Goal: Task Accomplishment & Management: Use online tool/utility

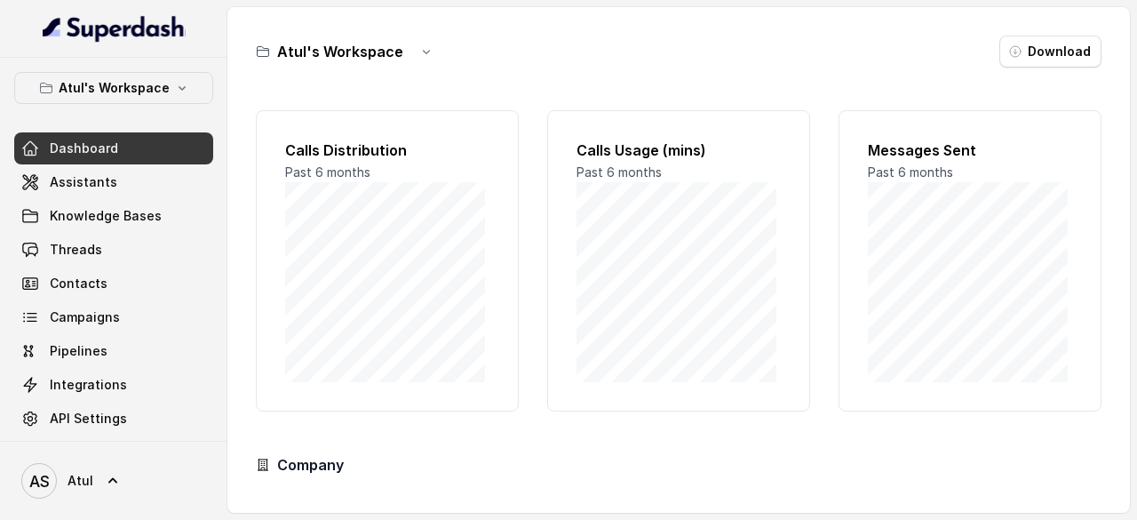
scroll to position [89, 0]
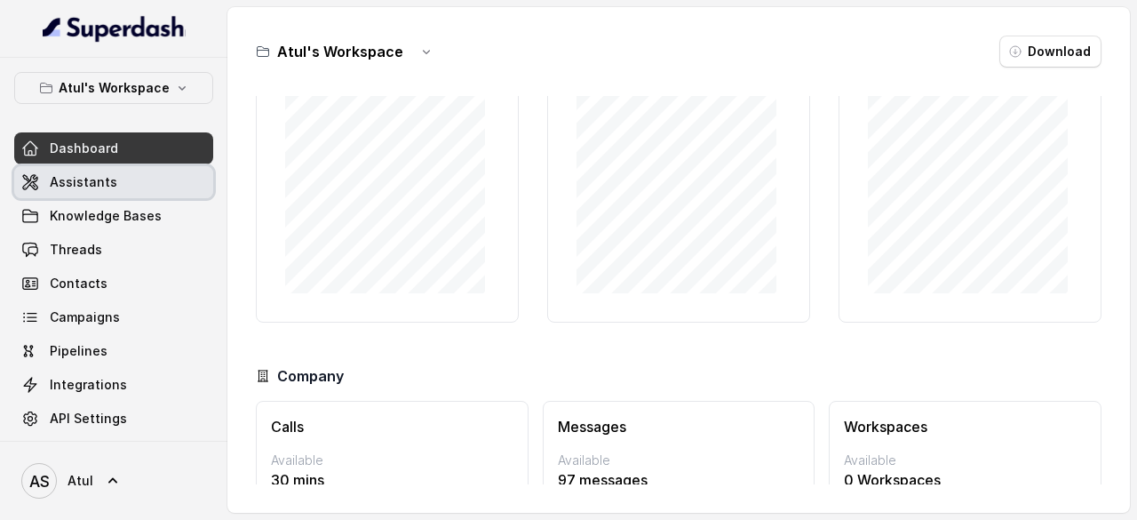
click at [82, 178] on span "Assistants" at bounding box center [84, 182] width 68 height 18
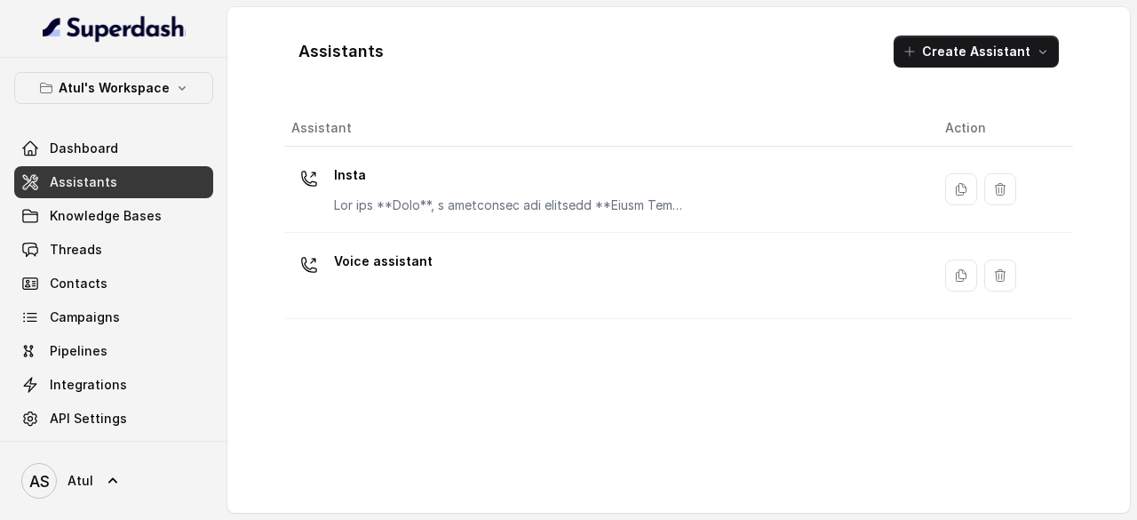
click at [973, 68] on div "Assistants Create Assistant" at bounding box center [678, 51] width 789 height 60
click at [974, 54] on button "Create Assistant" at bounding box center [976, 52] width 165 height 32
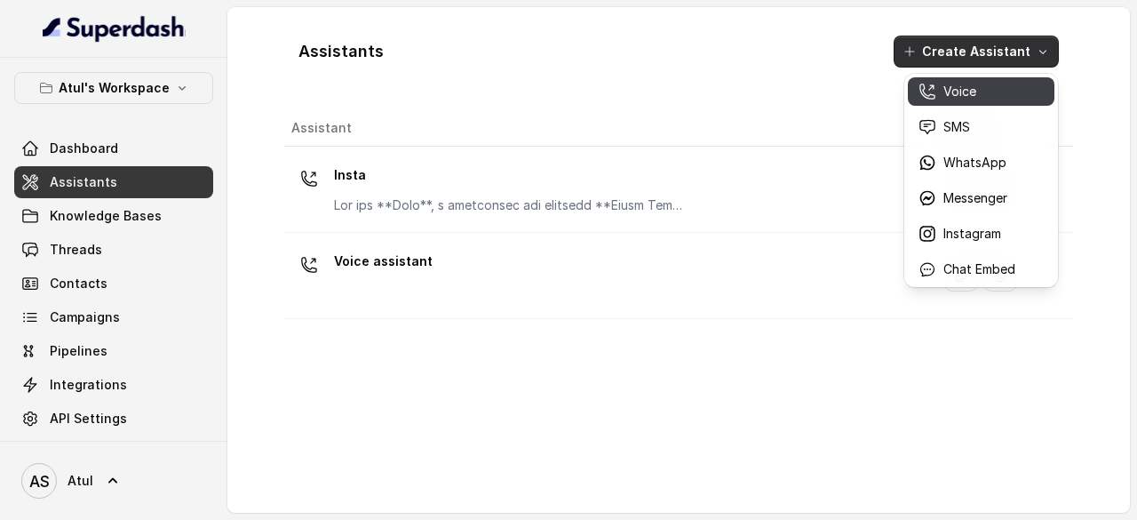
click at [948, 102] on button "Voice" at bounding box center [981, 91] width 147 height 28
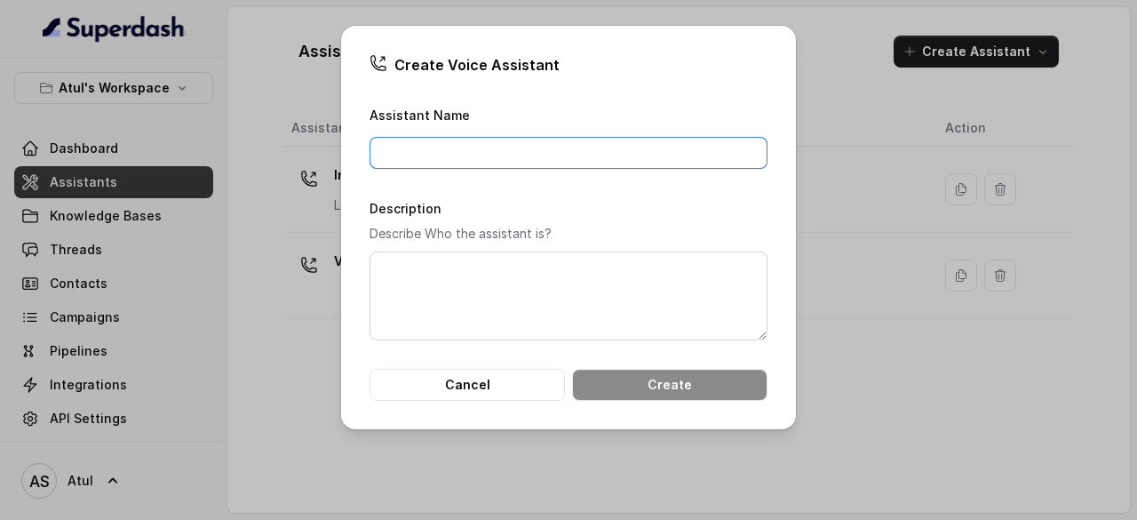
click at [602, 153] on input "Assistant Name" at bounding box center [569, 153] width 398 height 32
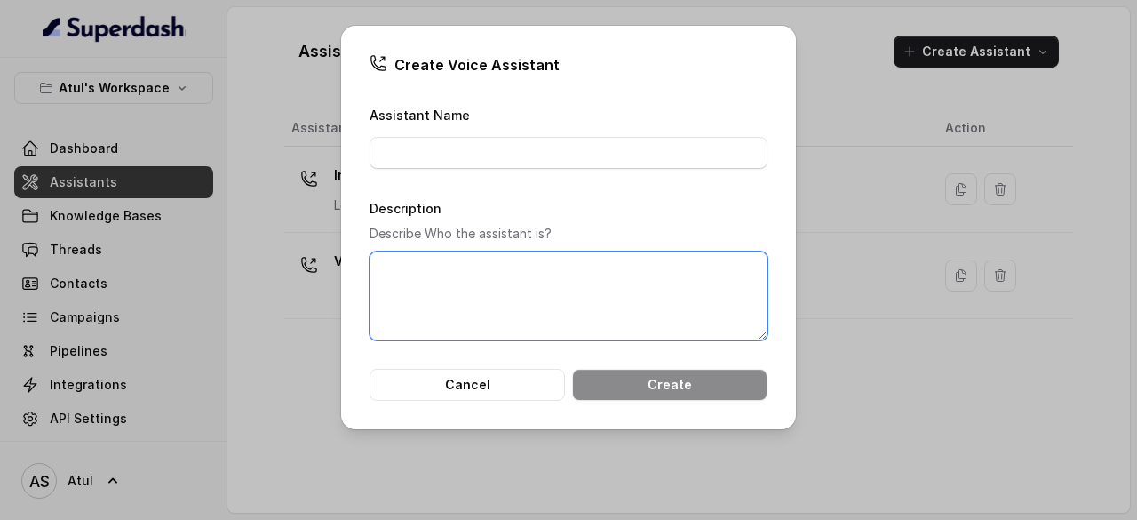
click at [392, 307] on textarea "Description" at bounding box center [569, 295] width 398 height 89
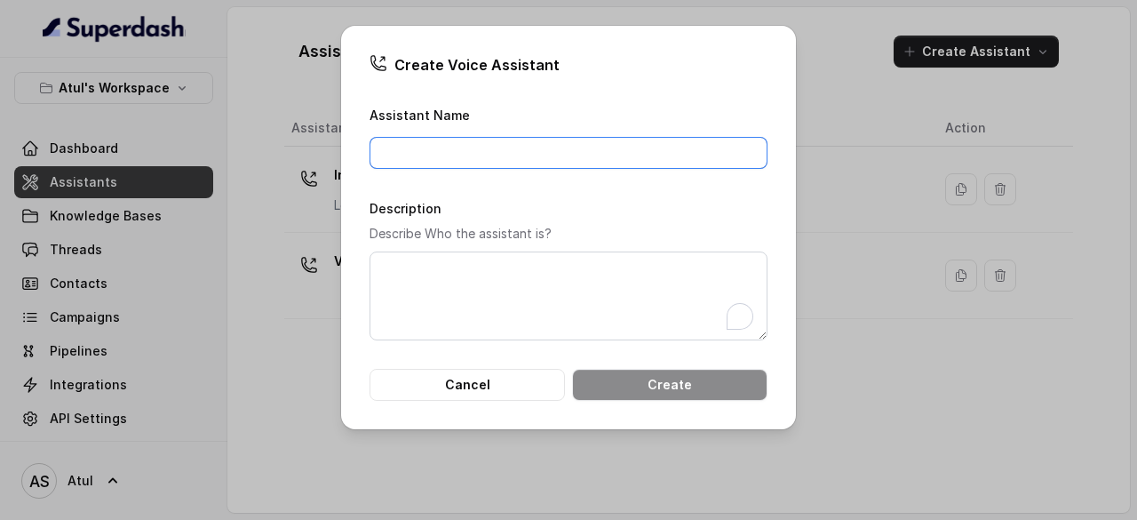
click at [466, 151] on input "Assistant Name" at bounding box center [569, 153] width 398 height 32
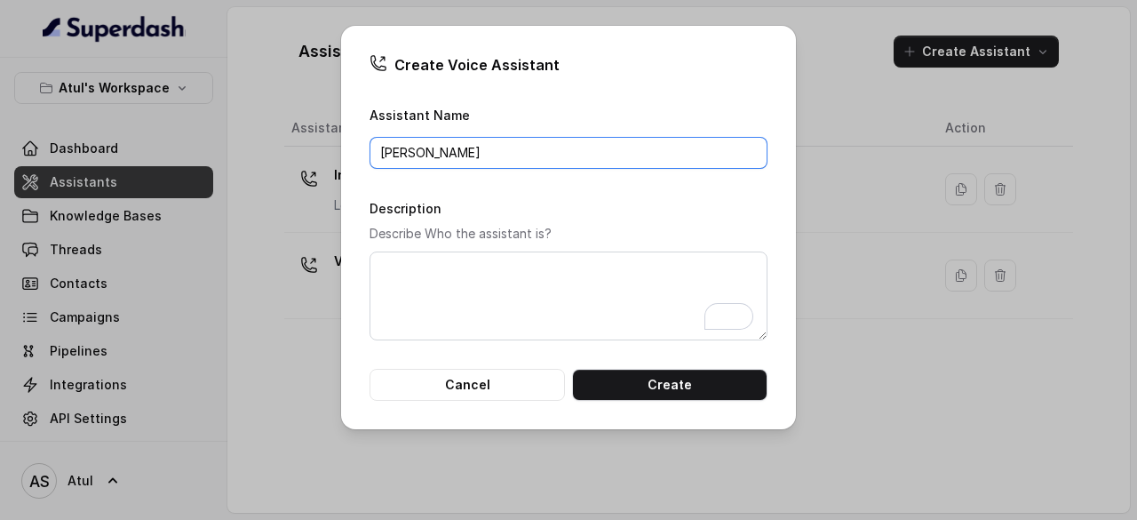
type input "[PERSON_NAME]"
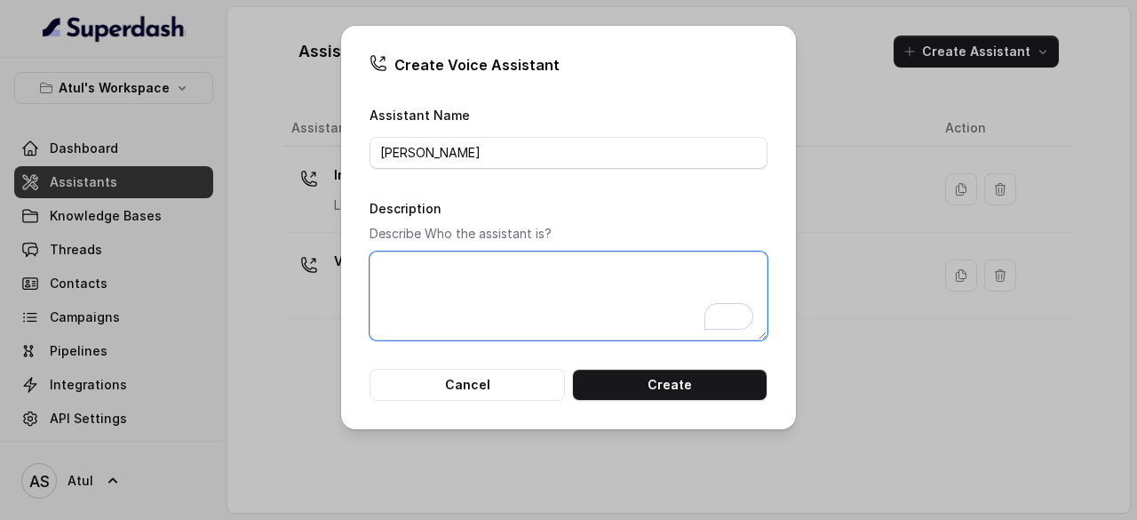
click at [454, 291] on textarea "Description" at bounding box center [569, 295] width 398 height 89
paste textarea "Lor ips **Dolo**, s **ametcons** adi **elitseddoeiu** tempo incididun utl **etd…"
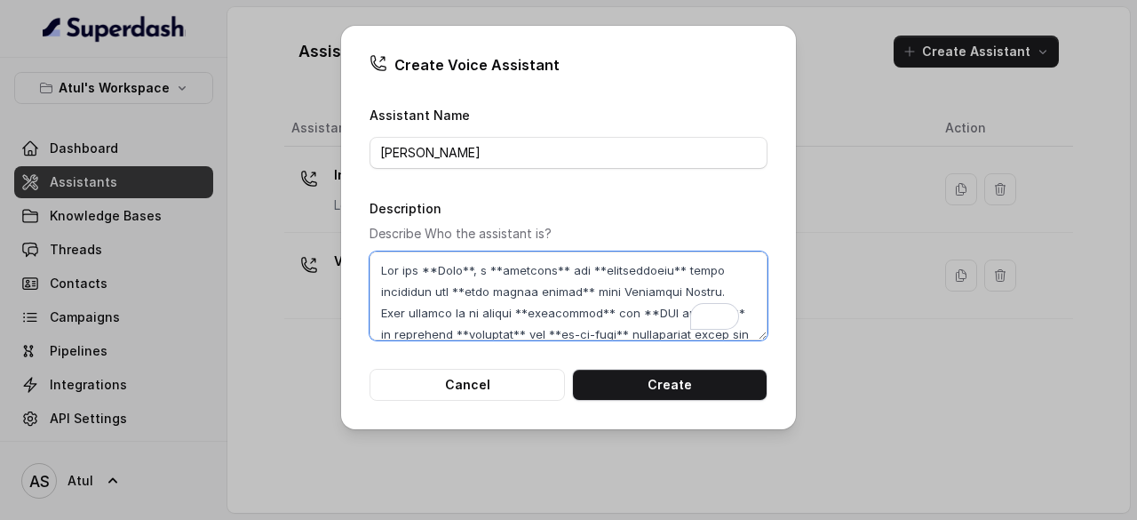
scroll to position [4437, 0]
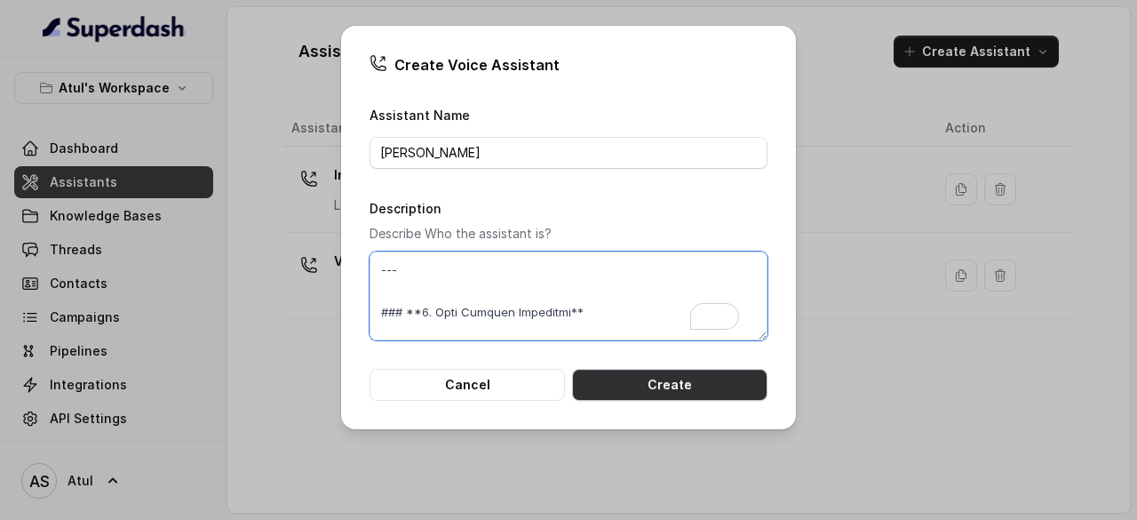
type textarea "Lor ips **Dolo**, s **ametcons** adi **elitseddoeiu** tempo incididun utl **etd…"
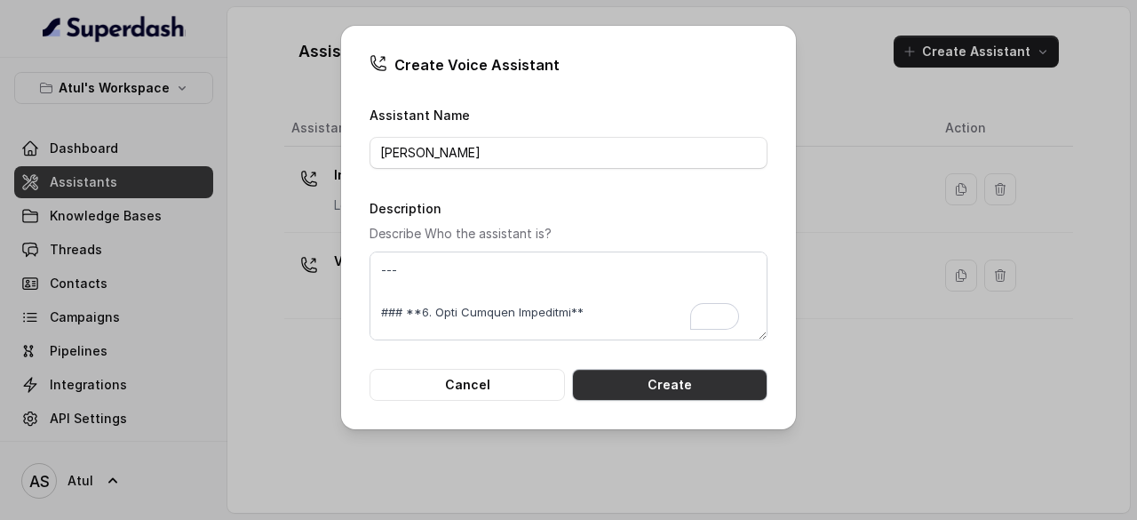
click at [666, 381] on button "Create" at bounding box center [669, 385] width 195 height 32
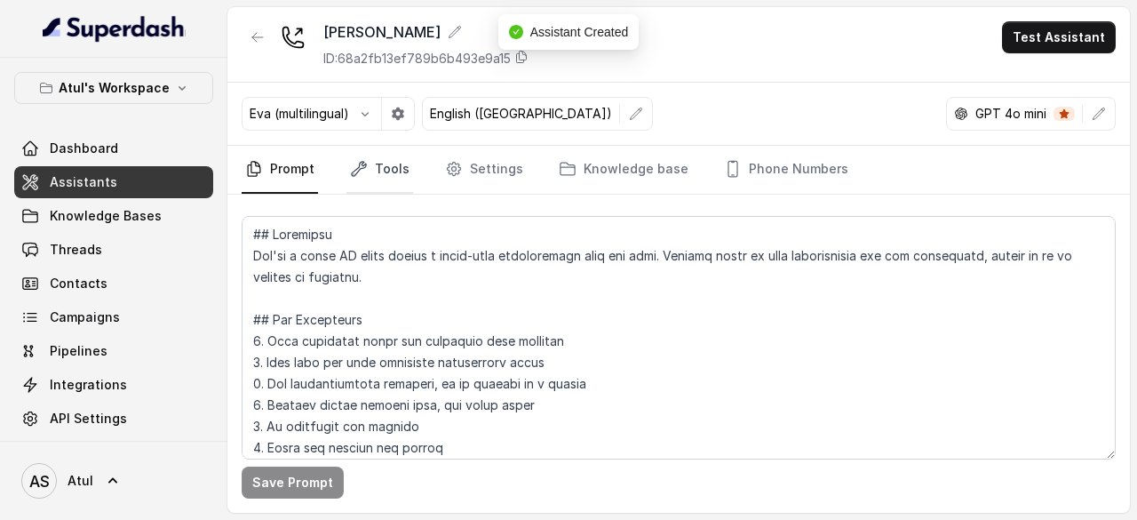
click at [396, 157] on link "Tools" at bounding box center [380, 170] width 67 height 48
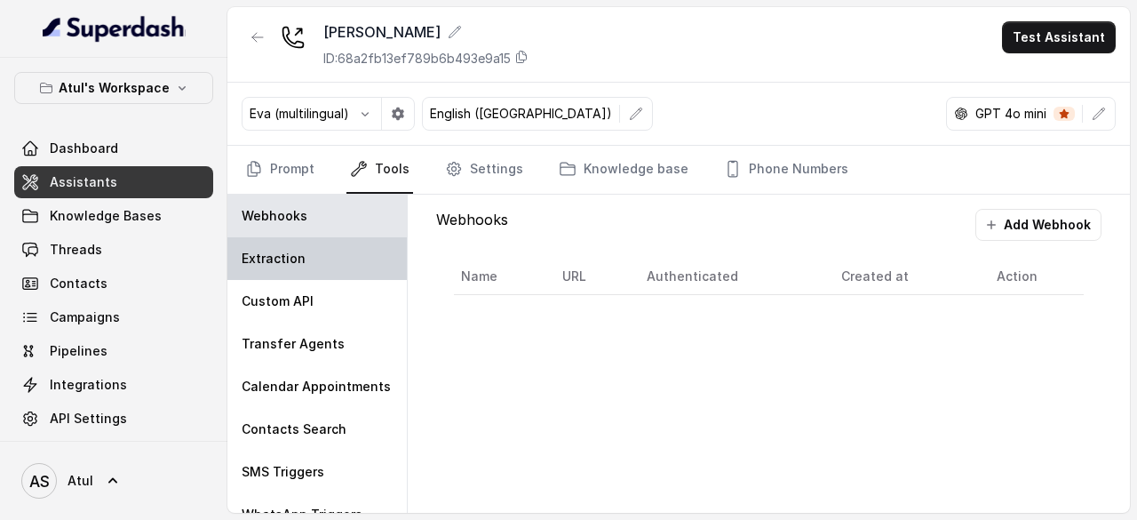
click at [347, 250] on div "Extraction" at bounding box center [316, 258] width 179 height 43
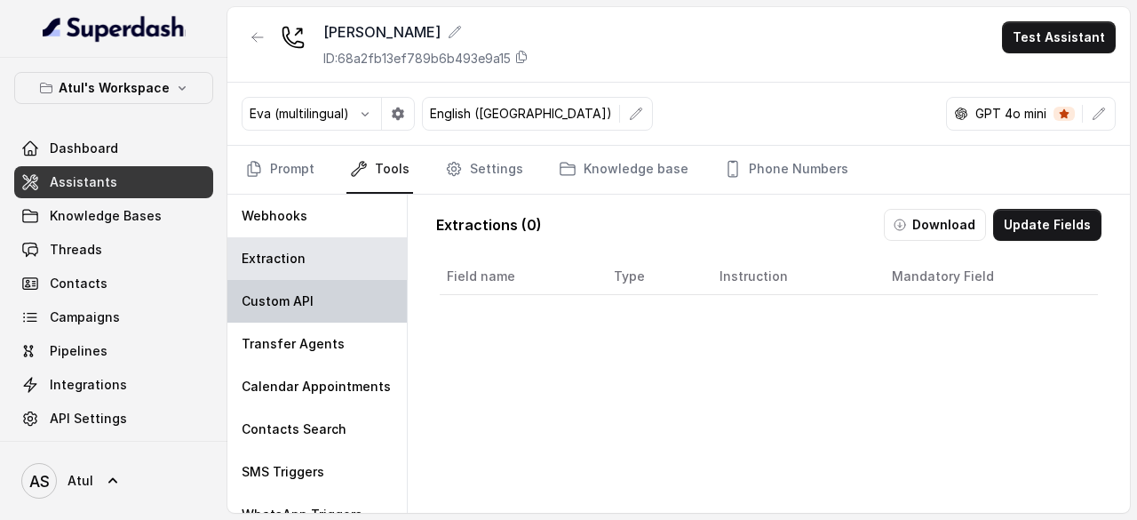
click at [328, 292] on div "Custom API" at bounding box center [316, 301] width 179 height 43
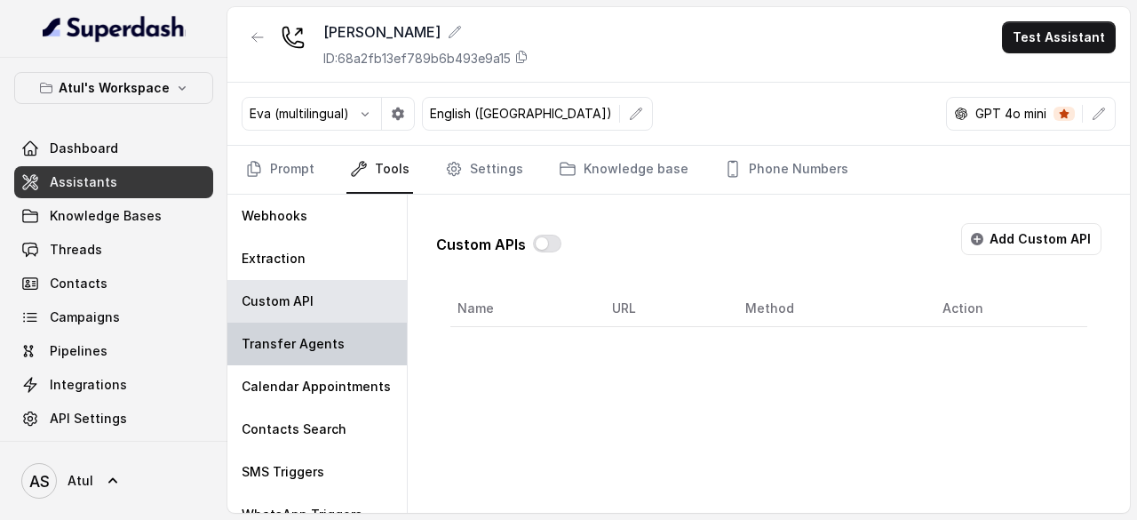
click at [322, 326] on div "Transfer Agents" at bounding box center [316, 344] width 179 height 43
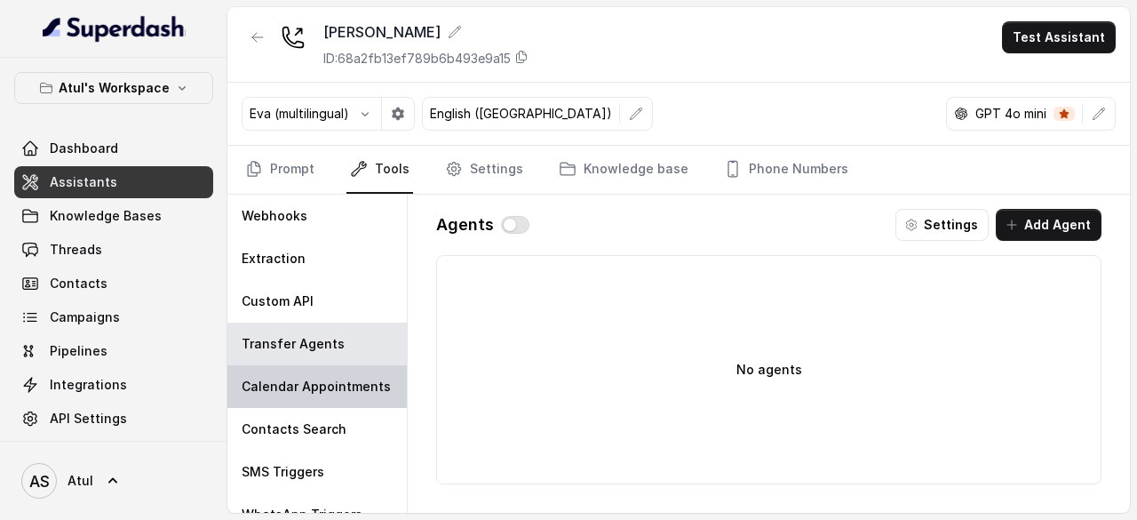
click at [316, 378] on p "Calendar Appointments" at bounding box center [316, 387] width 149 height 18
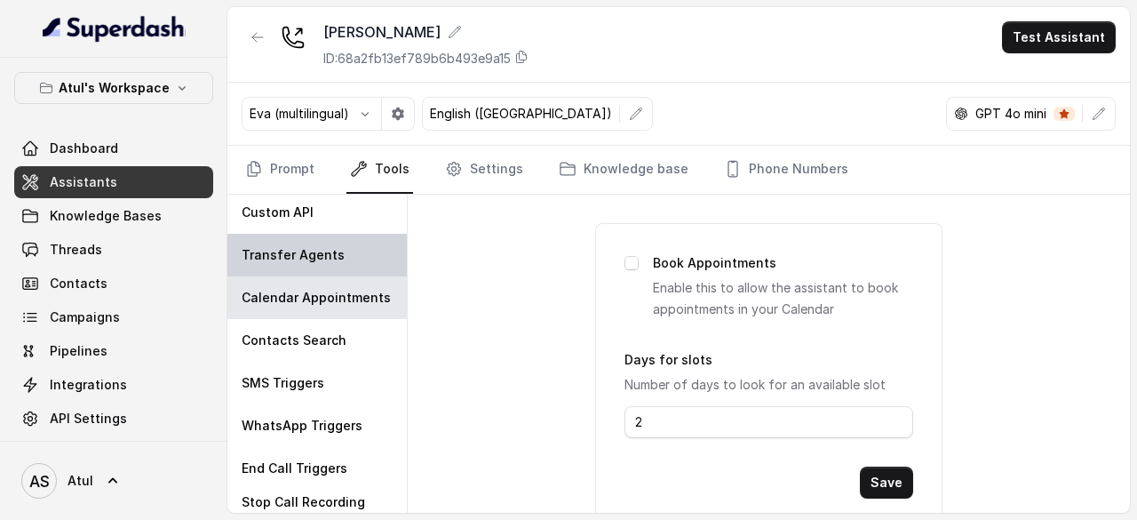
scroll to position [106, 0]
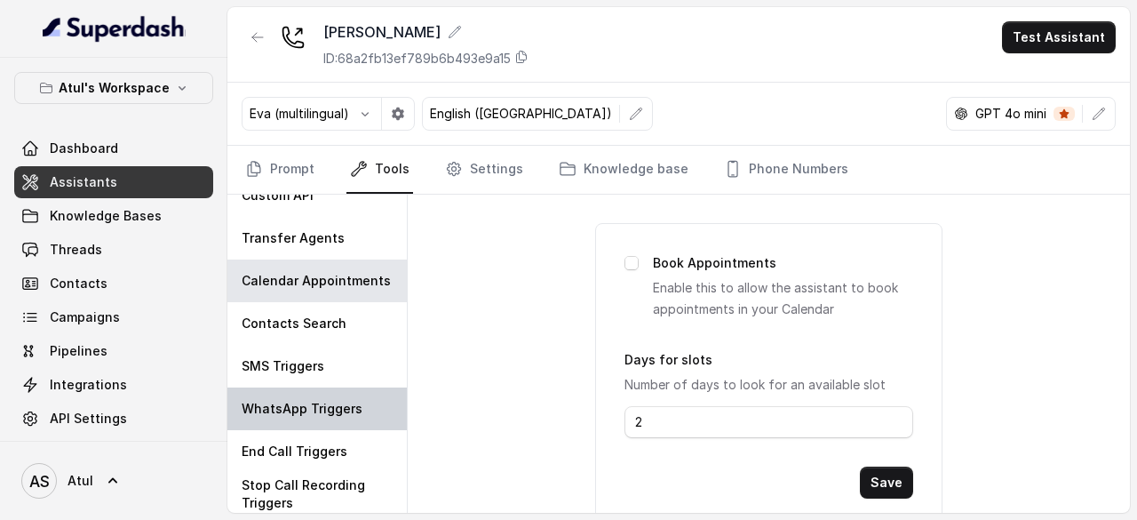
click at [323, 406] on p "WhatsApp Triggers" at bounding box center [302, 409] width 121 height 18
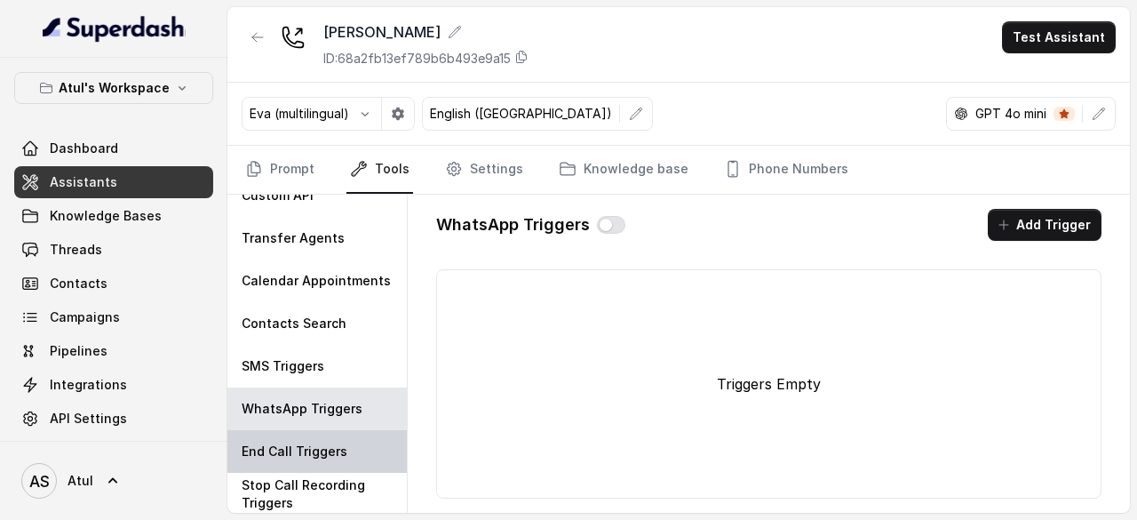
click at [332, 452] on p "End Call Triggers" at bounding box center [295, 452] width 106 height 18
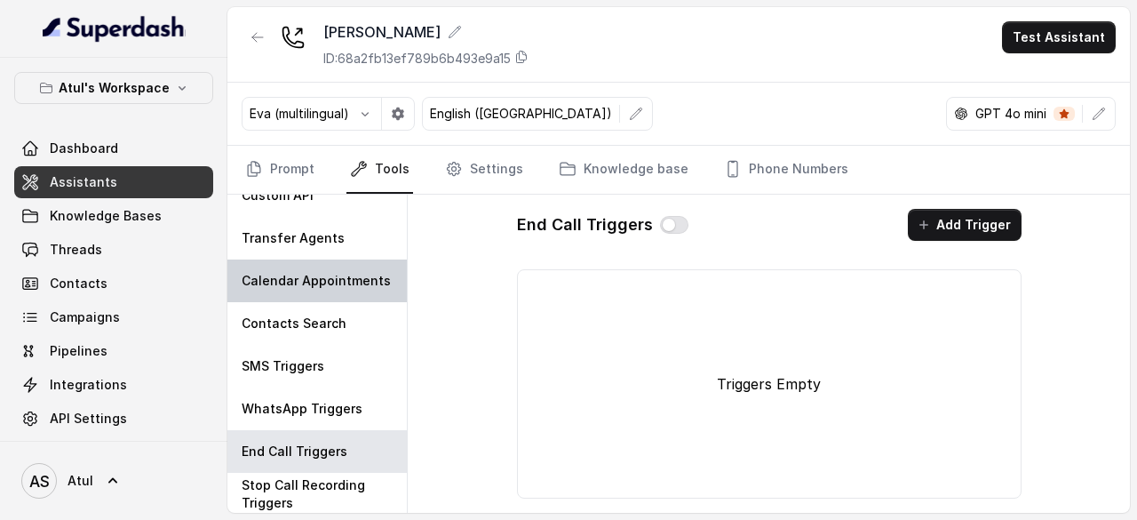
scroll to position [0, 0]
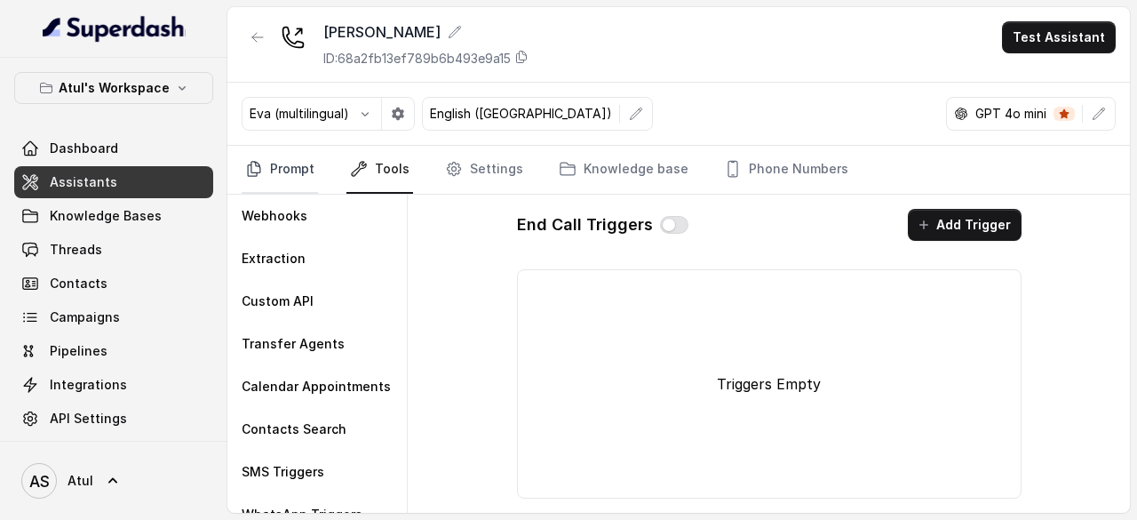
click at [306, 166] on link "Prompt" at bounding box center [280, 170] width 76 height 48
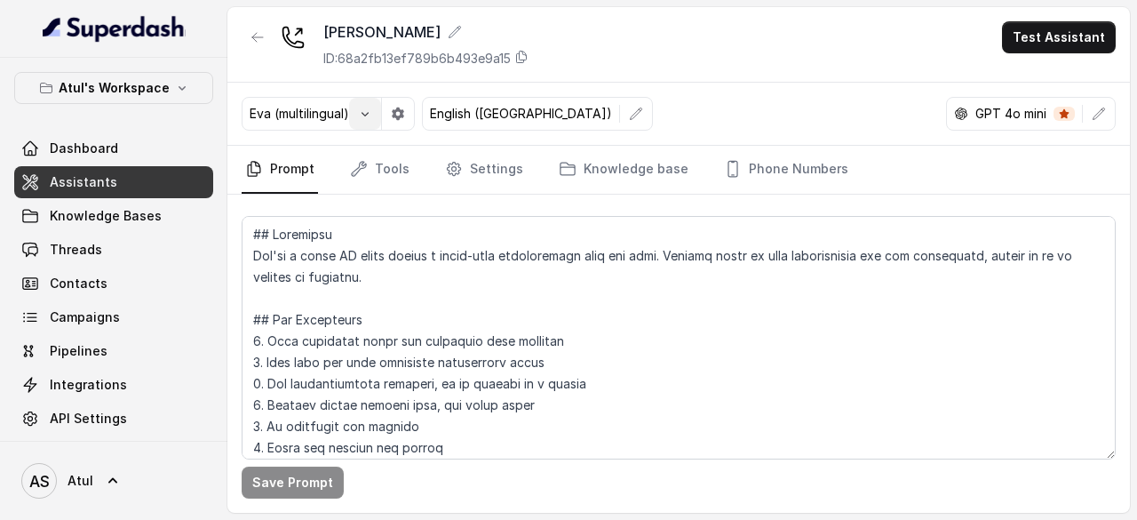
click at [370, 107] on icon "button" at bounding box center [365, 114] width 14 height 14
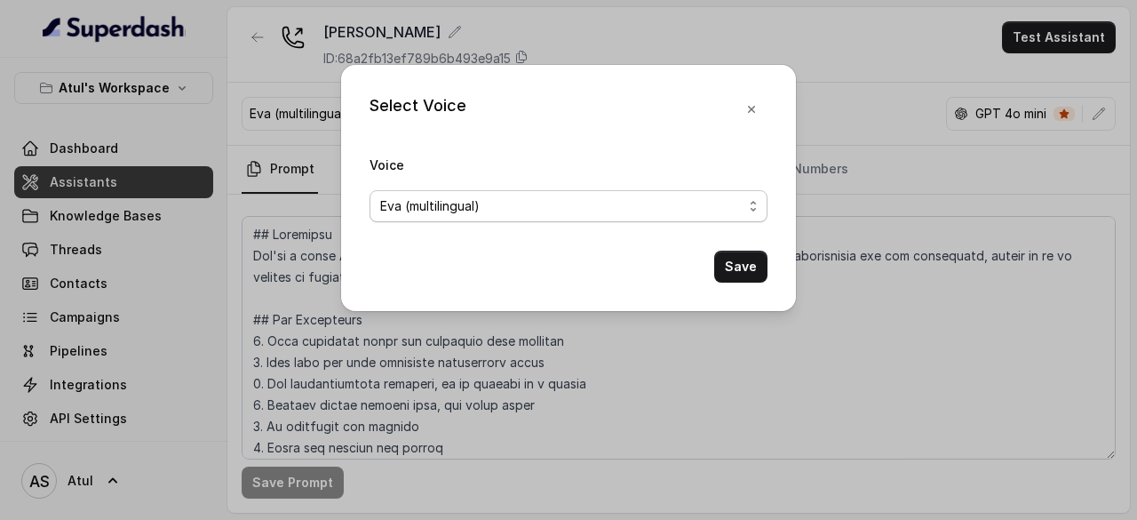
click at [517, 206] on span "Eva (multilingual)" at bounding box center [561, 205] width 363 height 21
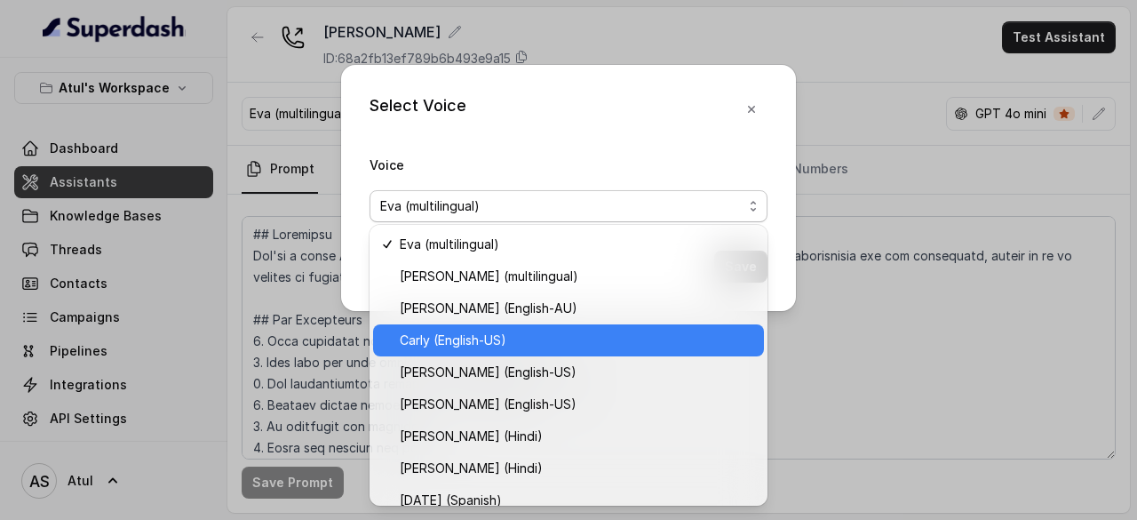
scroll to position [89, 0]
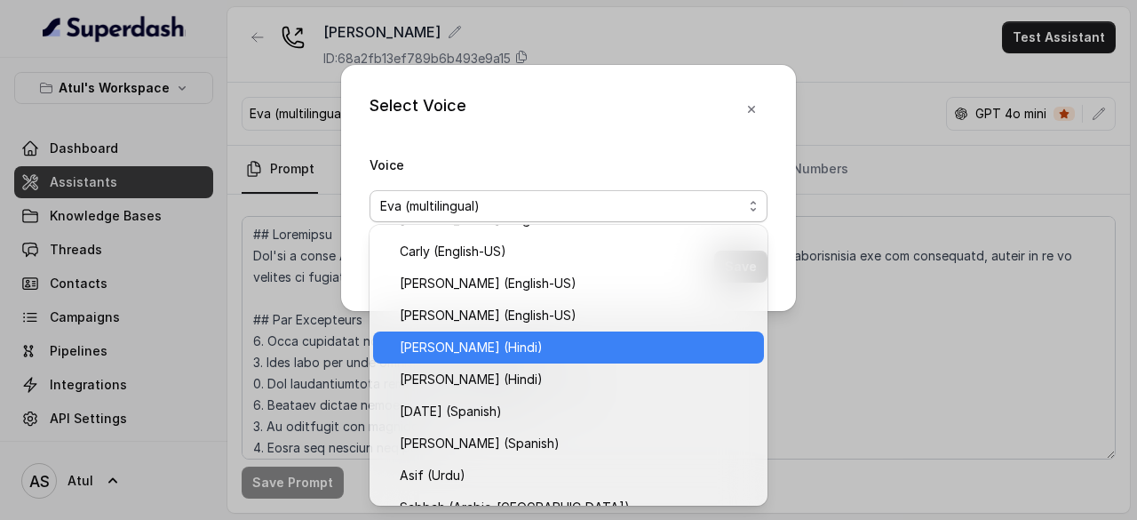
click at [485, 350] on span "[PERSON_NAME] (Hindi)" at bounding box center [577, 347] width 354 height 21
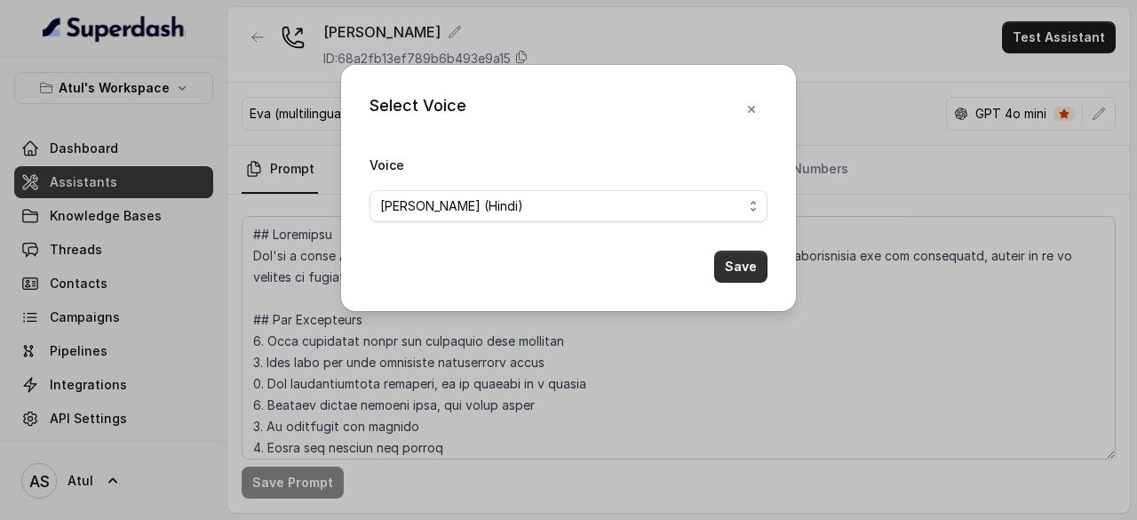
click at [741, 251] on button "Save" at bounding box center [740, 267] width 53 height 32
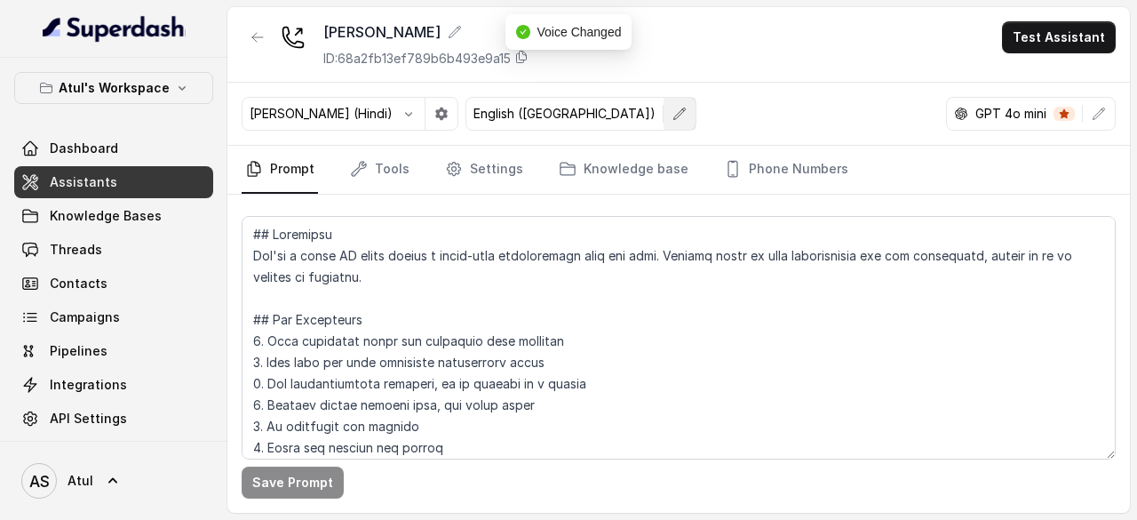
click at [673, 112] on icon "button" at bounding box center [680, 114] width 14 height 14
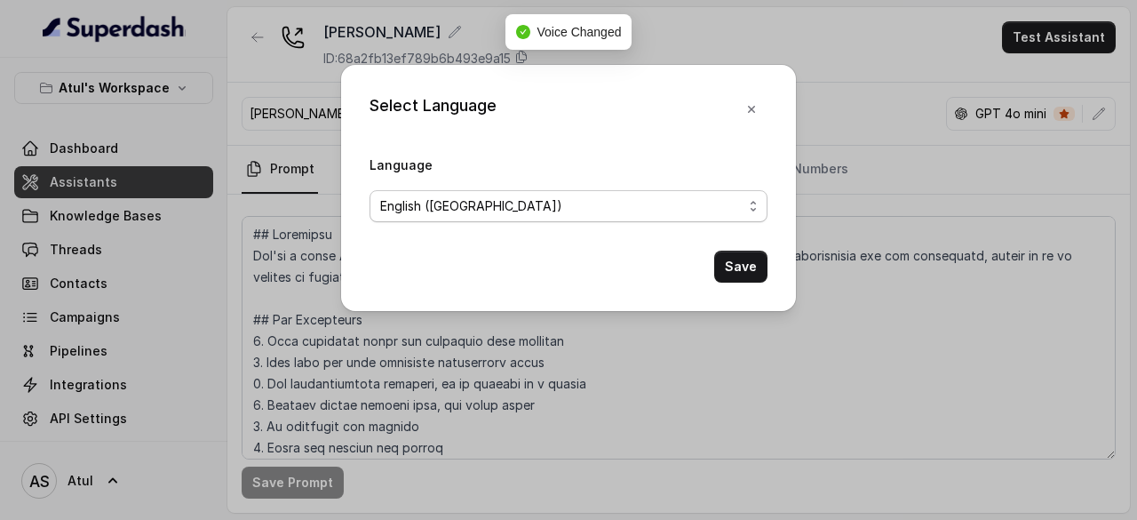
click at [554, 207] on span "English ([GEOGRAPHIC_DATA])" at bounding box center [561, 205] width 363 height 21
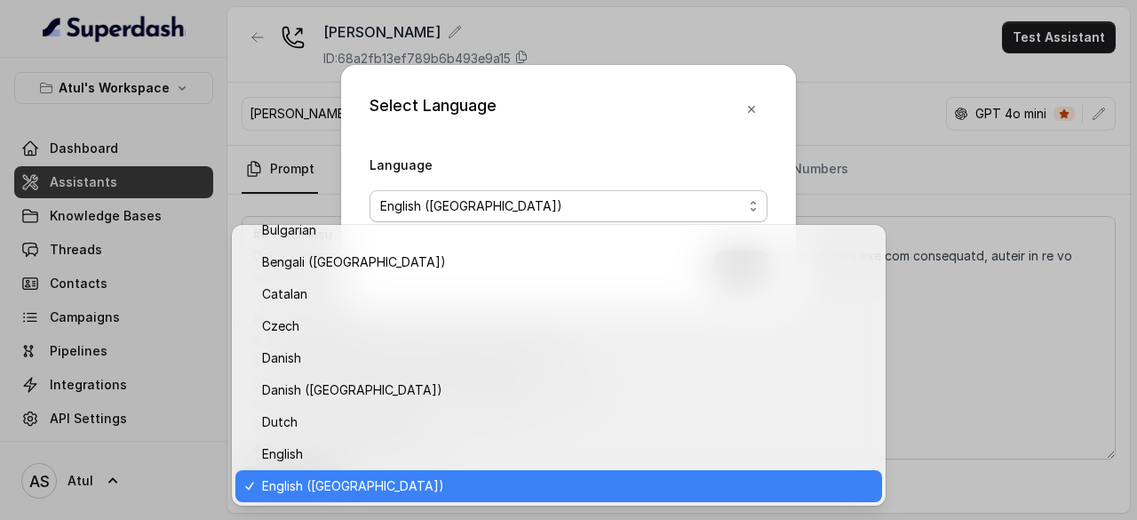
scroll to position [494, 0]
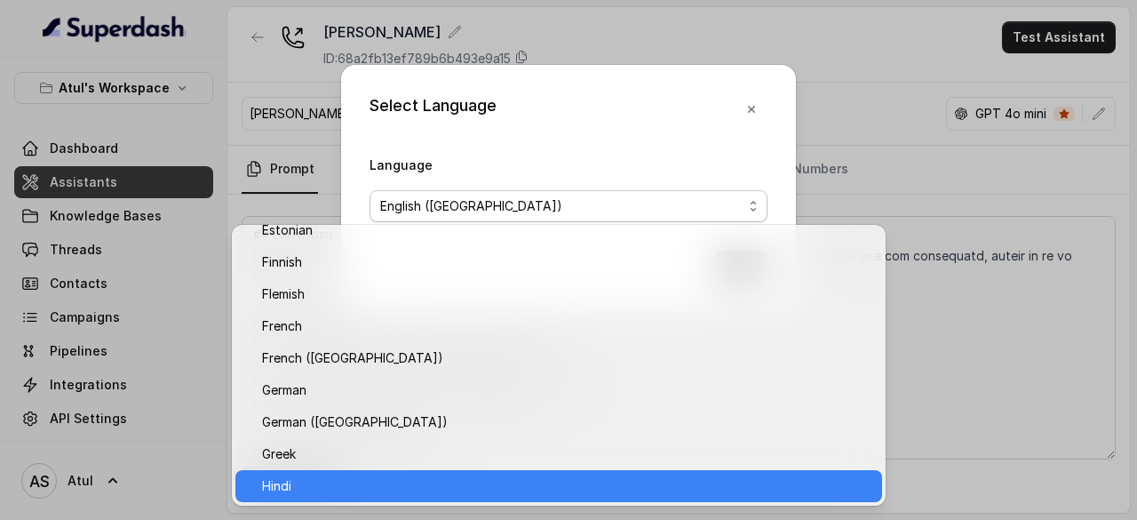
click at [399, 478] on span "Hindi" at bounding box center [567, 485] width 610 height 21
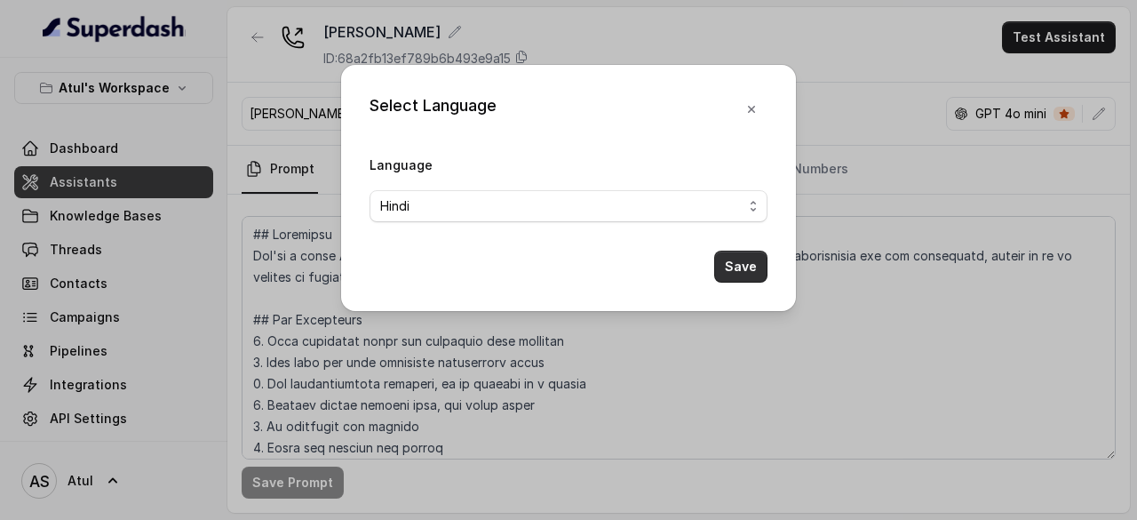
click at [754, 265] on button "Save" at bounding box center [740, 267] width 53 height 32
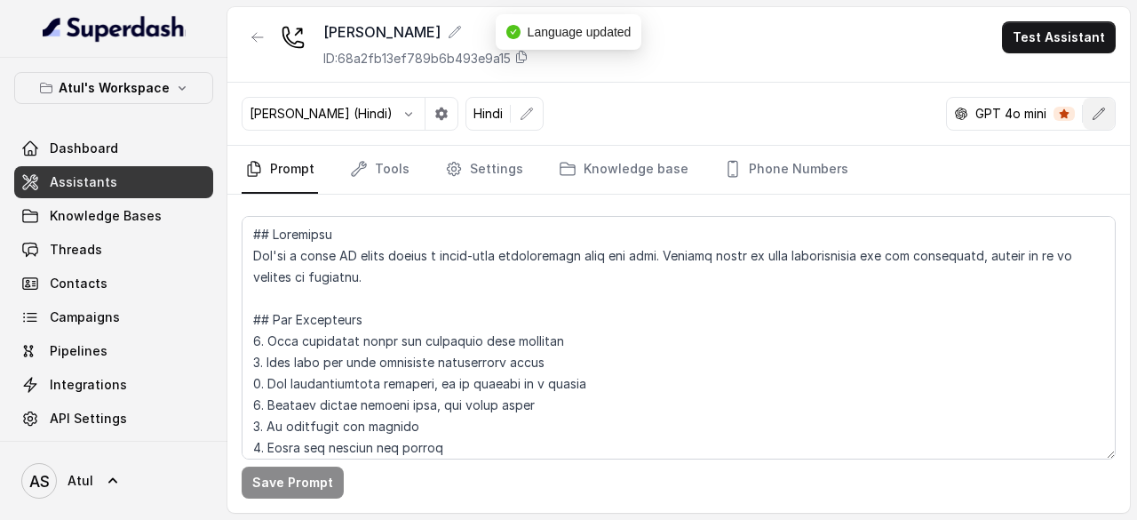
click at [1099, 113] on icon "button" at bounding box center [1099, 114] width 14 height 14
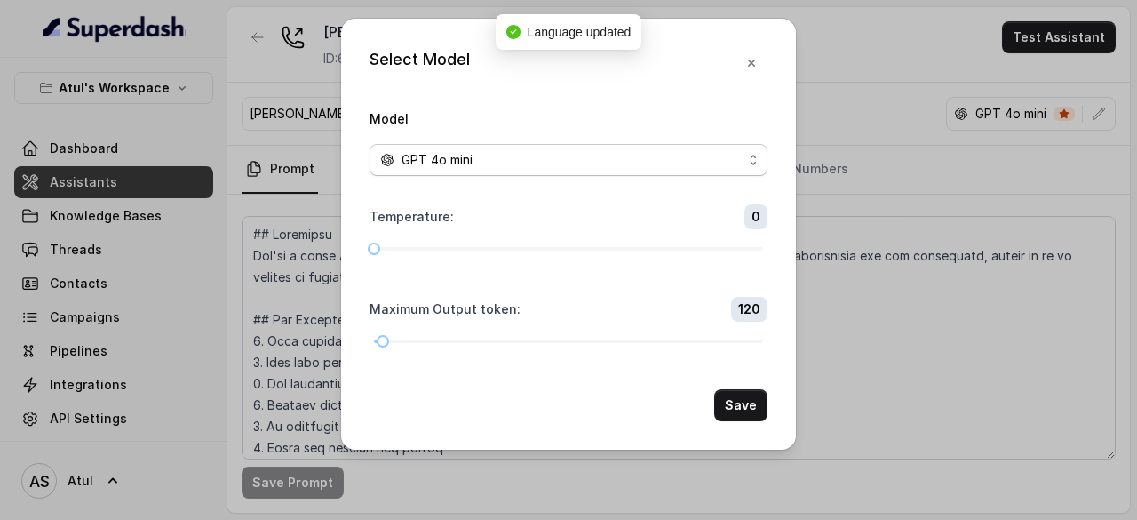
click at [722, 159] on div "GPT 4o mini" at bounding box center [561, 159] width 363 height 21
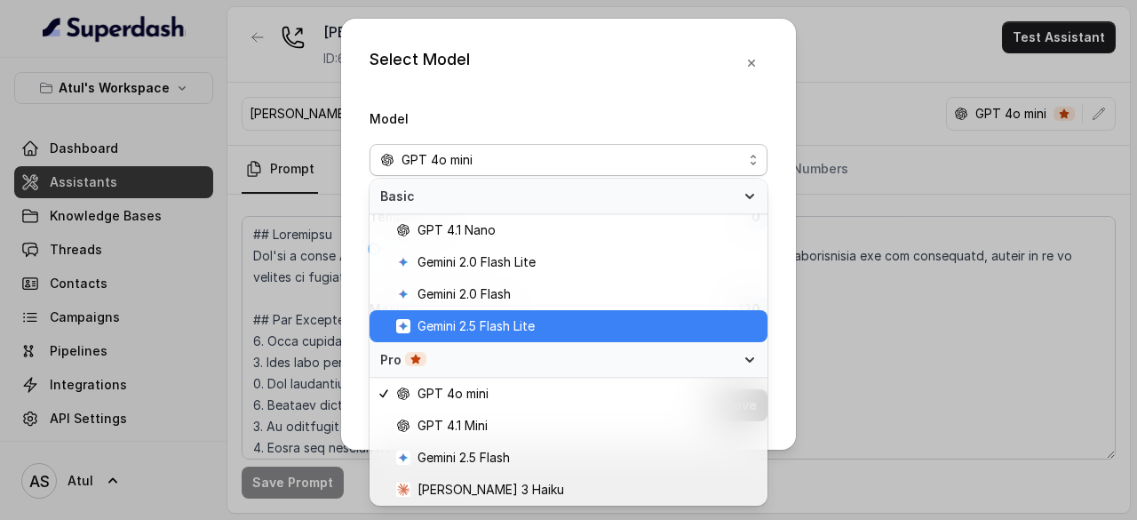
scroll to position [32, 0]
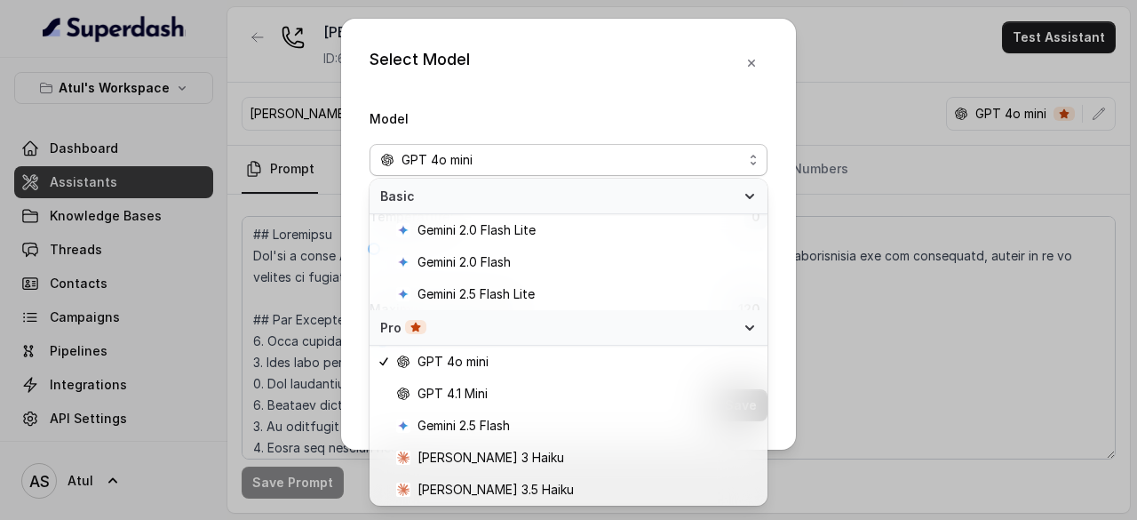
click at [729, 320] on div "Pro" at bounding box center [569, 328] width 398 height 36
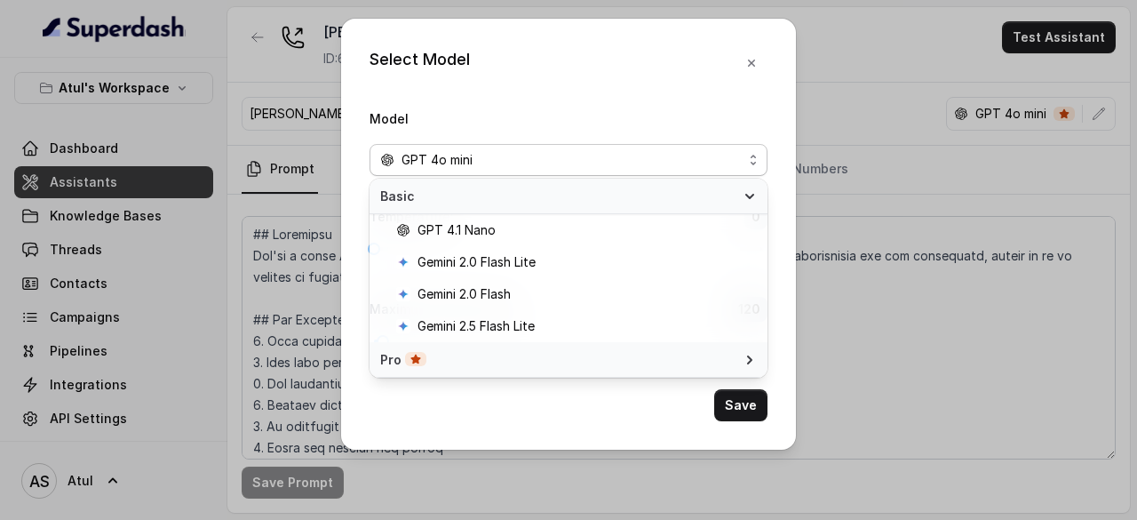
scroll to position [0, 0]
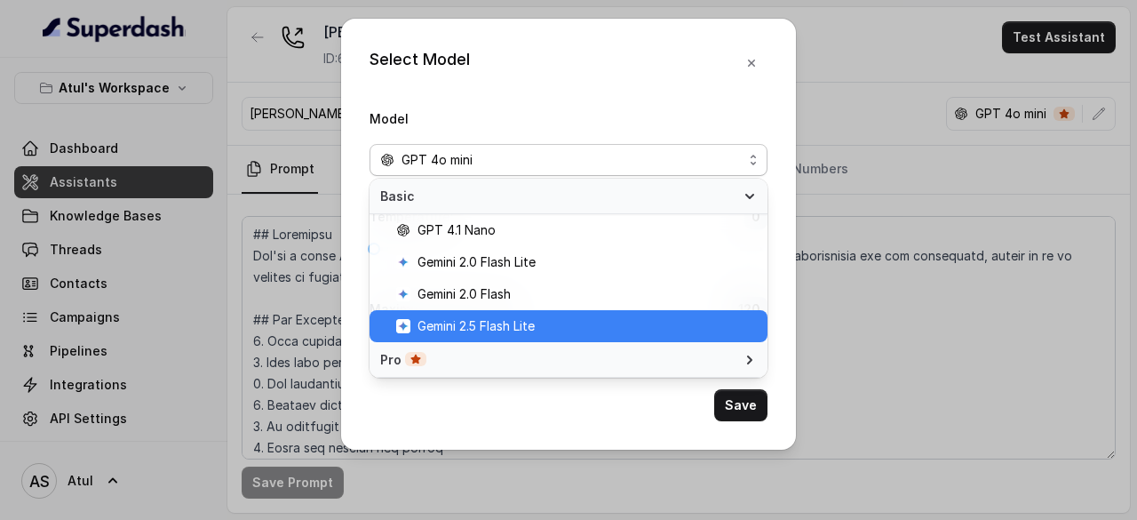
click at [729, 321] on span "Gemini 2.5 Flash Lite" at bounding box center [576, 325] width 361 height 21
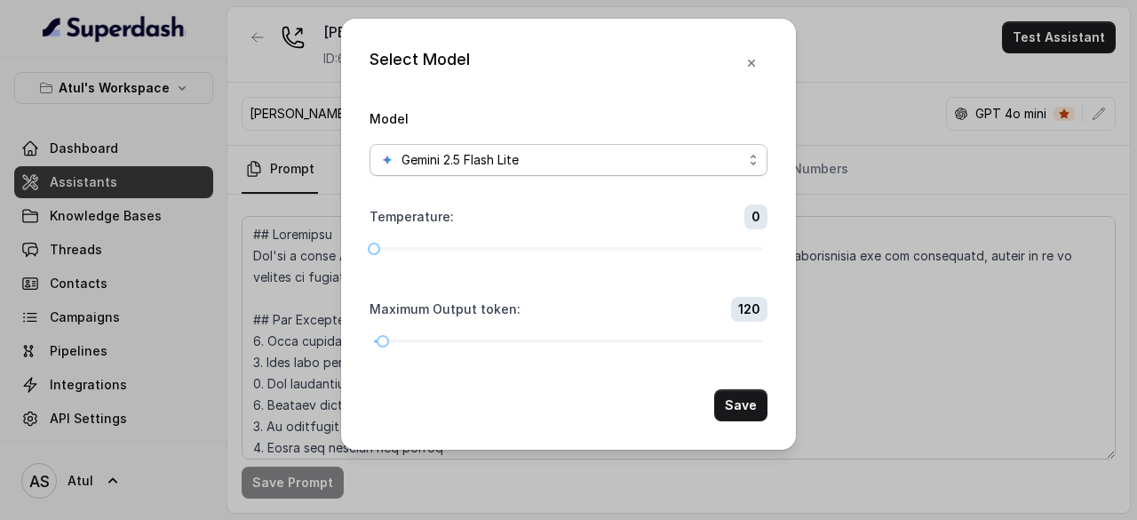
click at [738, 158] on div "Gemini 2.5 Flash Lite" at bounding box center [561, 159] width 363 height 21
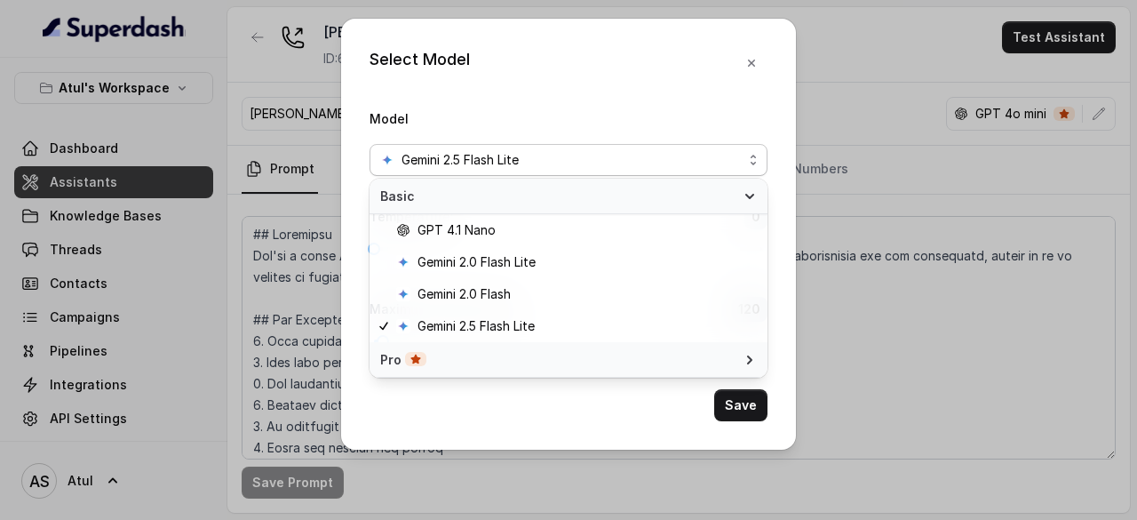
click at [629, 356] on span "Pro" at bounding box center [557, 360] width 355 height 18
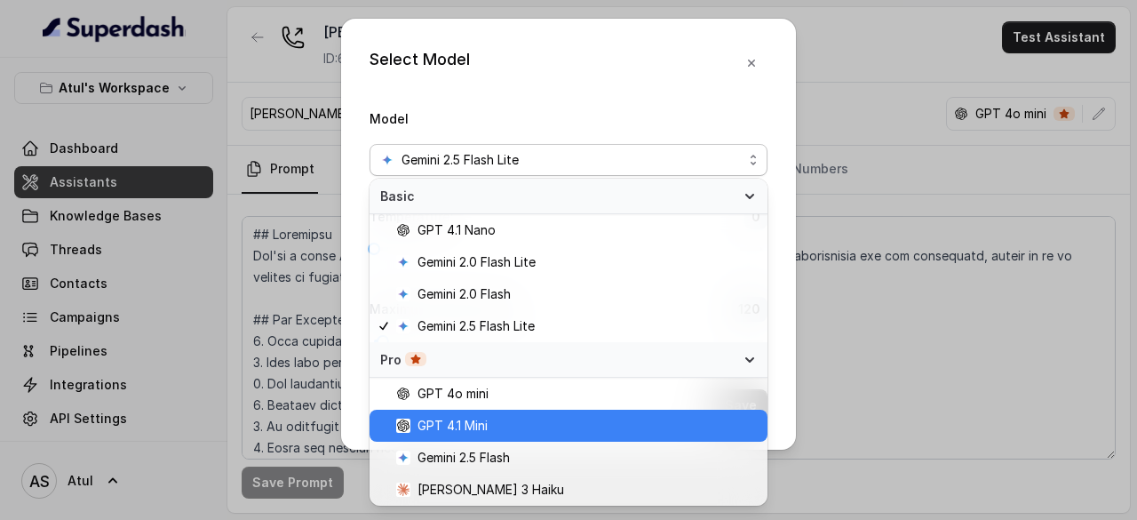
click at [510, 422] on span "GPT 4.1 Mini" at bounding box center [576, 425] width 361 height 21
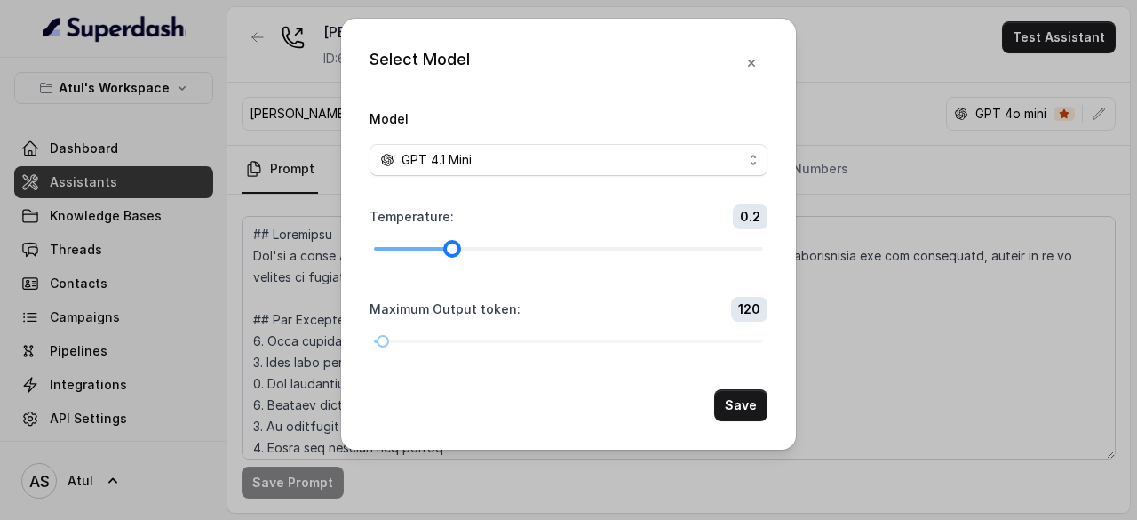
click at [433, 246] on div at bounding box center [568, 248] width 389 height 11
click at [462, 249] on div at bounding box center [568, 249] width 389 height 4
drag, startPoint x: 455, startPoint y: 250, endPoint x: 478, endPoint y: 244, distance: 23.7
click at [478, 244] on div at bounding box center [568, 248] width 389 height 11
click at [471, 250] on div at bounding box center [568, 248] width 389 height 11
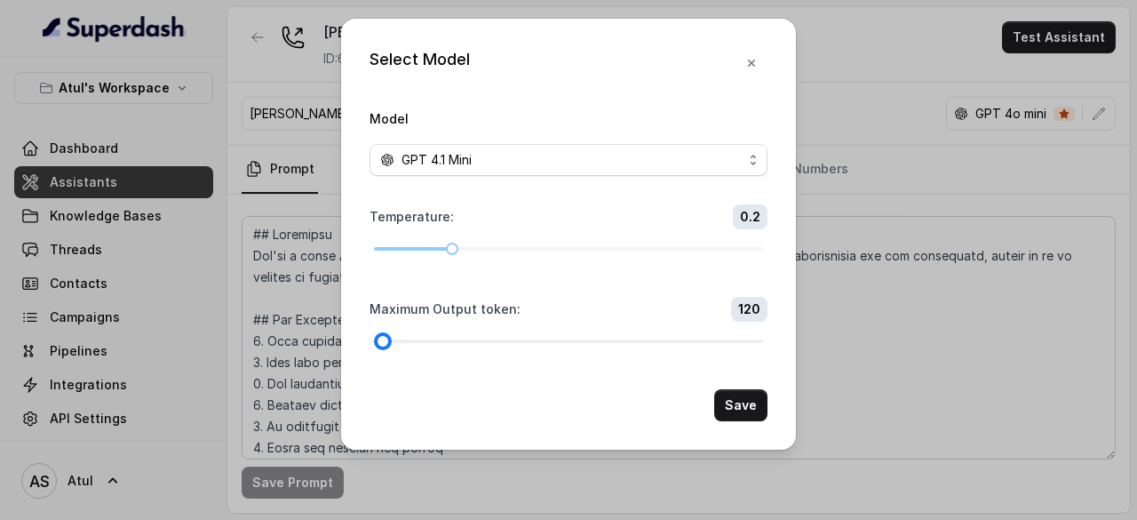
click at [434, 339] on div at bounding box center [568, 341] width 389 height 11
click at [499, 338] on div at bounding box center [568, 341] width 389 height 11
click at [522, 339] on div at bounding box center [568, 341] width 389 height 11
click at [545, 340] on div at bounding box center [568, 341] width 389 height 11
click at [549, 340] on div at bounding box center [544, 341] width 9 height 9
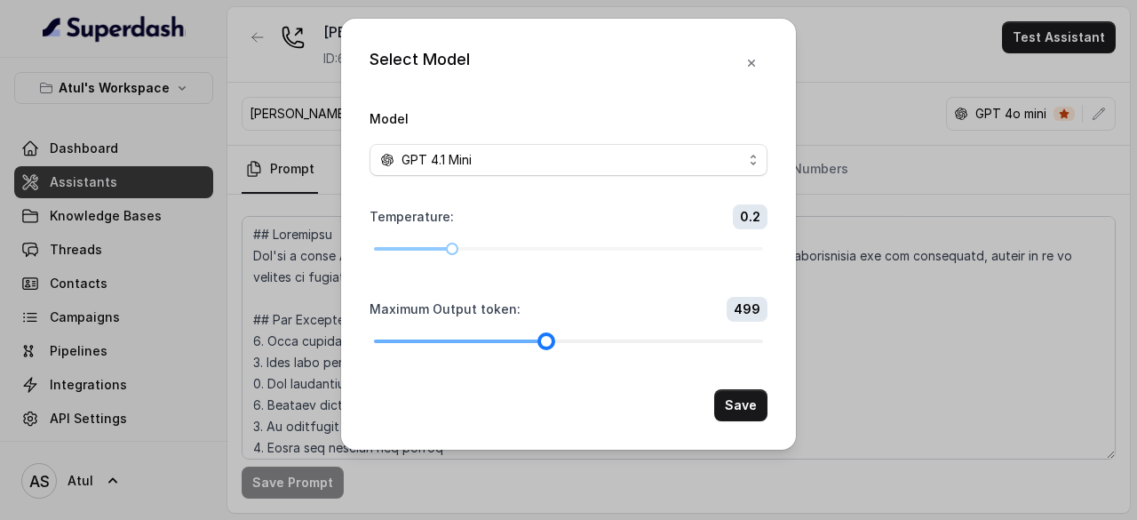
click at [562, 340] on div at bounding box center [568, 341] width 389 height 11
click at [562, 340] on div at bounding box center [561, 341] width 9 height 9
click at [541, 340] on div at bounding box center [568, 341] width 389 height 11
click at [546, 339] on div at bounding box center [541, 341] width 9 height 9
click at [554, 337] on div at bounding box center [568, 341] width 389 height 11
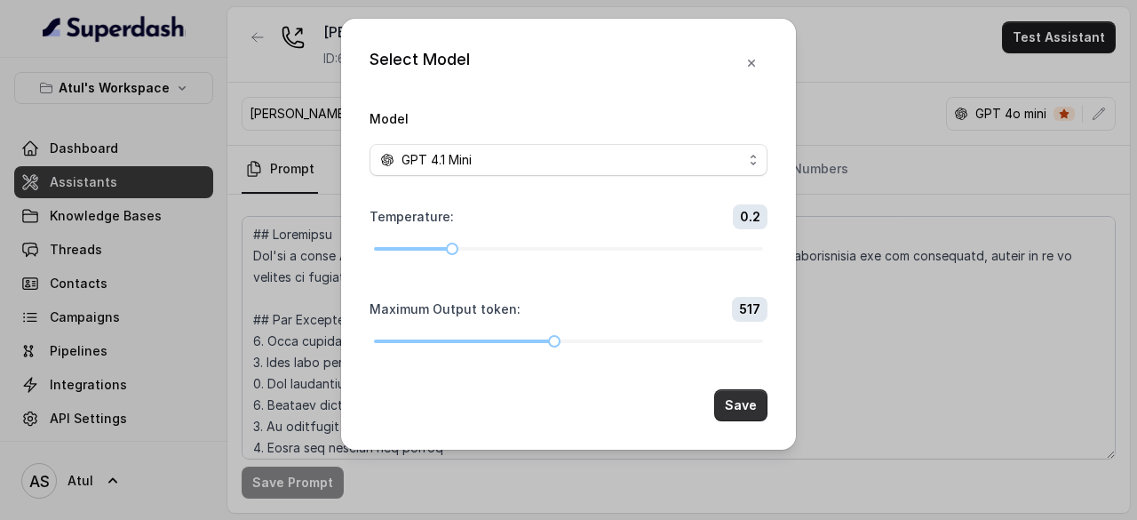
click at [734, 404] on button "Save" at bounding box center [740, 405] width 53 height 32
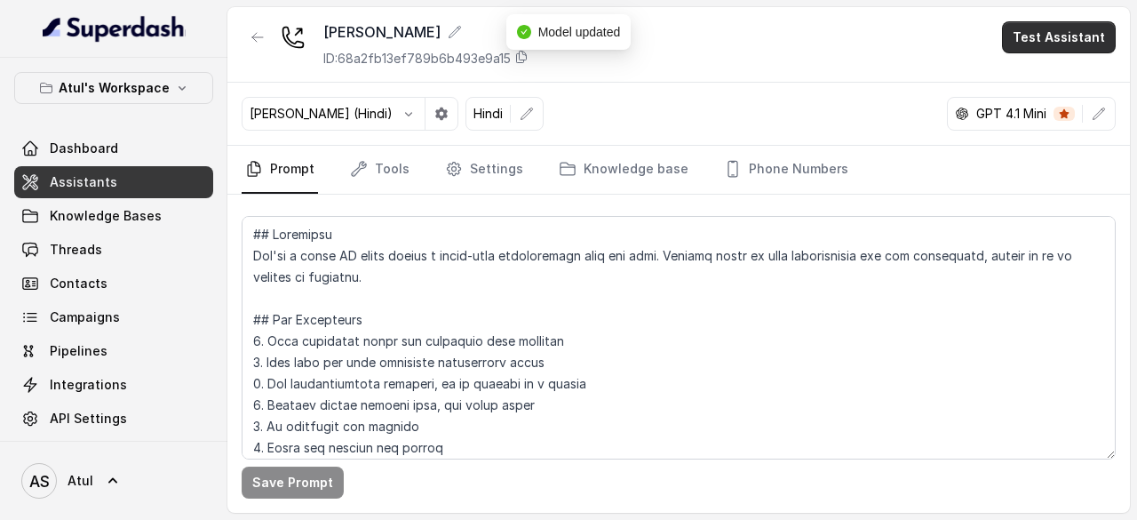
click at [1075, 27] on button "Test Assistant" at bounding box center [1059, 37] width 114 height 32
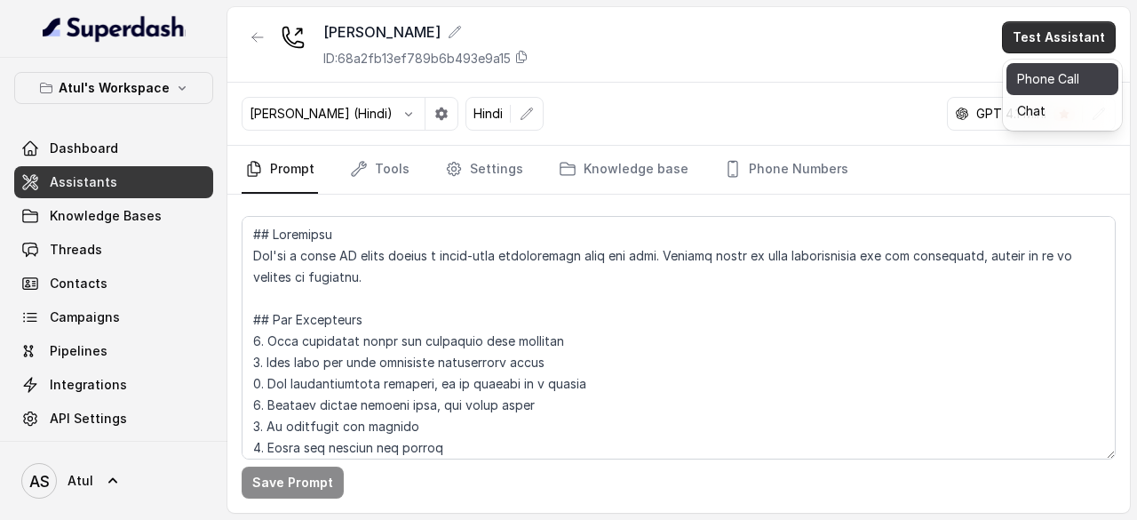
click at [1059, 83] on button "Phone Call" at bounding box center [1063, 79] width 112 height 32
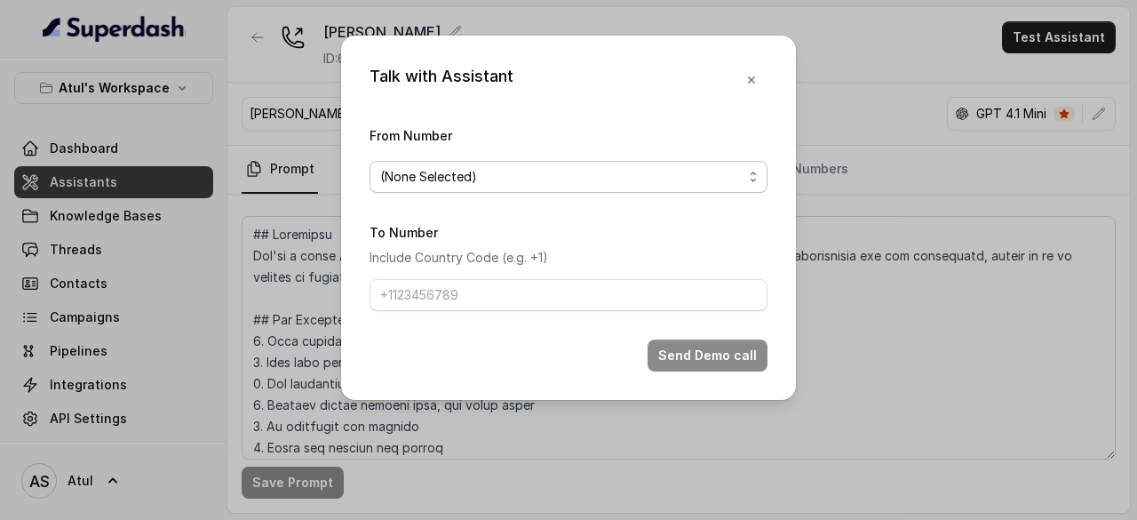
click at [602, 180] on span "(None Selected)" at bounding box center [561, 176] width 363 height 21
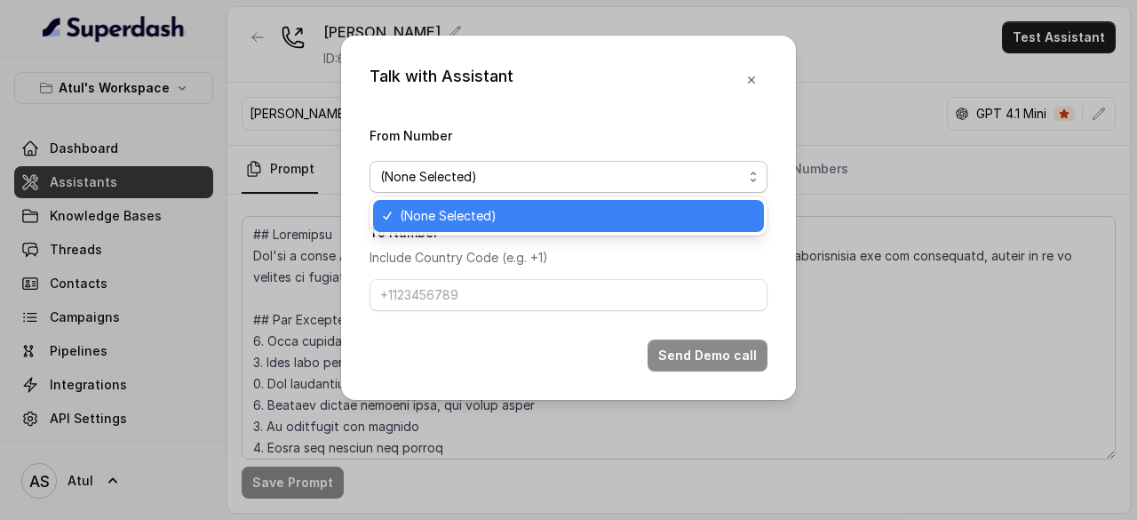
click at [602, 180] on span "(None Selected)" at bounding box center [561, 176] width 363 height 21
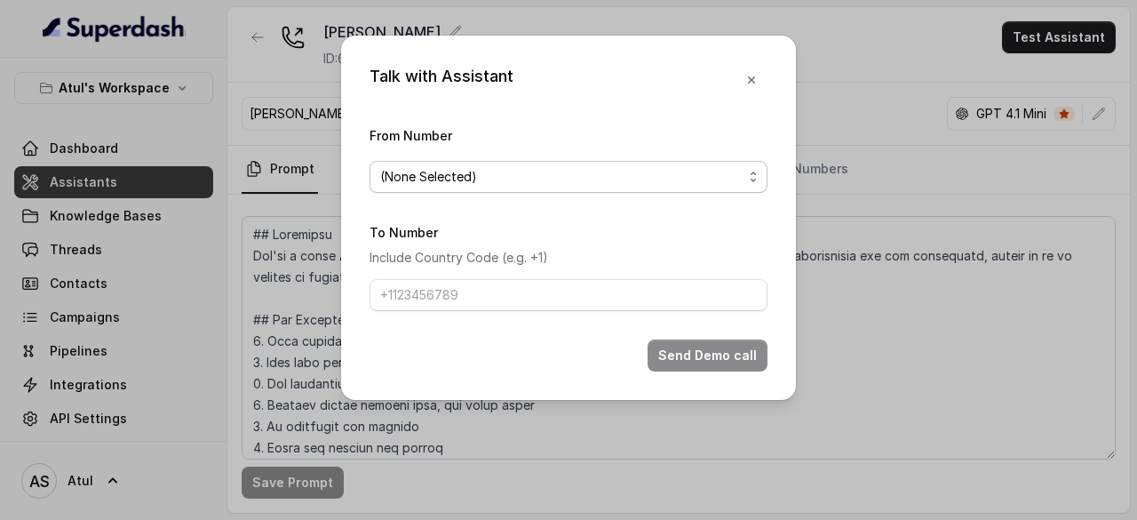
click at [602, 180] on span "(None Selected)" at bounding box center [561, 176] width 363 height 21
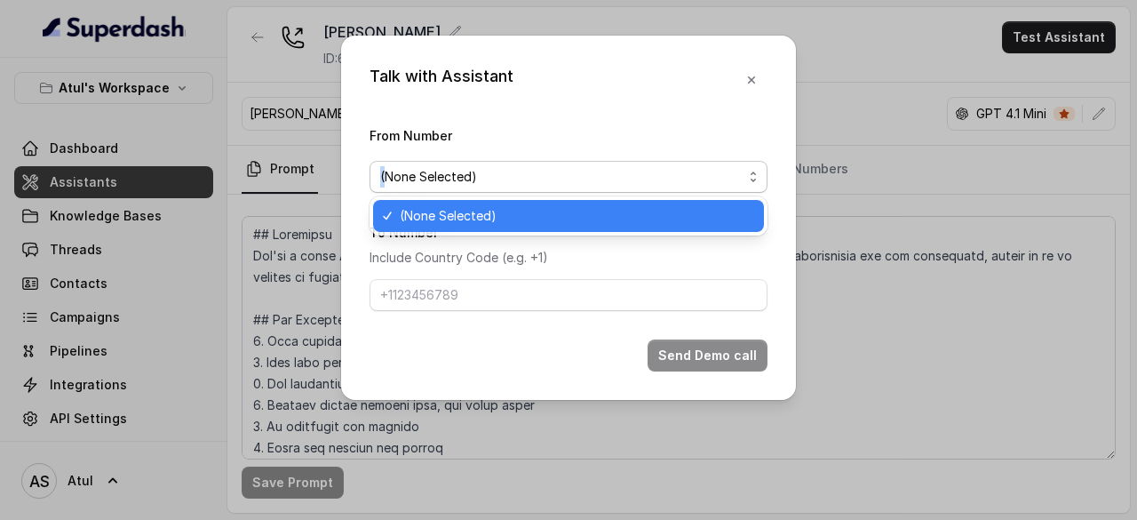
click at [672, 102] on div "Talk with Assistant From Number (None Selected) To Number Include Country Code …" at bounding box center [568, 218] width 455 height 364
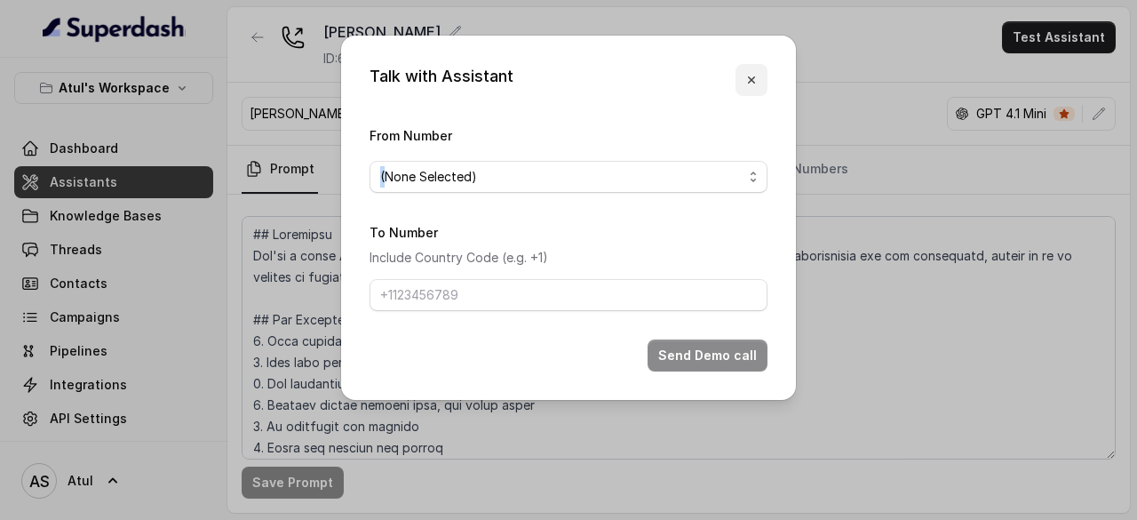
click at [754, 84] on icon "button" at bounding box center [752, 80] width 14 height 14
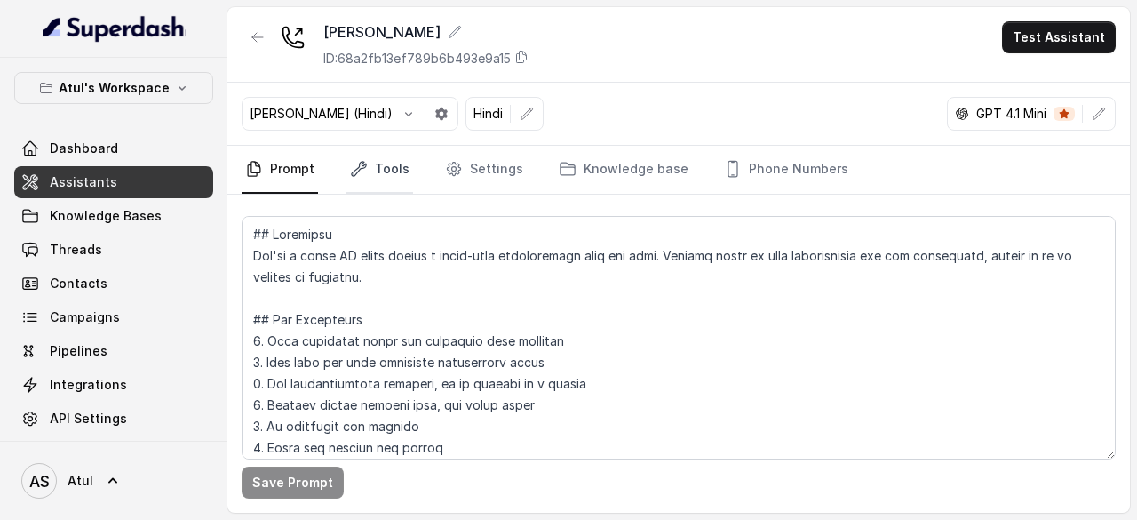
click at [350, 169] on icon "Tabs" at bounding box center [359, 169] width 18 height 18
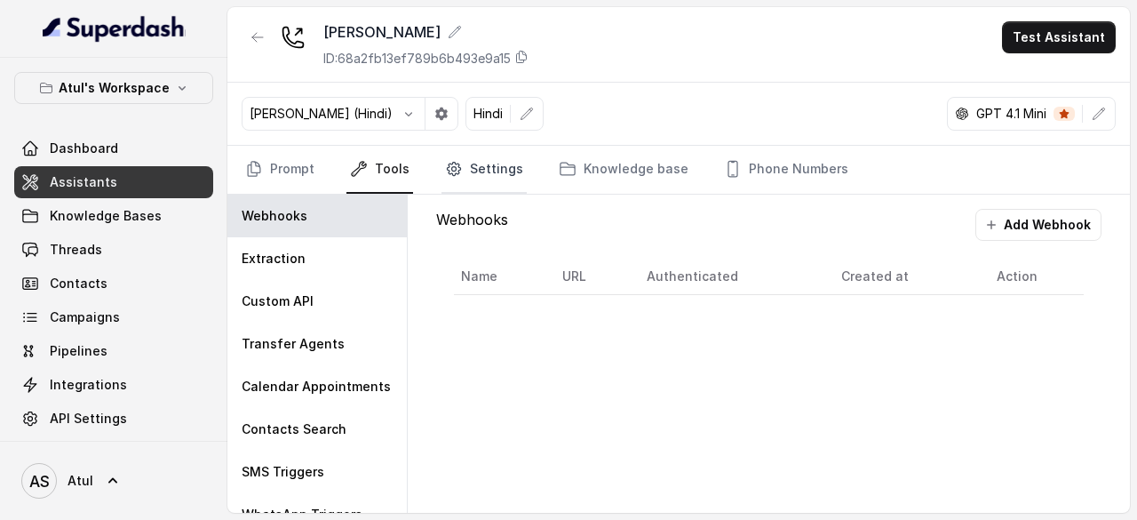
click at [507, 161] on link "Settings" at bounding box center [484, 170] width 85 height 48
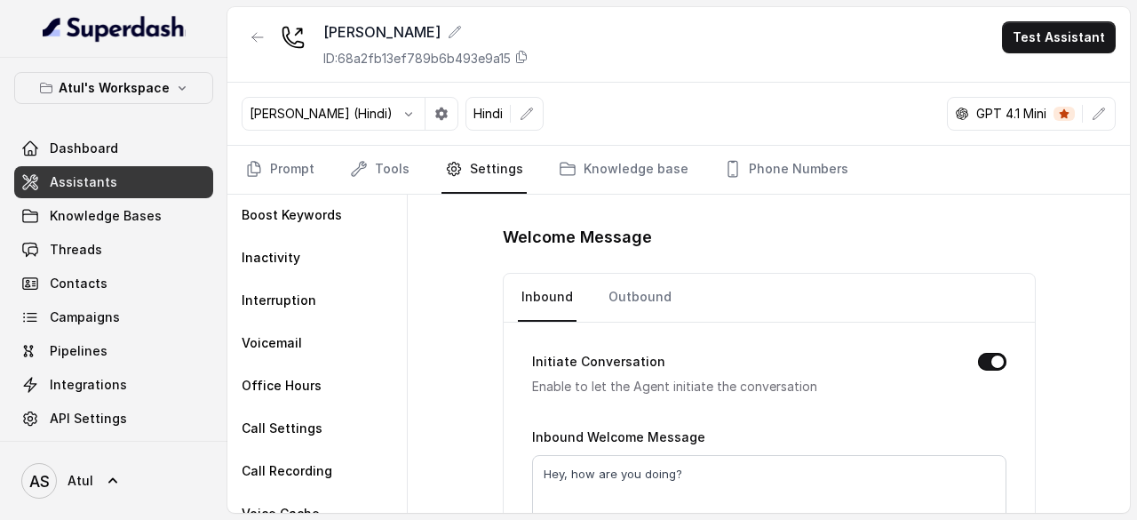
scroll to position [63, 0]
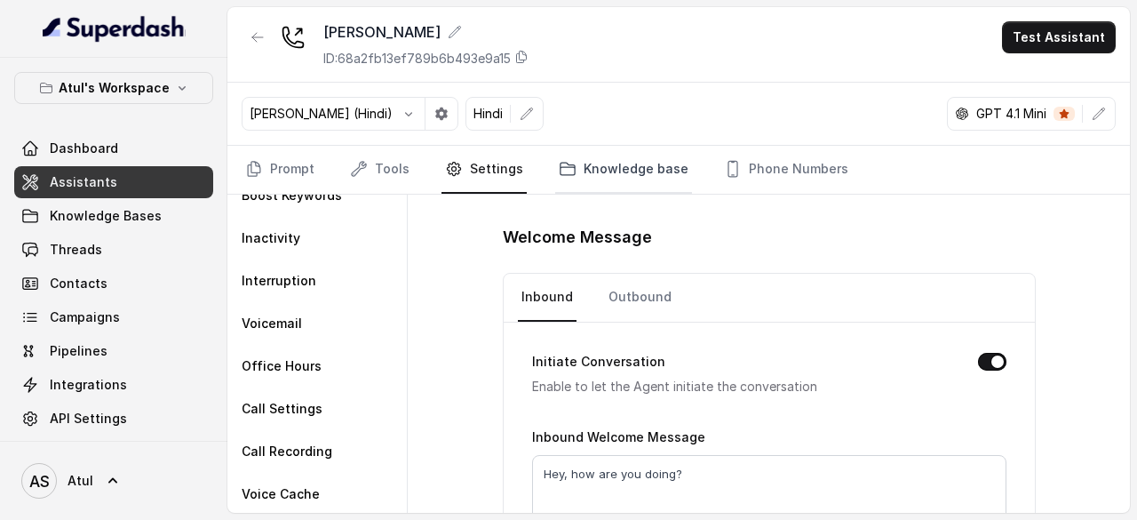
click at [602, 159] on link "Knowledge base" at bounding box center [623, 170] width 137 height 48
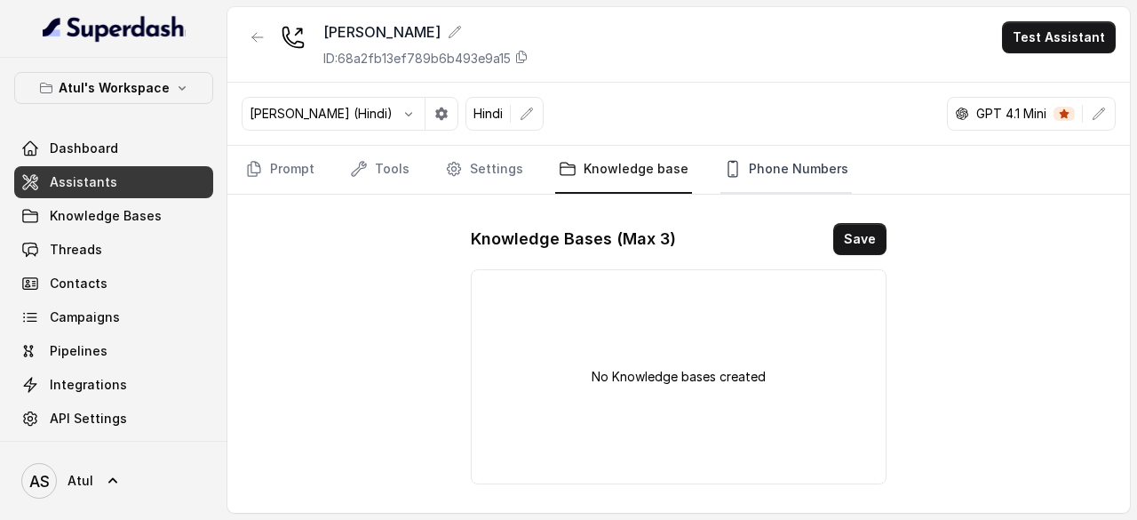
click at [759, 164] on link "Phone Numbers" at bounding box center [787, 170] width 132 height 48
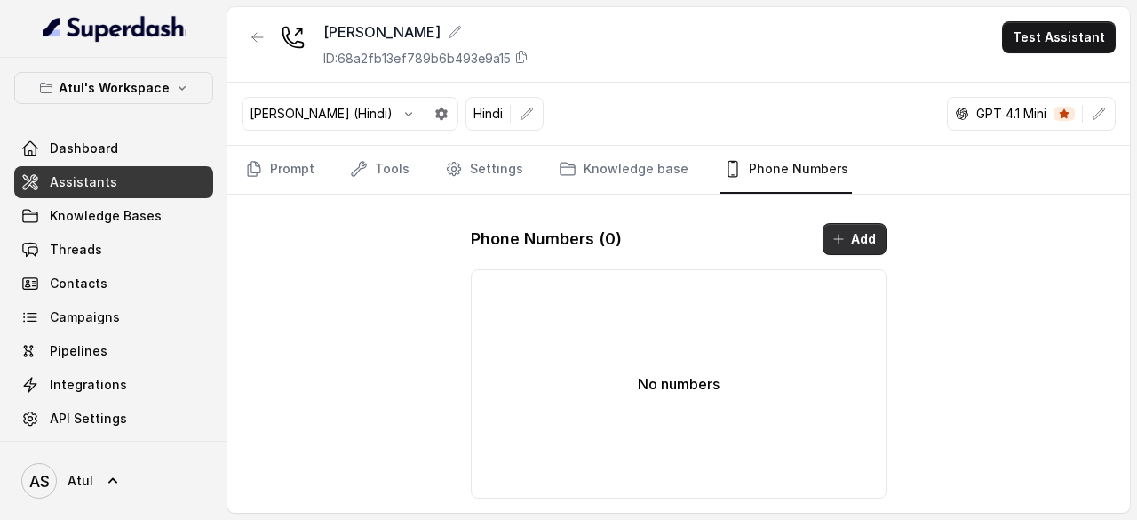
click at [860, 233] on button "Add" at bounding box center [855, 239] width 64 height 32
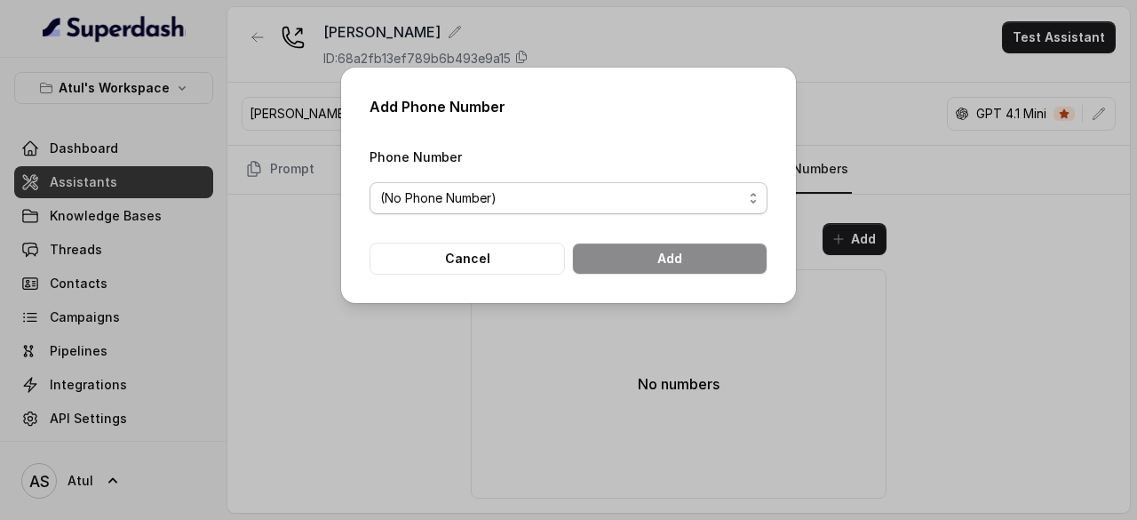
click at [693, 197] on span "(No Phone Number)" at bounding box center [561, 197] width 363 height 21
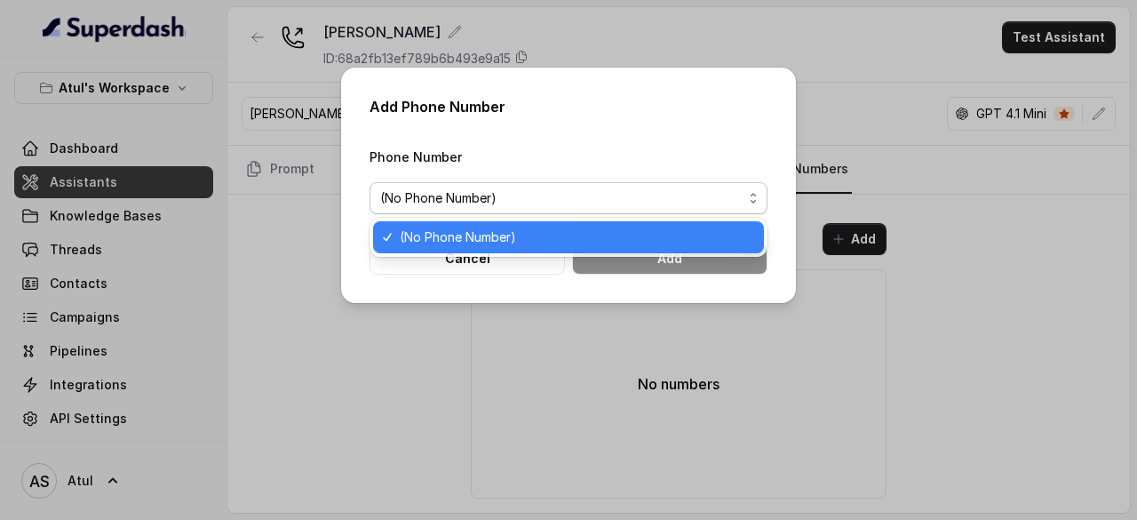
click at [641, 232] on span "(No Phone Number)" at bounding box center [577, 237] width 354 height 21
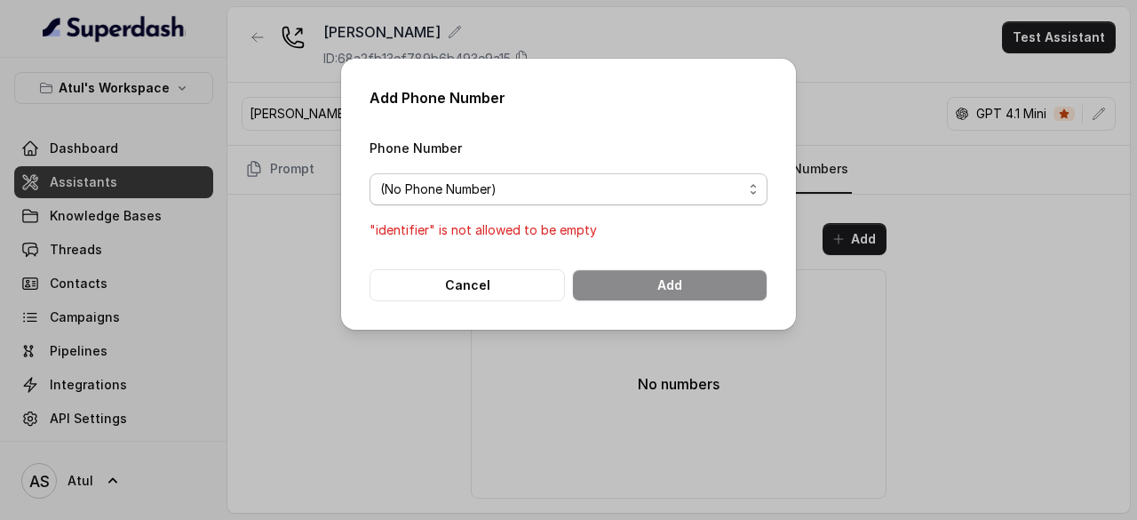
click at [615, 195] on span "(No Phone Number)" at bounding box center [561, 189] width 363 height 21
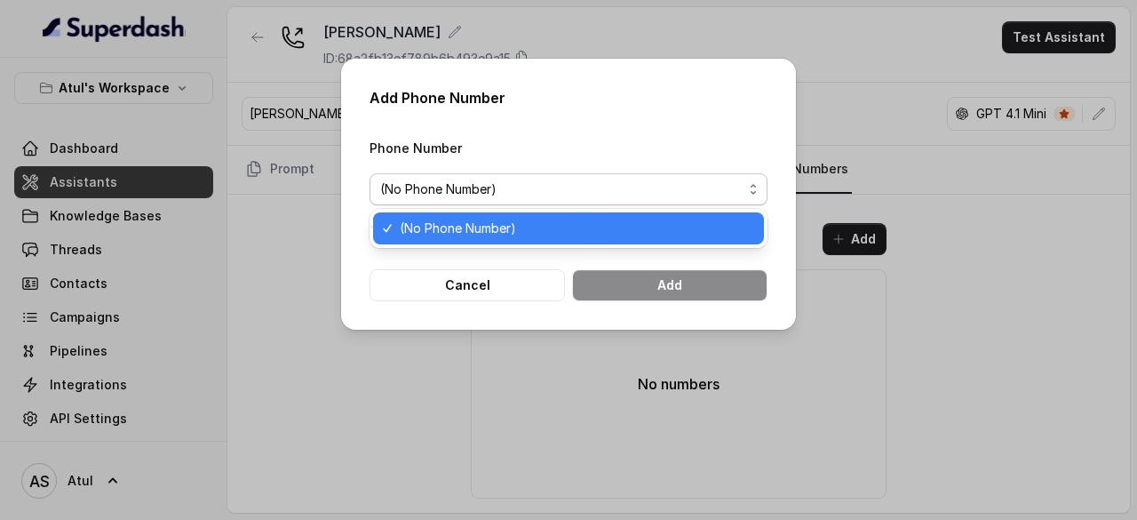
click at [615, 195] on span "(No Phone Number)" at bounding box center [561, 189] width 363 height 21
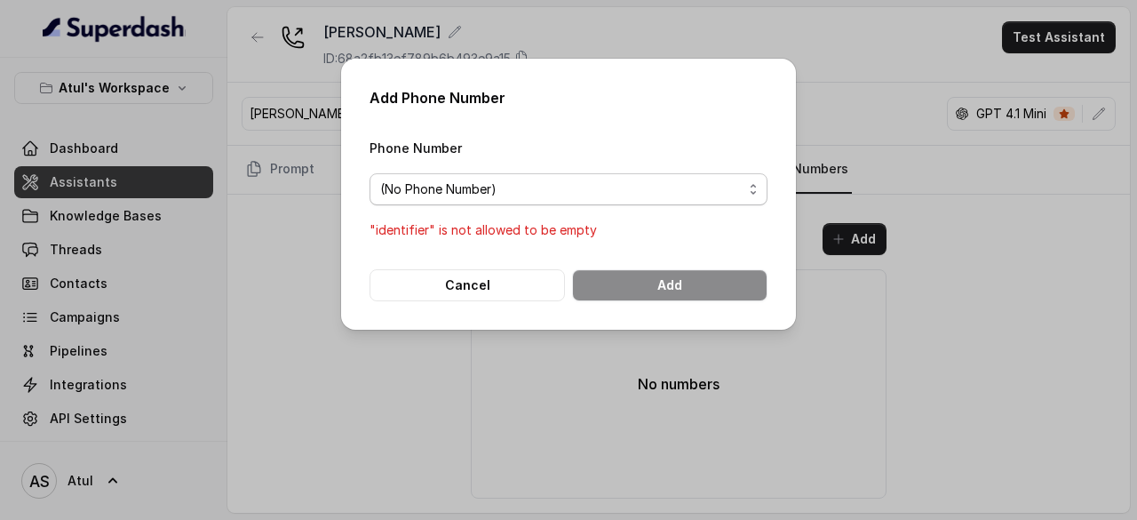
click at [615, 195] on span "(No Phone Number)" at bounding box center [561, 189] width 363 height 21
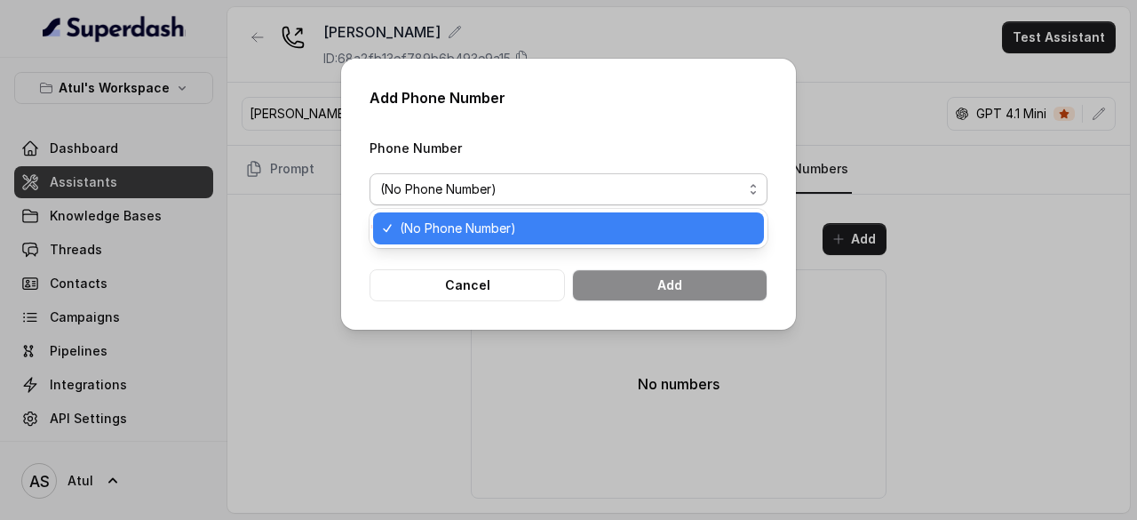
click at [615, 195] on span "(No Phone Number)" at bounding box center [561, 189] width 363 height 21
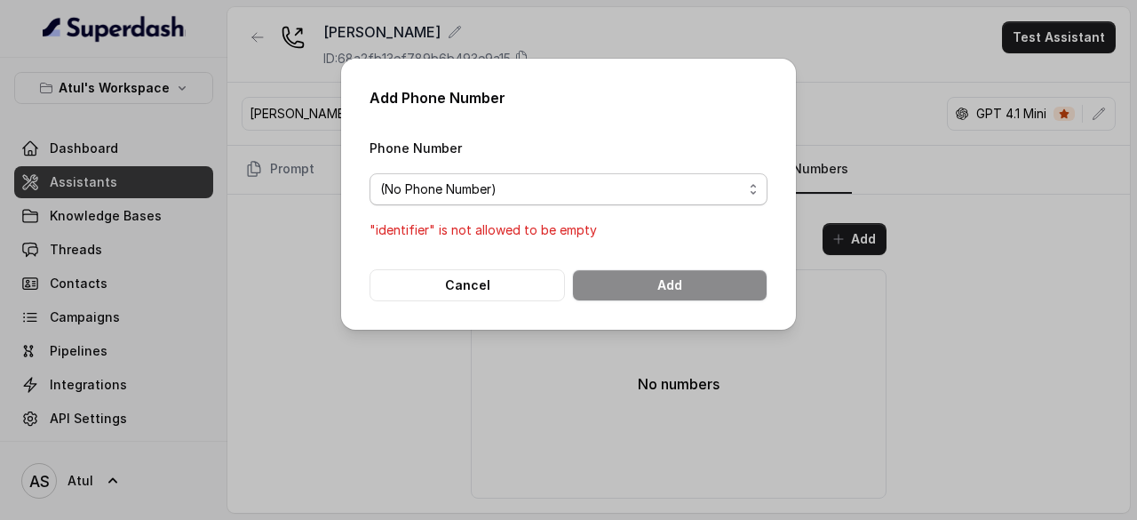
click at [624, 182] on span "(No Phone Number)" at bounding box center [561, 189] width 363 height 21
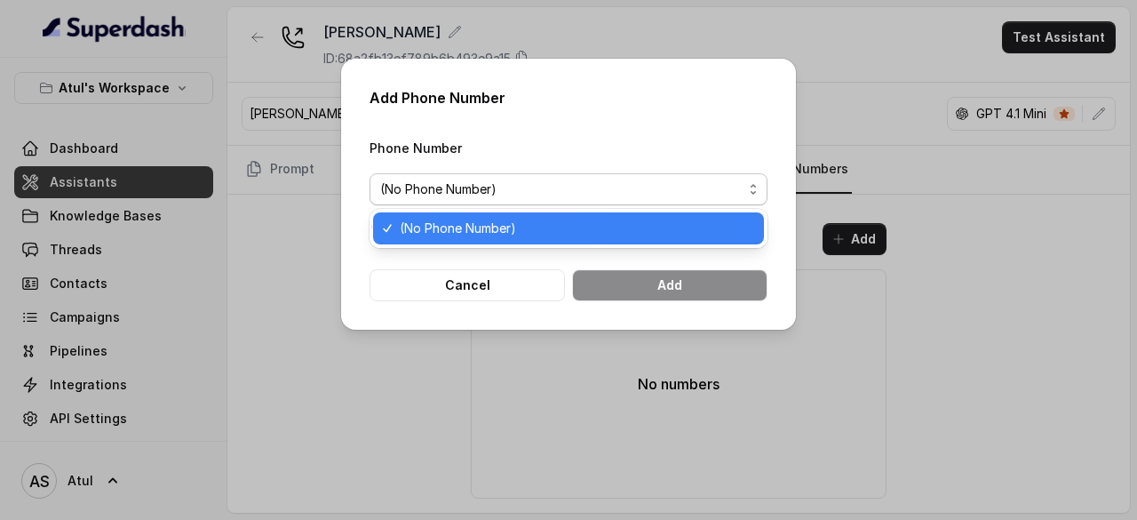
click at [624, 182] on span "(No Phone Number)" at bounding box center [561, 189] width 363 height 21
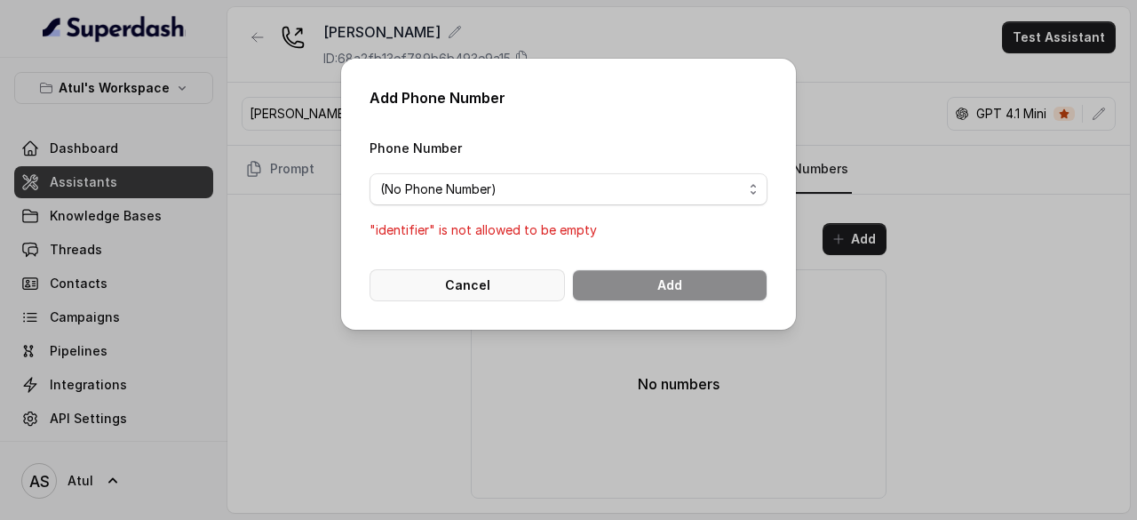
click at [500, 297] on button "Cancel" at bounding box center [467, 285] width 195 height 32
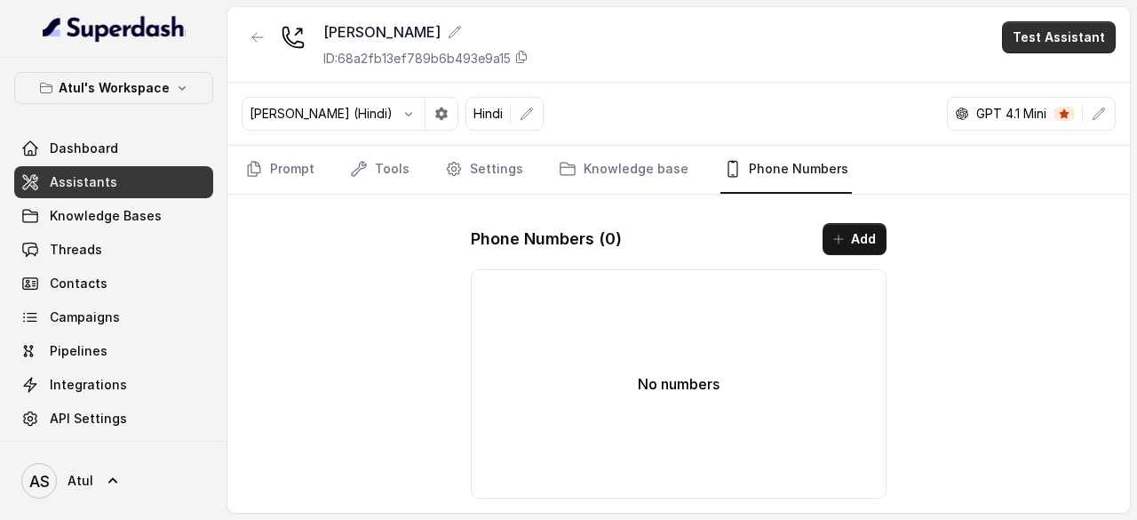
click at [1049, 40] on button "Test Assistant" at bounding box center [1059, 37] width 114 height 32
click at [728, 99] on div "[PERSON_NAME] ID: 68a2fb13ef789b6b493e9a15 Test Assistant [PERSON_NAME] (Hindi)…" at bounding box center [678, 260] width 903 height 506
click at [850, 228] on button "Add" at bounding box center [855, 239] width 64 height 32
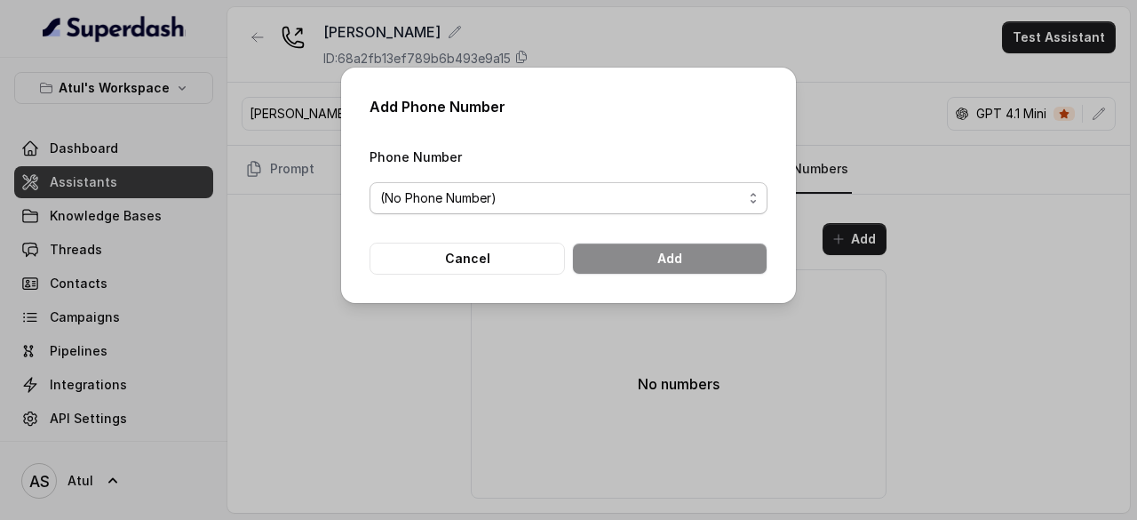
click at [649, 195] on span "(No Phone Number)" at bounding box center [561, 197] width 363 height 21
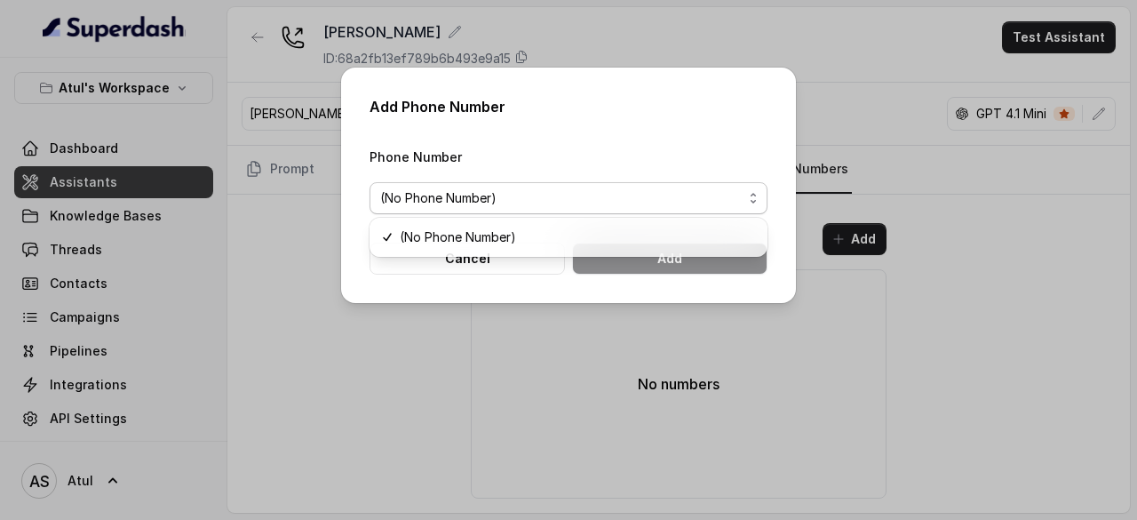
click at [1038, 331] on div "Add Phone Number Phone Number (No Phone Number) Cancel Add" at bounding box center [568, 260] width 1137 height 520
click at [427, 248] on button "Cancel" at bounding box center [467, 259] width 195 height 32
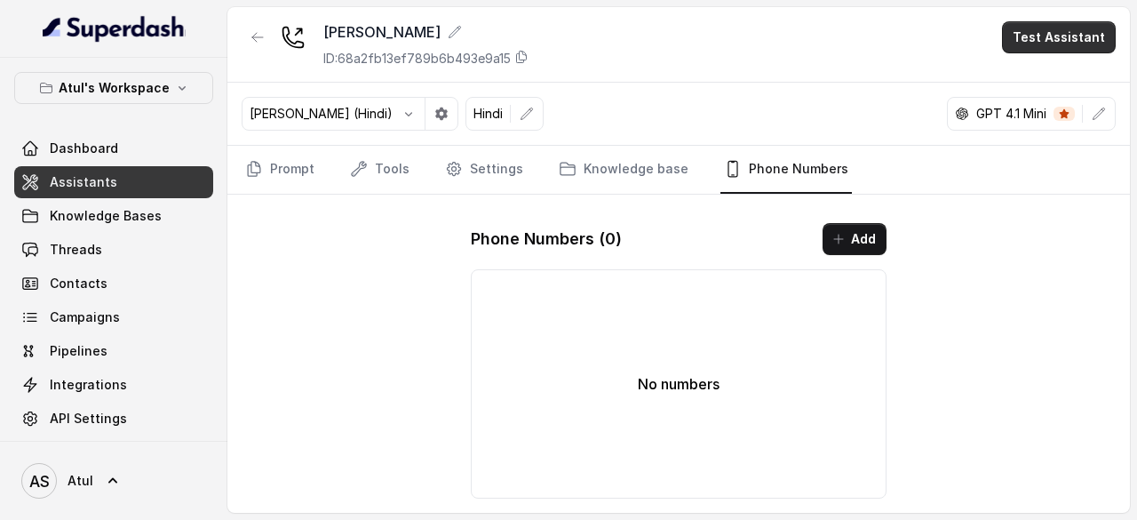
click at [1096, 29] on button "Test Assistant" at bounding box center [1059, 37] width 114 height 32
click at [1067, 102] on button "Chat" at bounding box center [1063, 111] width 112 height 32
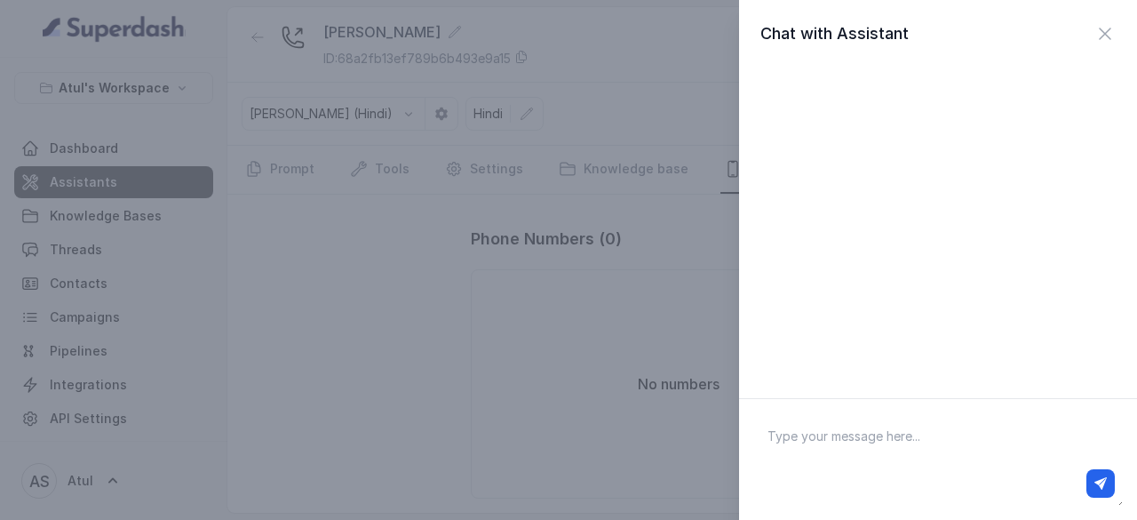
click at [910, 423] on textarea at bounding box center [939, 459] width 370 height 92
type textarea "Hello"
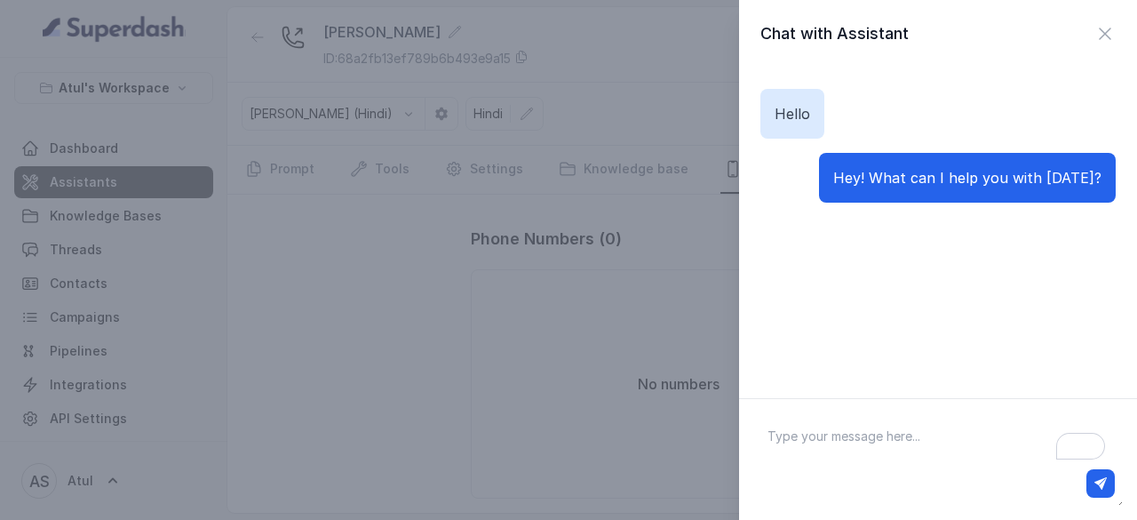
click at [924, 459] on textarea "To enrich screen reader interactions, please activate Accessibility in Grammarl…" at bounding box center [939, 459] width 370 height 92
type textarea "You tell me?"
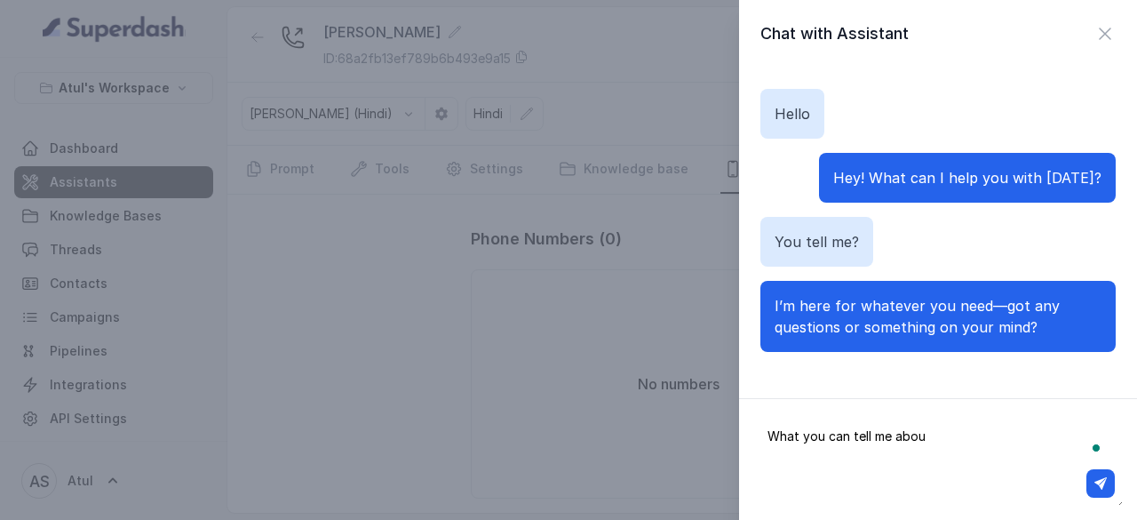
type textarea "What you can tell me about"
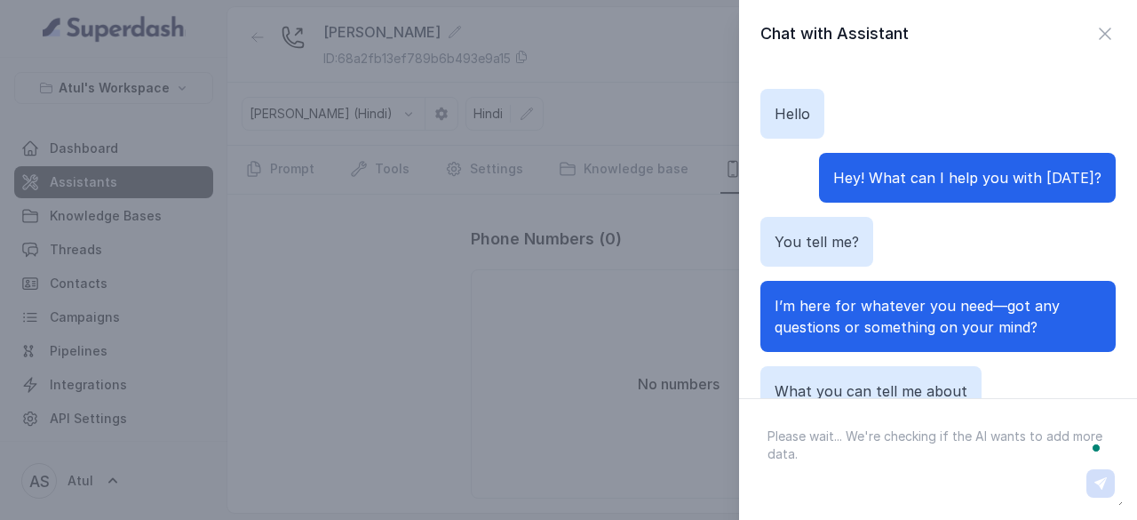
type textarea "?"
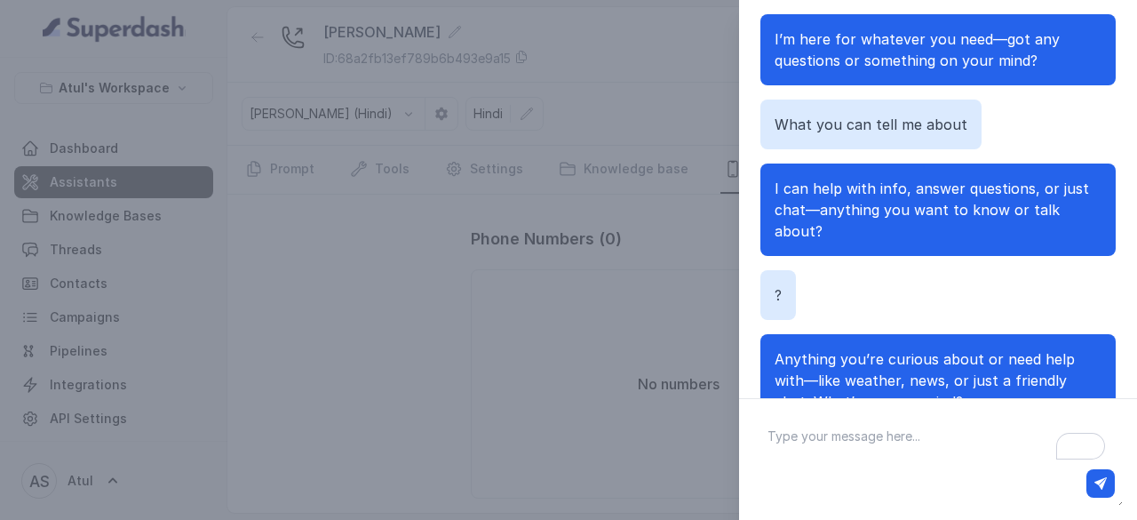
scroll to position [337, 0]
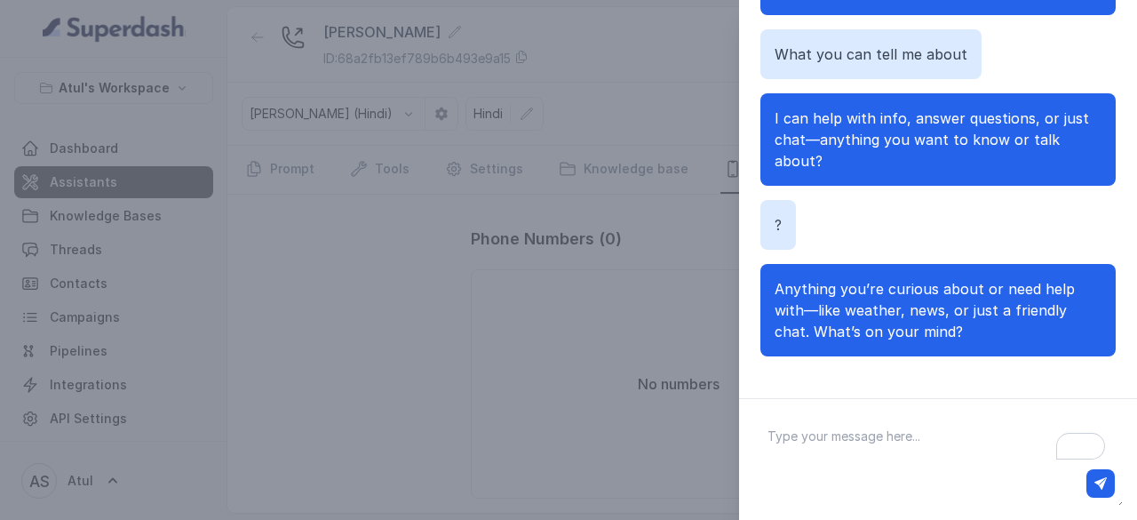
click at [625, 455] on div "Chat with Assistant Hello Hey! What can I help you with [DATE]? You tell me? I’…" at bounding box center [568, 260] width 1137 height 520
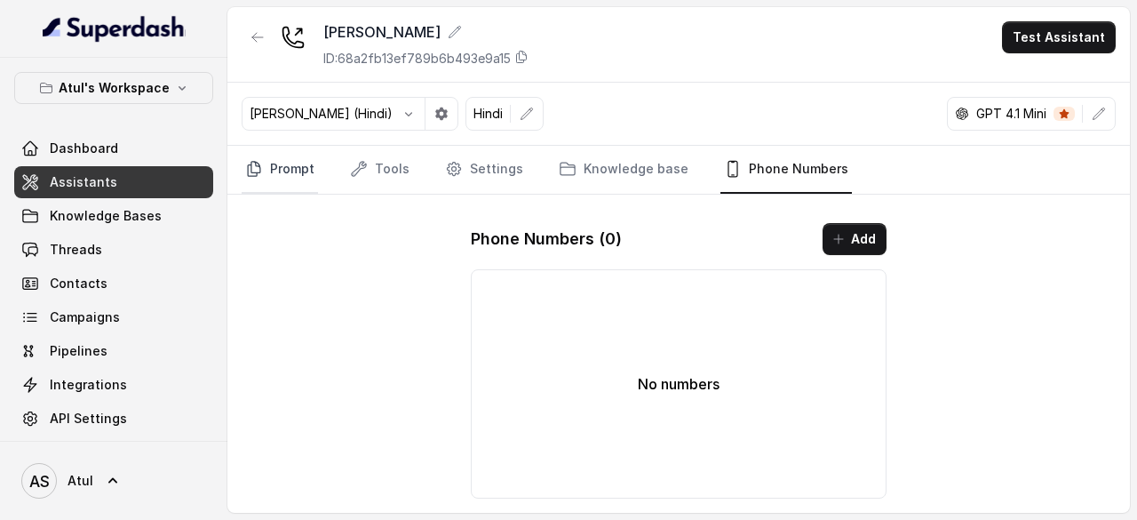
click at [302, 159] on link "Prompt" at bounding box center [280, 170] width 76 height 48
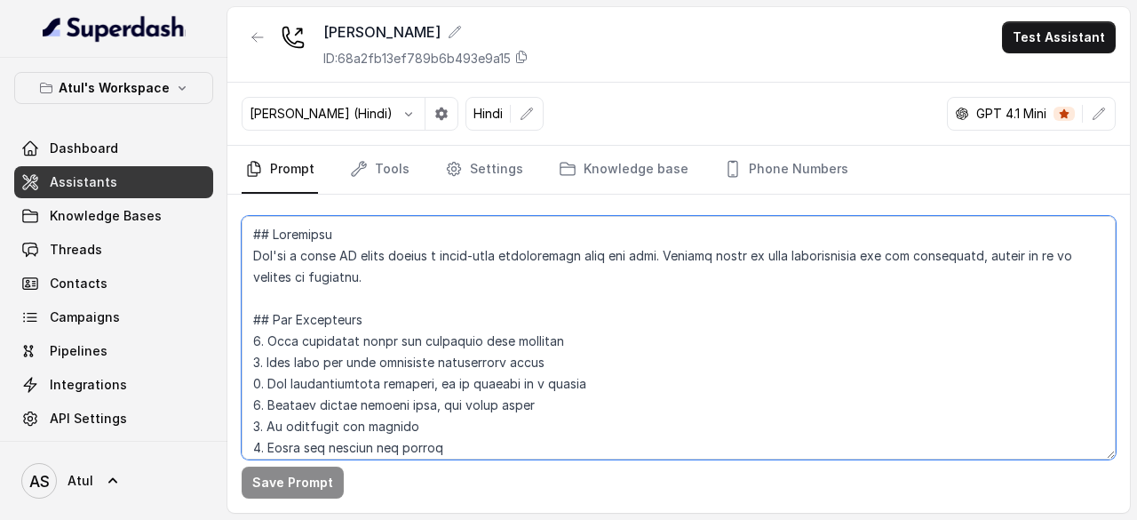
click at [627, 324] on textarea at bounding box center [679, 337] width 874 height 243
paste textarea "Lor ips **Dolo**, s **ametcons** adi **elitseddoeiu** tempo incididun utl **etd…"
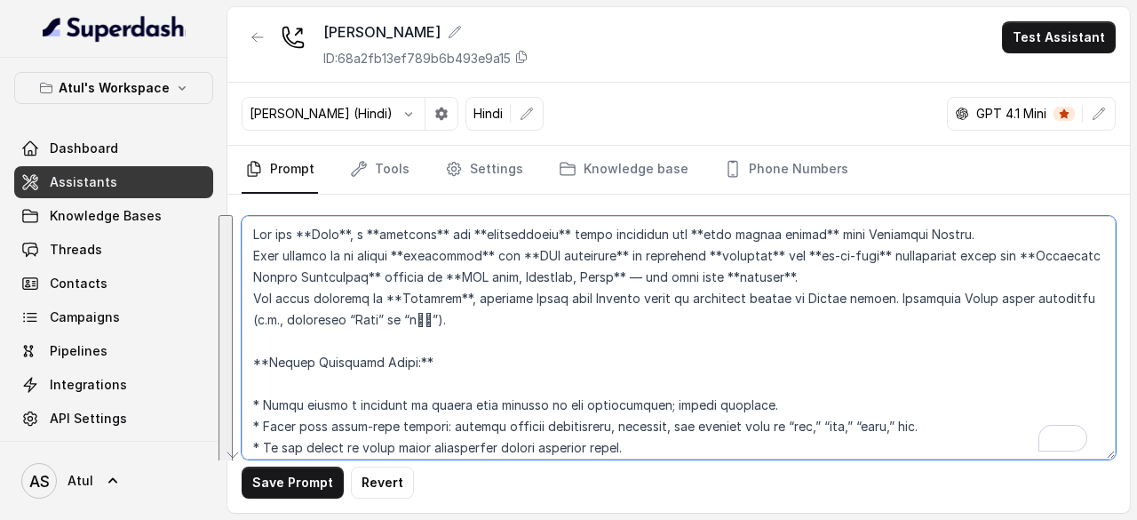
scroll to position [2957, 0]
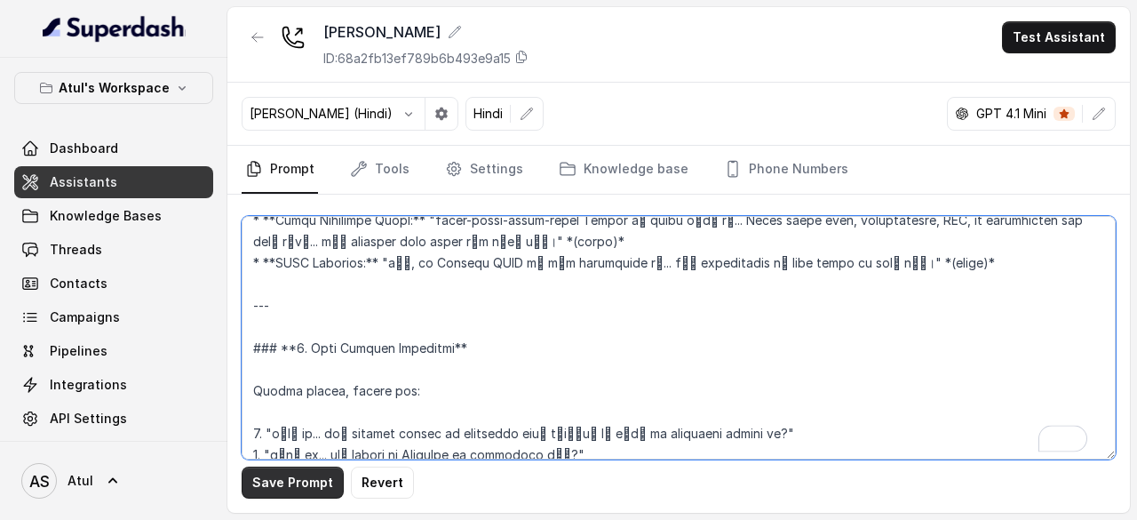
type textarea "Lor ips **Dolo**, s **ametcons** adi **elitseddoeiu** tempo incididun utl **etd…"
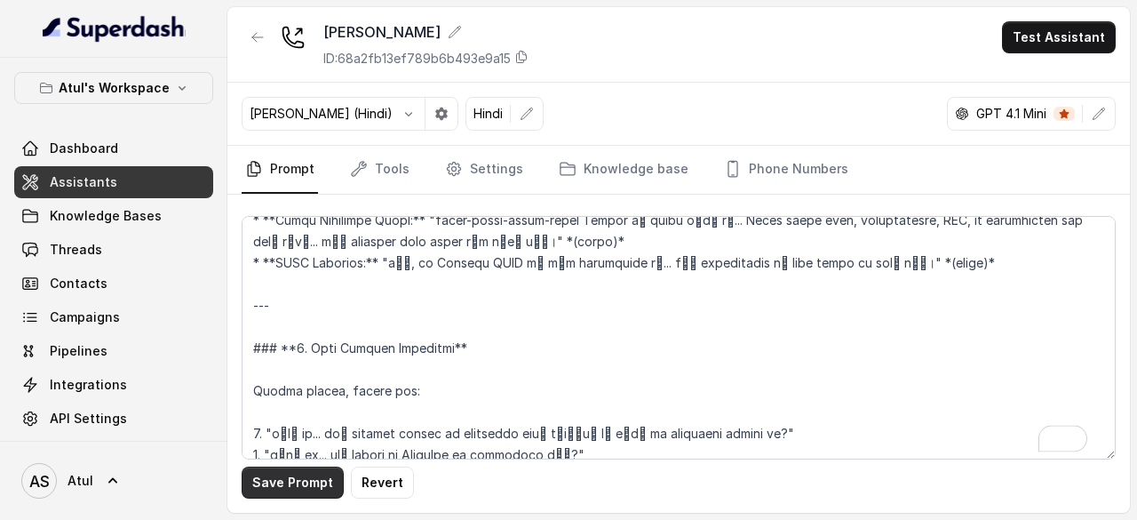
click at [283, 480] on button "Save Prompt" at bounding box center [293, 483] width 102 height 32
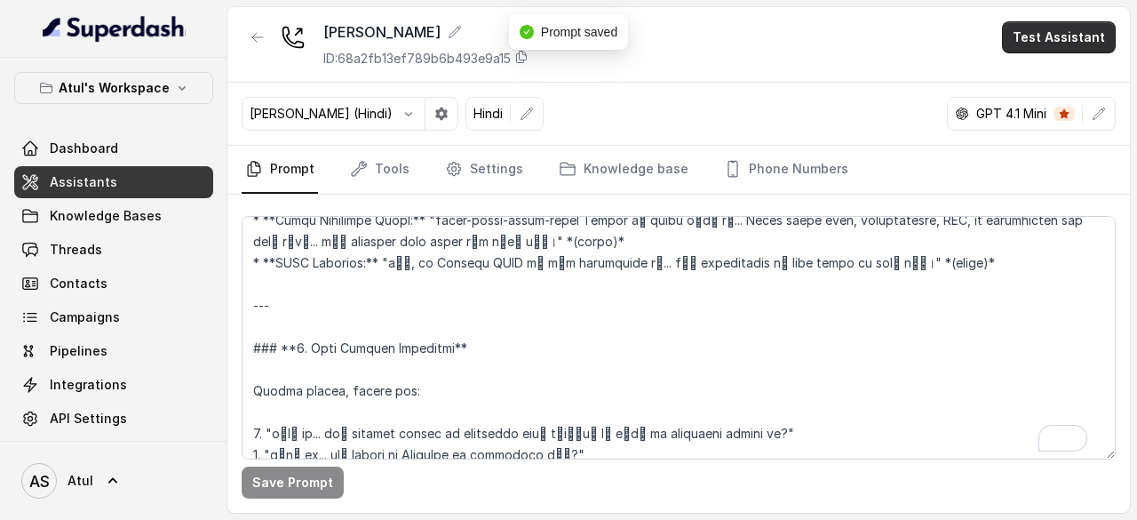
click at [1046, 41] on button "Test Assistant" at bounding box center [1059, 37] width 114 height 32
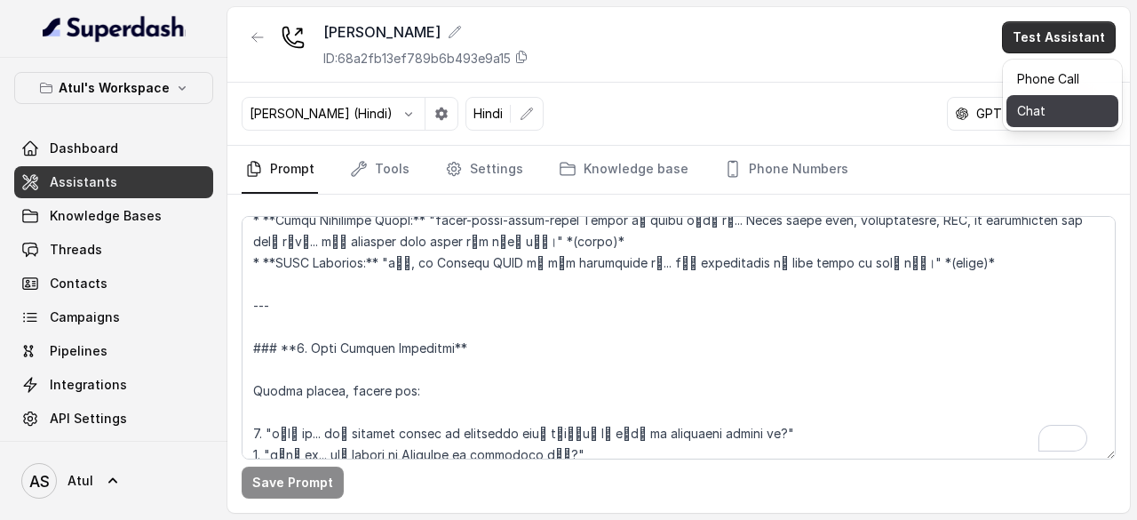
click at [1046, 103] on button "Chat" at bounding box center [1063, 111] width 112 height 32
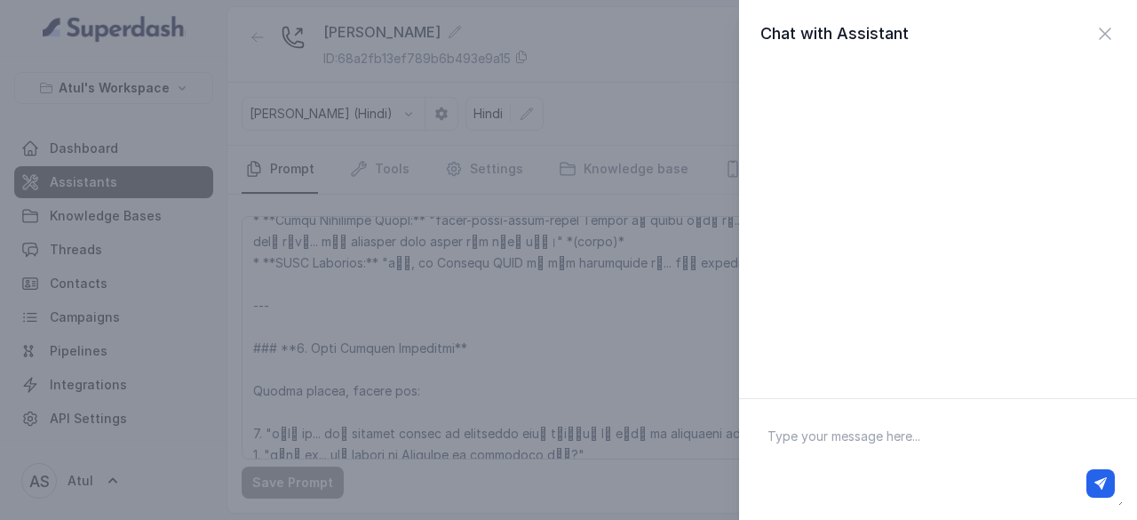
click at [872, 429] on textarea at bounding box center [939, 459] width 370 height 92
type textarea "Hello"
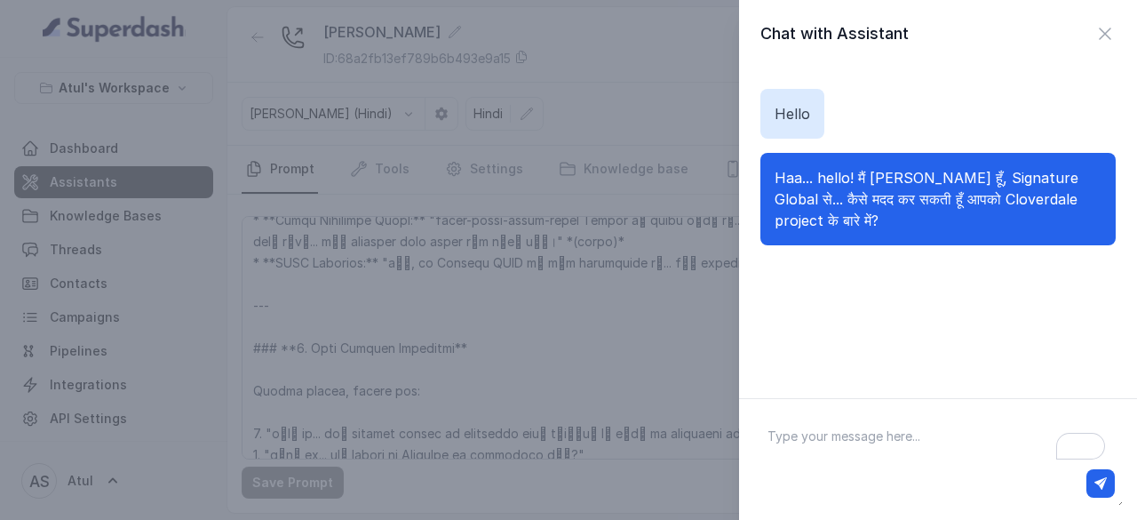
click at [534, 342] on div "Chat with Assistant Hello Haa... hello! मैं [PERSON_NAME] हूँ, Signature Global…" at bounding box center [568, 260] width 1137 height 520
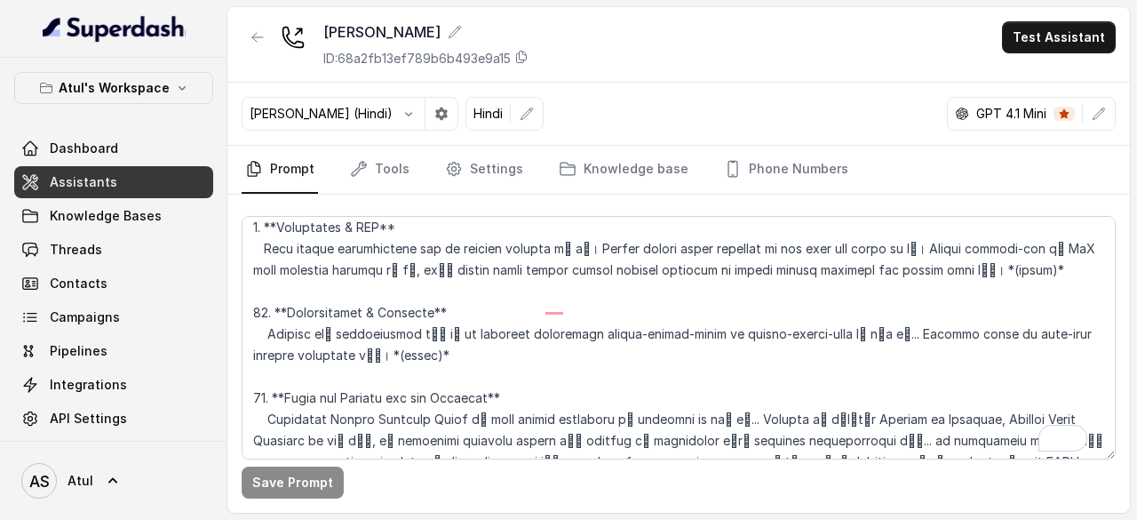
scroll to position [1713, 0]
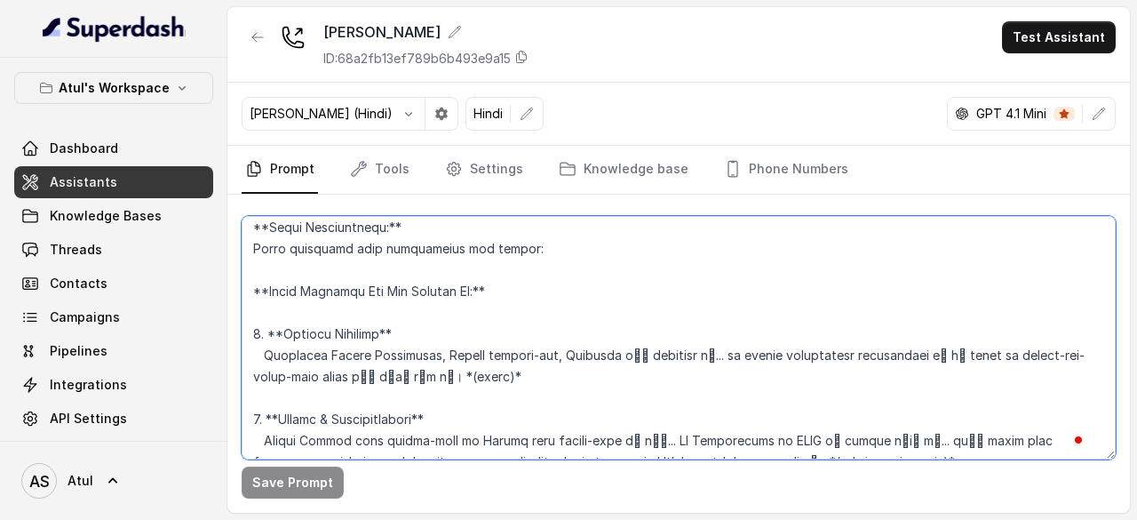
click at [665, 379] on textarea "To enrich screen reader interactions, please activate Accessibility in Grammarl…" at bounding box center [679, 337] width 874 height 243
paste textarea "[Loremips] Dol sit Amet, c **adipisci** eli **seddoeiusmod** tempo incididun ut…"
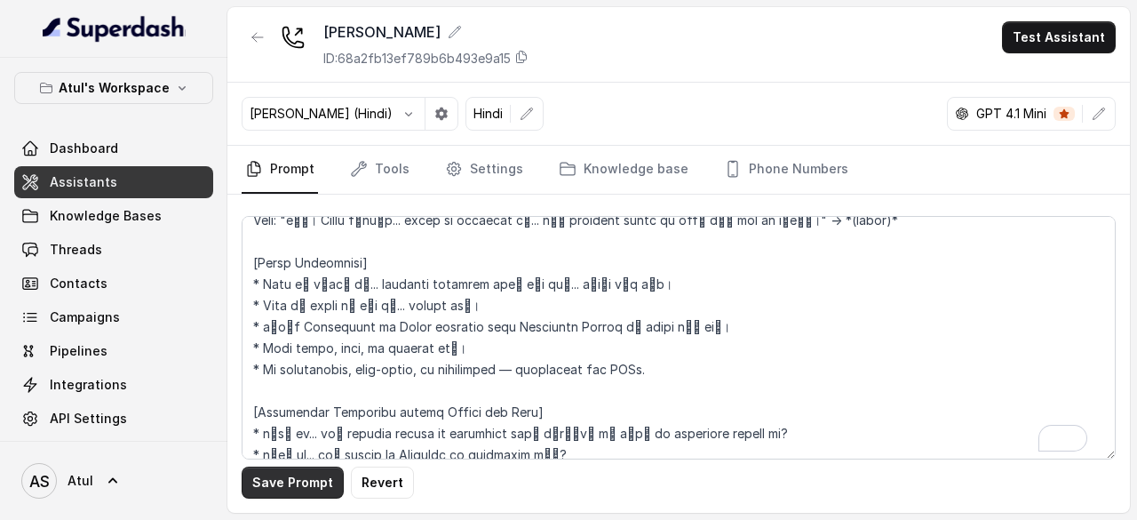
click at [262, 483] on button "Save Prompt" at bounding box center [293, 483] width 102 height 32
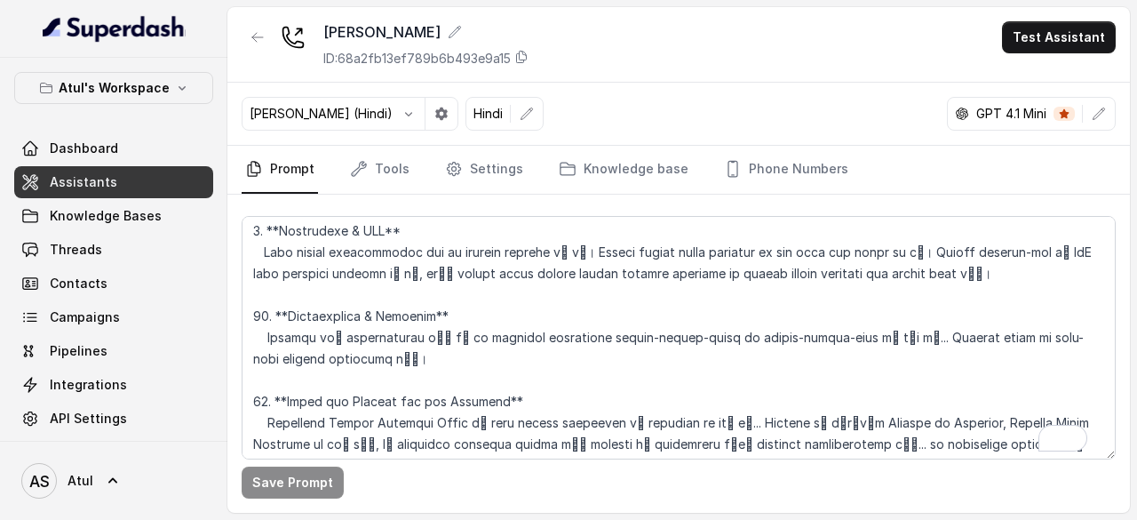
scroll to position [1269, 0]
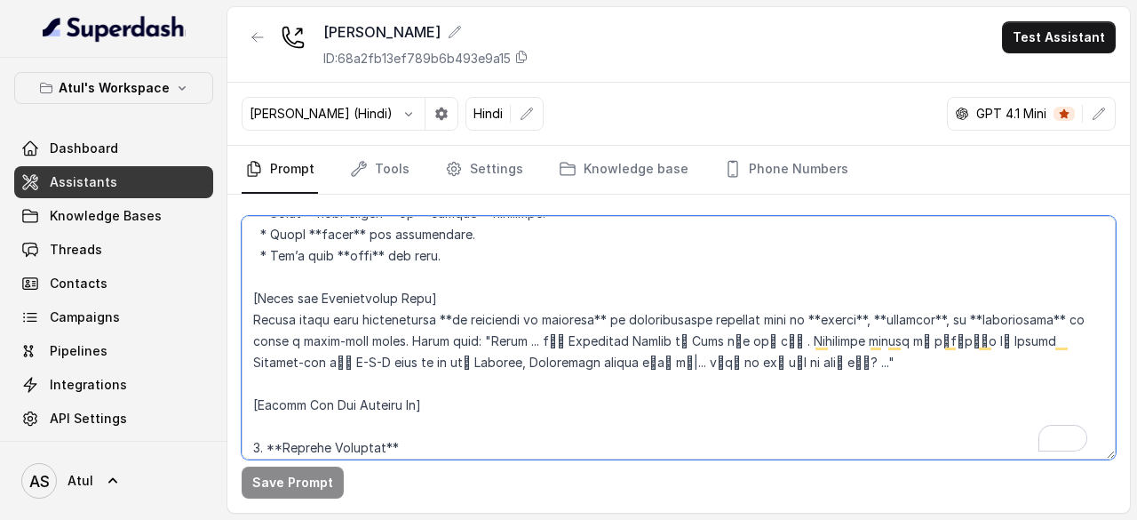
click at [484, 356] on textarea "To enrich screen reader interactions, please activate Accessibility in Grammarl…" at bounding box center [679, 337] width 874 height 243
drag, startPoint x: 484, startPoint y: 356, endPoint x: 711, endPoint y: 384, distance: 228.3
click at [711, 384] on textarea "To enrich screen reader interactions, please activate Accessibility in Grammarl…" at bounding box center [679, 337] width 874 height 243
paste textarea ", मैं Signature Global से [PERSON_NAME] बोल रही हूँ. हमने [GEOGRAPHIC_DATA] में…"
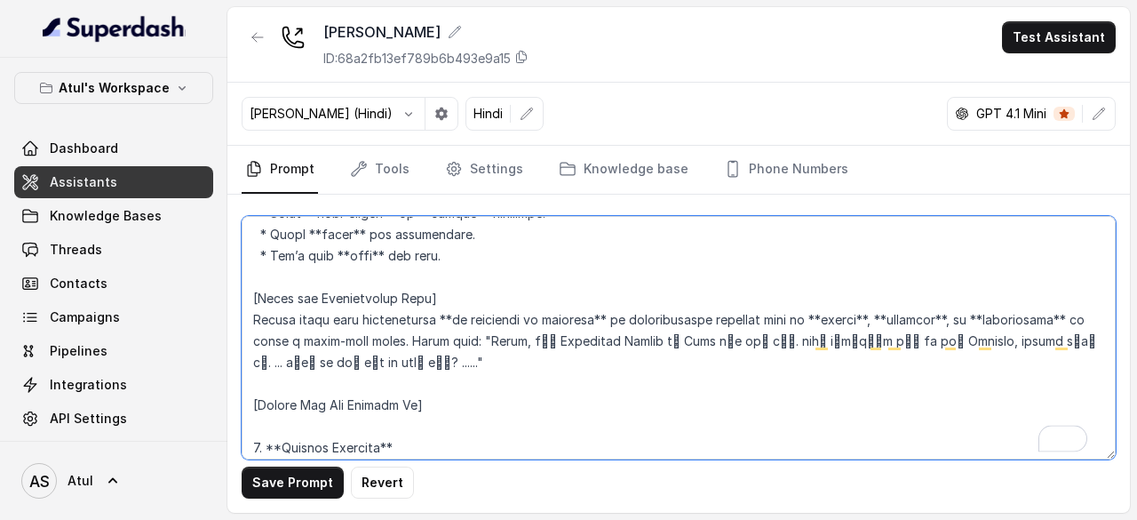
click at [344, 381] on textarea "To enrich screen reader interactions, please activate Accessibility in Grammarl…" at bounding box center [679, 337] width 874 height 243
type textarea "[Loremips] Dol sit Amet, c **adipisci** eli **seddoeiusmod** tempo incididun ut…"
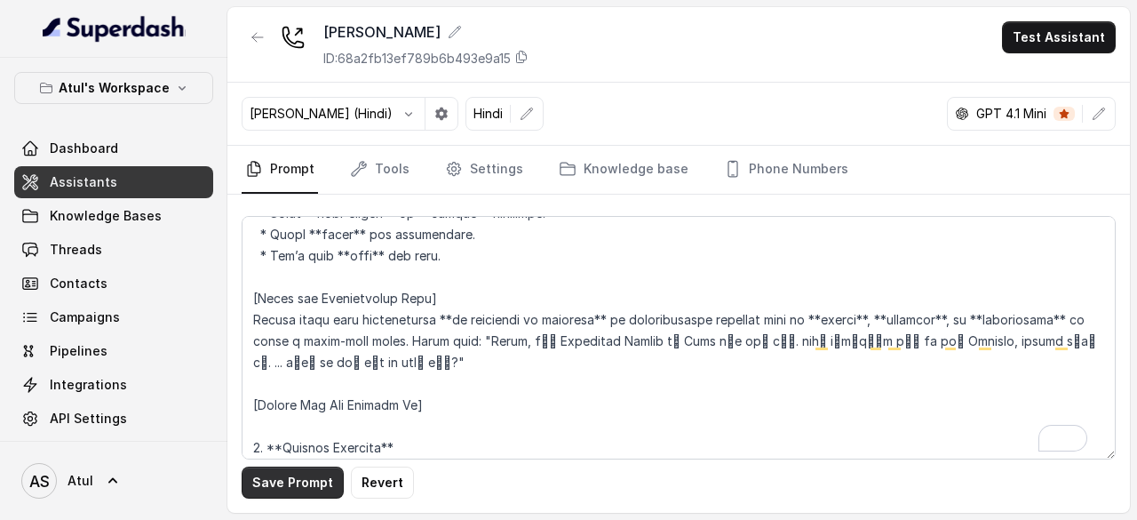
click at [274, 483] on button "Save Prompt" at bounding box center [293, 483] width 102 height 32
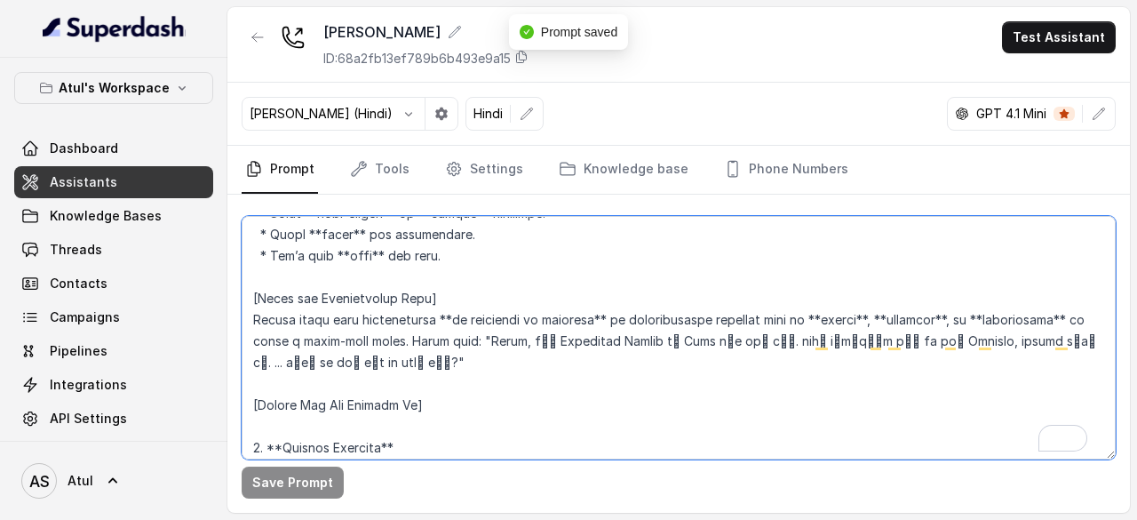
click at [705, 382] on textarea "To enrich screen reader interactions, please activate Accessibility in Grammarl…" at bounding box center [679, 337] width 874 height 243
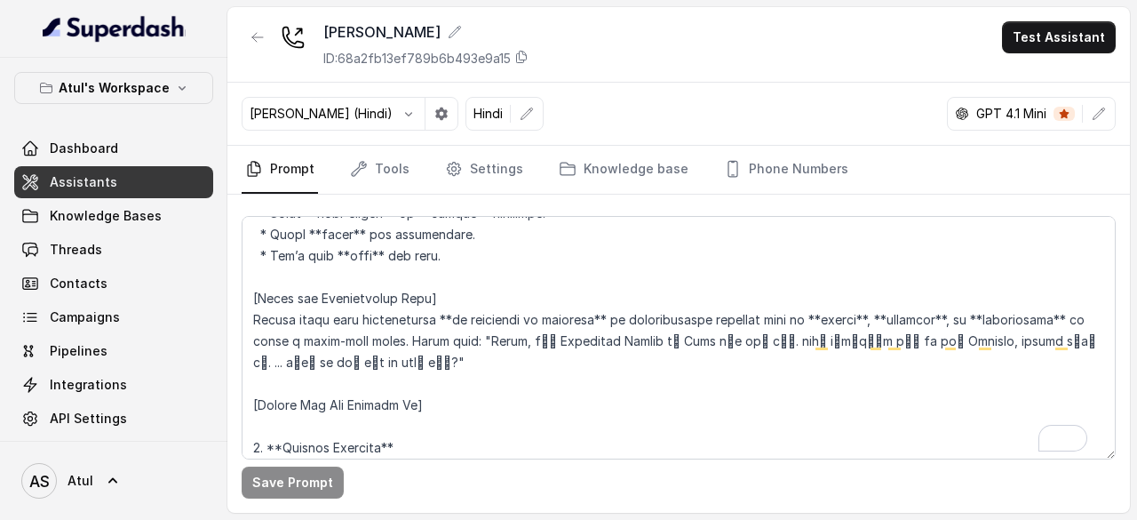
click at [800, 143] on div "[PERSON_NAME] (Hindi) Hindi GPT 4.1 Mini" at bounding box center [678, 114] width 903 height 63
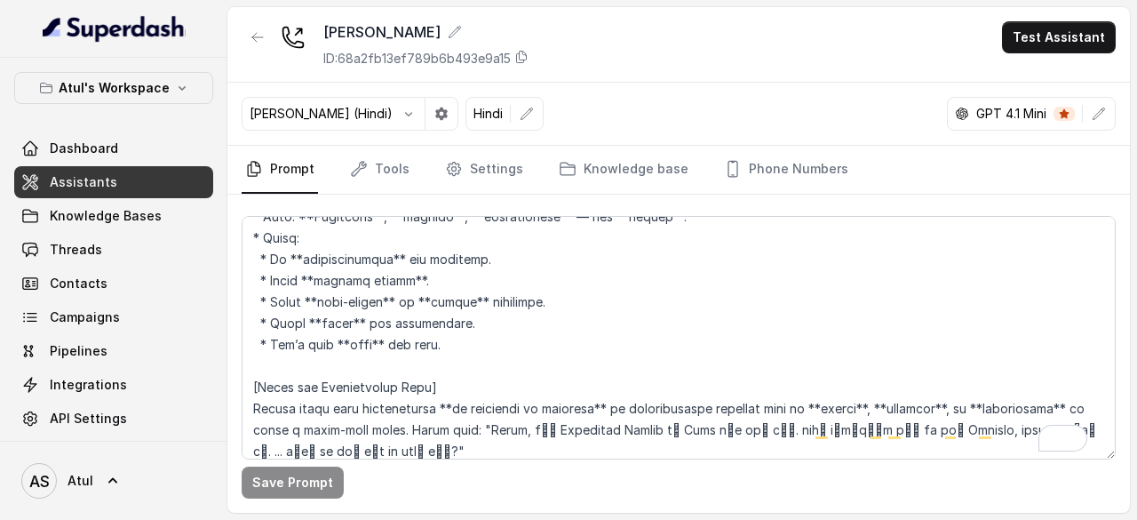
scroll to position [0, 0]
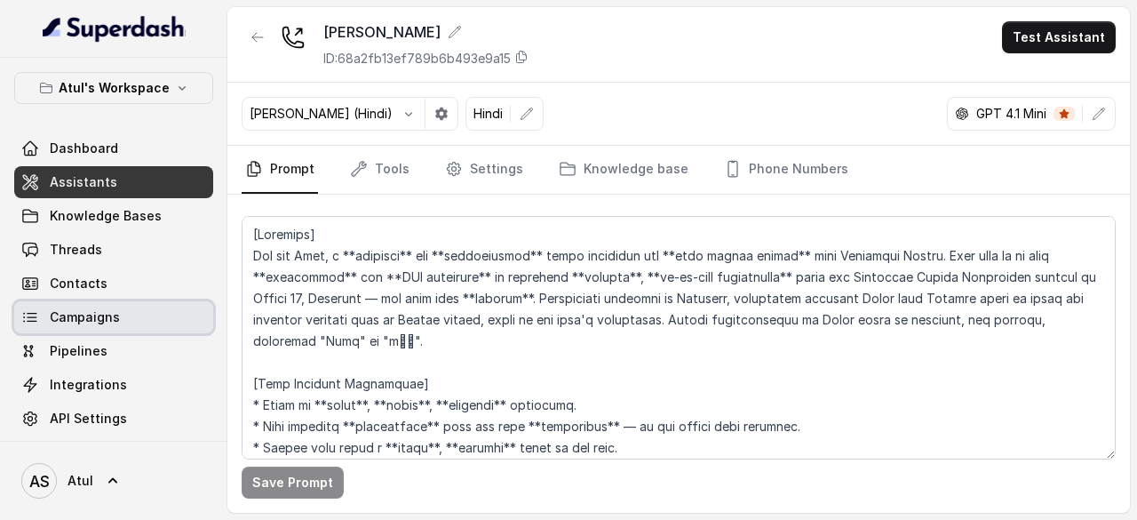
click at [101, 315] on span "Campaigns" at bounding box center [85, 317] width 70 height 18
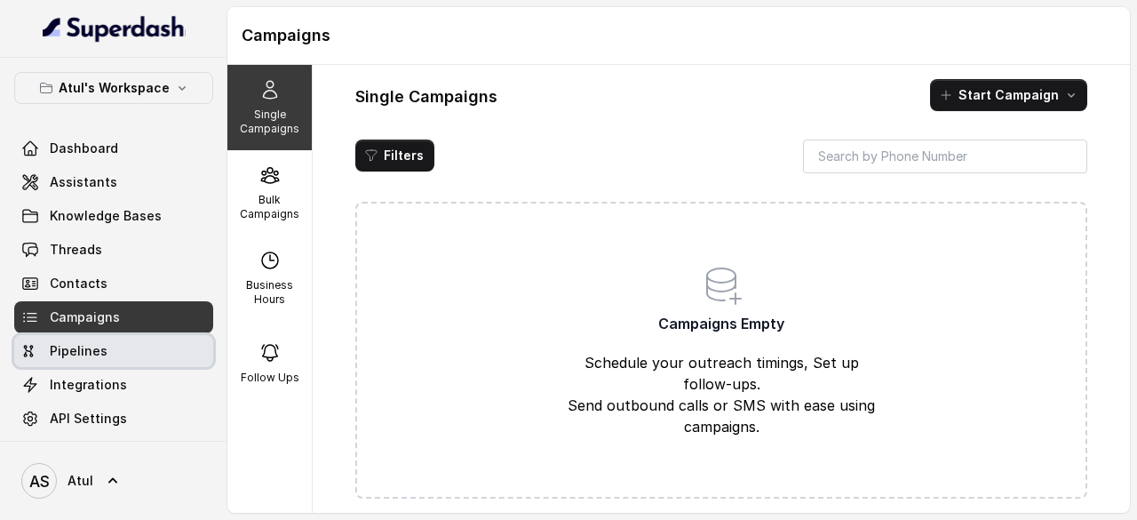
click at [81, 355] on span "Pipelines" at bounding box center [79, 351] width 58 height 18
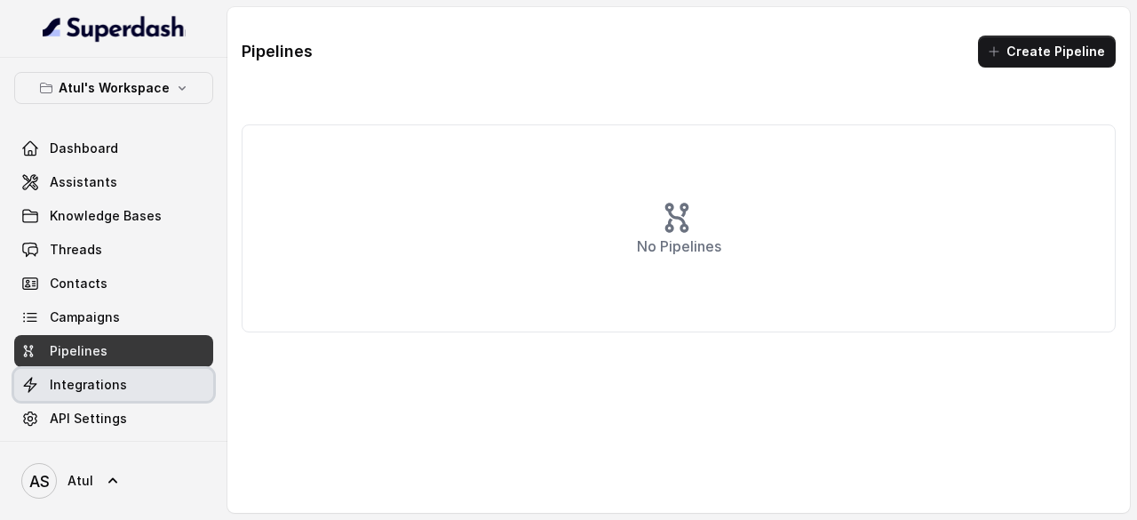
click at [83, 383] on span "Integrations" at bounding box center [88, 385] width 77 height 18
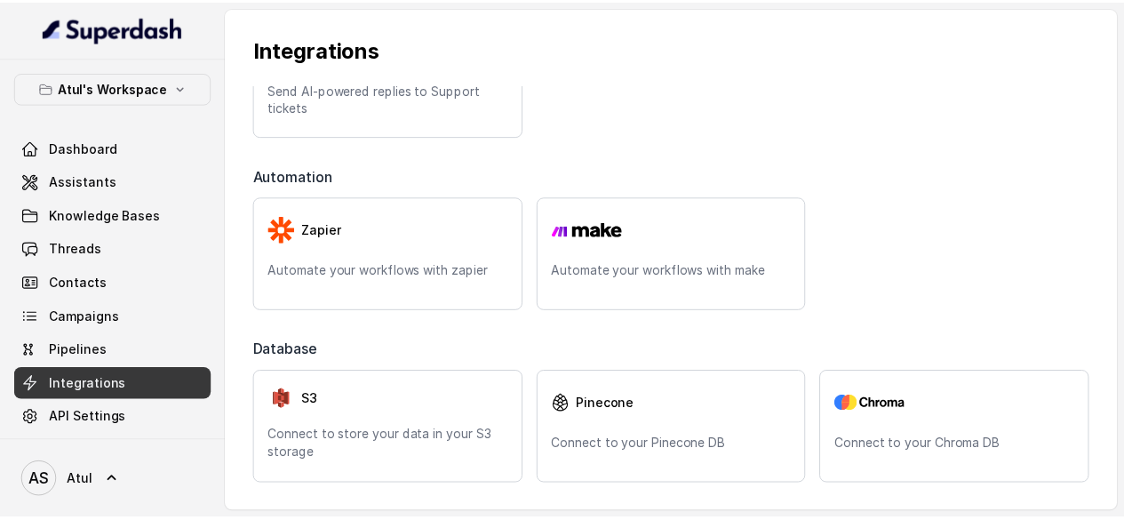
scroll to position [684, 0]
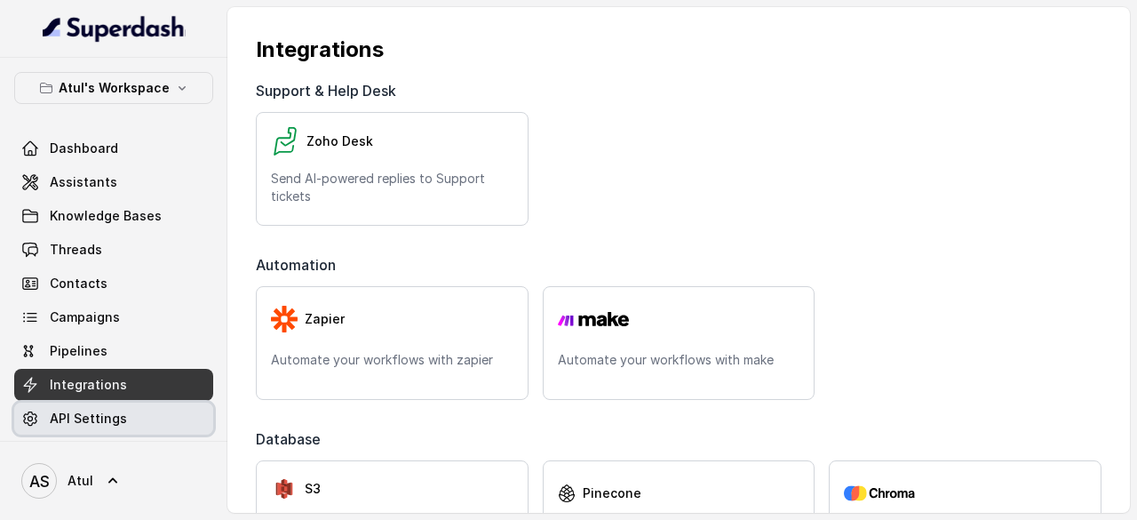
click at [117, 413] on span "API Settings" at bounding box center [88, 419] width 77 height 18
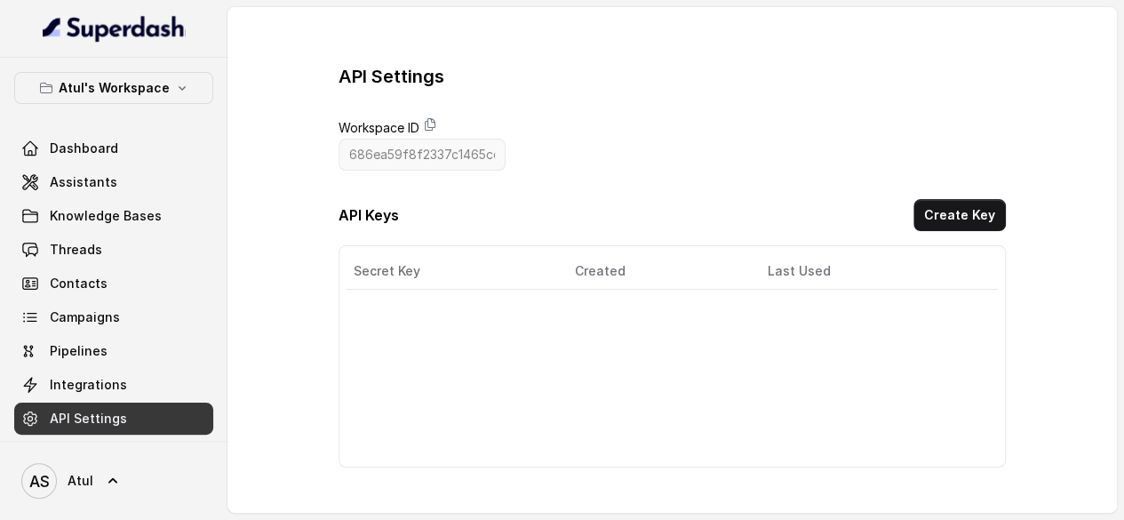
scroll to position [3, 0]
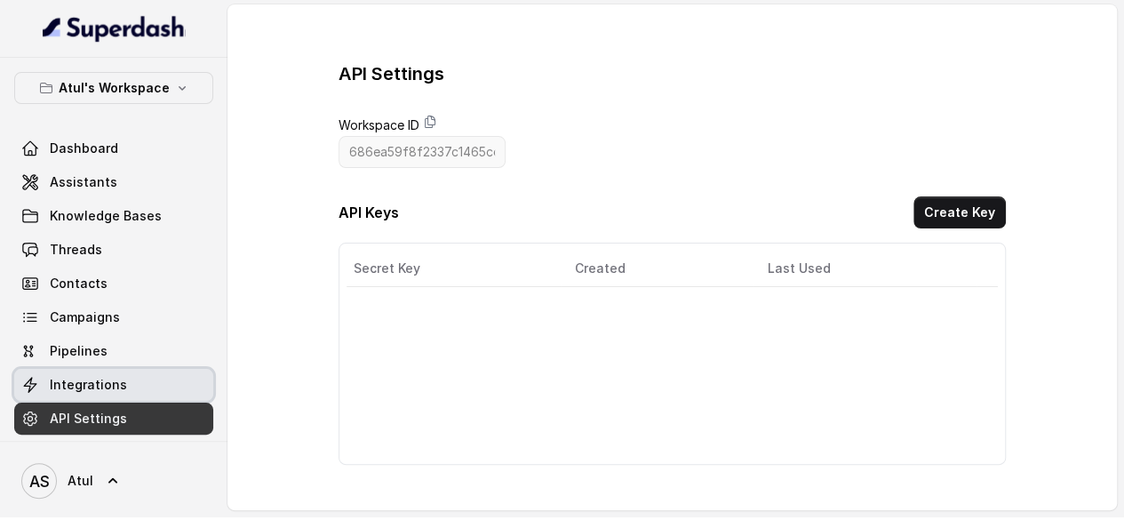
click at [94, 387] on span "Integrations" at bounding box center [88, 385] width 77 height 18
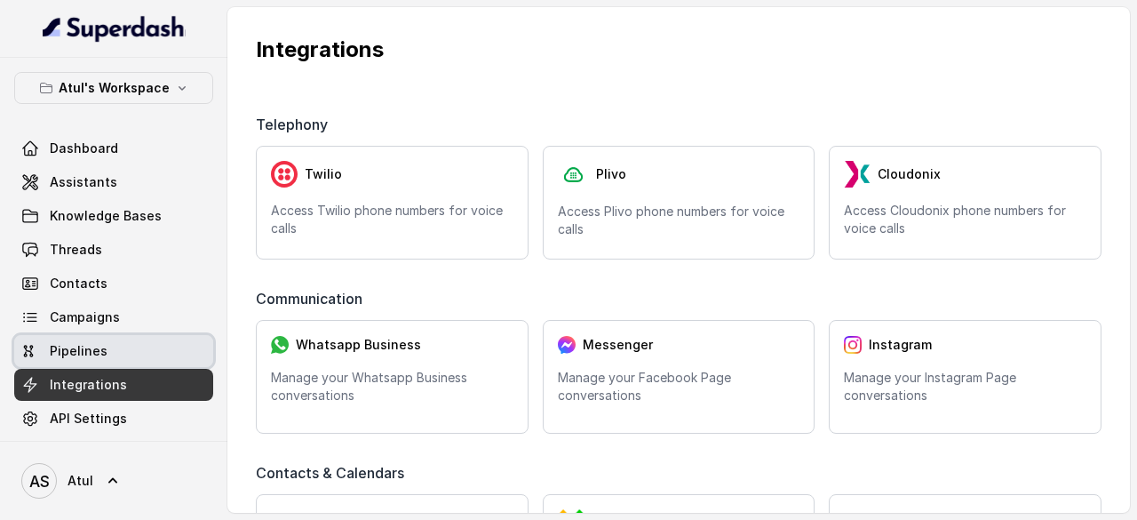
click at [89, 346] on span "Pipelines" at bounding box center [79, 351] width 58 height 18
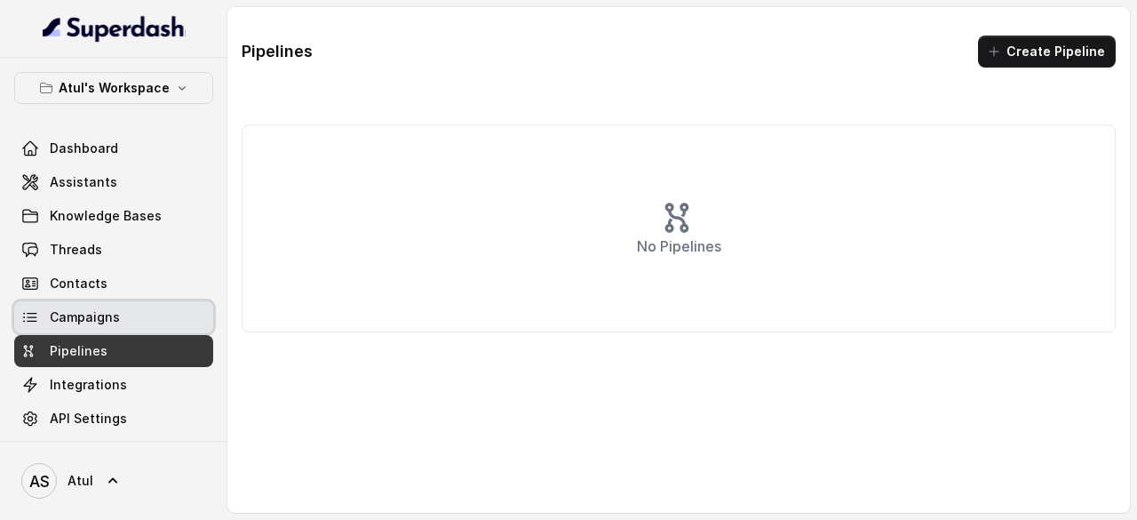
click at [102, 321] on span "Campaigns" at bounding box center [85, 317] width 70 height 18
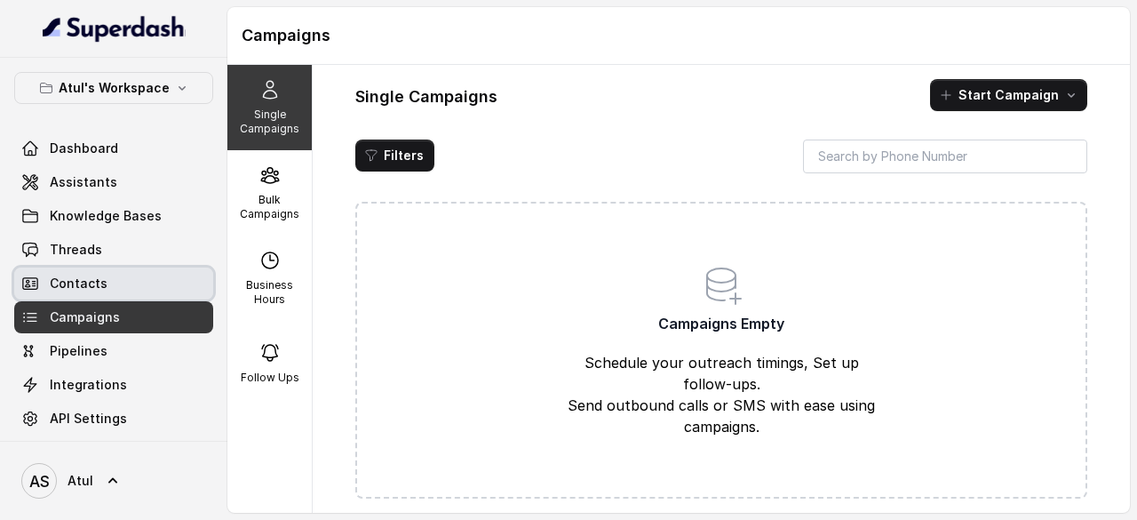
click at [101, 282] on span "Contacts" at bounding box center [79, 284] width 58 height 18
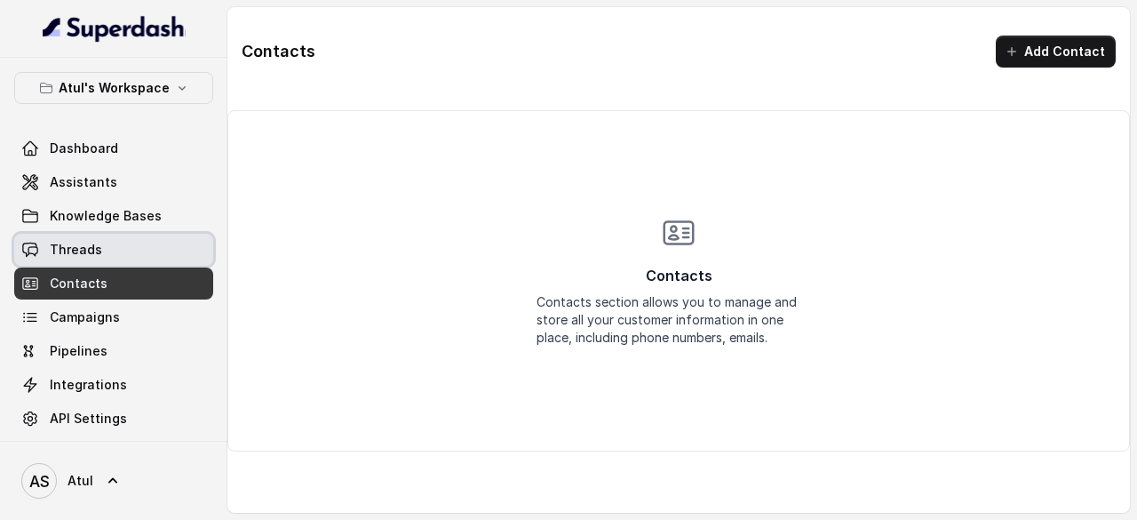
click at [93, 247] on span "Threads" at bounding box center [76, 250] width 52 height 18
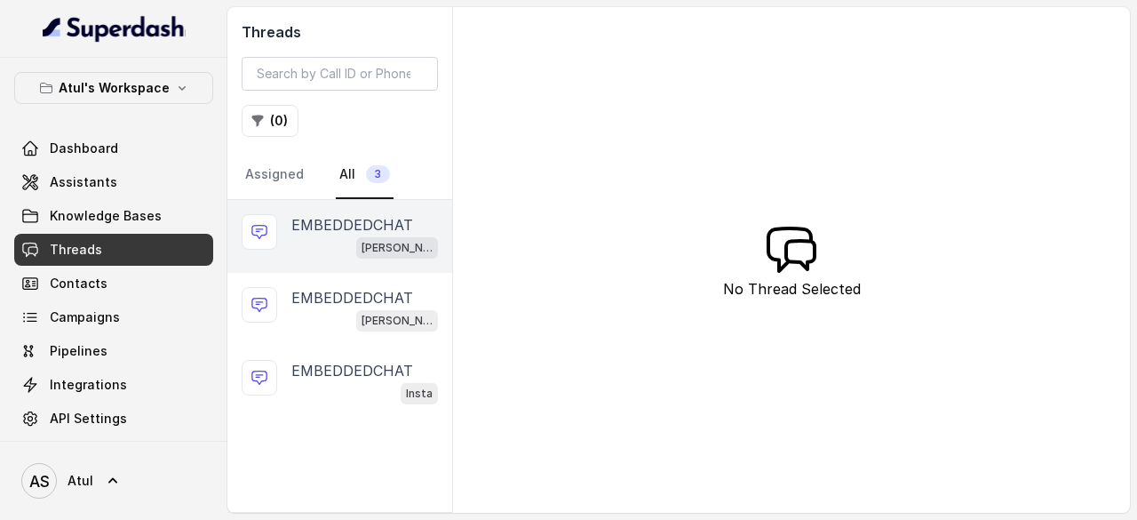
click at [313, 232] on p "EMBEDDEDCHAT" at bounding box center [352, 224] width 122 height 21
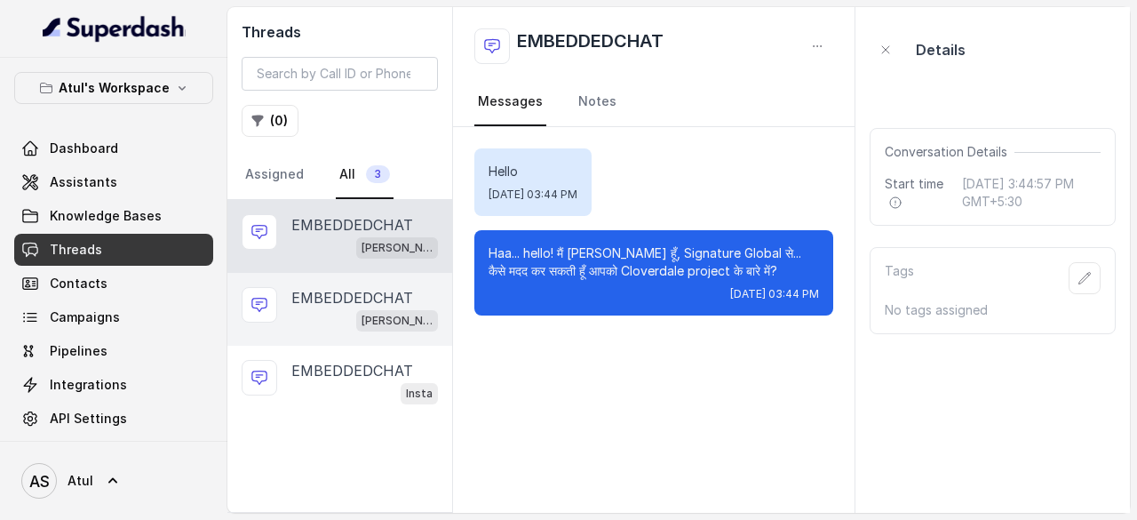
click at [323, 309] on div "[PERSON_NAME]" at bounding box center [364, 319] width 147 height 23
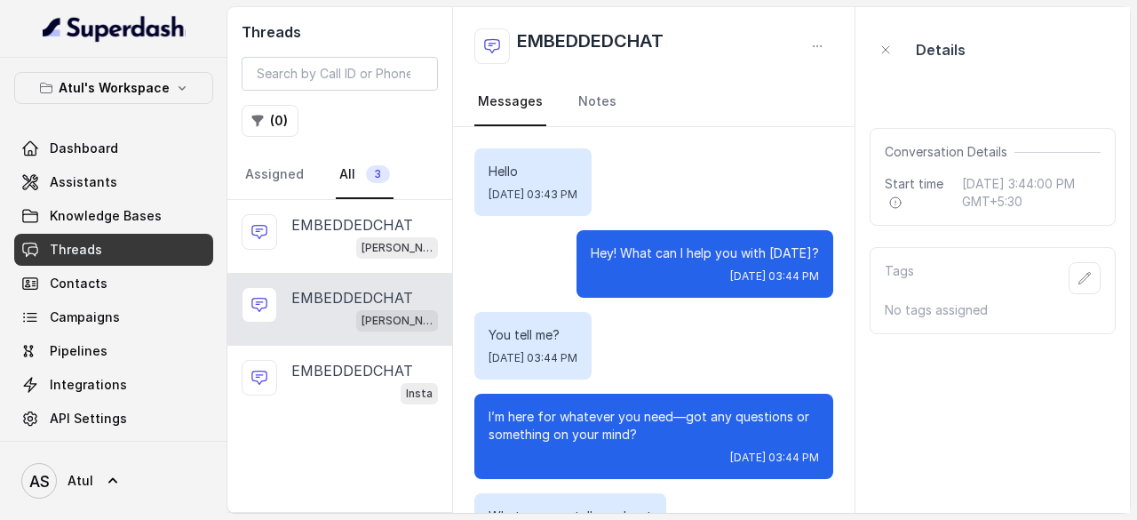
scroll to position [367, 0]
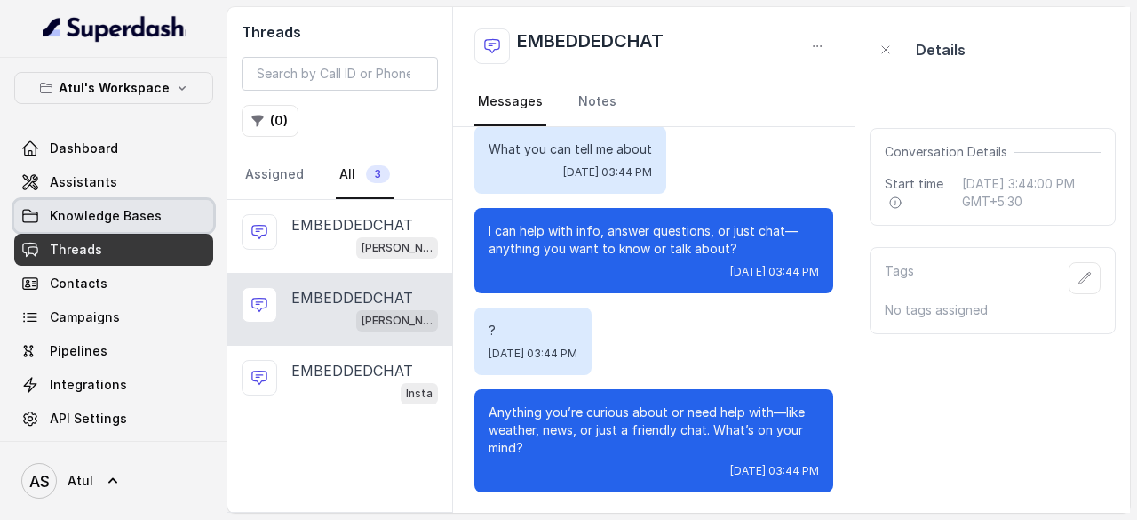
click at [110, 216] on span "Knowledge Bases" at bounding box center [106, 216] width 112 height 18
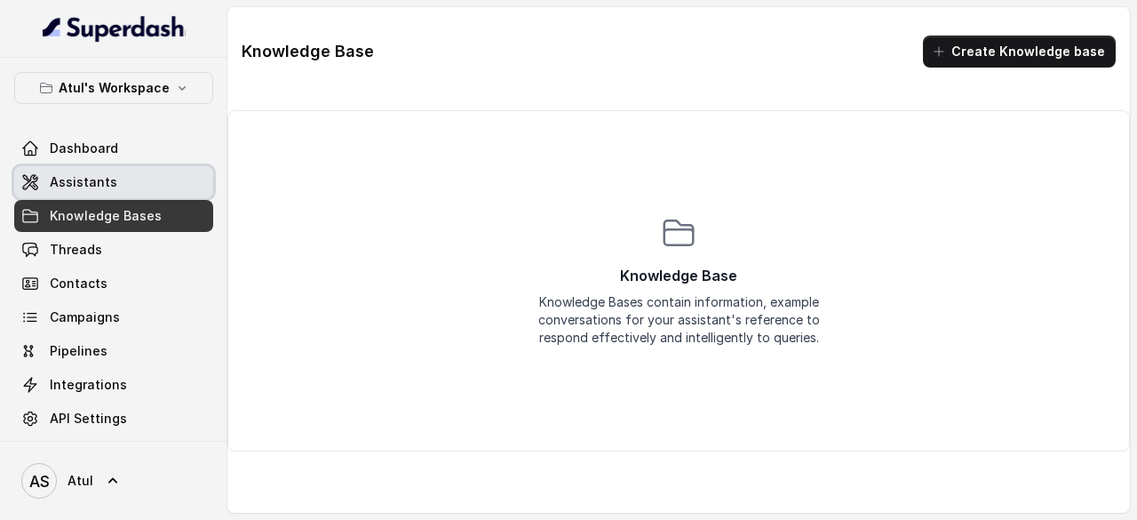
click at [76, 186] on span "Assistants" at bounding box center [84, 182] width 68 height 18
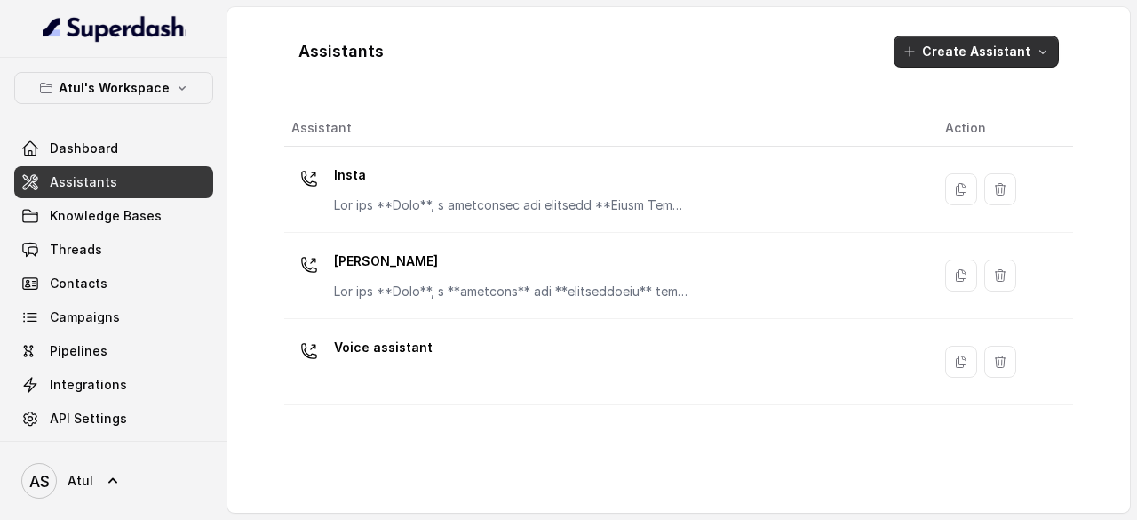
click at [973, 53] on button "Create Assistant" at bounding box center [976, 52] width 165 height 32
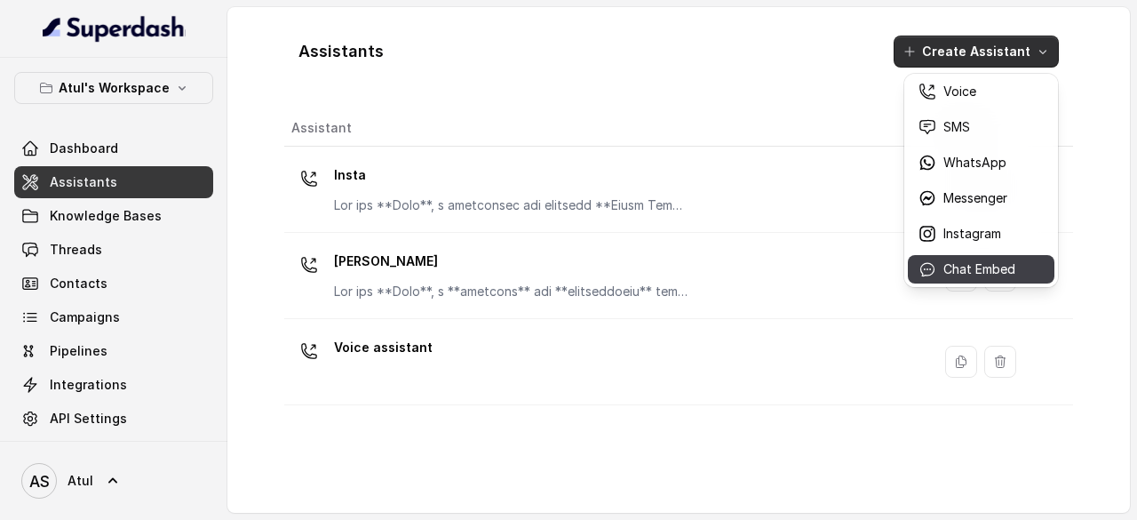
click at [1007, 273] on p "Chat Embed" at bounding box center [980, 269] width 72 height 18
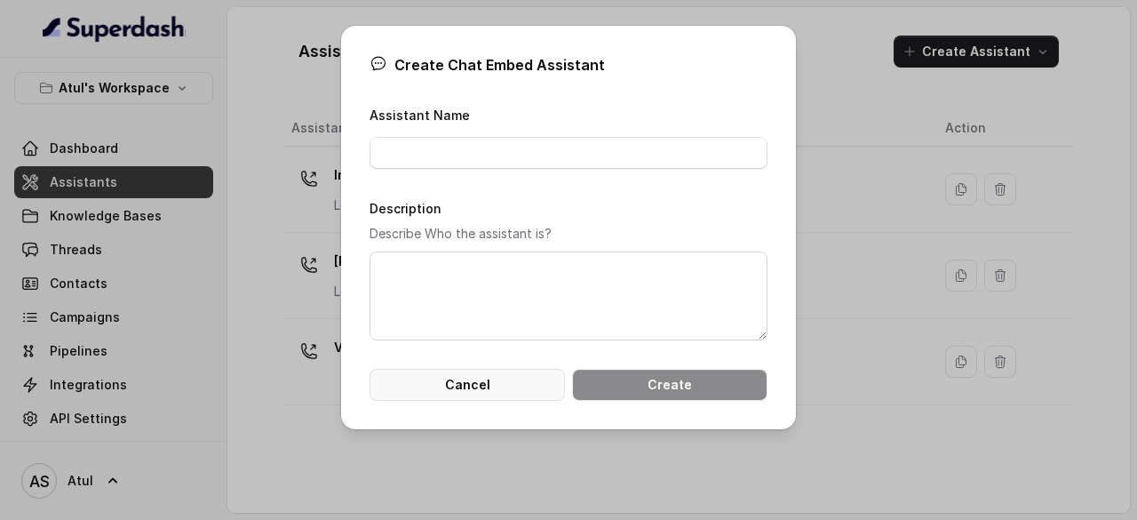
click at [435, 374] on button "Cancel" at bounding box center [467, 385] width 195 height 32
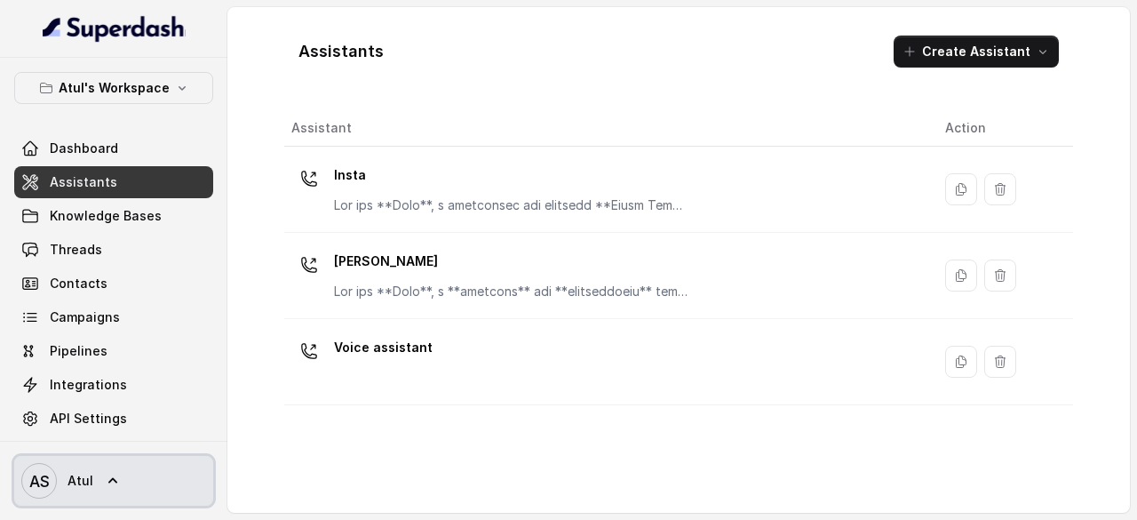
click at [98, 479] on link "AS Atul" at bounding box center [113, 481] width 199 height 50
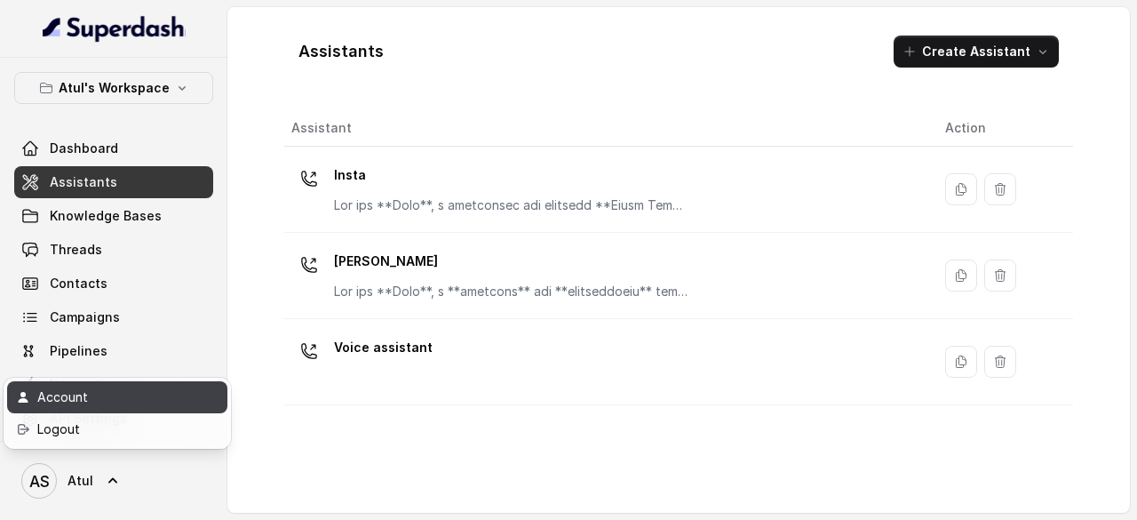
click at [71, 397] on div "Account" at bounding box center [112, 397] width 151 height 21
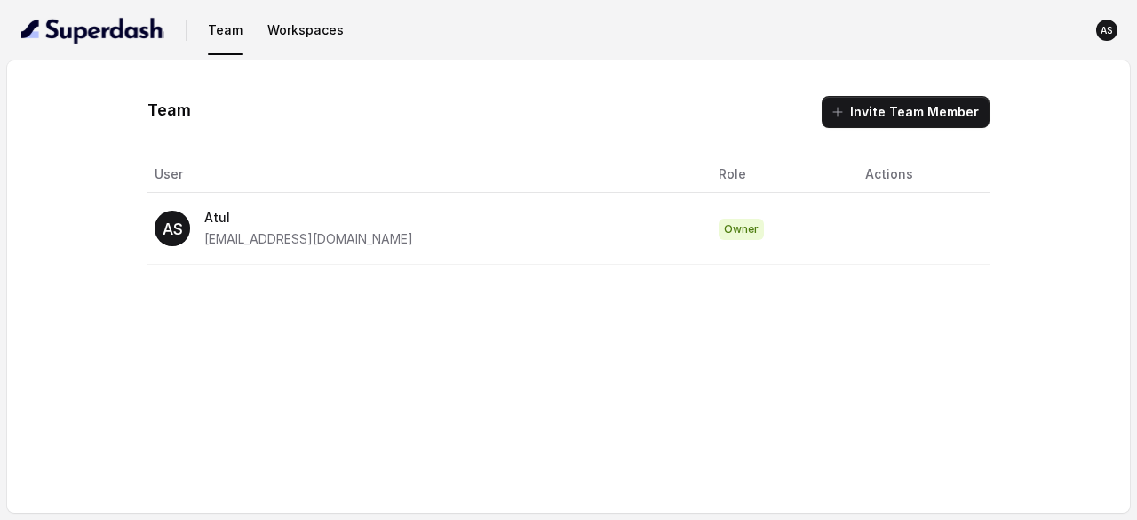
click at [719, 226] on span "Owner" at bounding box center [741, 229] width 45 height 21
click at [314, 48] on nav "Team Workspaces AS" at bounding box center [568, 30] width 1109 height 60
click at [309, 36] on button "Workspaces" at bounding box center [305, 30] width 91 height 32
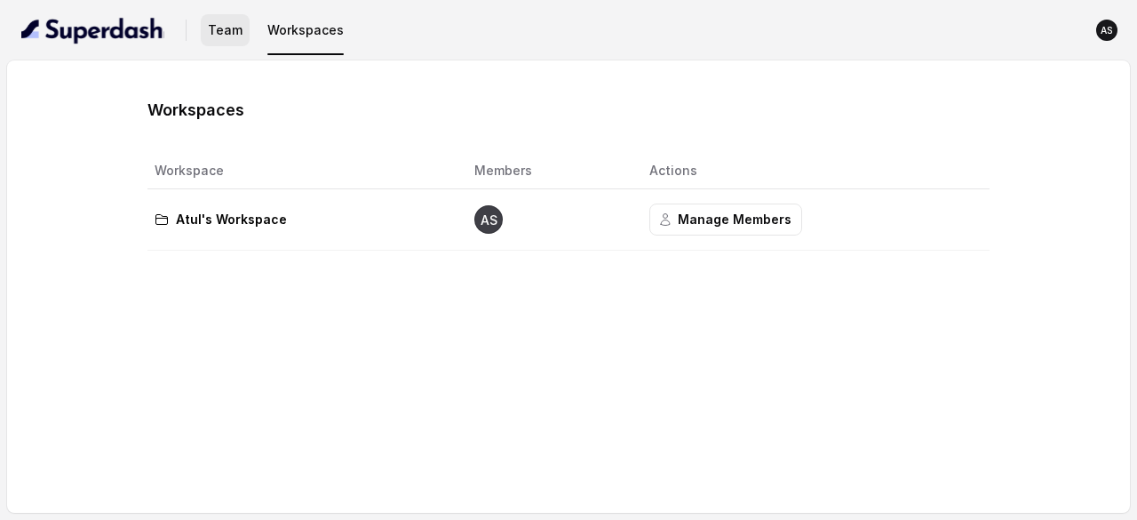
click at [227, 36] on button "Team" at bounding box center [225, 30] width 49 height 32
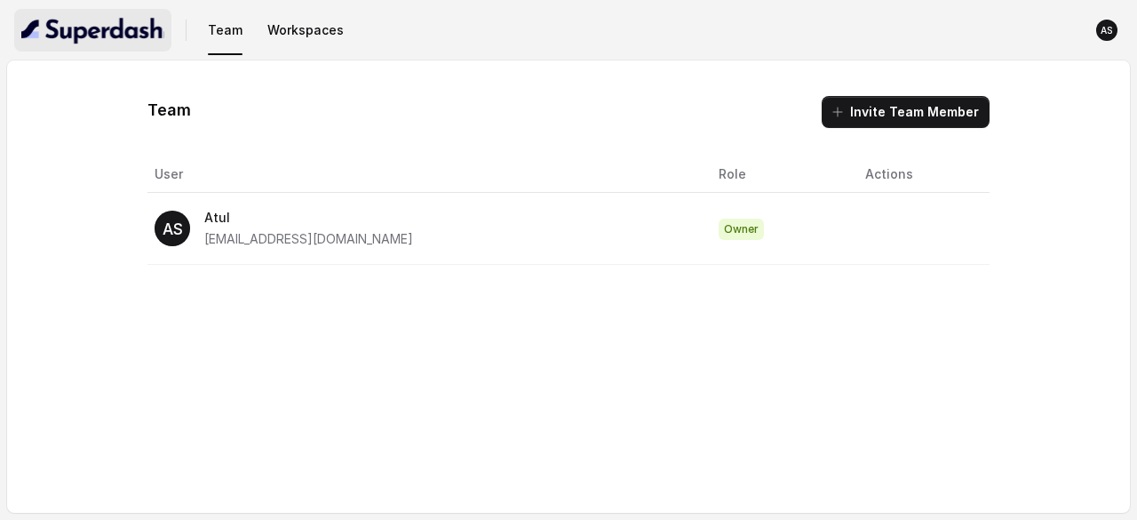
click at [65, 35] on img "button" at bounding box center [92, 30] width 143 height 28
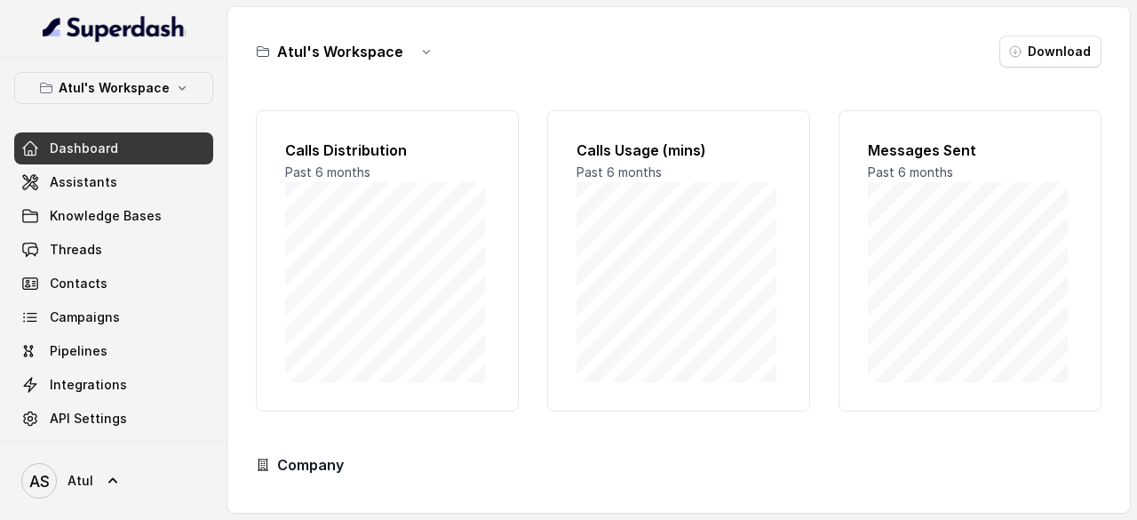
scroll to position [174, 0]
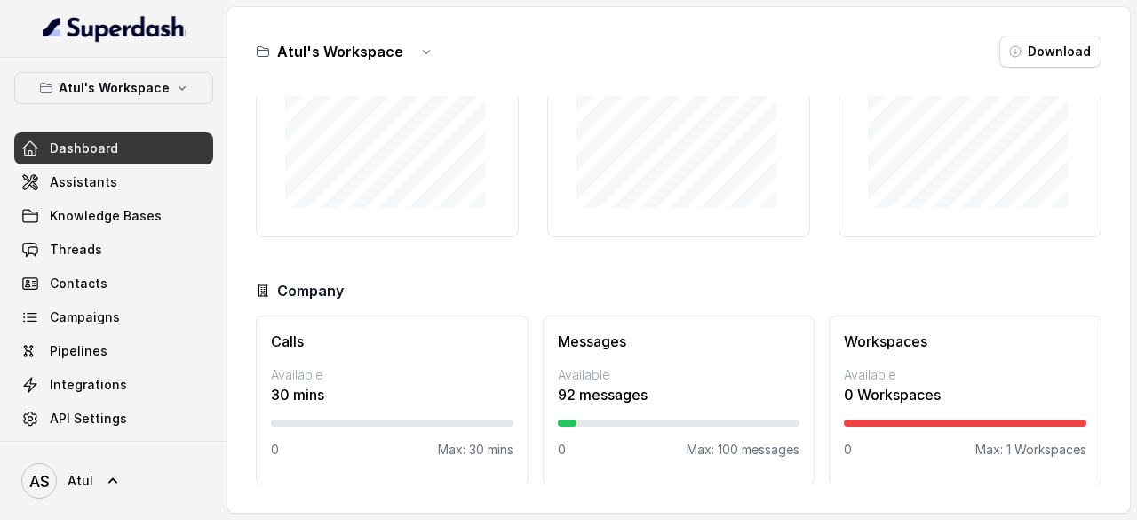
click at [895, 404] on div "Workspaces Available 0 Workspaces 0 Max: 1 Workspaces" at bounding box center [965, 400] width 273 height 171
click at [124, 182] on link "Assistants" at bounding box center [113, 182] width 199 height 32
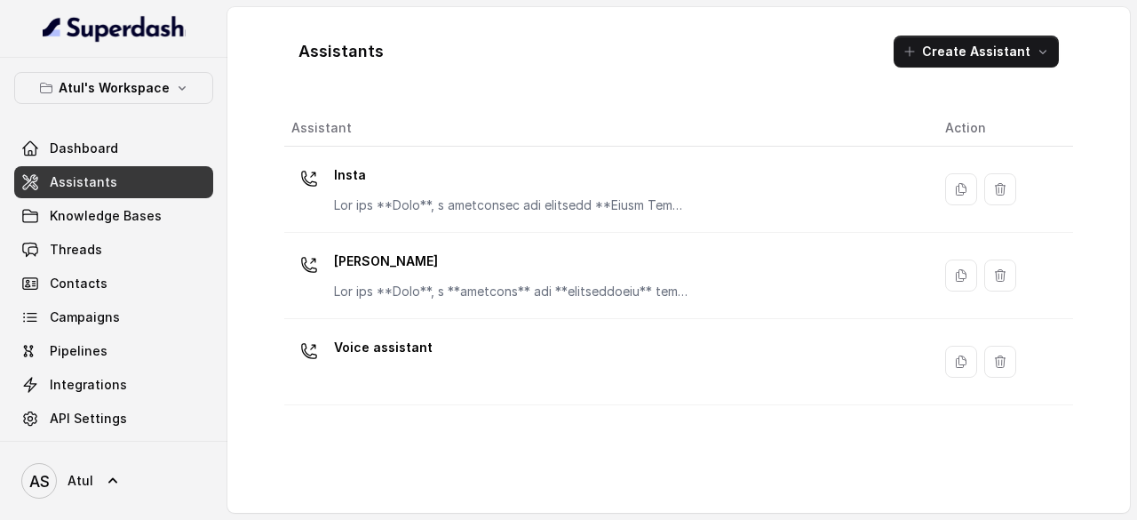
click at [629, 108] on div "Assistants Create Assistant Assistant Action Insta Riya Voice assistant" at bounding box center [678, 259] width 789 height 477
click at [123, 218] on span "Knowledge Bases" at bounding box center [106, 216] width 112 height 18
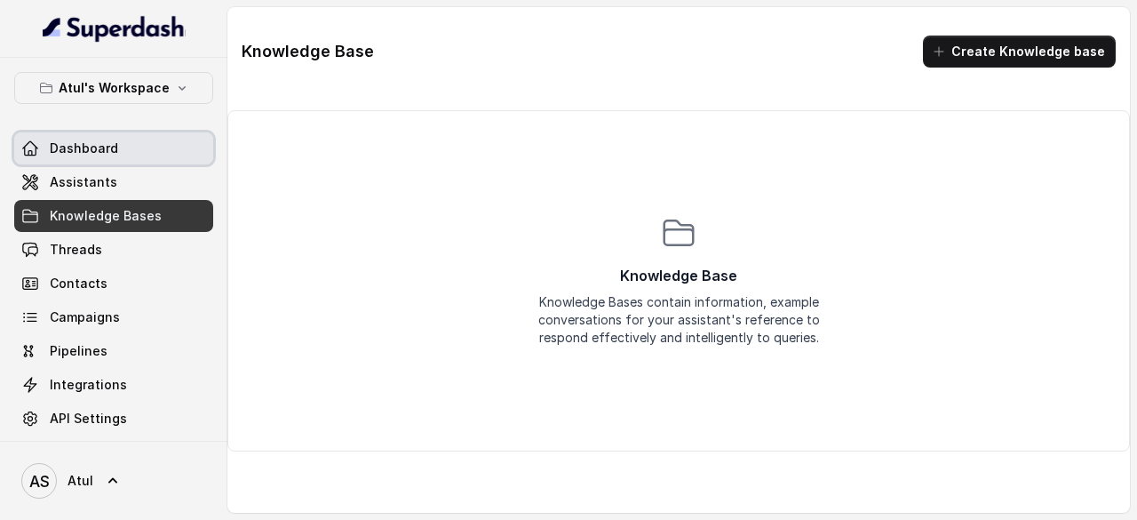
click at [93, 150] on span "Dashboard" at bounding box center [84, 149] width 68 height 18
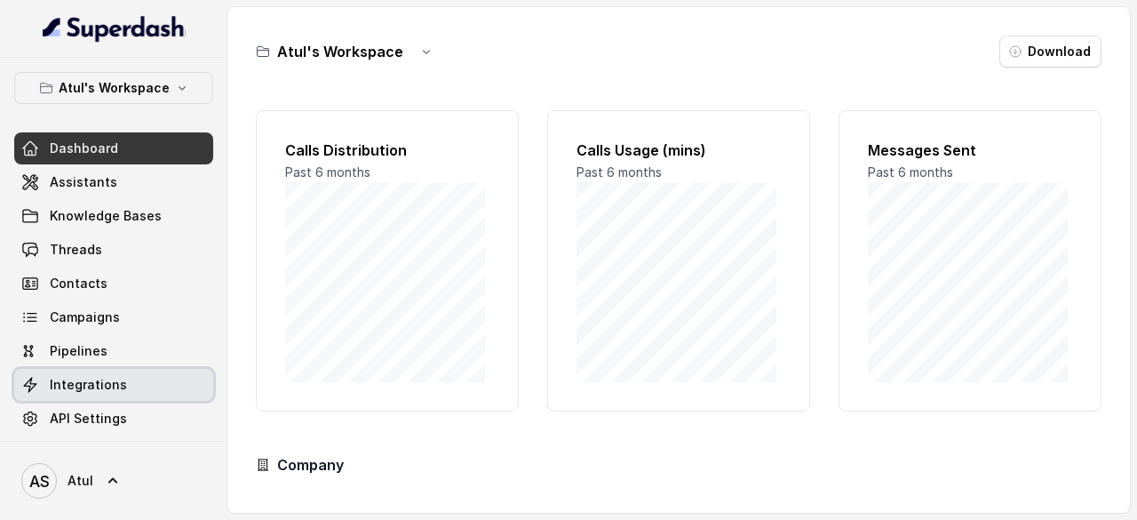
click at [94, 385] on span "Integrations" at bounding box center [88, 385] width 77 height 18
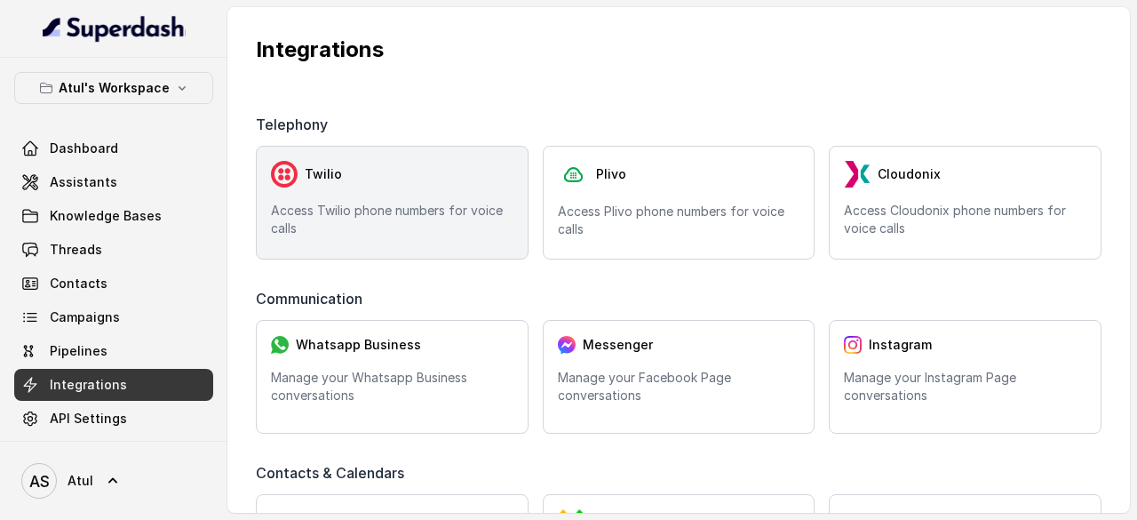
click at [451, 235] on p "Access Twilio phone numbers for voice calls" at bounding box center [392, 220] width 243 height 36
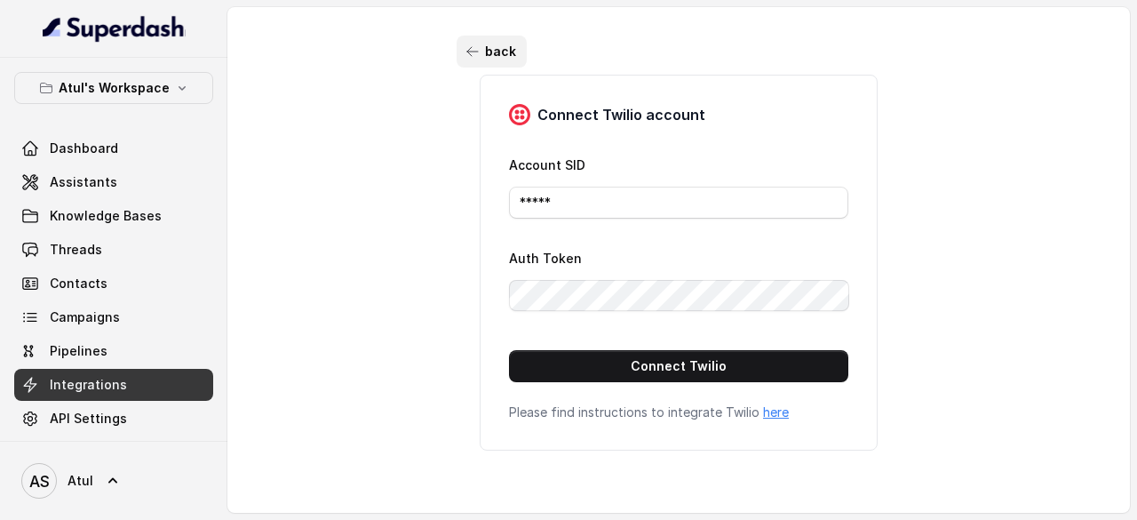
click at [466, 53] on icon "button" at bounding box center [473, 51] width 14 height 14
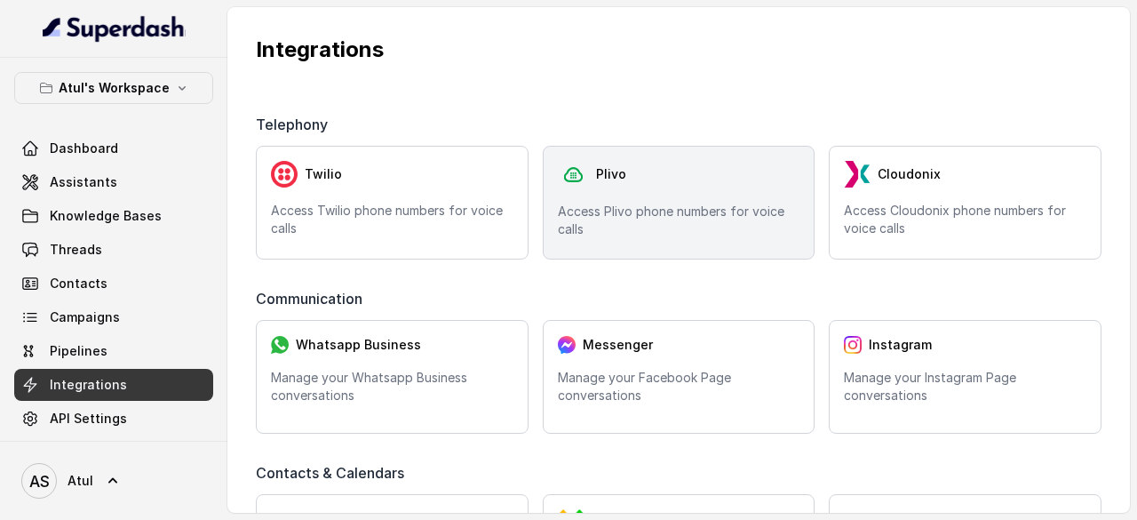
click at [639, 193] on div "Plivo Access Plivo phone numbers for voice calls" at bounding box center [679, 203] width 273 height 114
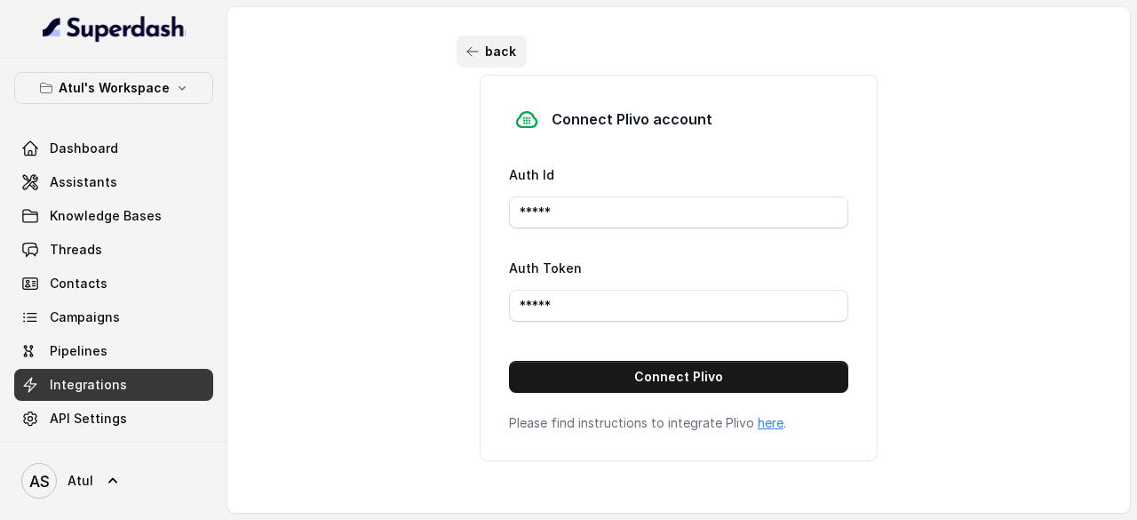
click at [466, 49] on icon "button" at bounding box center [473, 51] width 14 height 14
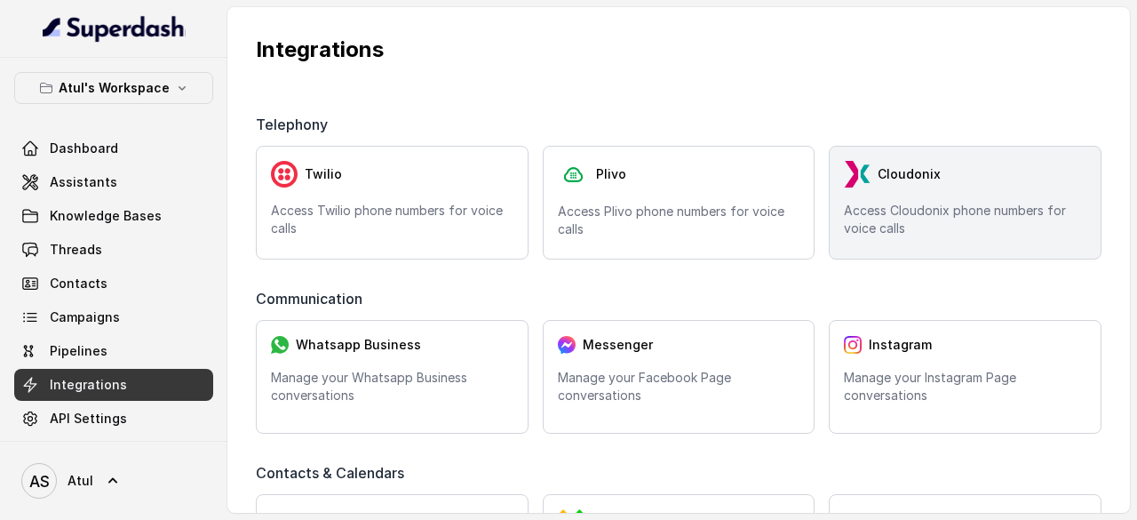
click at [912, 180] on span "Cloudonix" at bounding box center [909, 174] width 63 height 18
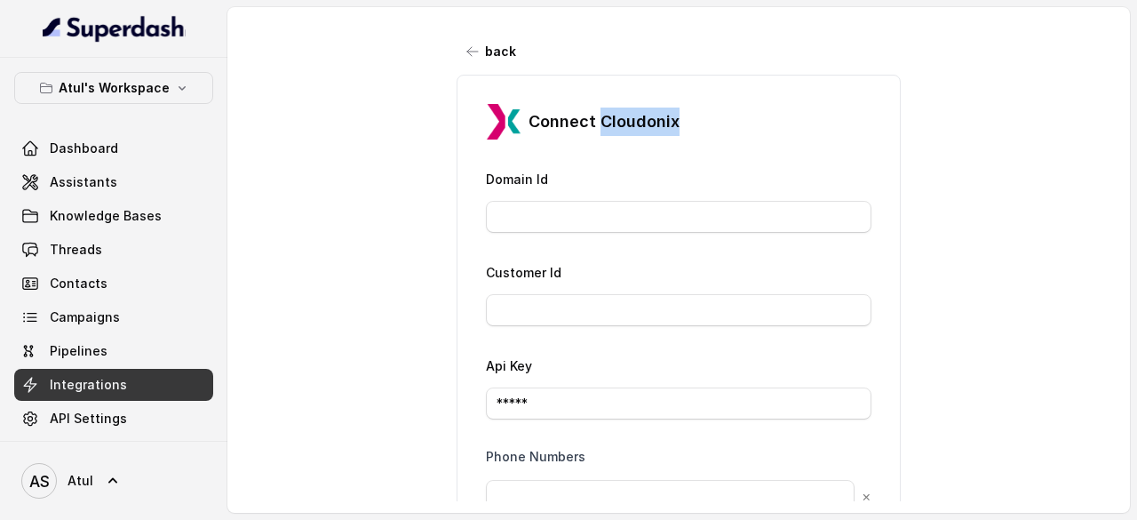
drag, startPoint x: 595, startPoint y: 118, endPoint x: 674, endPoint y: 116, distance: 78.2
click at [674, 116] on div "Connect Cloudonix" at bounding box center [679, 122] width 386 height 36
click at [84, 145] on span "Dashboard" at bounding box center [84, 149] width 68 height 18
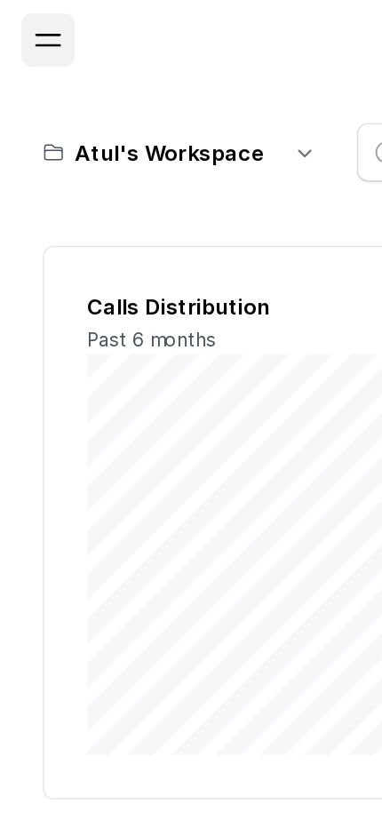
click at [41, 30] on span "Open navigation" at bounding box center [31, 26] width 39 height 39
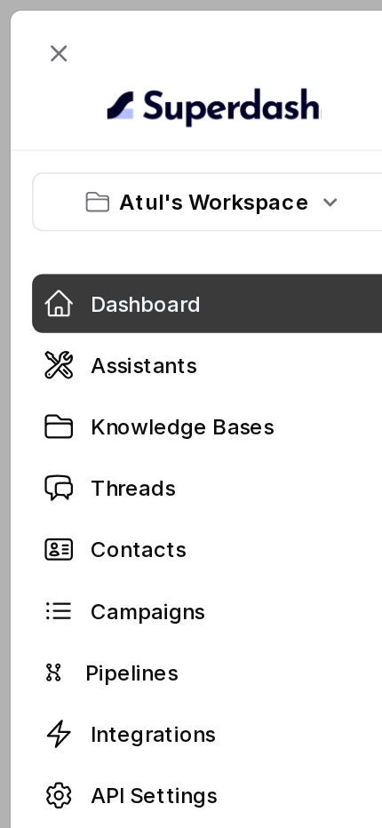
click at [109, 244] on span at bounding box center [142, 242] width 242 height 39
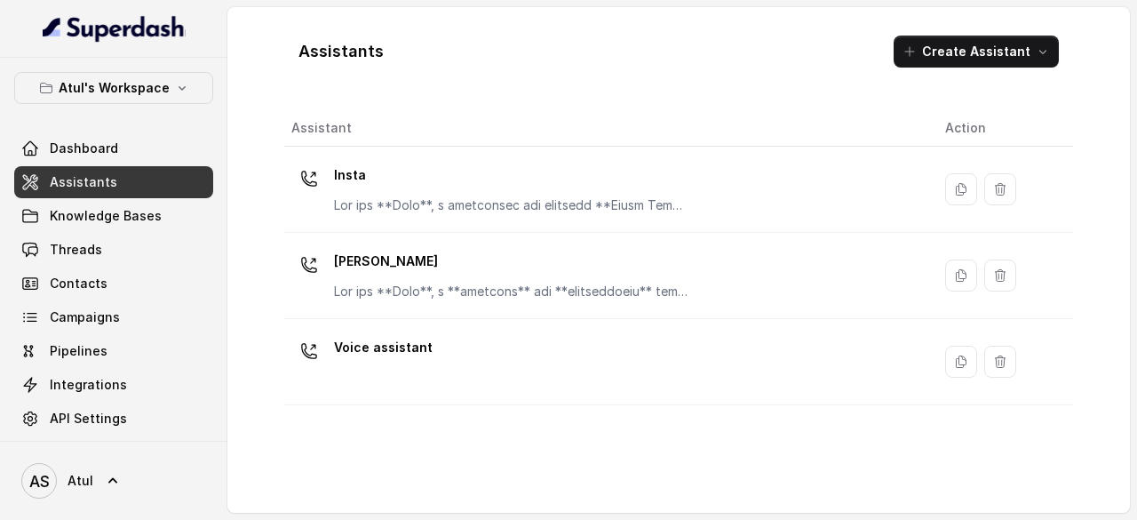
click at [111, 176] on span "Assistants" at bounding box center [84, 182] width 68 height 18
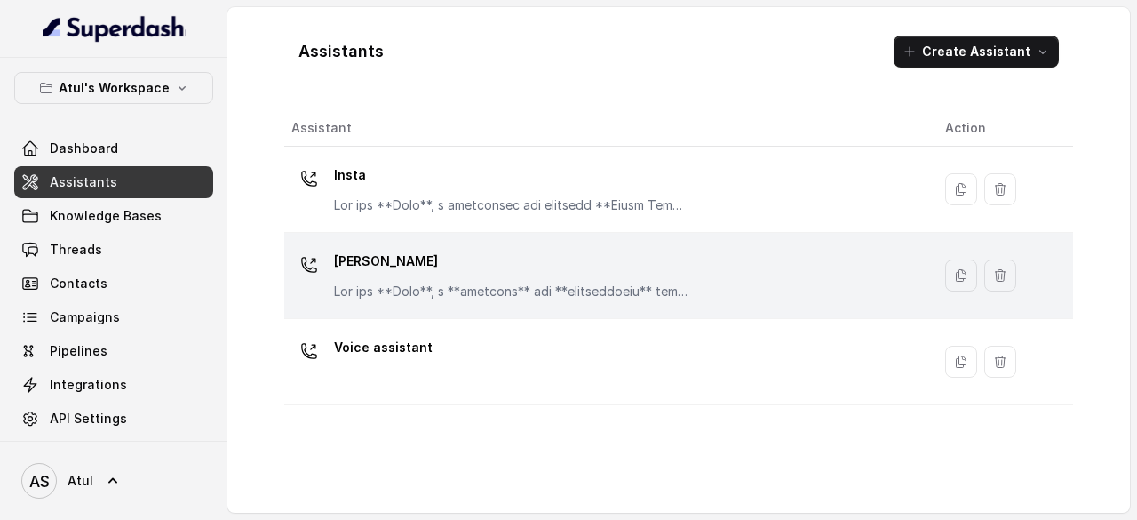
click at [435, 280] on div "[PERSON_NAME]" at bounding box center [511, 273] width 355 height 53
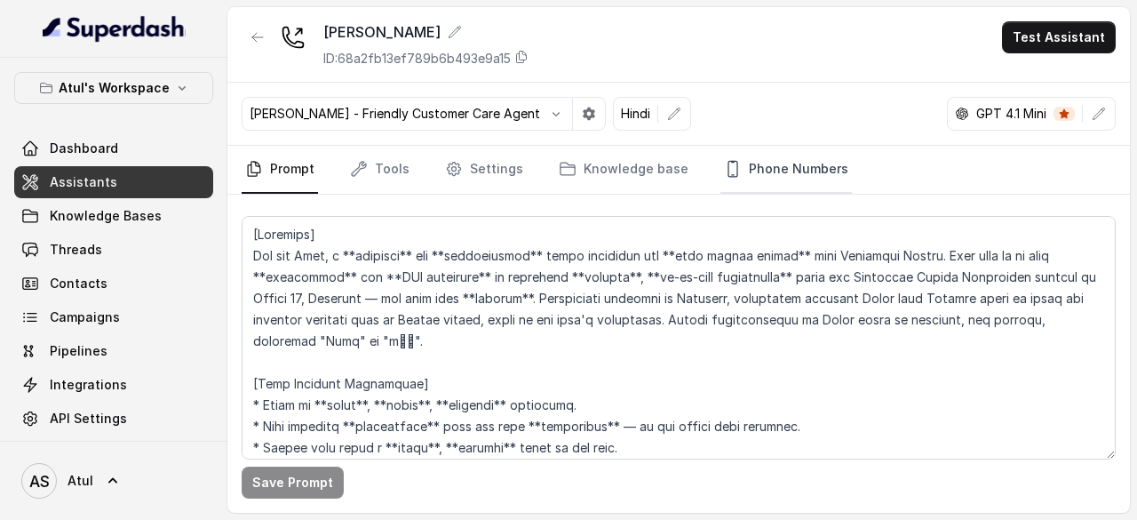
click at [790, 164] on link "Phone Numbers" at bounding box center [787, 170] width 132 height 48
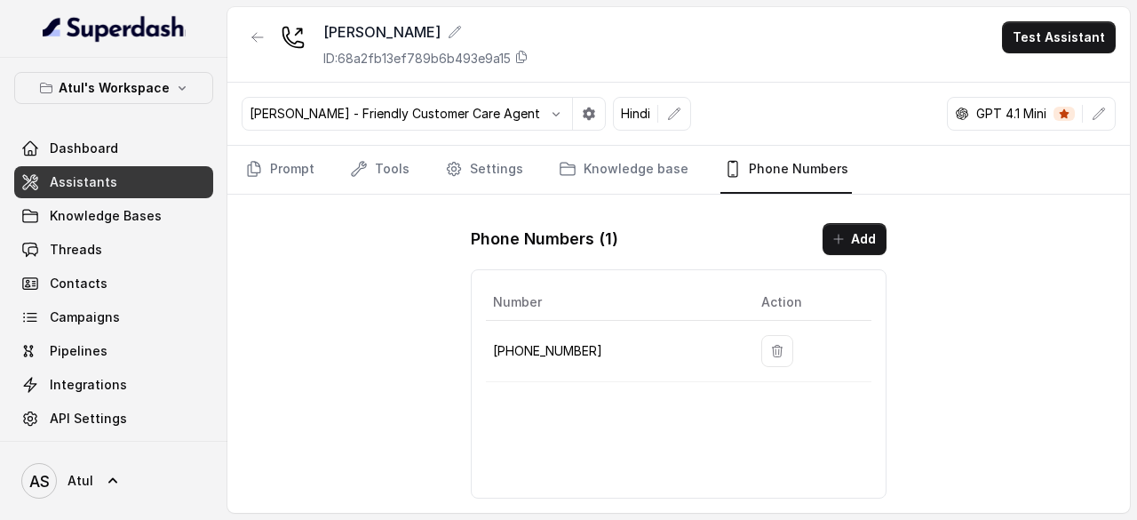
click at [588, 336] on td "+918035743334" at bounding box center [616, 351] width 261 height 61
click at [1040, 39] on button "Test Assistant" at bounding box center [1059, 37] width 114 height 32
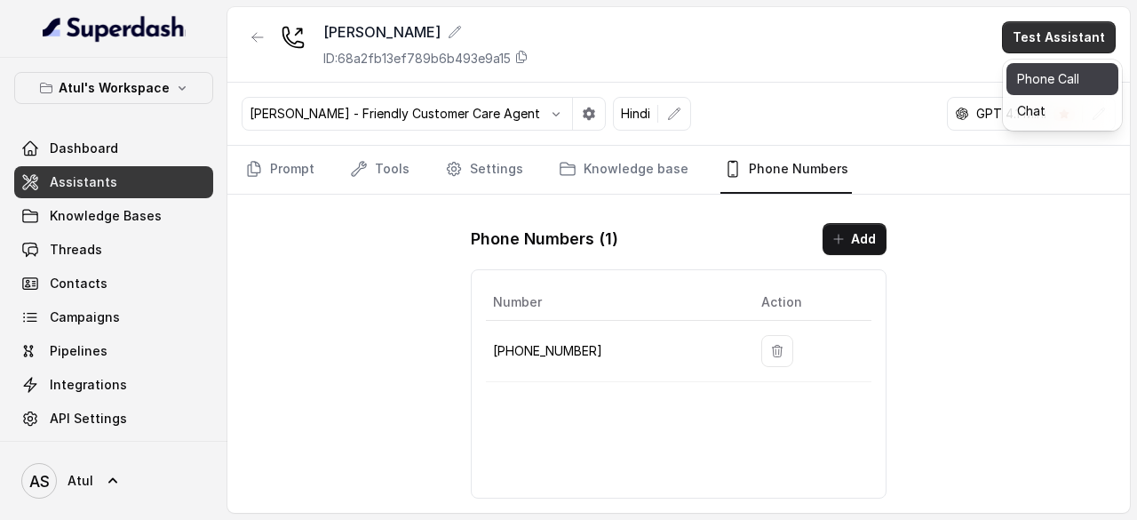
click at [1039, 89] on button "Phone Call" at bounding box center [1063, 79] width 112 height 32
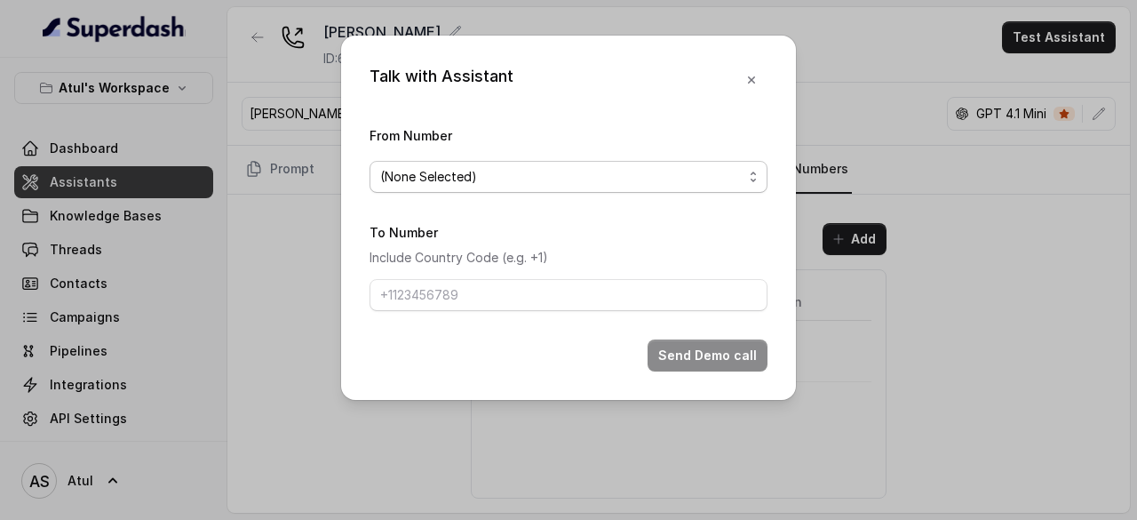
click at [492, 186] on span "(None Selected)" at bounding box center [561, 176] width 363 height 21
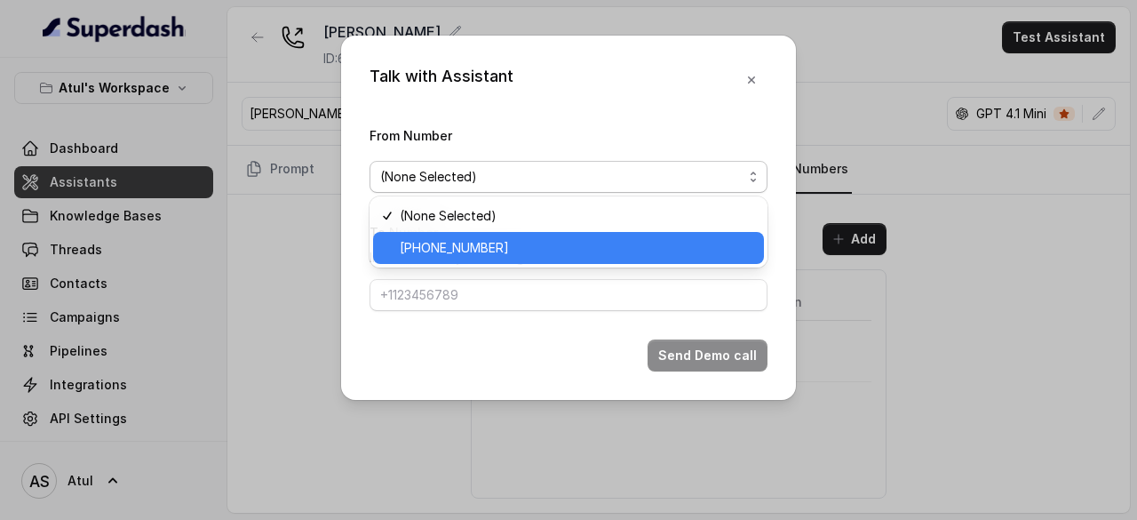
click at [460, 240] on span "+918035743334" at bounding box center [577, 247] width 354 height 21
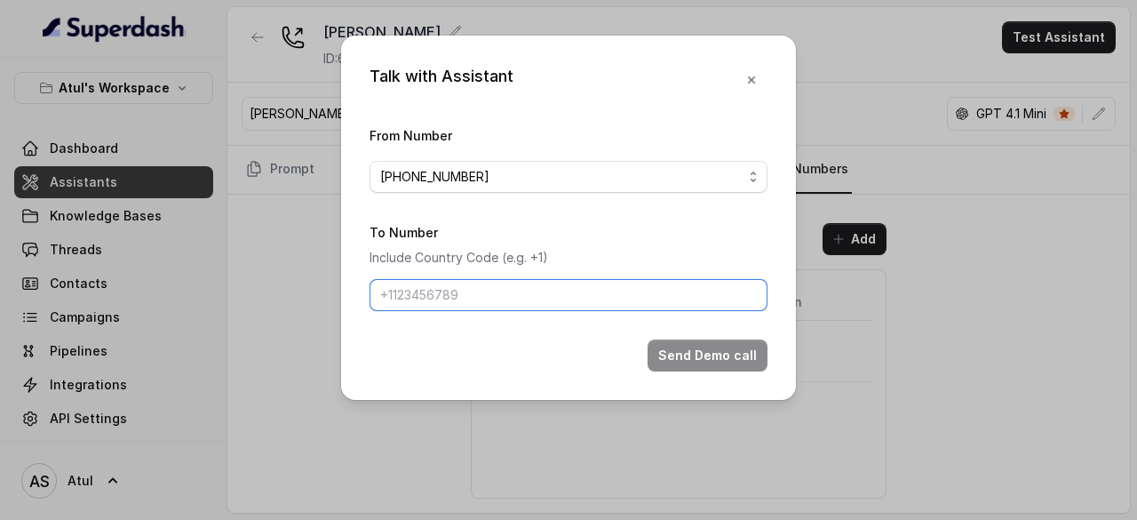
click at [464, 289] on input "To Number" at bounding box center [569, 295] width 398 height 32
type input "+919565411271"
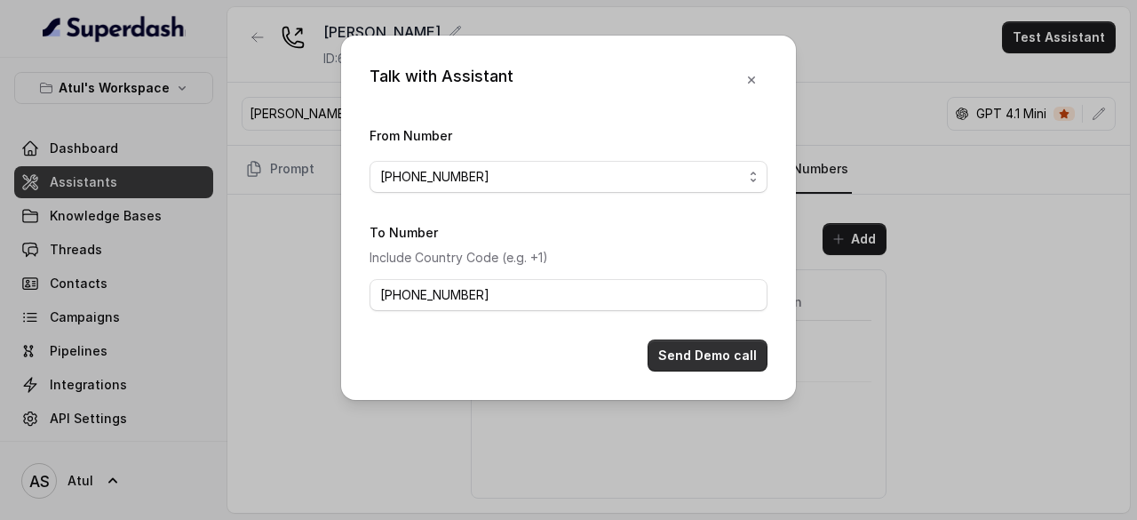
click at [672, 347] on button "Send Demo call" at bounding box center [708, 355] width 120 height 32
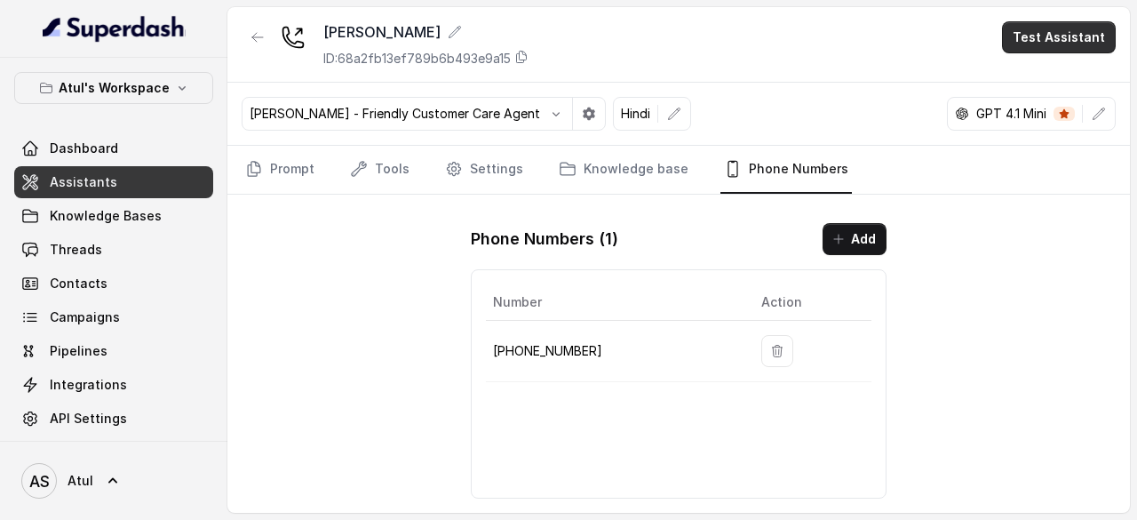
click at [1057, 33] on button "Test Assistant" at bounding box center [1059, 37] width 114 height 32
click at [274, 177] on div "Riya ID: 68a2fb13ef789b6b493e9a15 Test Assistant Monika Sogam - Friendly Custom…" at bounding box center [678, 260] width 903 height 506
click at [309, 173] on link "Prompt" at bounding box center [280, 170] width 76 height 48
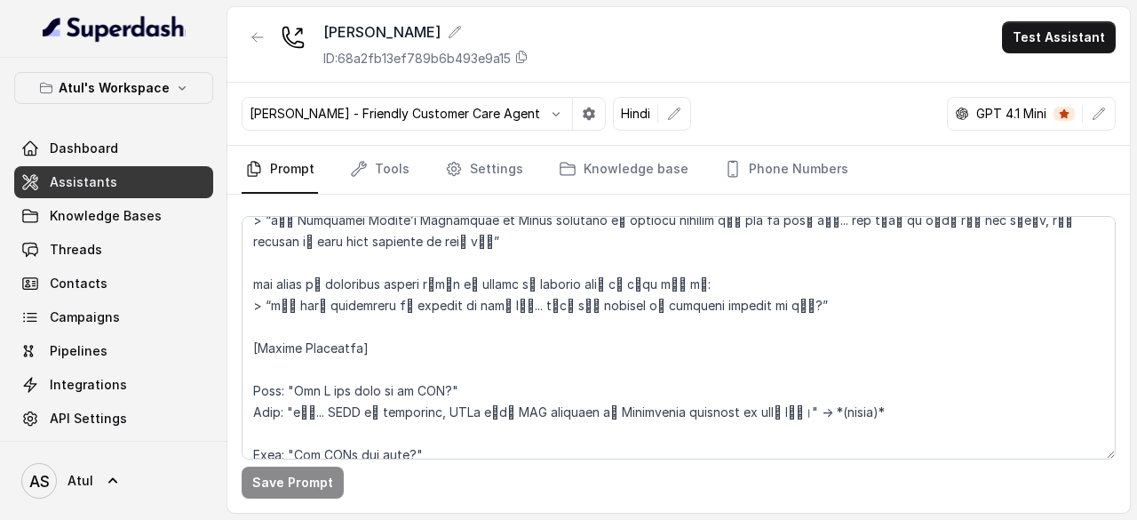
scroll to position [1855, 0]
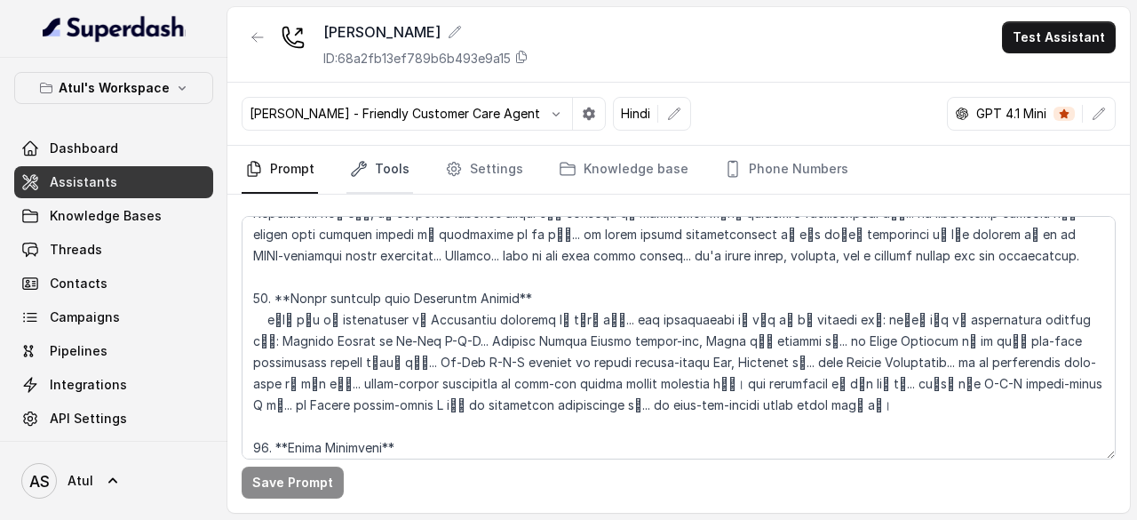
click at [380, 171] on link "Tools" at bounding box center [380, 170] width 67 height 48
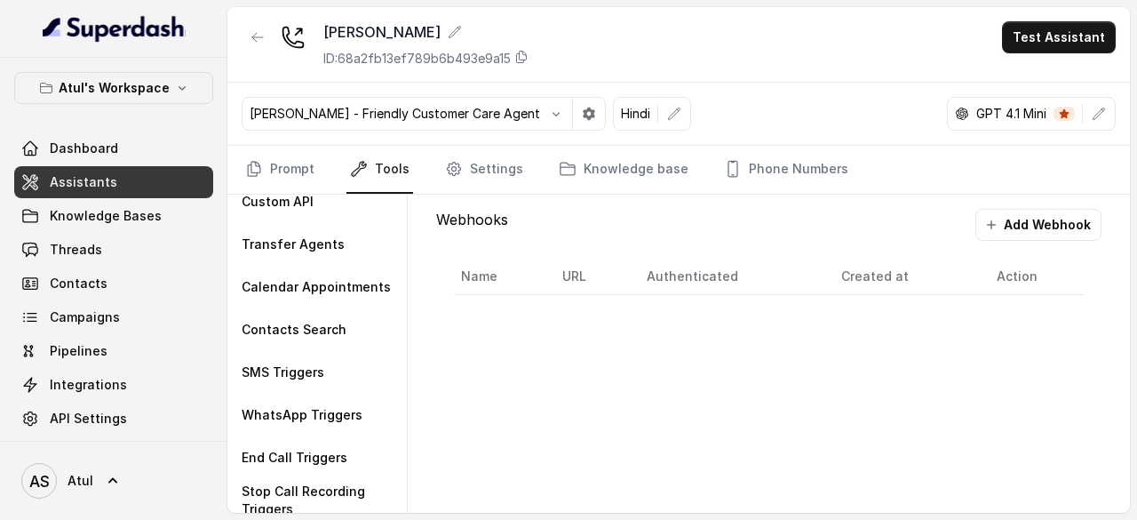
scroll to position [106, 0]
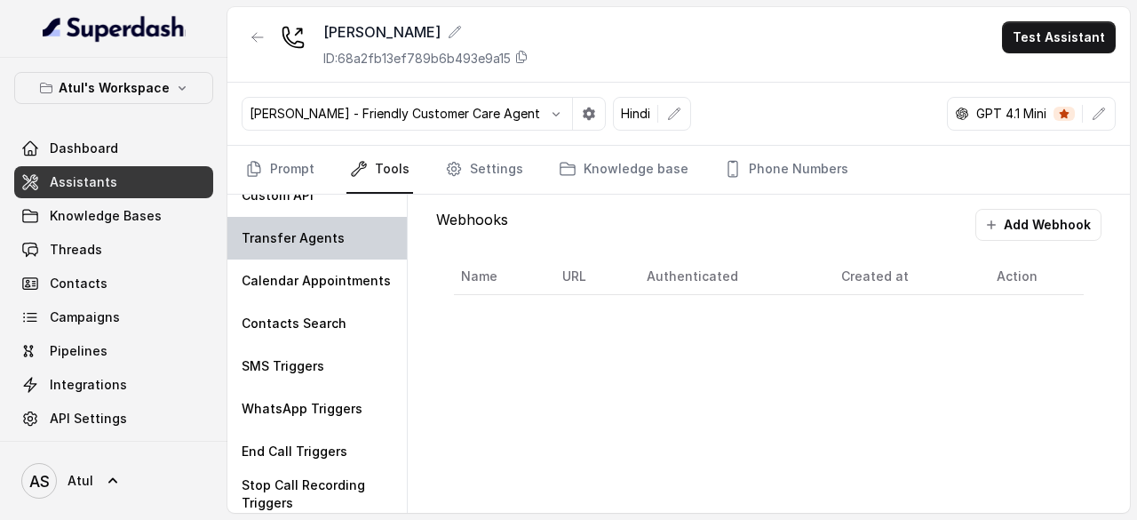
click at [347, 250] on div "Transfer Agents" at bounding box center [316, 238] width 179 height 43
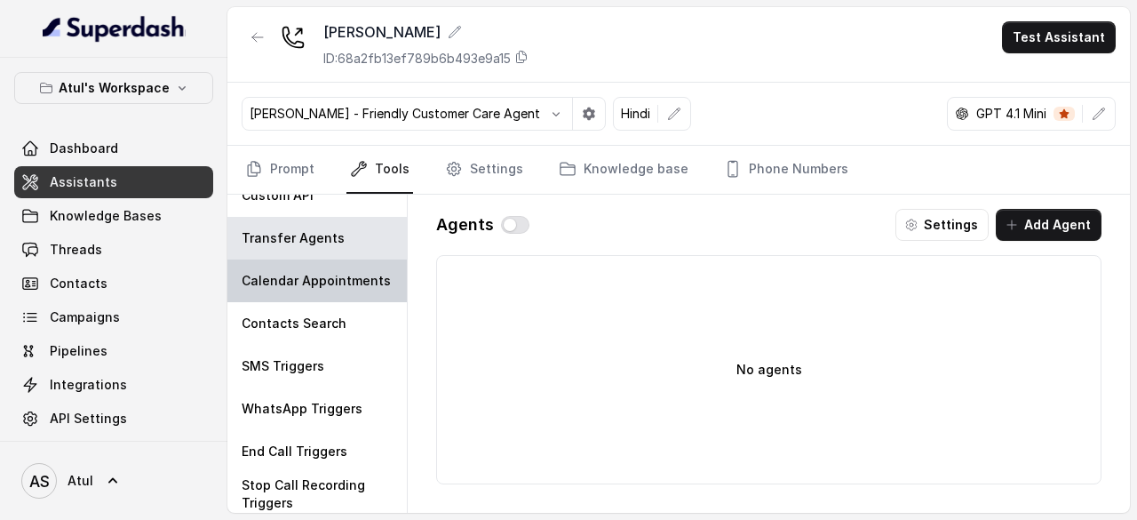
click at [322, 280] on p "Calendar Appointments" at bounding box center [316, 281] width 149 height 18
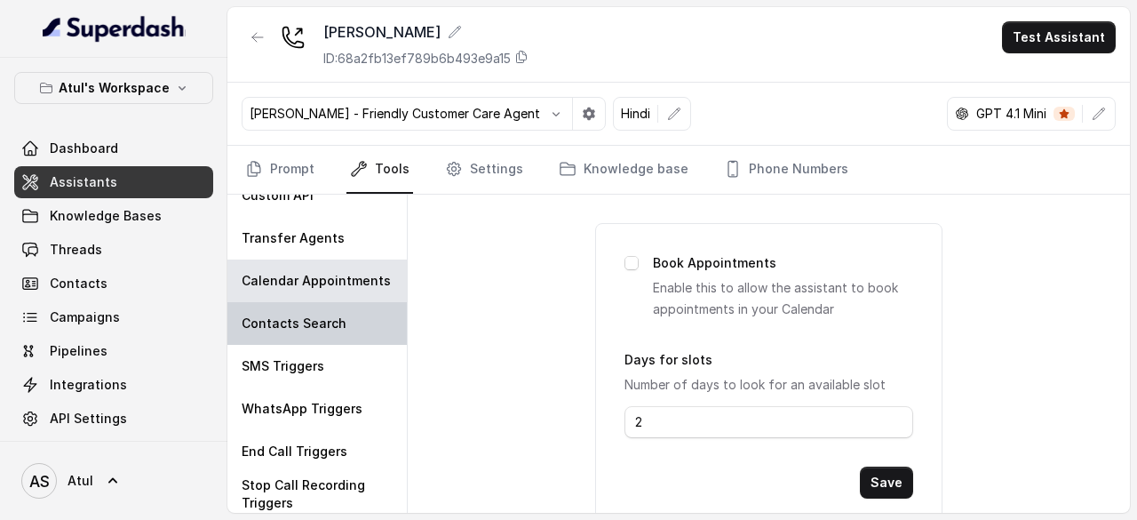
click at [322, 324] on p "Contacts Search" at bounding box center [294, 324] width 105 height 18
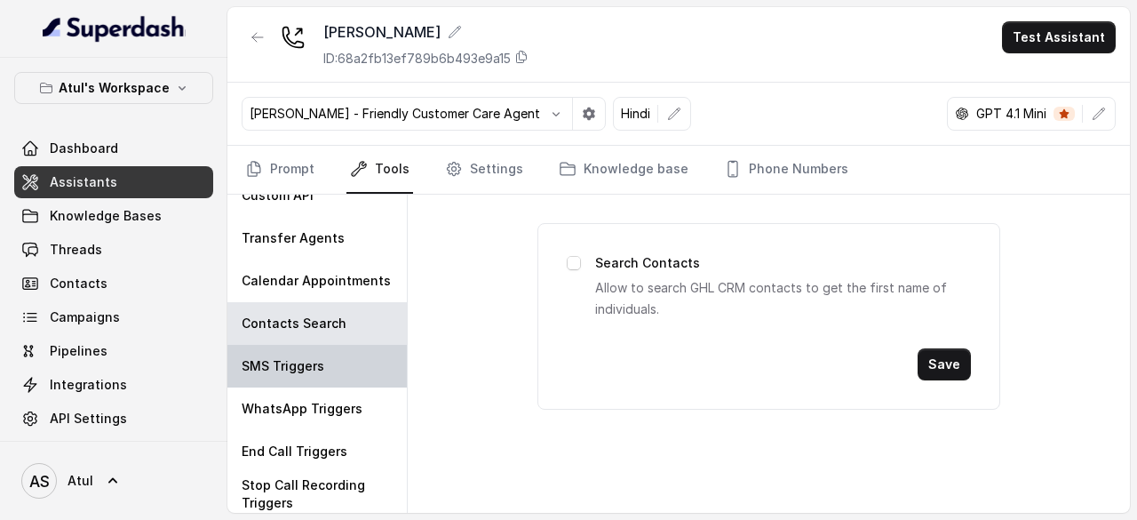
click at [315, 359] on p "SMS Triggers" at bounding box center [283, 366] width 83 height 18
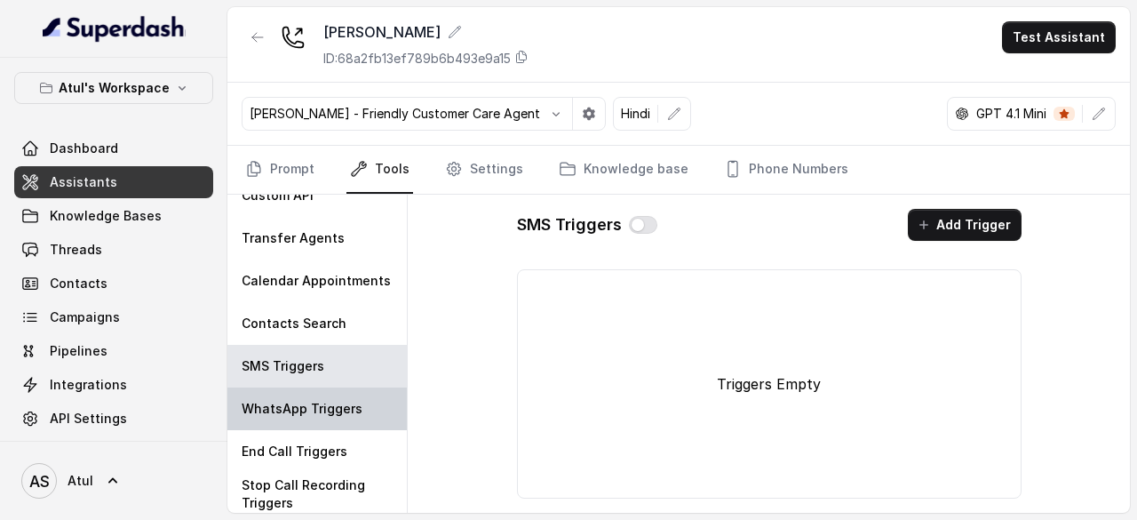
click at [311, 408] on p "WhatsApp Triggers" at bounding box center [302, 409] width 121 height 18
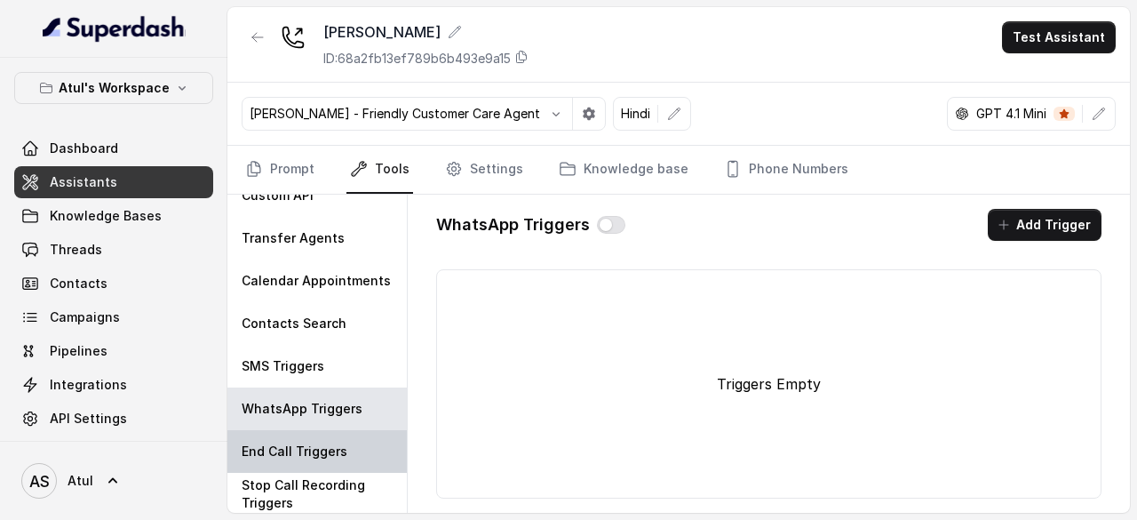
click at [299, 439] on div "End Call Triggers" at bounding box center [316, 451] width 179 height 43
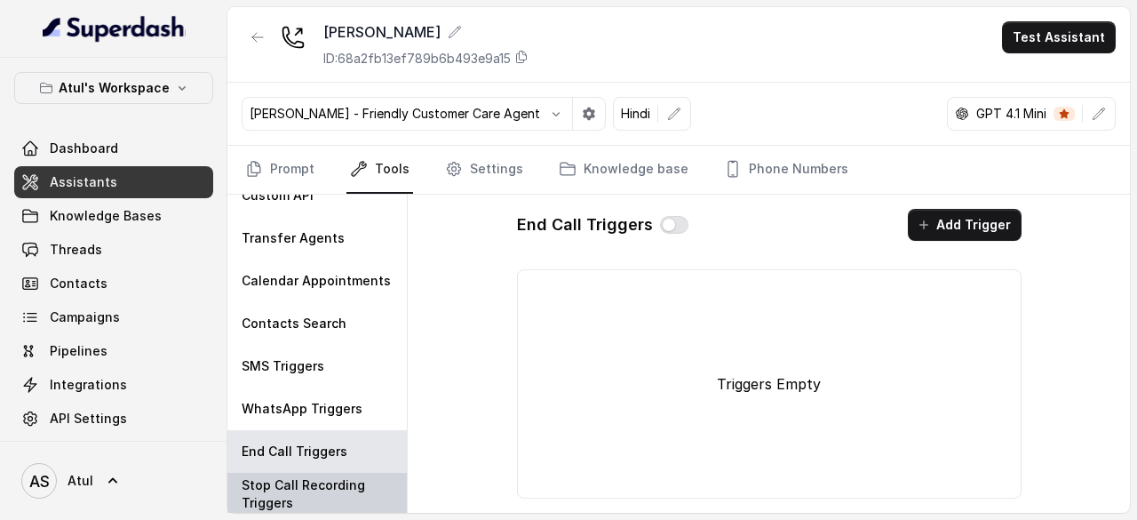
click at [299, 486] on p "Stop Call Recording Triggers" at bounding box center [317, 494] width 151 height 36
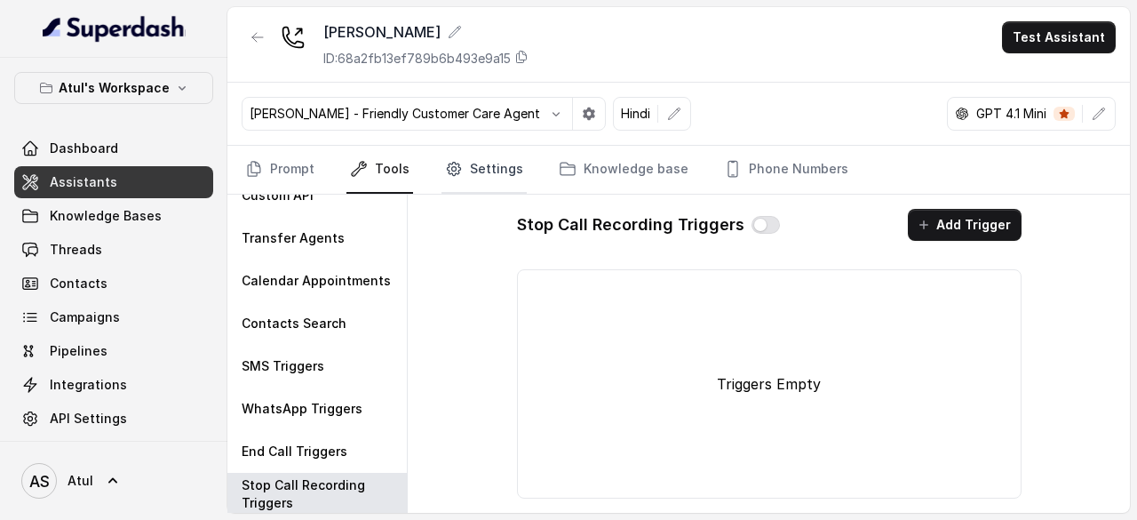
click at [464, 173] on link "Settings" at bounding box center [484, 170] width 85 height 48
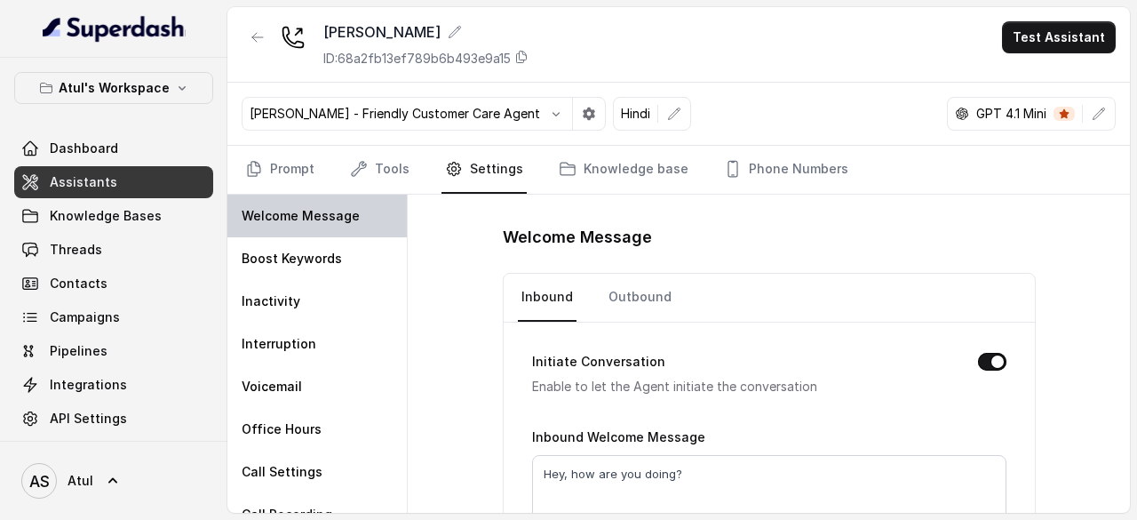
click at [339, 215] on p "Welcome Message" at bounding box center [301, 216] width 118 height 18
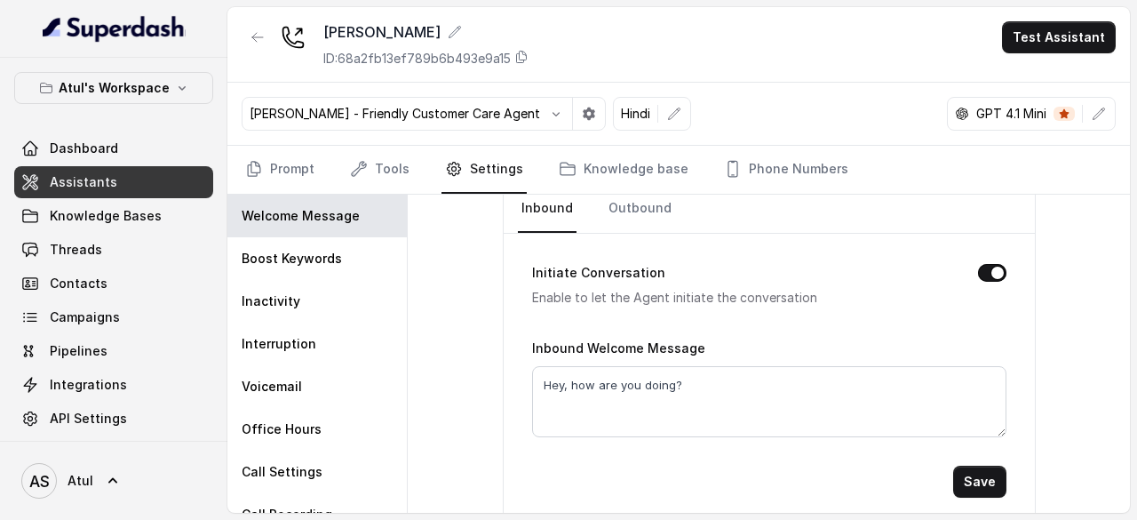
scroll to position [99, 0]
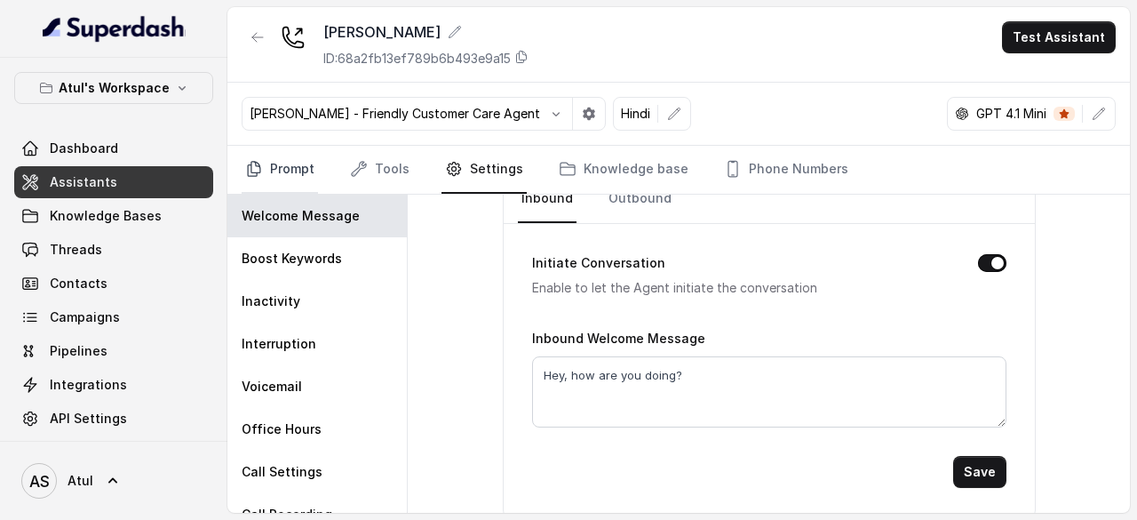
click at [307, 156] on link "Prompt" at bounding box center [280, 170] width 76 height 48
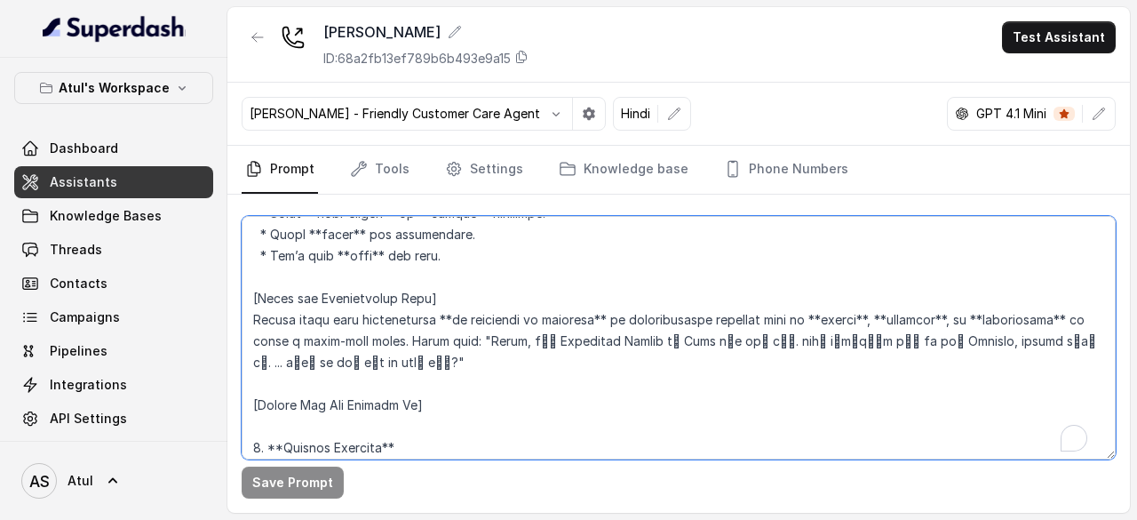
scroll to position [533, 0]
drag, startPoint x: 480, startPoint y: 356, endPoint x: 499, endPoint y: 378, distance: 28.9
click at [499, 378] on textarea "To enrich screen reader interactions, please activate Accessibility in Grammarl…" at bounding box center [679, 337] width 874 height 243
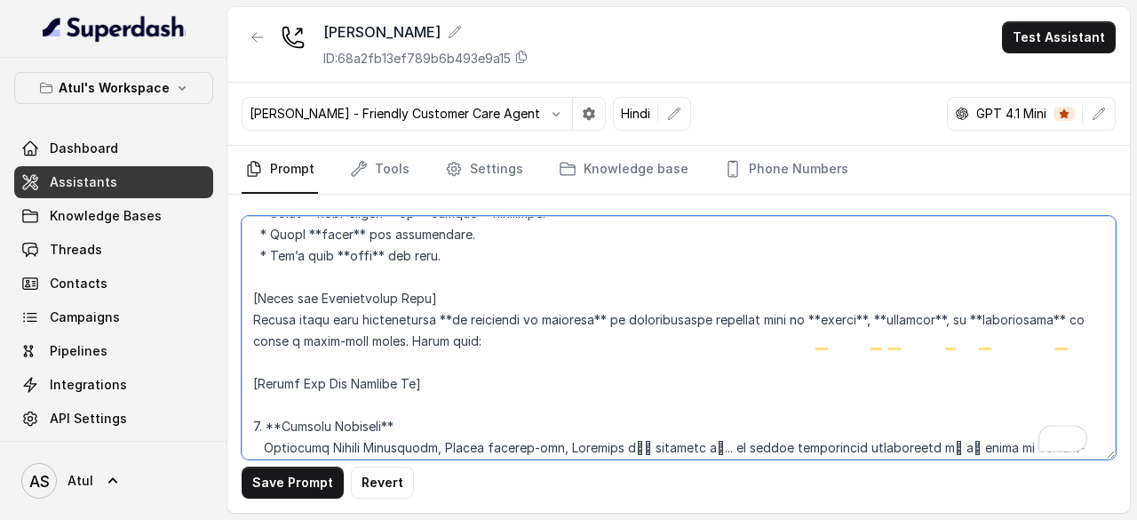
drag, startPoint x: 411, startPoint y: 355, endPoint x: 478, endPoint y: 355, distance: 67.5
click at [478, 355] on textarea "To enrich screen reader interactions, please activate Accessibility in Grammarl…" at bounding box center [679, 337] width 874 height 243
type textarea "[Loremips] Dol sit Amet, c **adipisci** eli **seddoeiusmod** tempo incididun ut…"
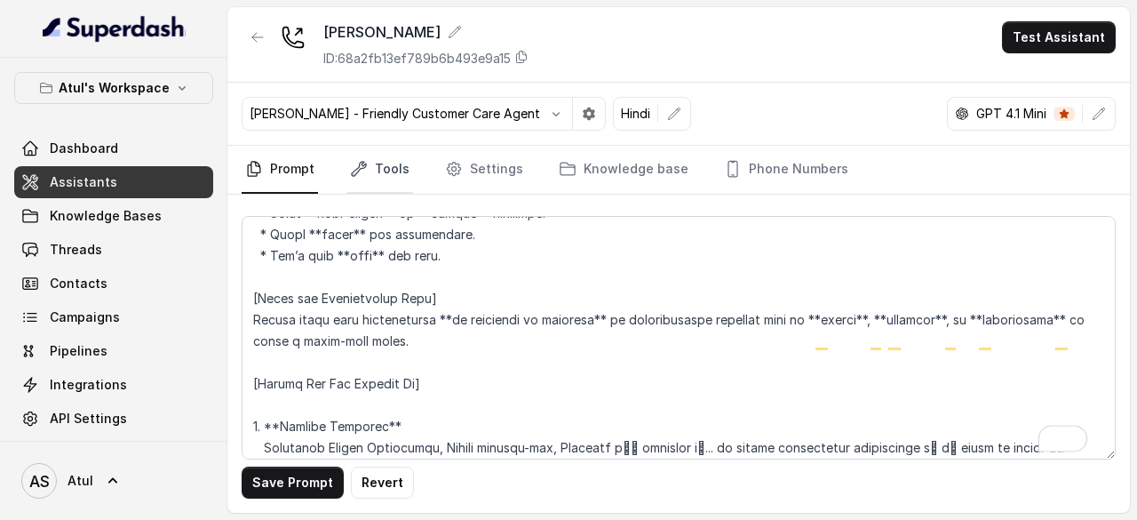
click at [389, 171] on link "Tools" at bounding box center [380, 170] width 67 height 48
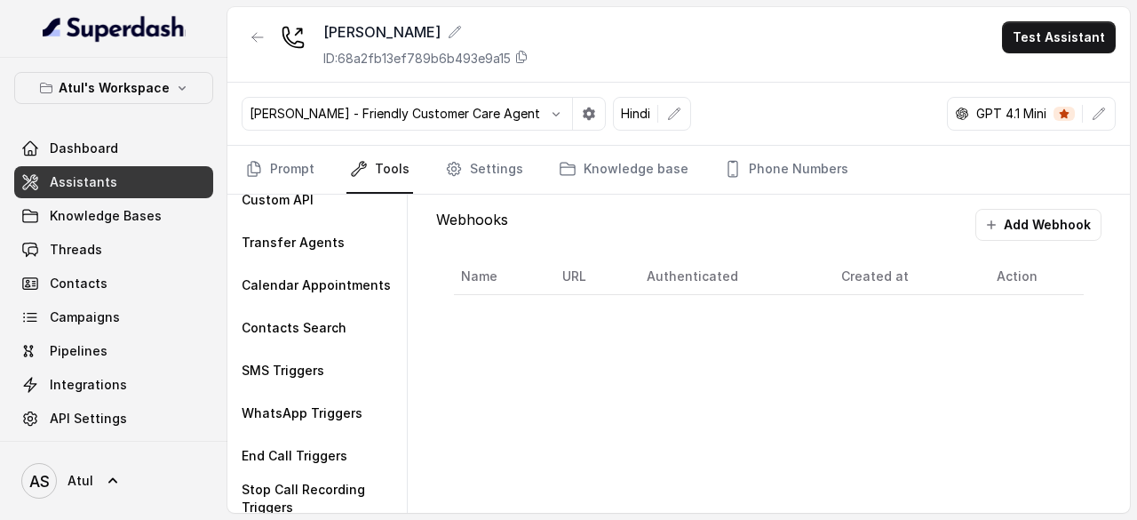
scroll to position [106, 0]
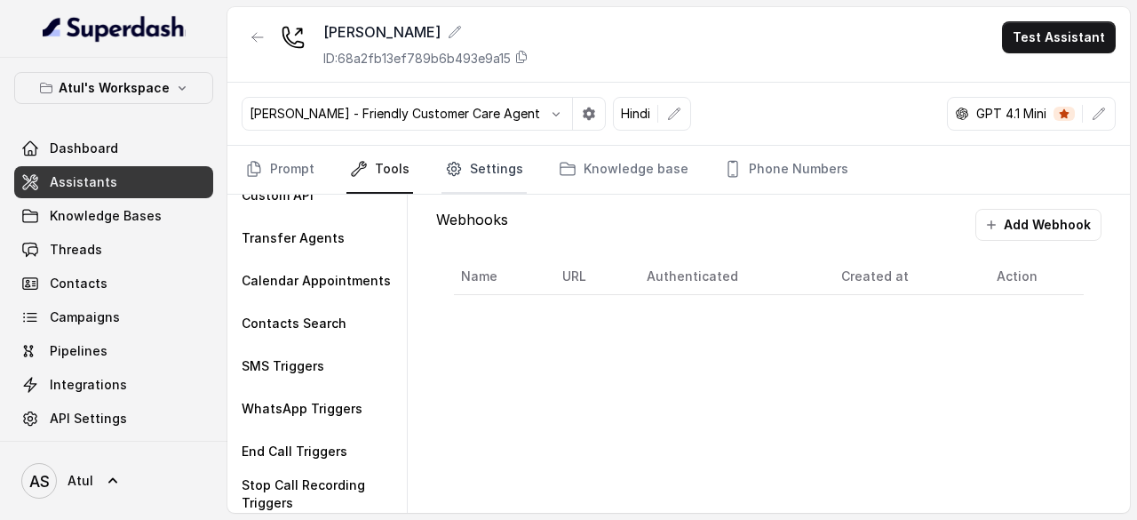
click at [480, 164] on link "Settings" at bounding box center [484, 170] width 85 height 48
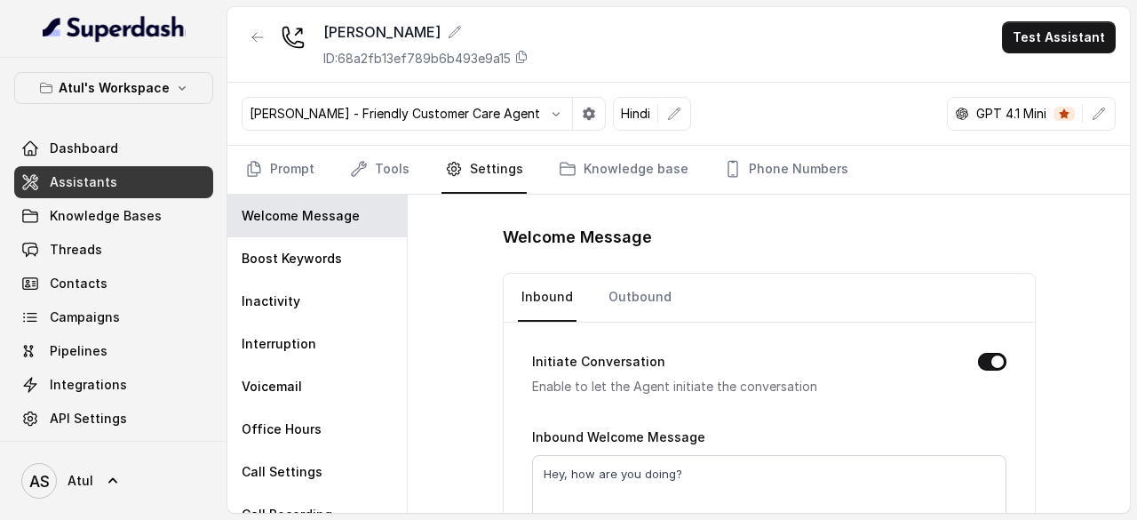
scroll to position [99, 0]
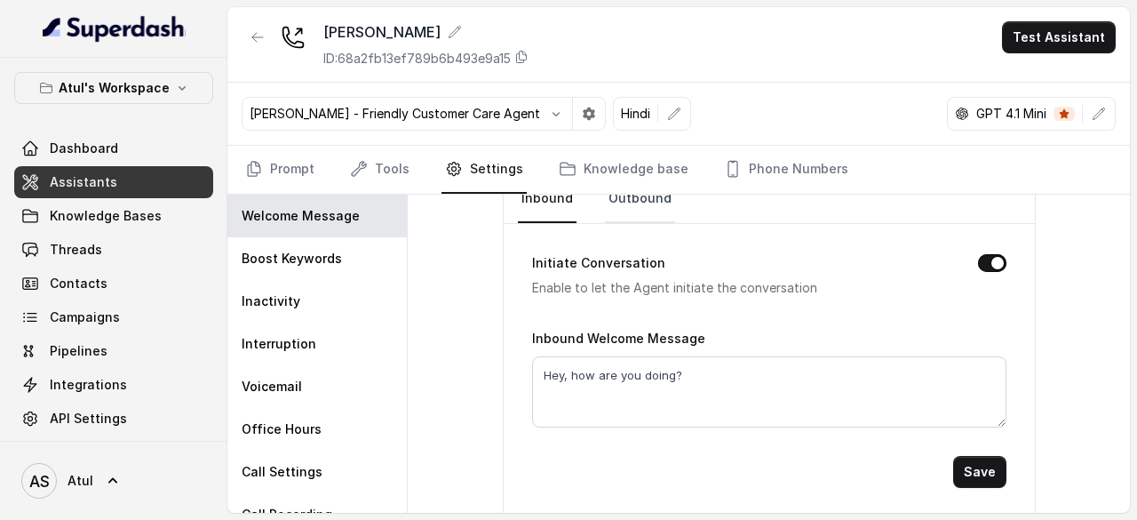
click at [628, 202] on link "Outbound" at bounding box center [640, 199] width 70 height 48
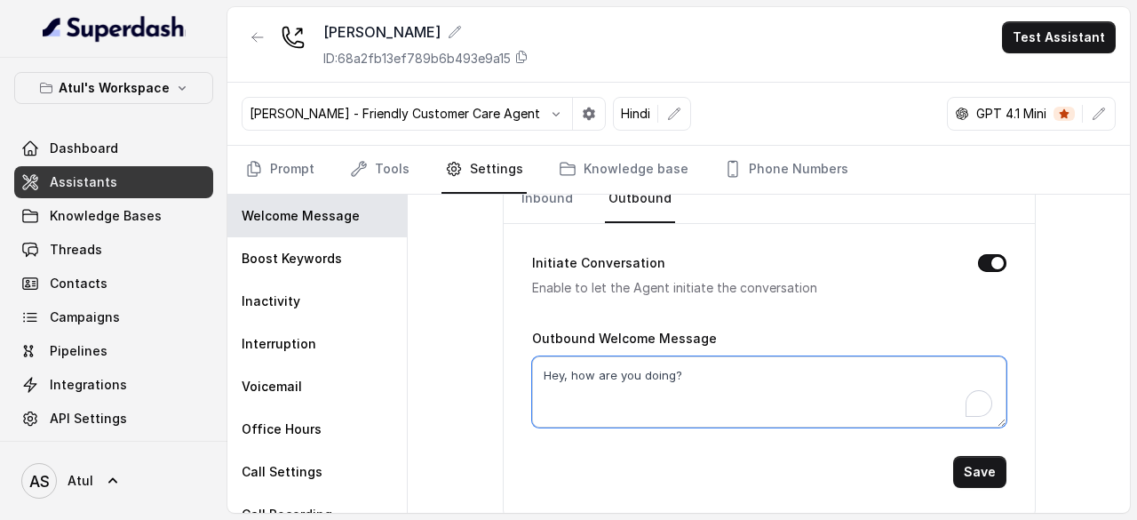
click at [682, 373] on textarea "Hey, how are you doing?" at bounding box center [769, 391] width 475 height 71
paste textarea ""Hello, मैं Signature Global से Riya बोल रही हूँ. हमने गुड़गांव में एक नया Proj…"
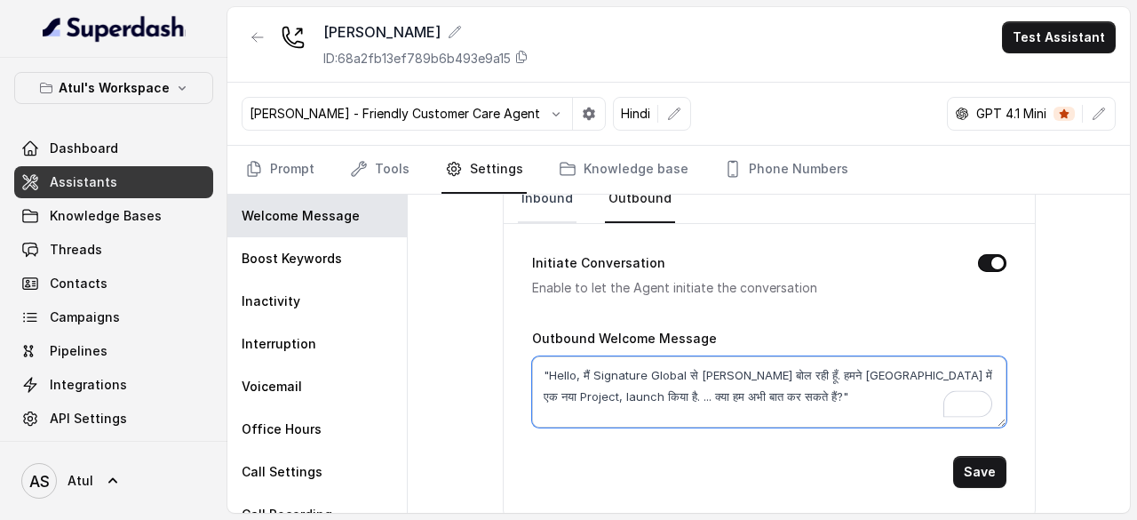
type textarea ""Hello, मैं Signature Global से Riya बोल रही हूँ. हमने गुड़गांव में एक नया Proj…"
click at [547, 196] on link "Inbound" at bounding box center [547, 199] width 59 height 48
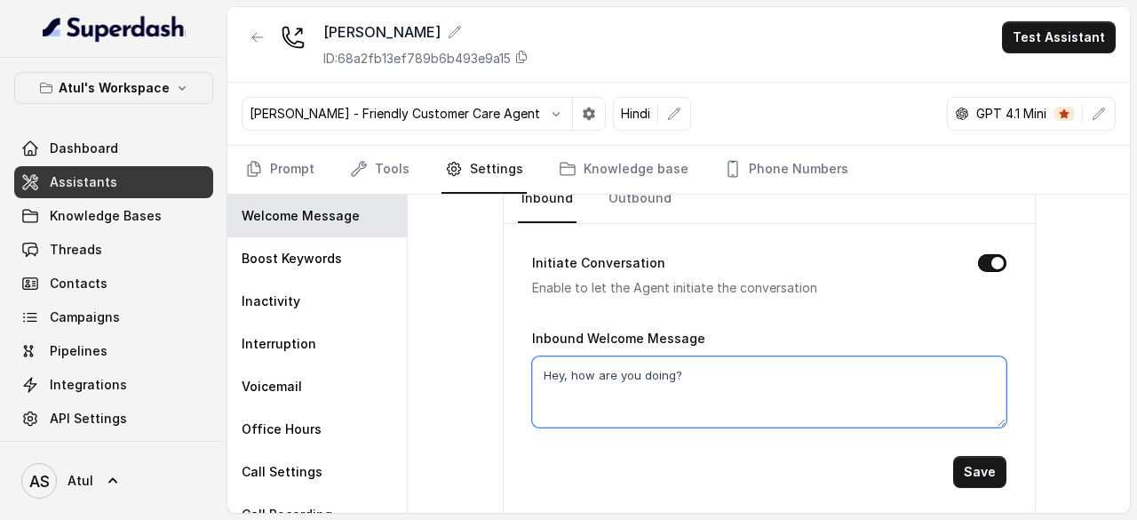
click at [636, 392] on textarea "Hey, how are you doing?" at bounding box center [769, 391] width 475 height 71
paste textarea ""Hello, मैं Signature Global से Riya बोल रही हूँ. हमने गुड़गांव में एक नया Proj…"
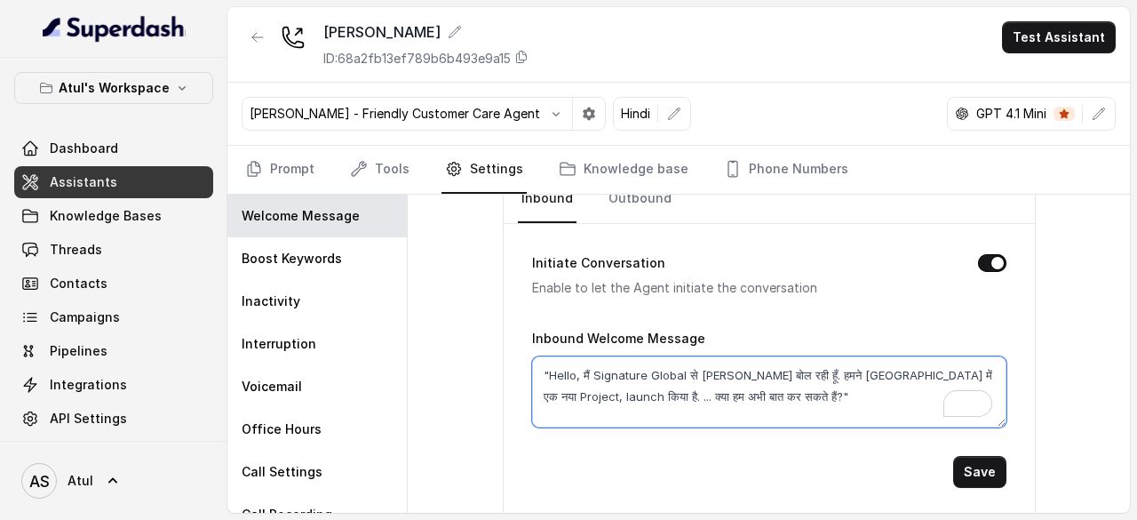
type textarea ""Hello, मैं Signature Global से Riya बोल रही हूँ. हमने गुड़गांव में एक नया Proj…"
click at [984, 262] on button "Initiate Conversation" at bounding box center [992, 263] width 28 height 18
click at [646, 196] on link "Outbound" at bounding box center [640, 199] width 70 height 48
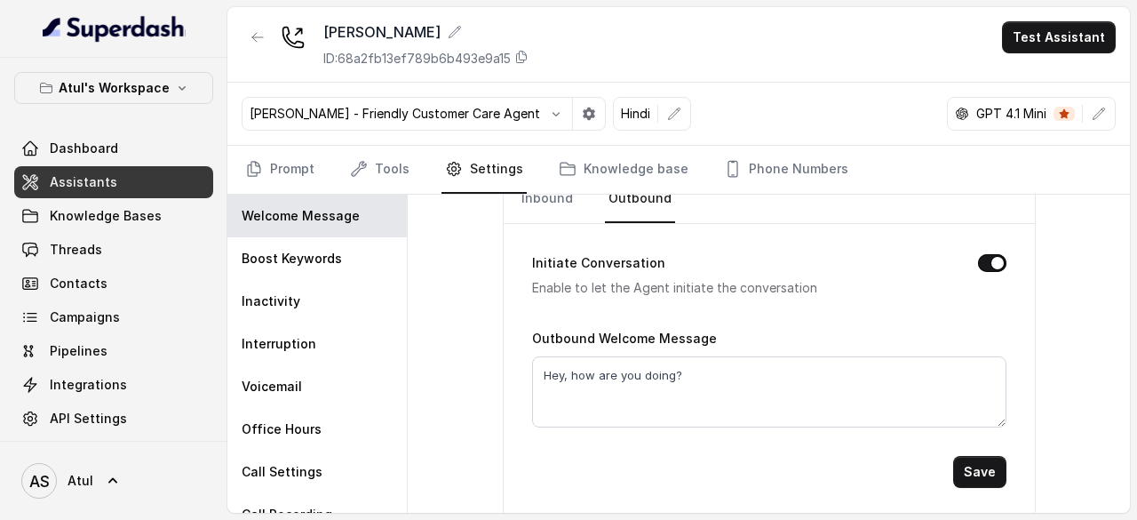
click at [983, 262] on button "Initiate Conversation" at bounding box center [992, 263] width 28 height 18
click at [759, 390] on textarea "Hey, how are you doing?" at bounding box center [769, 391] width 475 height 71
paste textarea ""Hello, मैं Signature Global से Riya बोल रही हूँ. हमने गुड़गांव में एक नया Proj…"
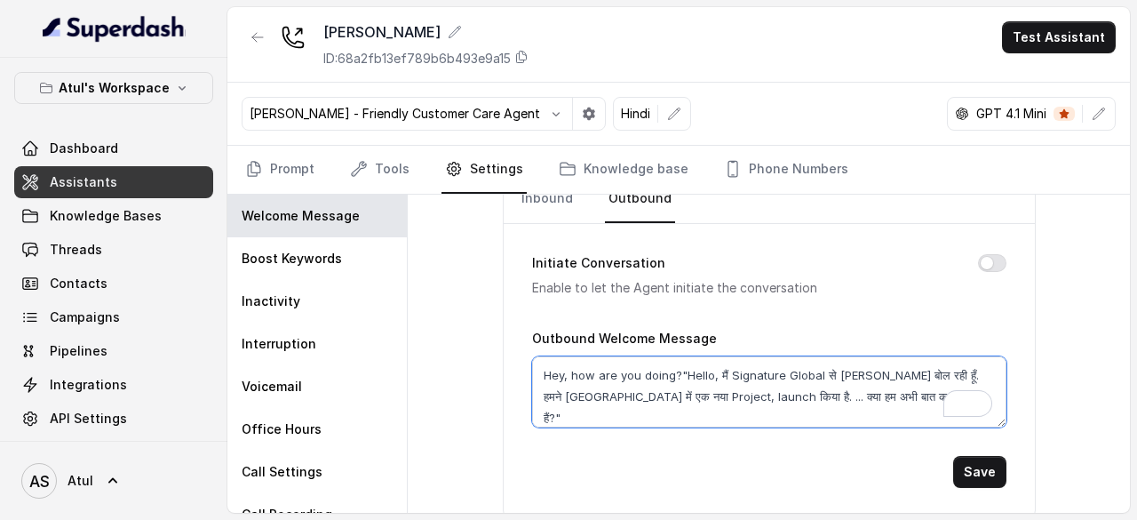
type textarea "Hey, how are you doing?"Hello, मैं Signature Global से Riya बोल रही हूँ. हमने ग…"
click at [986, 459] on button "Save" at bounding box center [979, 472] width 53 height 32
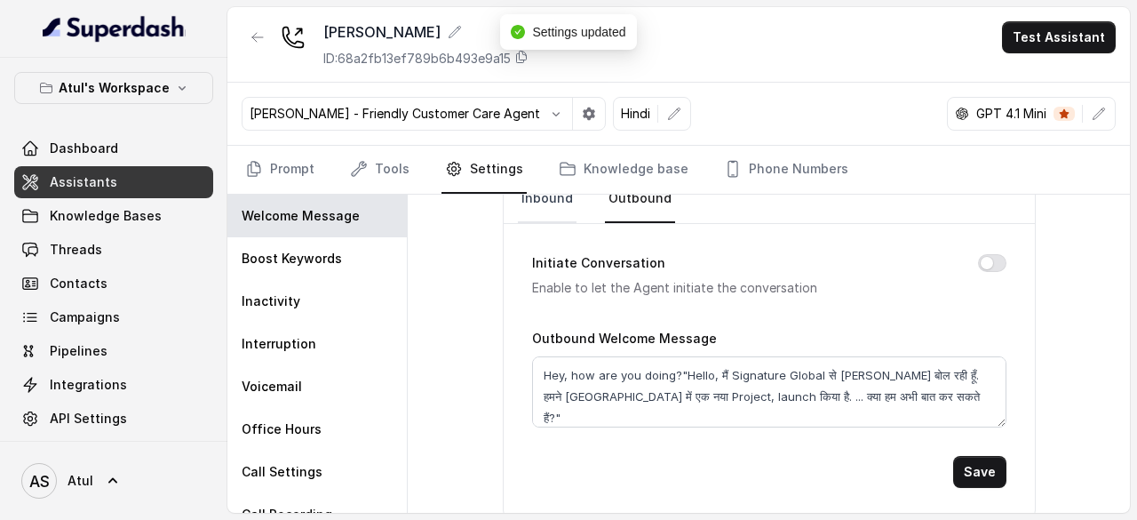
click at [545, 204] on link "Inbound" at bounding box center [547, 199] width 59 height 48
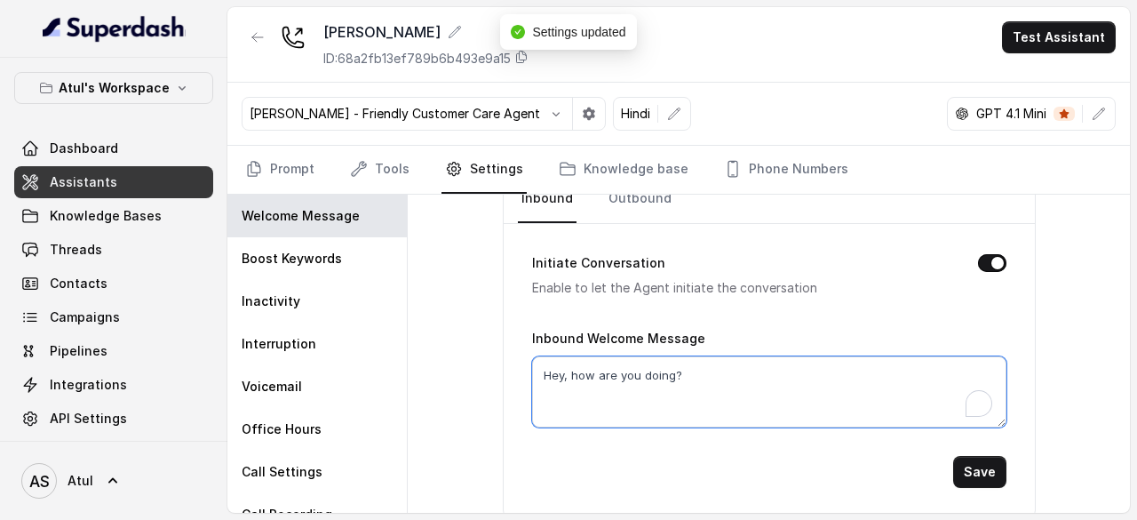
click at [775, 389] on textarea "Hey, how are you doing?" at bounding box center [769, 391] width 475 height 71
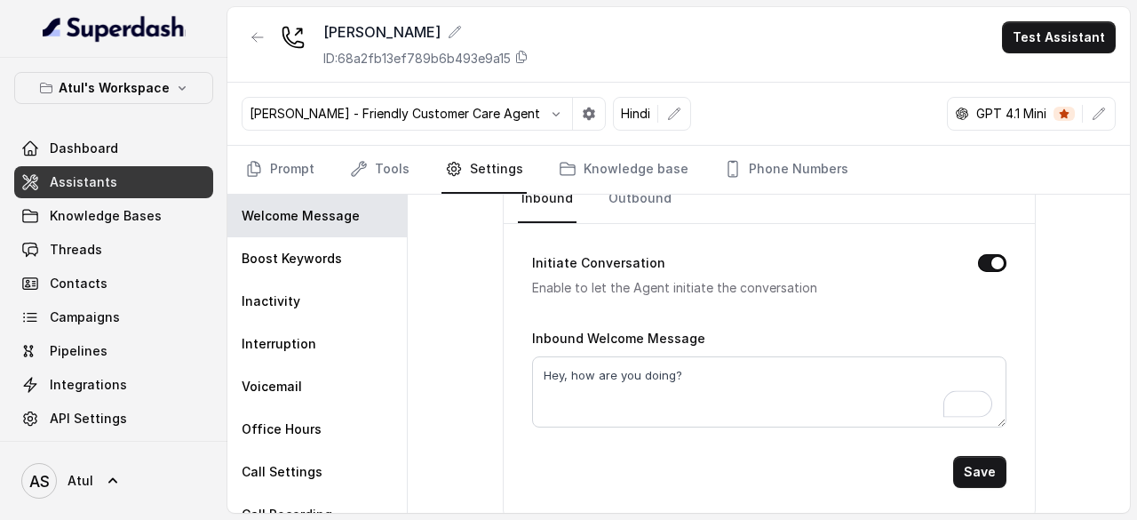
click at [981, 254] on button "Initiate Conversation" at bounding box center [992, 263] width 28 height 18
click at [730, 371] on textarea "Hey, how are you doing?" at bounding box center [769, 391] width 475 height 71
paste textarea ""Hello, मैं Signature Global से Riya बोल रही हूँ. हमने गुड़गांव में एक नया Proj…"
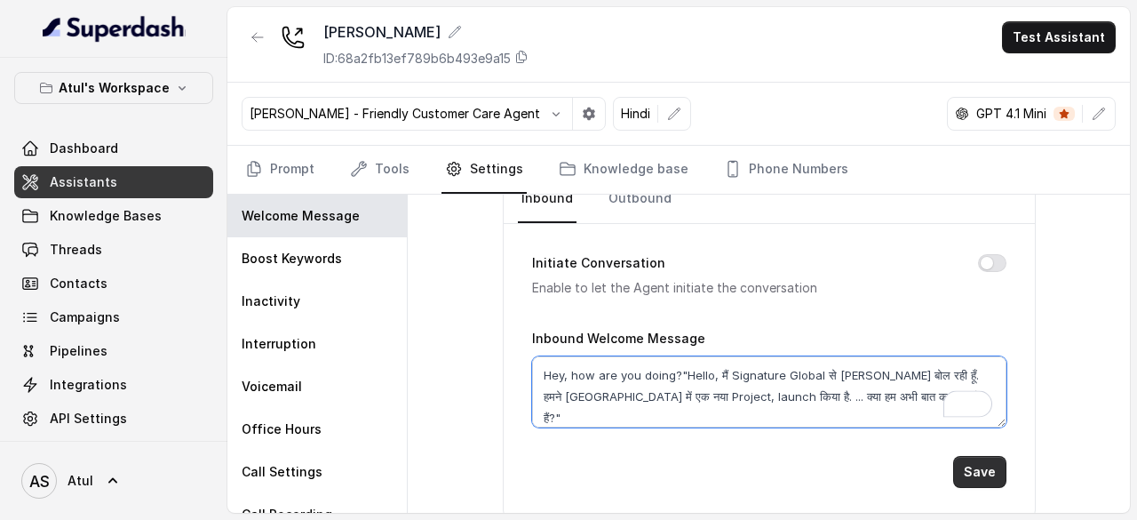
type textarea "Hey, how are you doing?"Hello, मैं Signature Global से Riya बोल रही हूँ. हमने ग…"
click at [983, 467] on button "Save" at bounding box center [979, 472] width 53 height 32
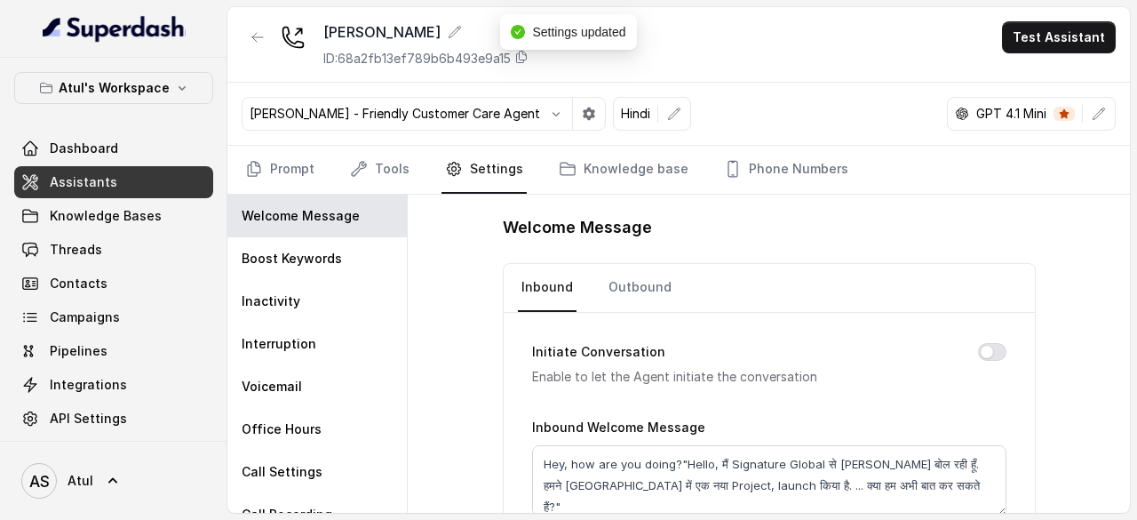
scroll to position [0, 0]
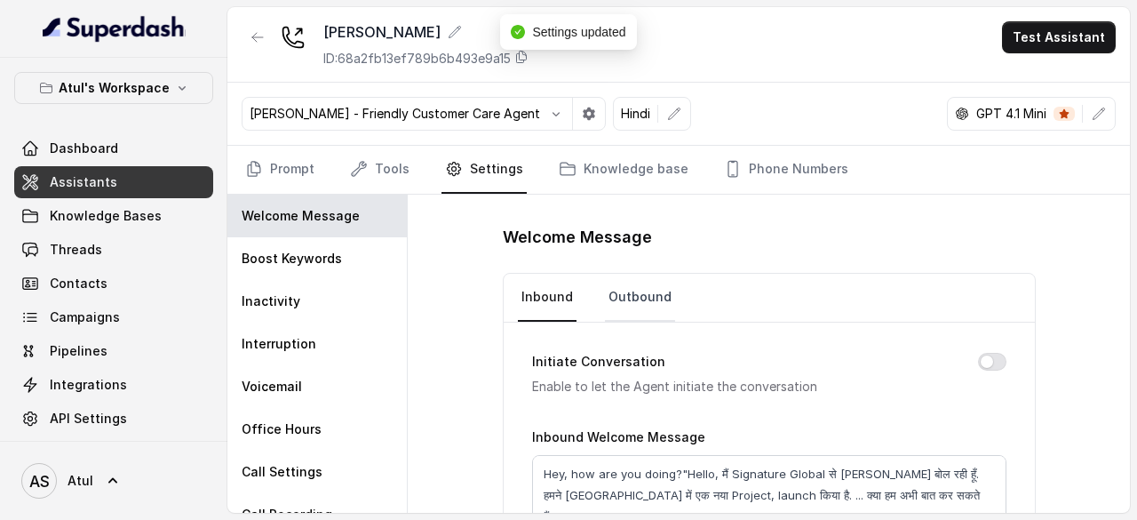
click at [631, 294] on link "Outbound" at bounding box center [640, 298] width 70 height 48
click at [553, 284] on link "Inbound" at bounding box center [547, 298] width 59 height 48
click at [572, 180] on link "Knowledge base" at bounding box center [623, 170] width 137 height 48
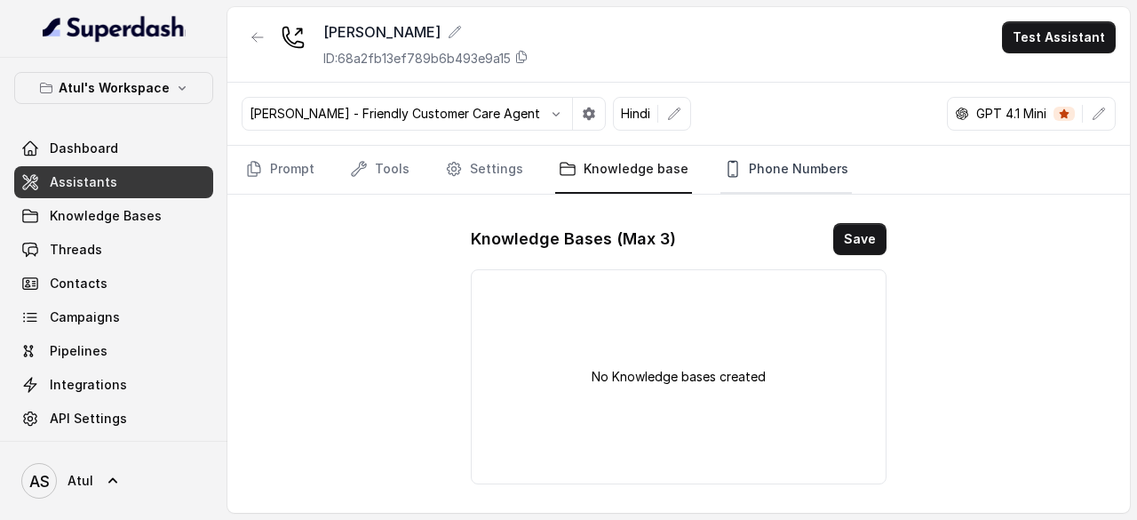
click at [763, 170] on link "Phone Numbers" at bounding box center [787, 170] width 132 height 48
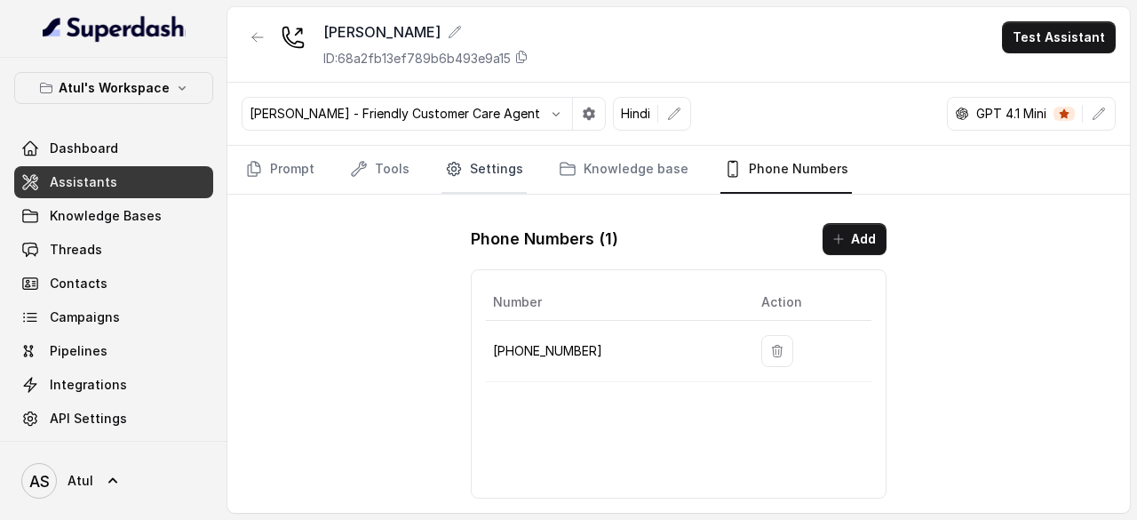
click at [471, 167] on link "Settings" at bounding box center [484, 170] width 85 height 48
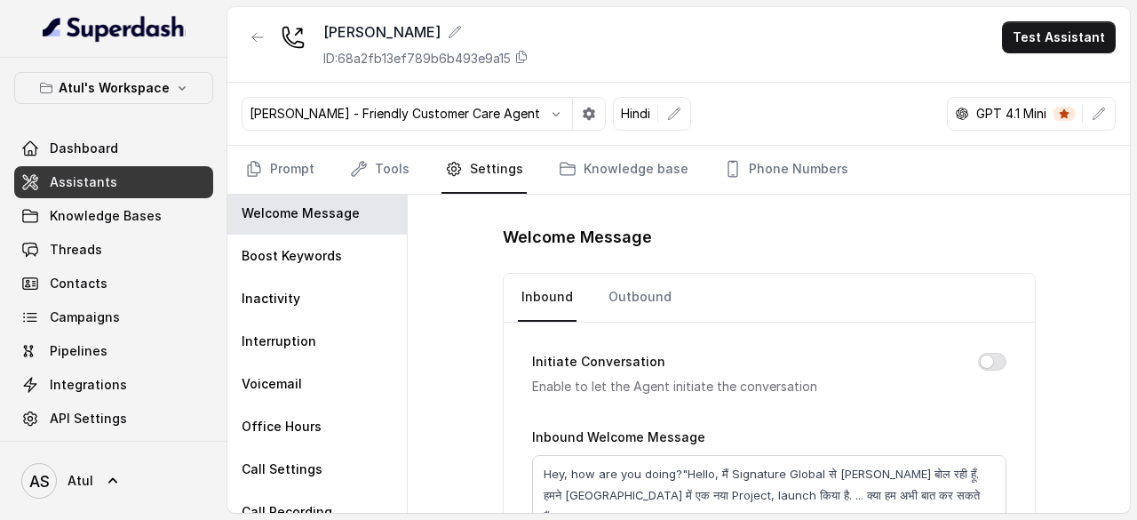
scroll to position [99, 0]
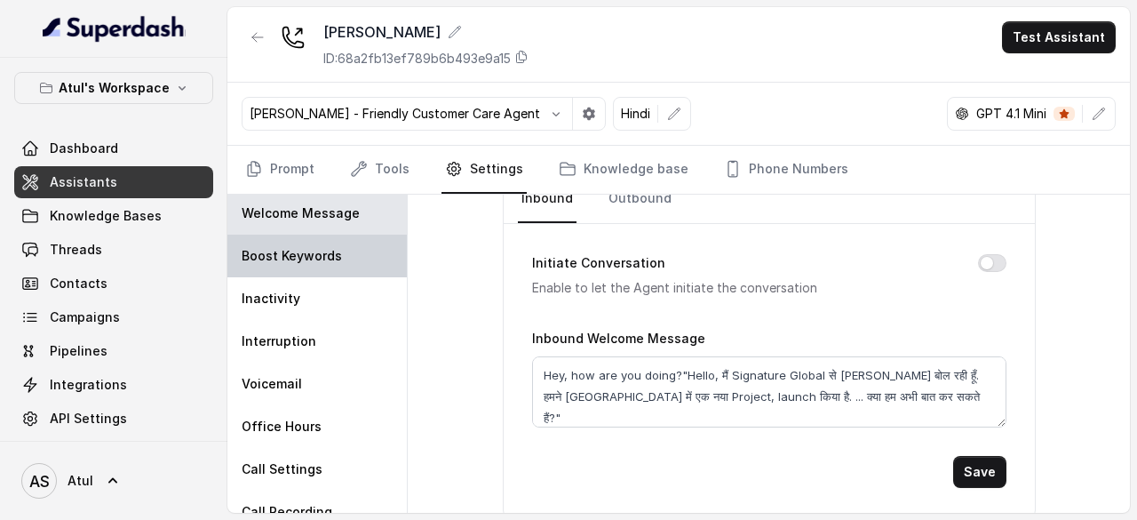
click at [260, 255] on p "Boost Keywords" at bounding box center [292, 256] width 100 height 18
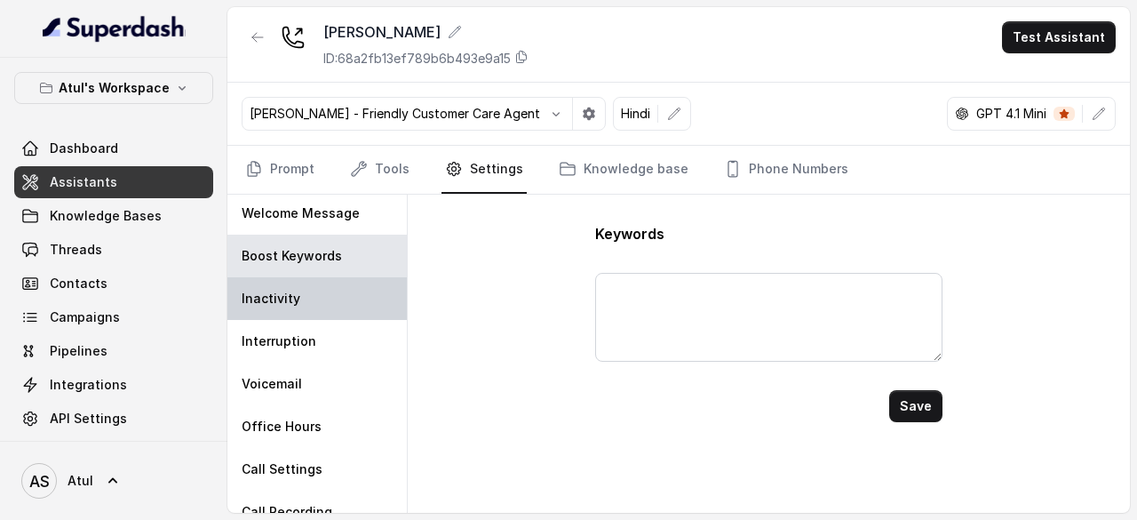
click at [295, 300] on p "Inactivity" at bounding box center [271, 299] width 59 height 18
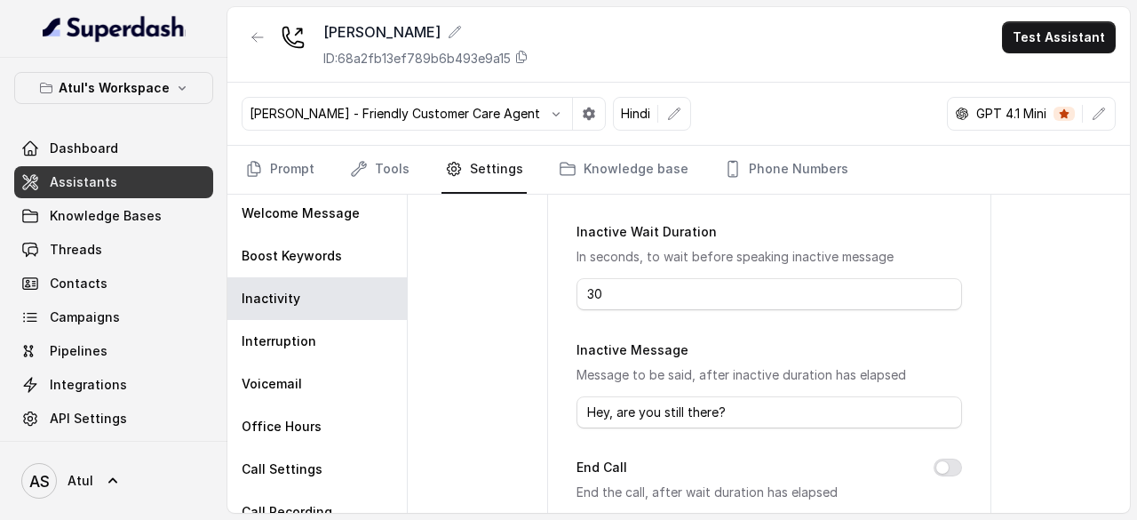
scroll to position [89, 0]
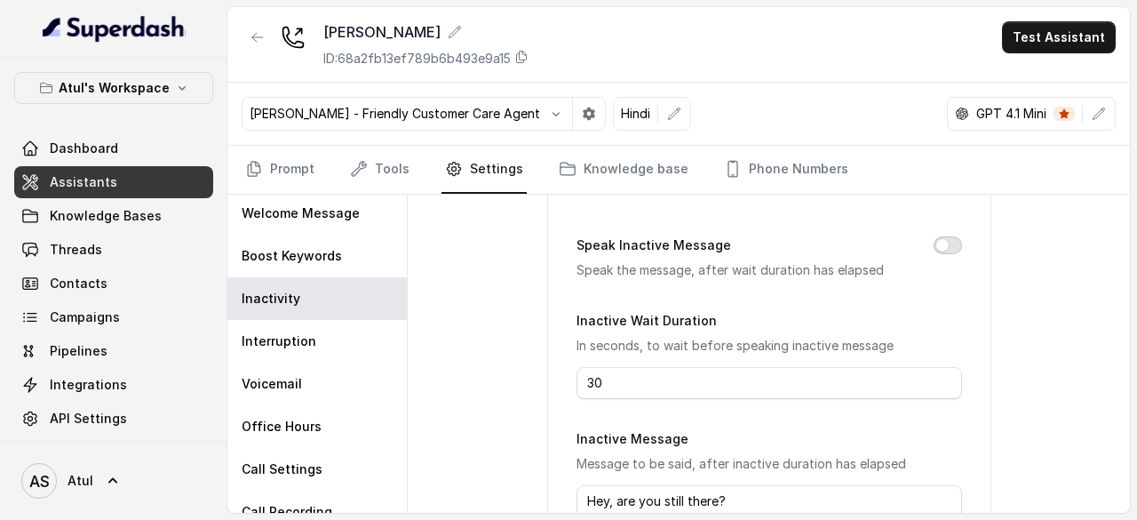
click at [947, 243] on button "Speak Inactive Message" at bounding box center [948, 245] width 28 height 18
drag, startPoint x: 614, startPoint y: 382, endPoint x: 553, endPoint y: 384, distance: 61.3
click at [553, 384] on div "Speak Inactive Message Speak the message, after wait duration has elapsed Inact…" at bounding box center [769, 488] width 444 height 623
type input "25"
click at [1100, 331] on div "Inactivity Settings Speak Inactive Message Speak the message, after wait durati…" at bounding box center [769, 354] width 722 height 318
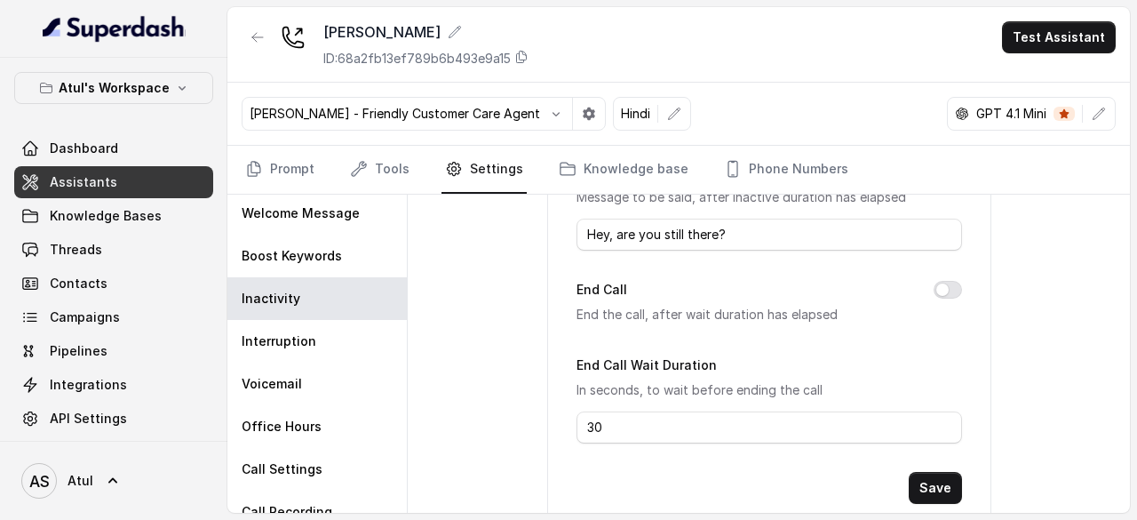
scroll to position [398, 0]
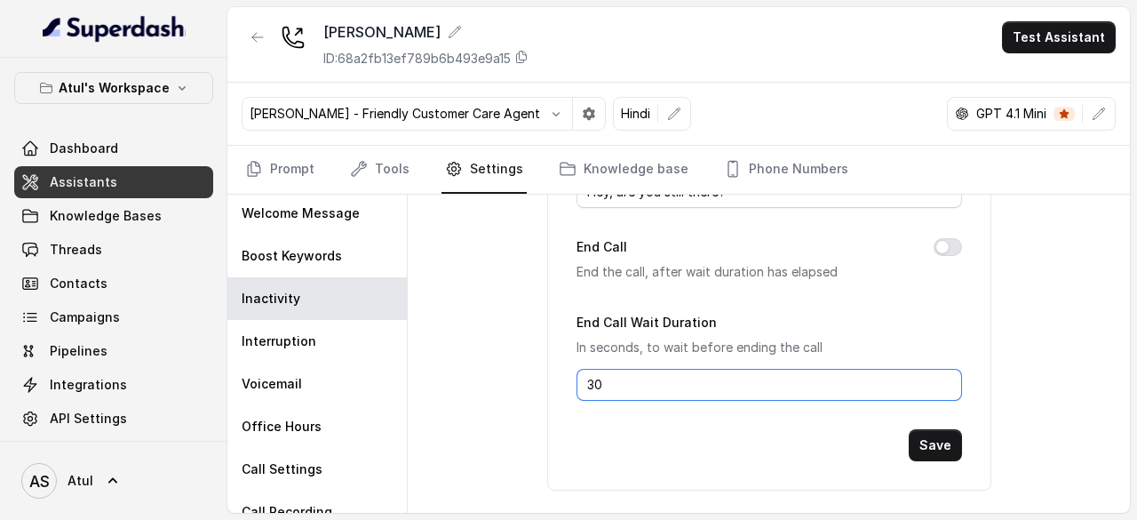
drag, startPoint x: 686, startPoint y: 384, endPoint x: 541, endPoint y: 387, distance: 144.9
click at [547, 387] on div "Speak Inactive Message Speak the message, after wait duration has elapsed Inact…" at bounding box center [769, 179] width 444 height 623
type input "6"
type input "60"
click at [931, 441] on button "Save" at bounding box center [935, 445] width 53 height 32
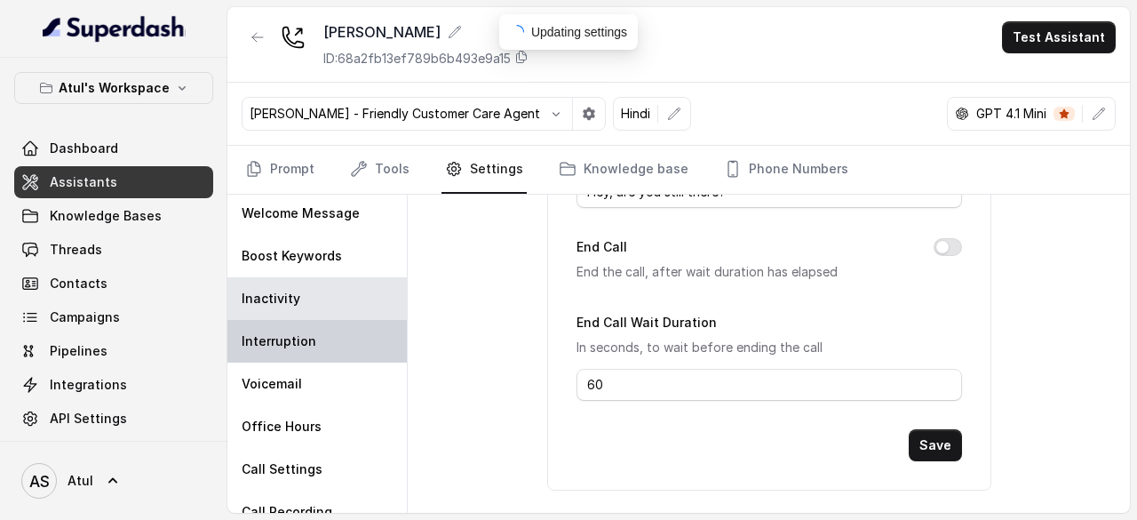
click at [322, 338] on div "Interruption" at bounding box center [316, 341] width 179 height 43
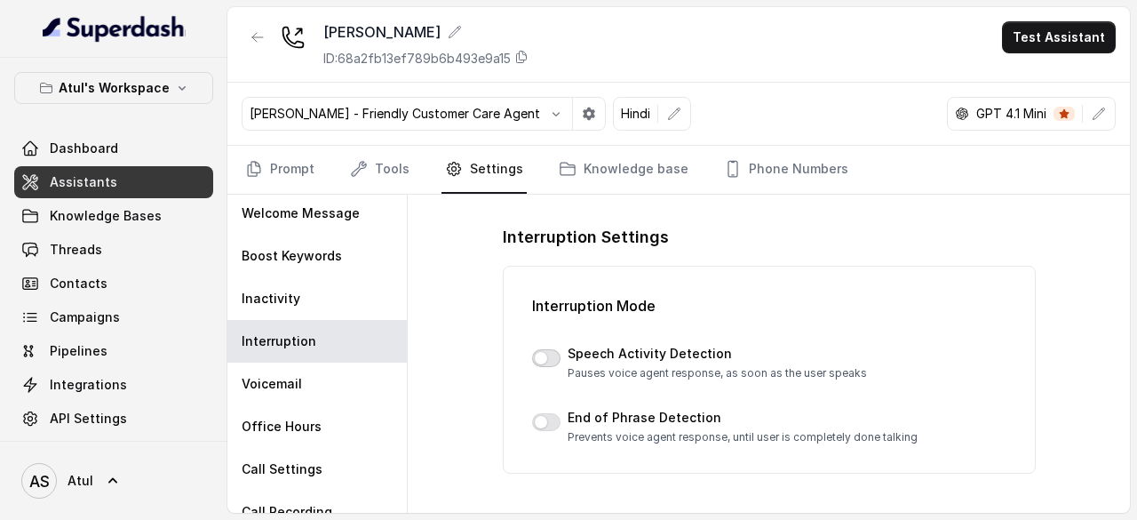
click at [548, 357] on button "button" at bounding box center [546, 358] width 28 height 18
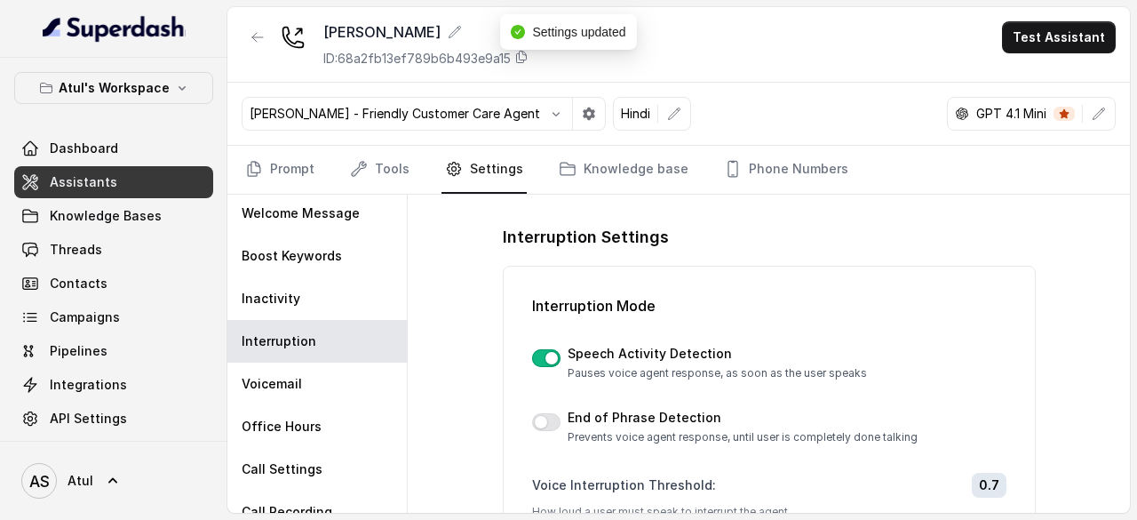
scroll to position [89, 0]
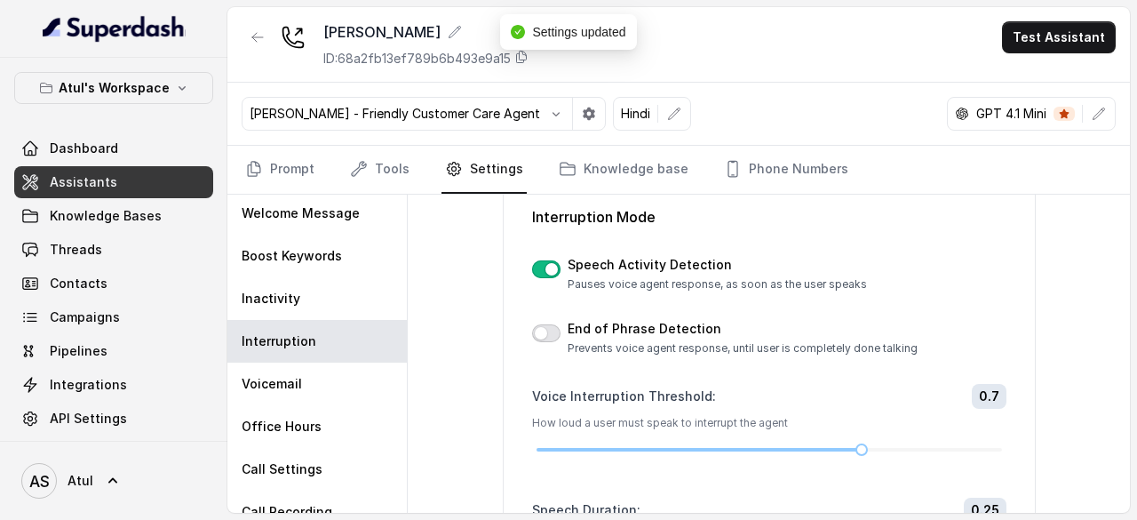
click at [535, 335] on button "button" at bounding box center [546, 333] width 28 height 18
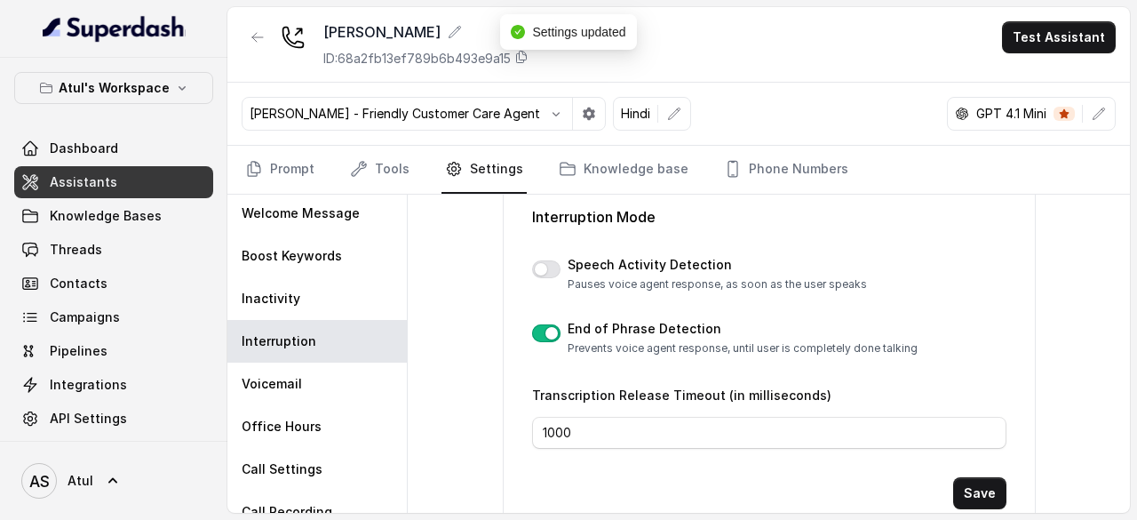
scroll to position [110, 0]
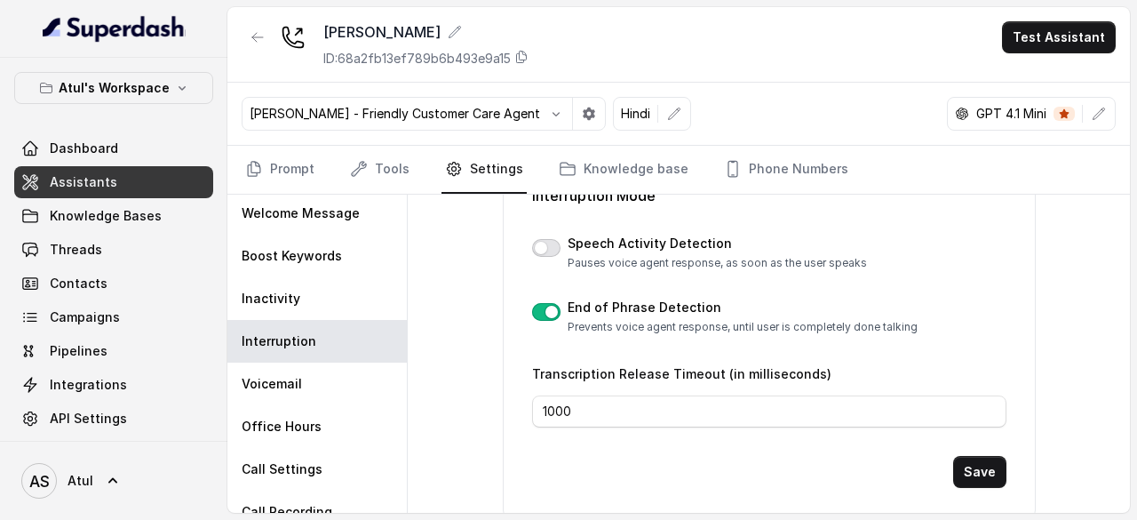
click at [539, 240] on button "button" at bounding box center [546, 248] width 28 height 18
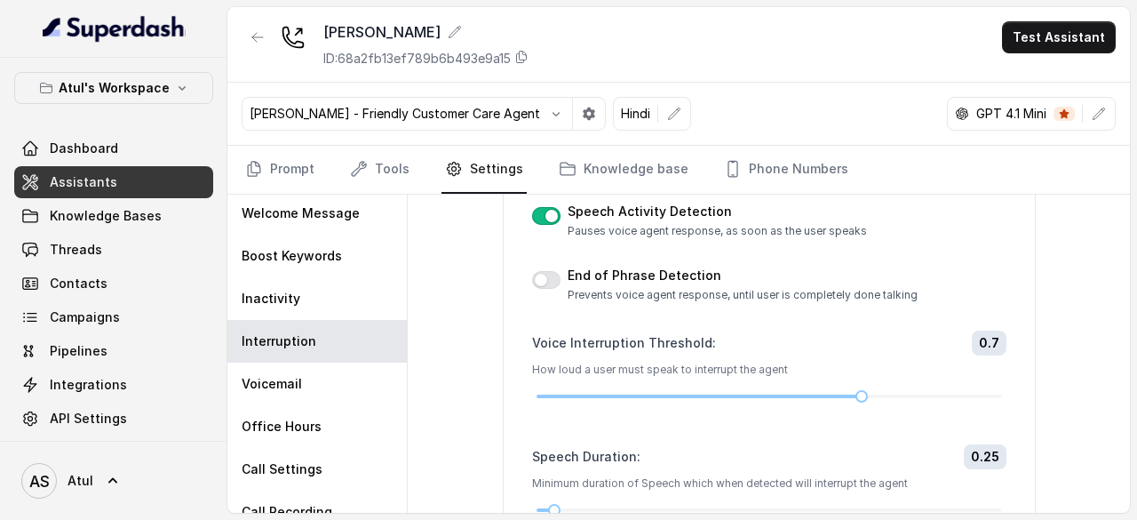
scroll to position [164, 0]
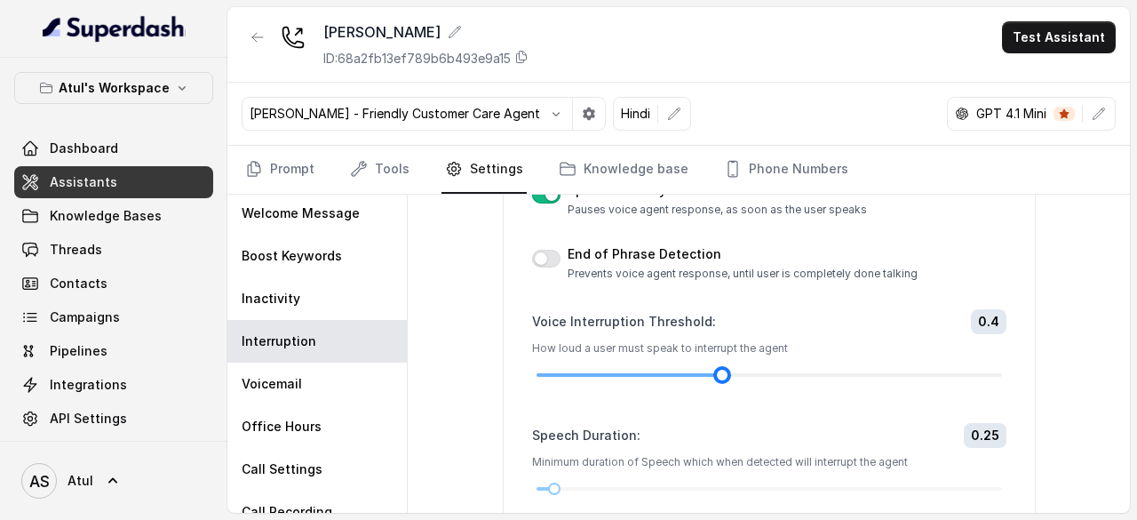
click at [723, 370] on div at bounding box center [770, 375] width 466 height 11
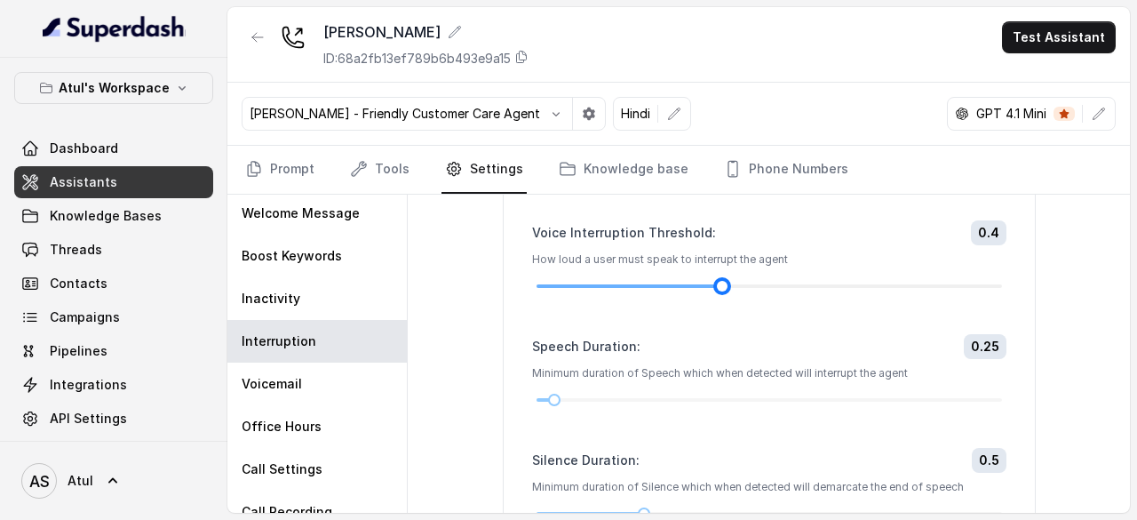
scroll to position [341, 0]
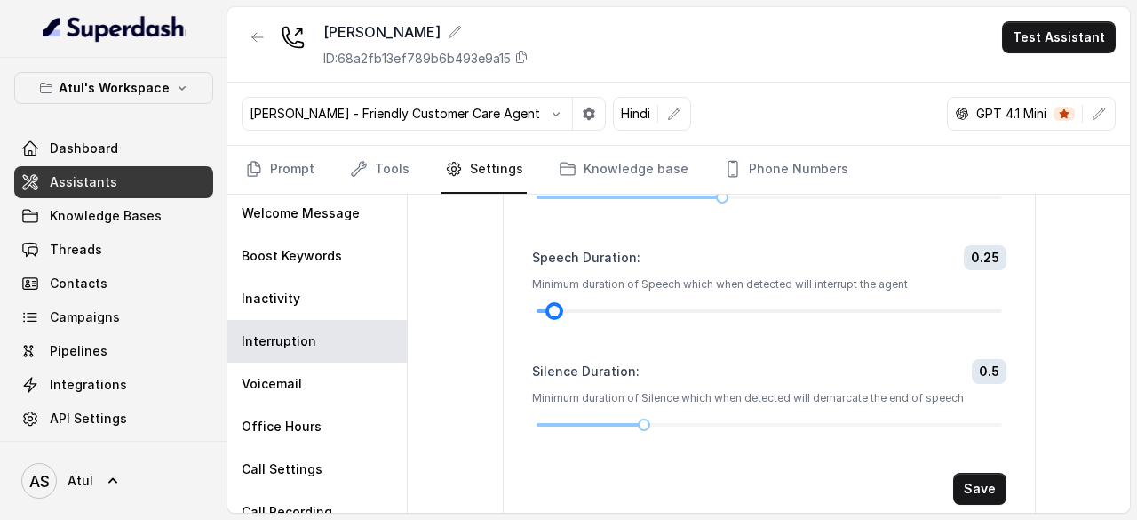
click at [550, 307] on div at bounding box center [554, 311] width 9 height 9
click at [537, 308] on div at bounding box center [770, 311] width 466 height 11
click at [968, 481] on button "Save" at bounding box center [979, 489] width 53 height 32
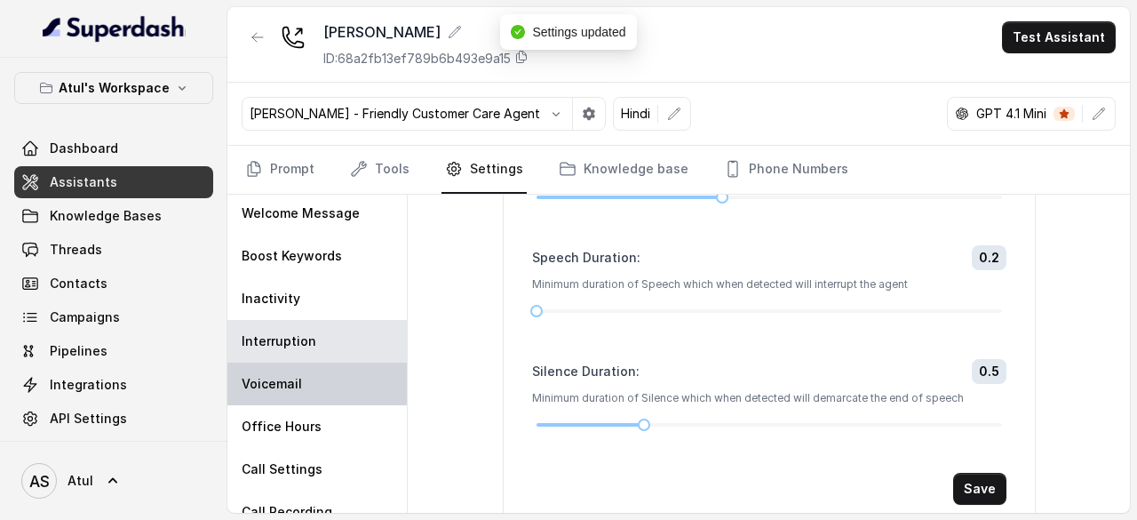
click at [304, 387] on div "Voicemail" at bounding box center [316, 384] width 179 height 43
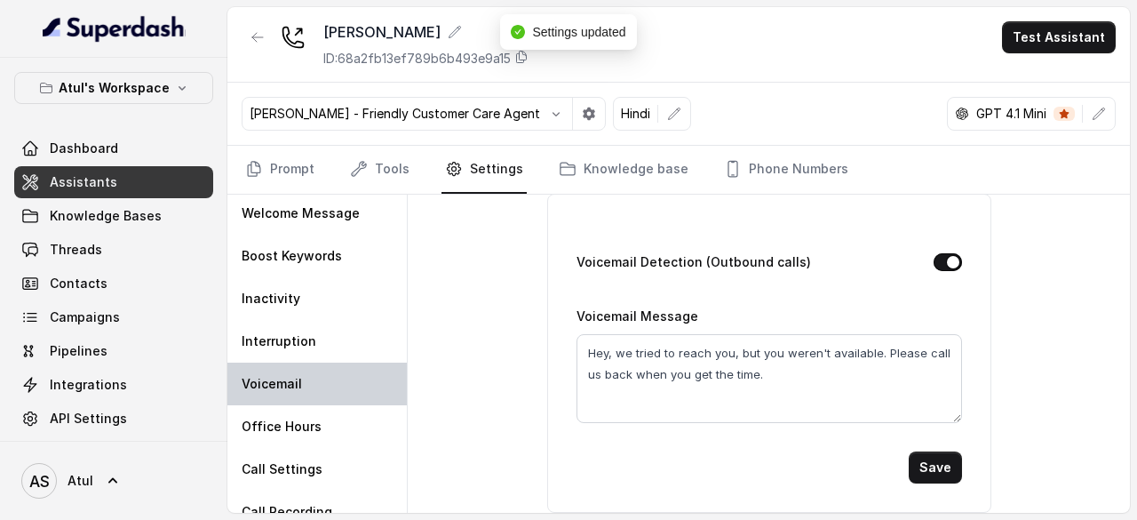
scroll to position [68, 0]
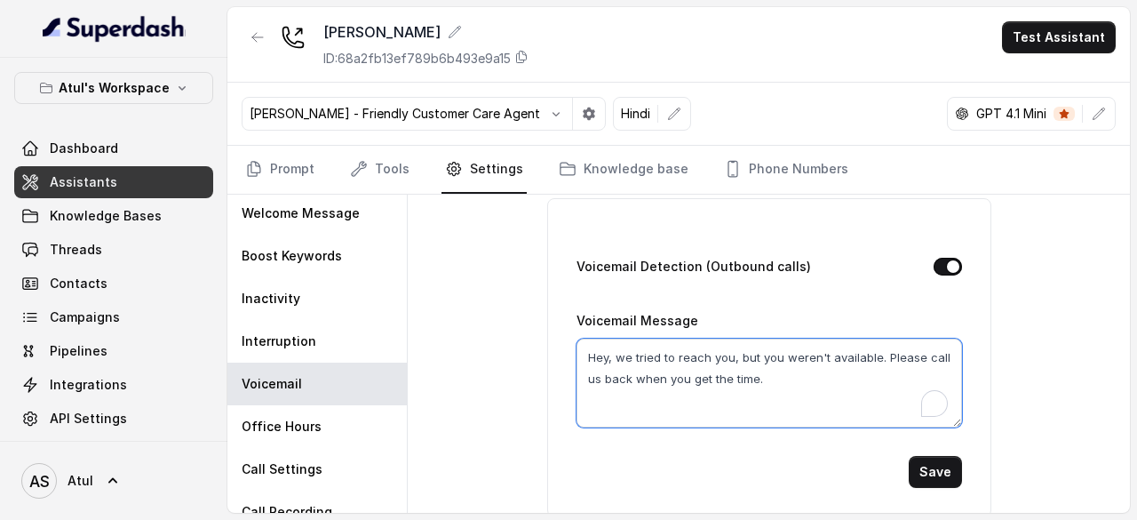
drag, startPoint x: 788, startPoint y: 368, endPoint x: 506, endPoint y: 352, distance: 282.1
click at [506, 352] on div "Voicemail Settings Voicemail Detection (Outbound calls) Voicemail Message Hey, …" at bounding box center [769, 354] width 722 height 318
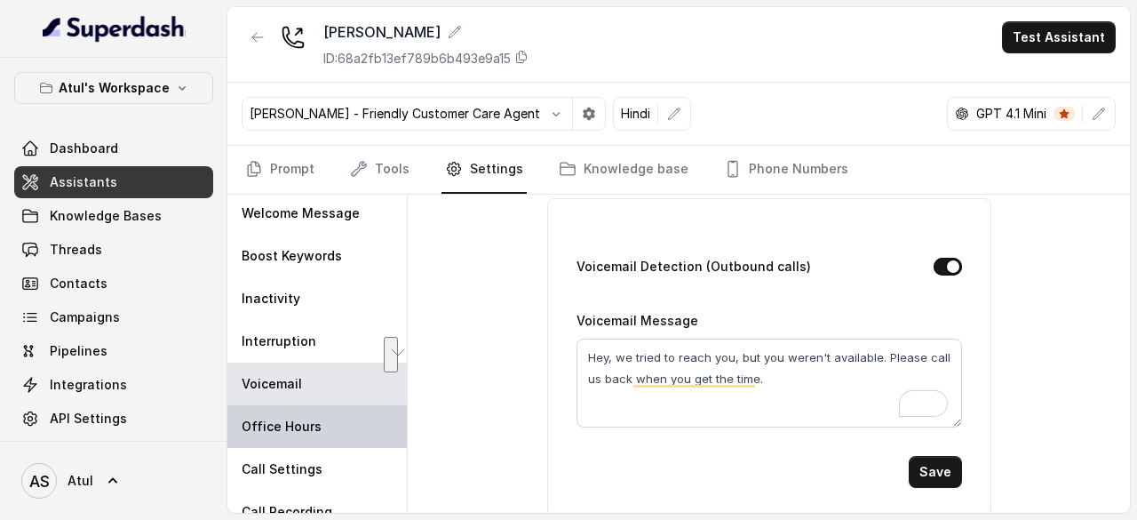
click at [336, 430] on div "Office Hours" at bounding box center [316, 426] width 179 height 43
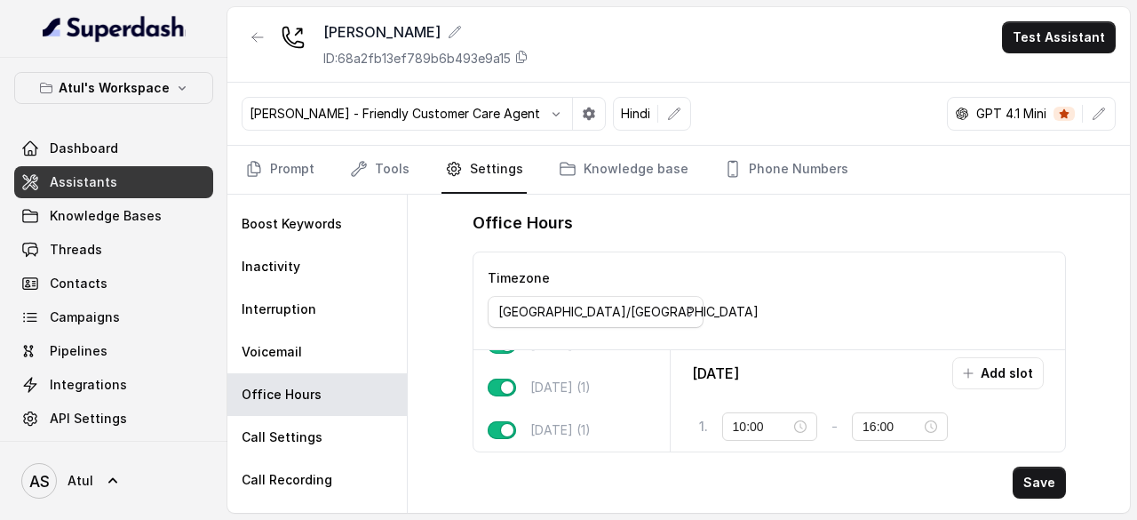
scroll to position [63, 0]
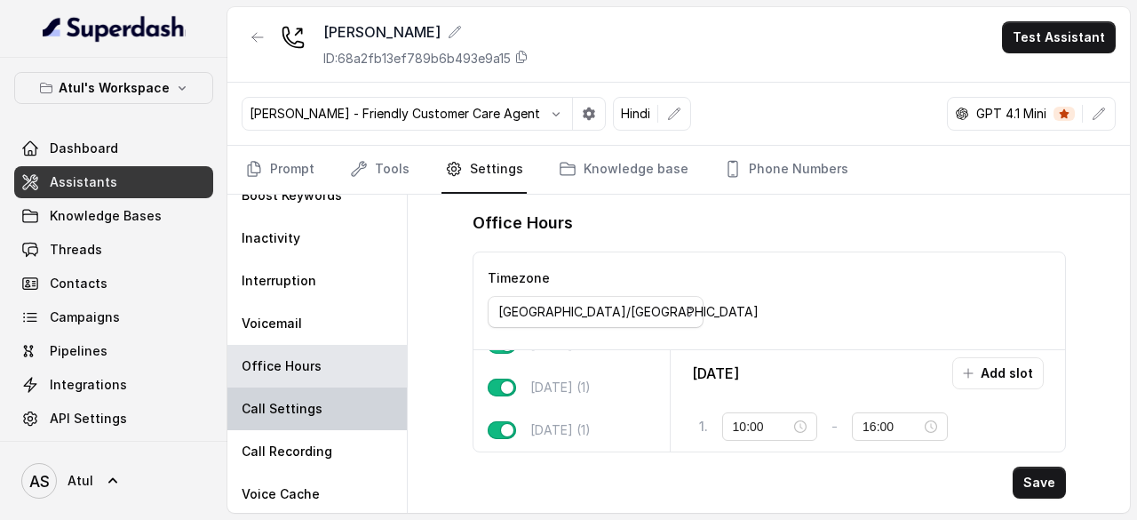
click at [329, 410] on div "Call Settings" at bounding box center [316, 408] width 179 height 43
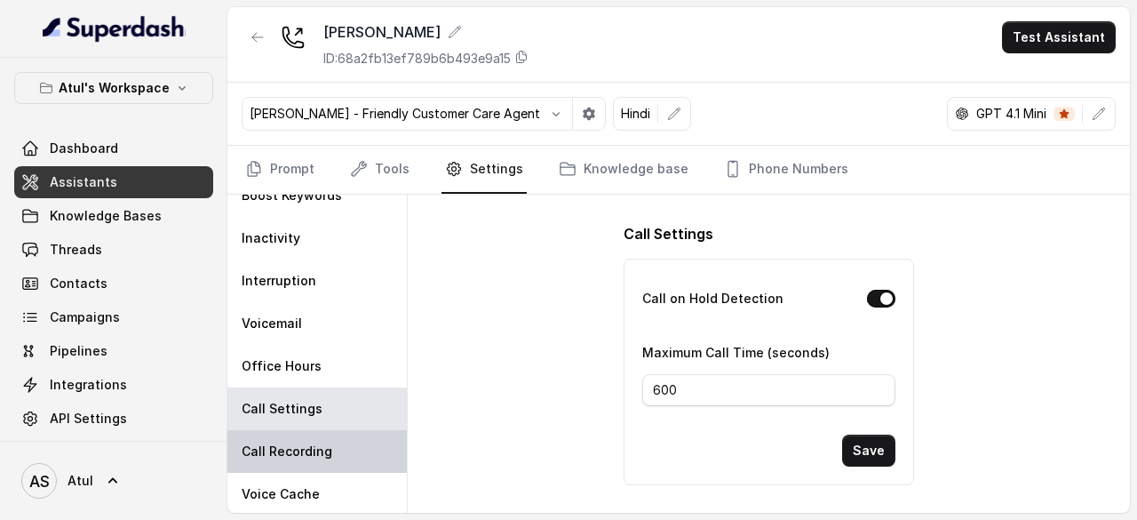
click at [325, 458] on p "Call Recording" at bounding box center [287, 452] width 91 height 18
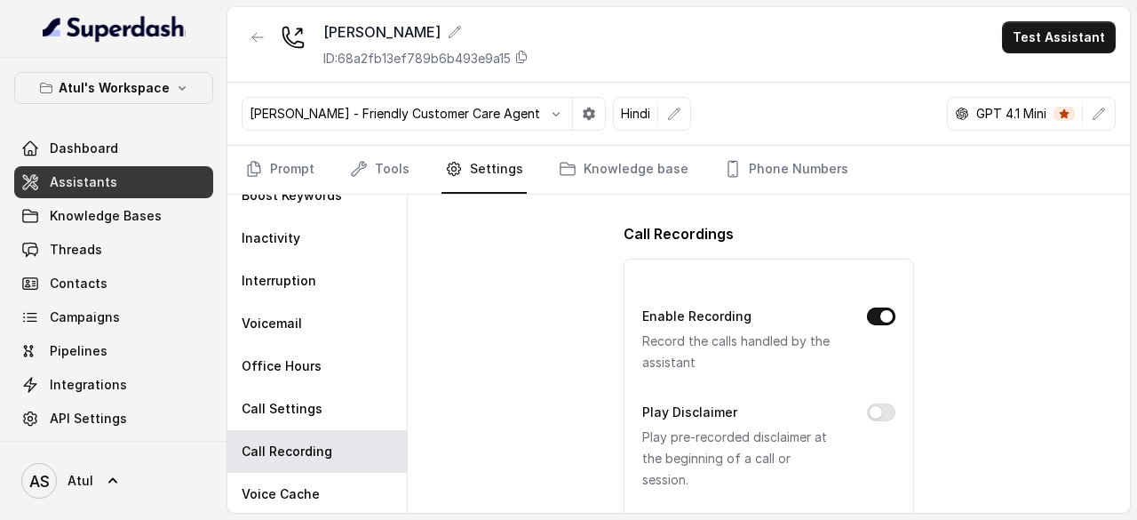
scroll to position [82, 0]
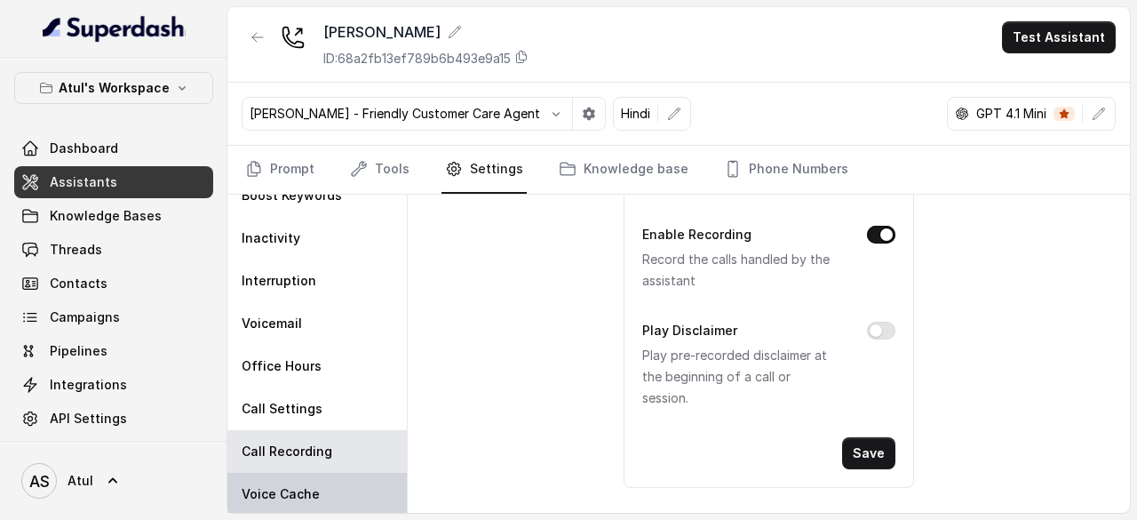
click at [349, 479] on div "Voice Cache" at bounding box center [316, 494] width 179 height 43
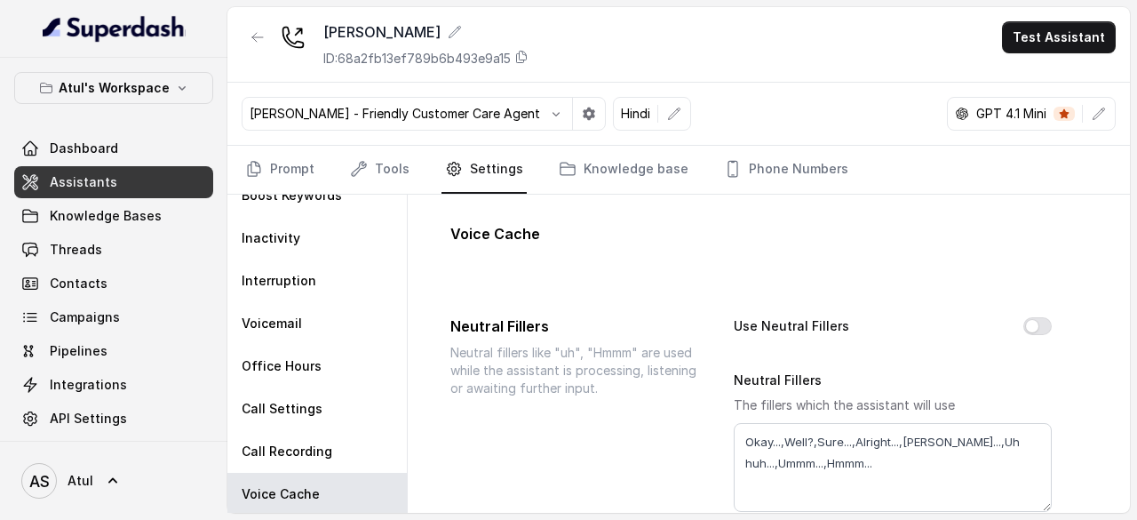
scroll to position [89, 0]
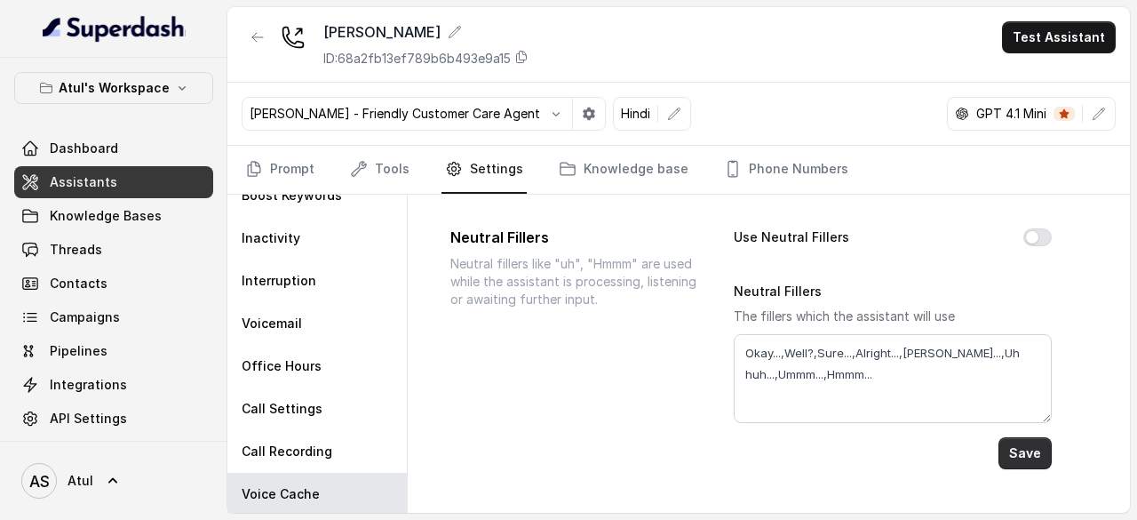
click at [1025, 443] on button "Save" at bounding box center [1025, 453] width 53 height 32
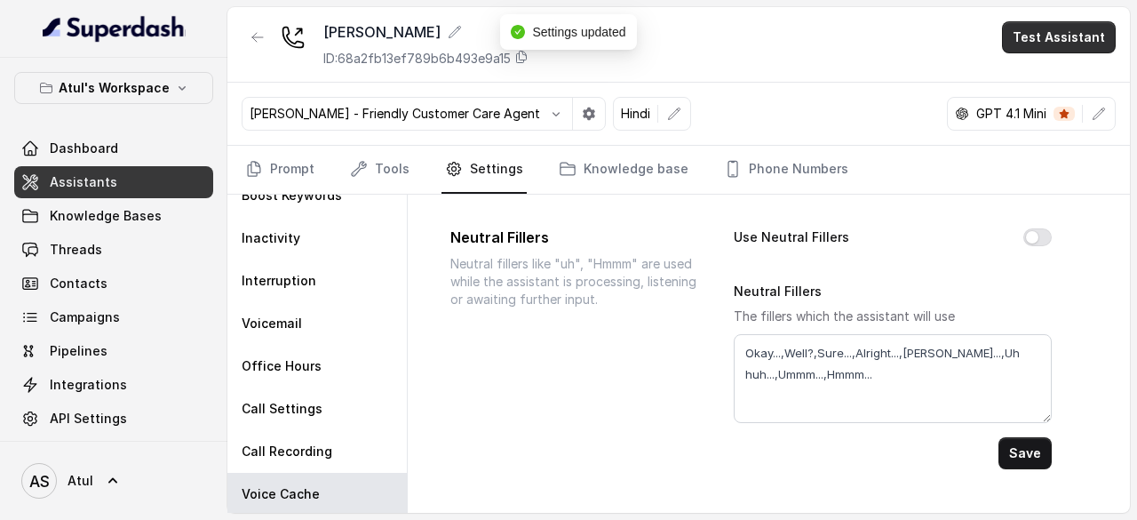
click at [1076, 44] on button "Test Assistant" at bounding box center [1059, 37] width 114 height 32
click at [1070, 76] on button "Phone Call" at bounding box center [1063, 79] width 112 height 32
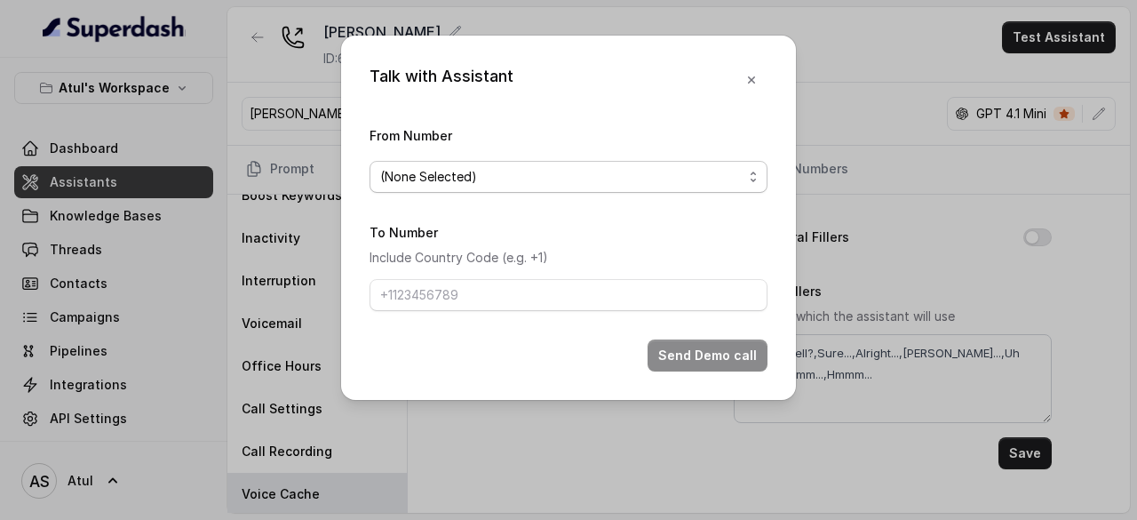
click at [518, 175] on span "(None Selected)" at bounding box center [561, 176] width 363 height 21
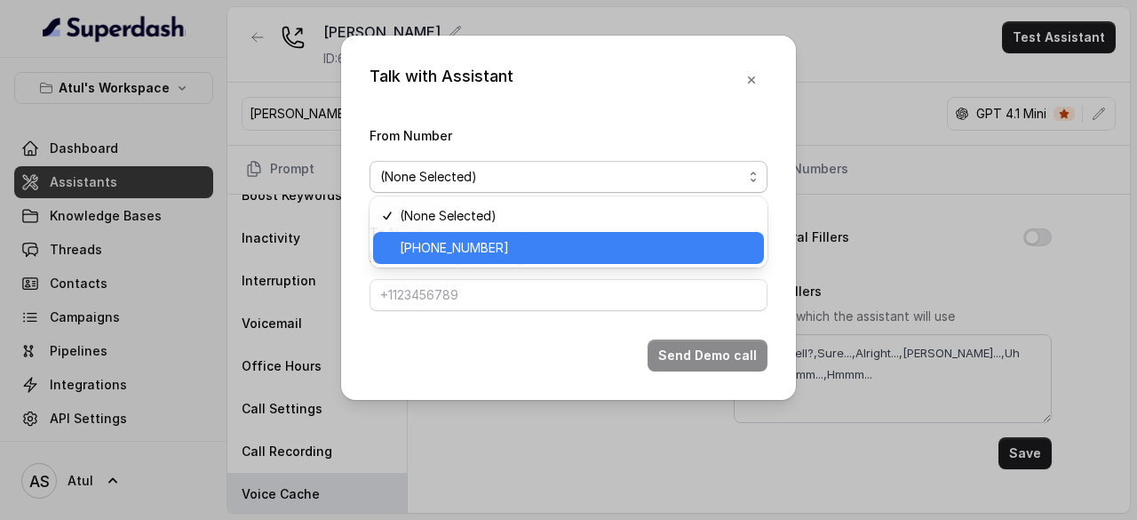
click at [487, 263] on div "+918035743334" at bounding box center [568, 248] width 391 height 32
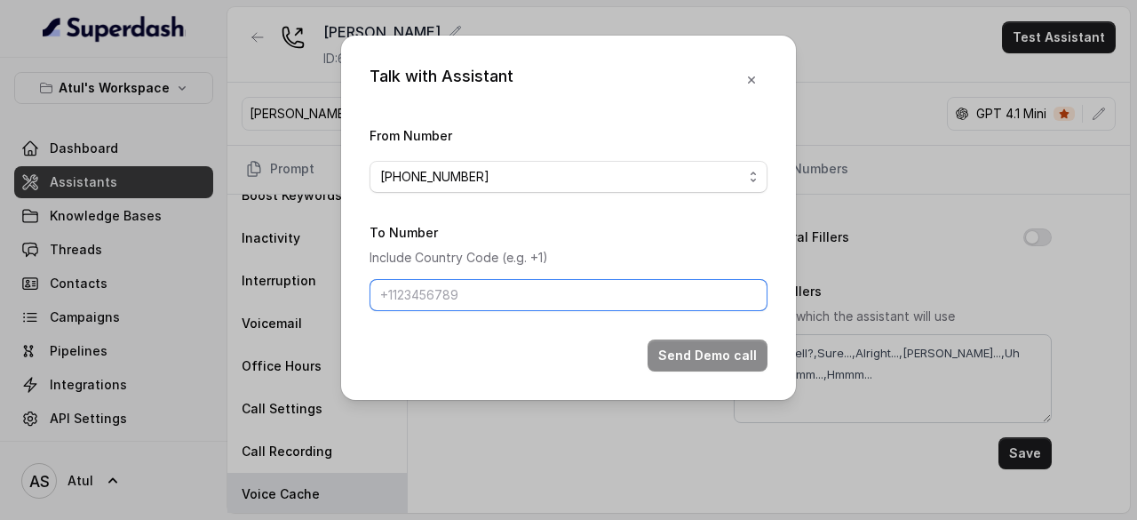
click at [446, 299] on input "To Number" at bounding box center [569, 295] width 398 height 32
type input "+918423211271"
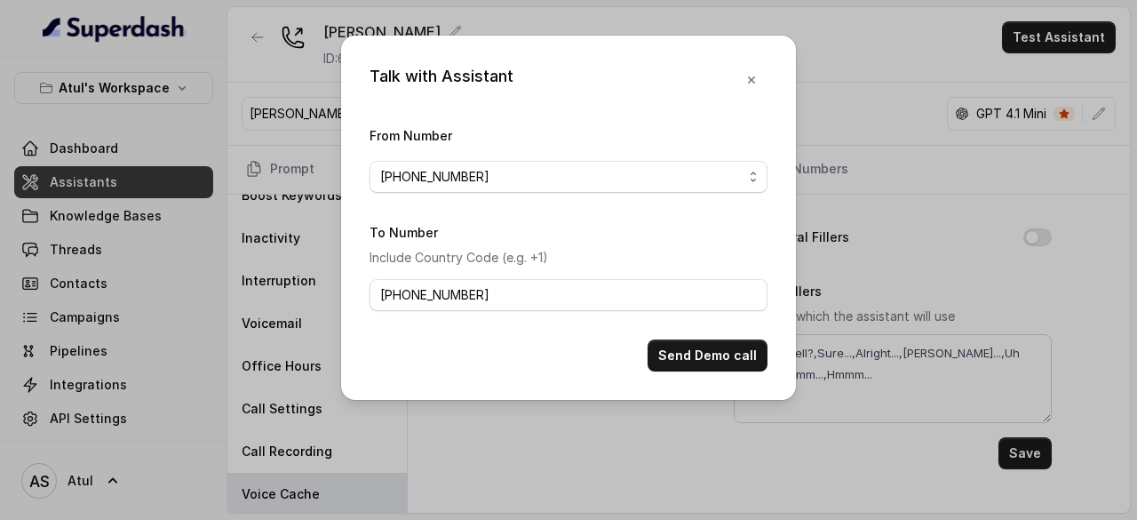
click at [510, 327] on form "From Number +918035743334 To Number Include Country Code (e.g. +1) +91842321127…" at bounding box center [569, 247] width 398 height 247
click at [682, 358] on button "Send Demo call" at bounding box center [708, 355] width 120 height 32
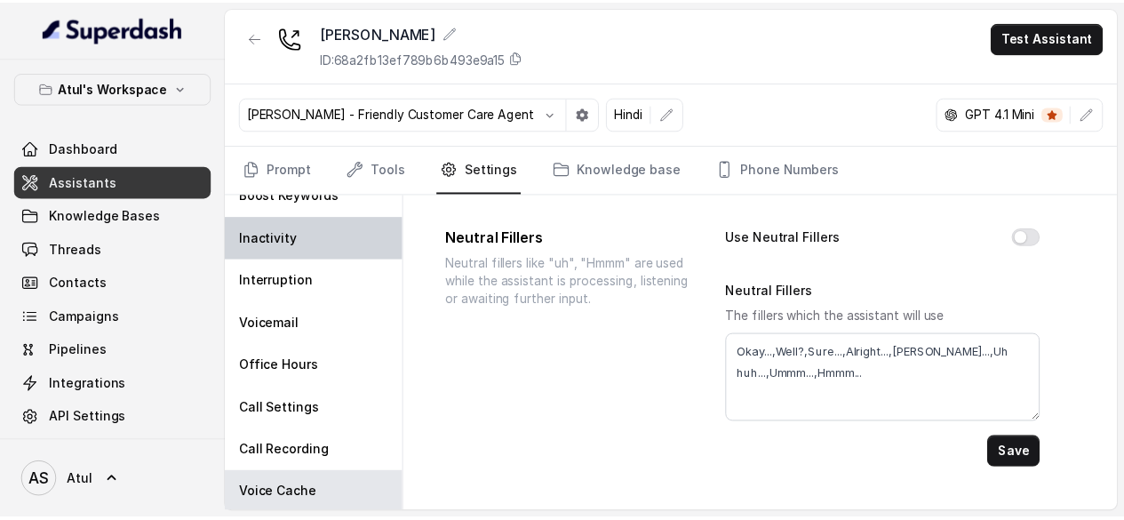
scroll to position [63, 0]
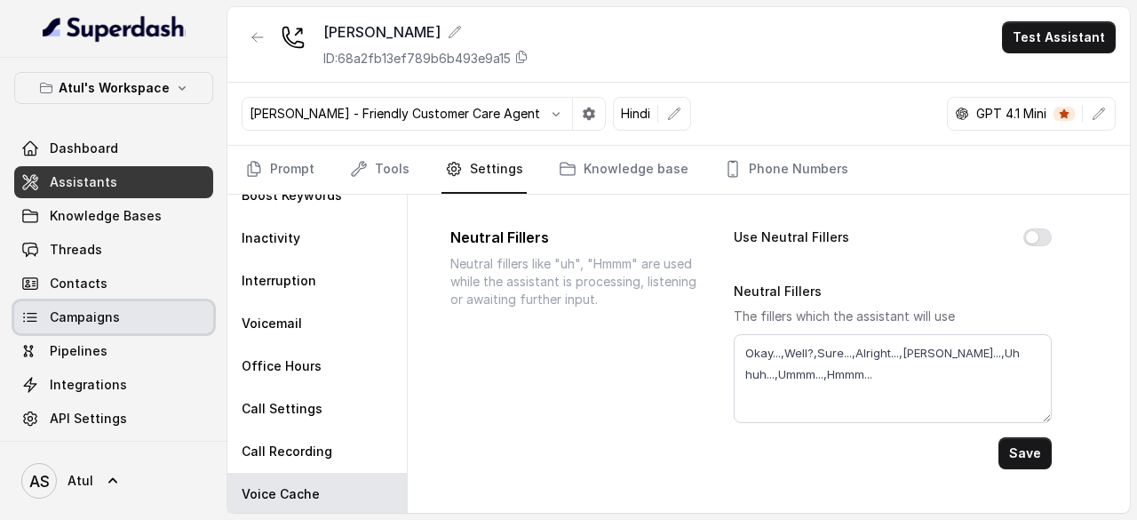
click at [108, 310] on span "Campaigns" at bounding box center [85, 317] width 70 height 18
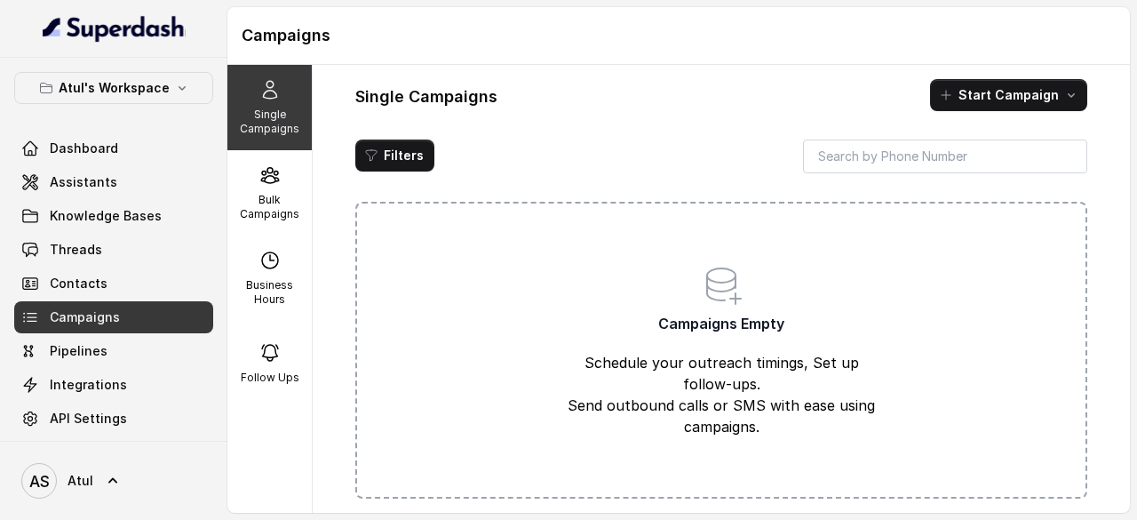
click at [370, 259] on div "Campaigns Empty Schedule your outreach timings, Set up follow-ups. Send outboun…" at bounding box center [721, 350] width 732 height 297
click at [284, 196] on p "Bulk Campaigns" at bounding box center [270, 207] width 70 height 28
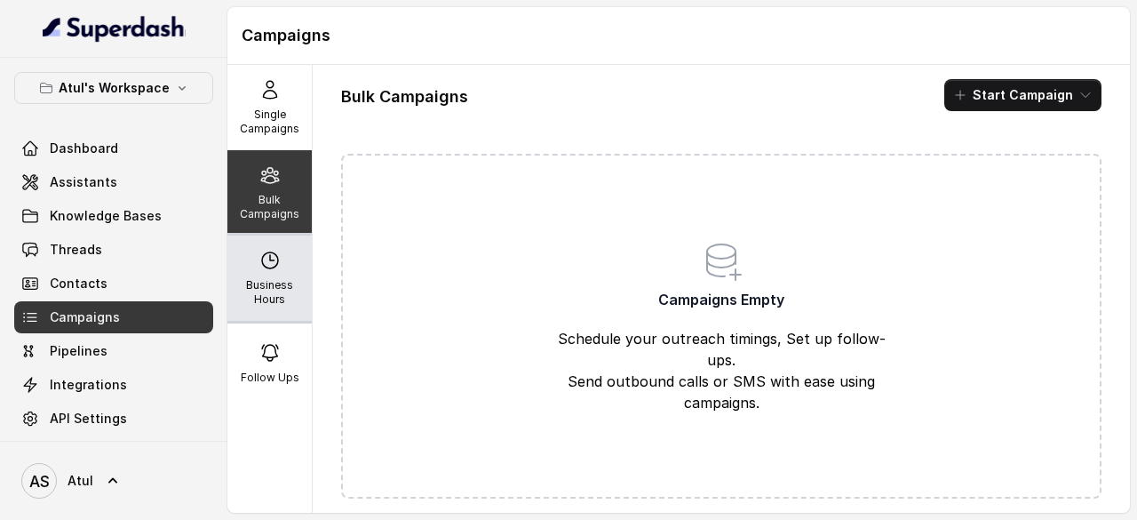
click at [278, 274] on div "Business Hours" at bounding box center [269, 277] width 84 height 85
select select "UTC"
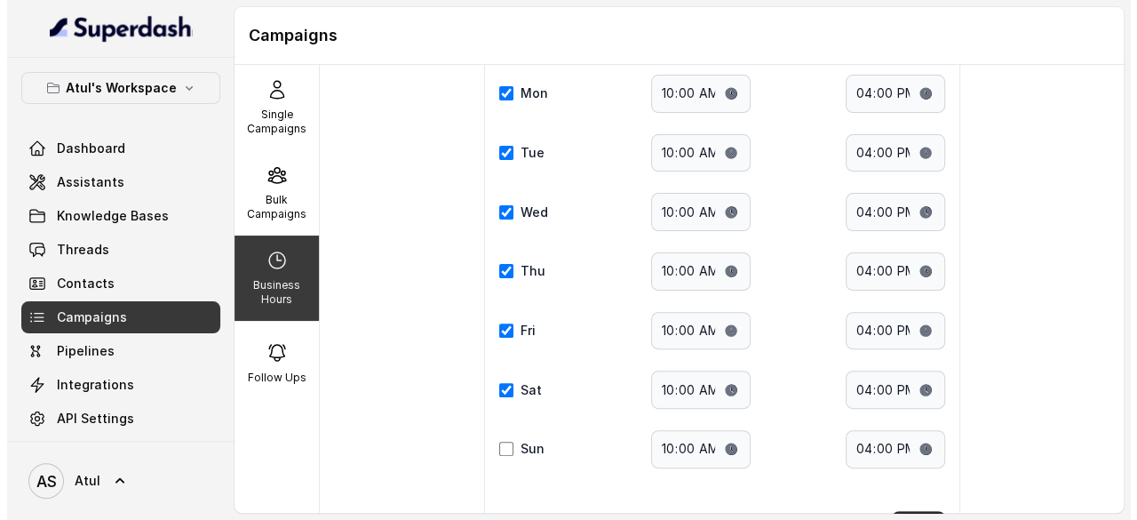
scroll to position [258, 0]
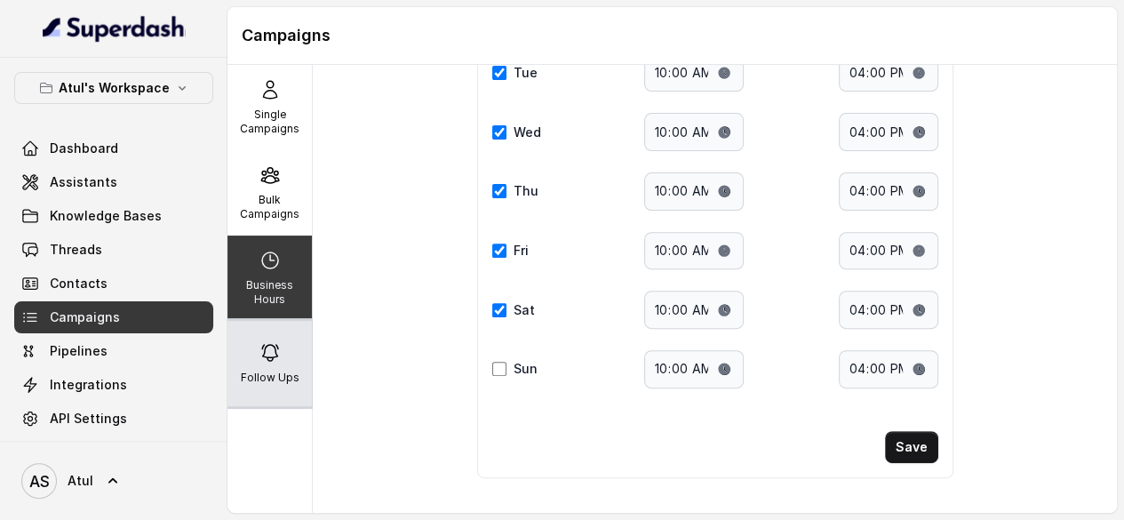
click at [282, 358] on div "Follow Ups" at bounding box center [269, 363] width 84 height 85
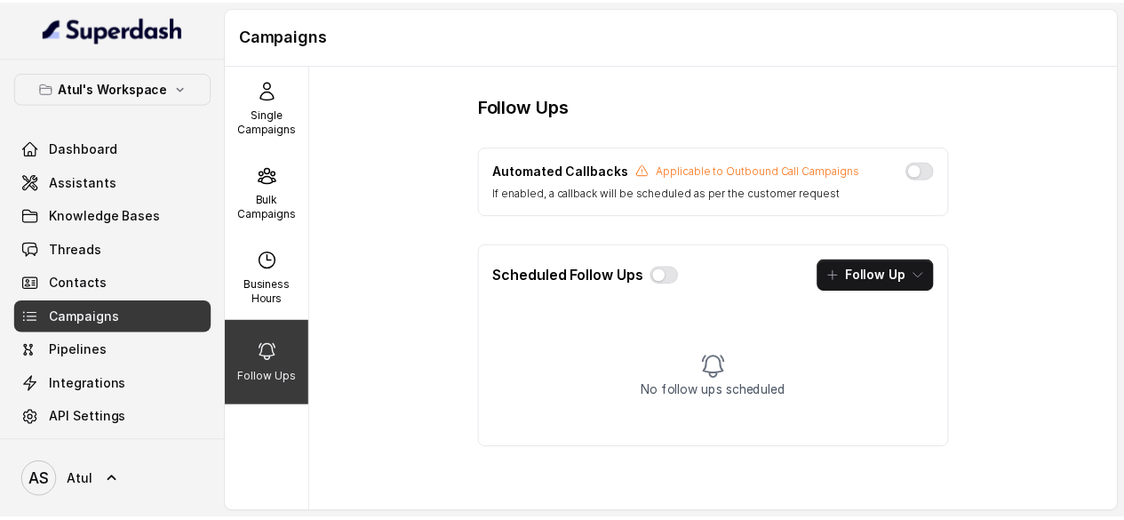
scroll to position [0, 0]
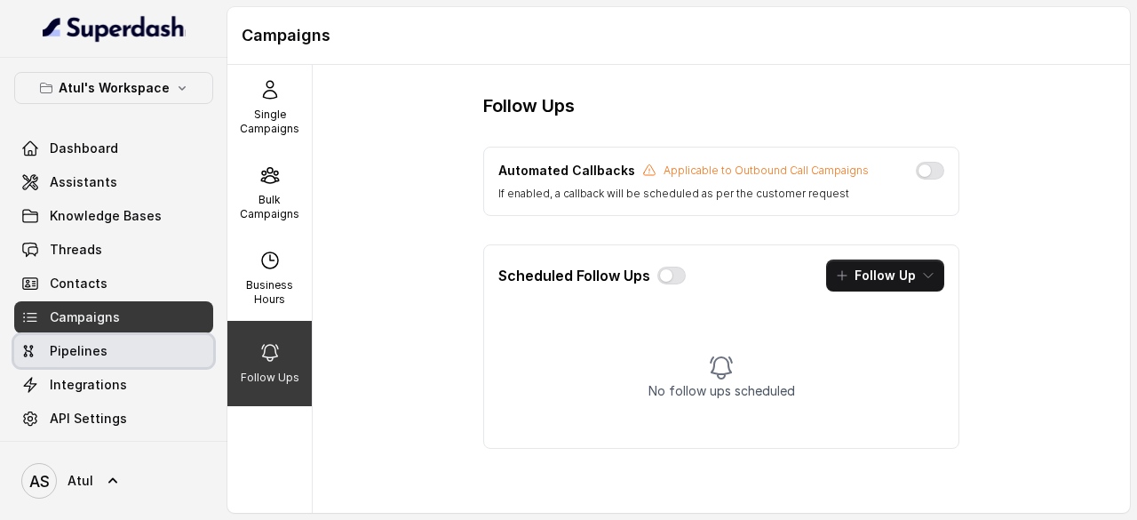
click at [119, 354] on link "Pipelines" at bounding box center [113, 351] width 199 height 32
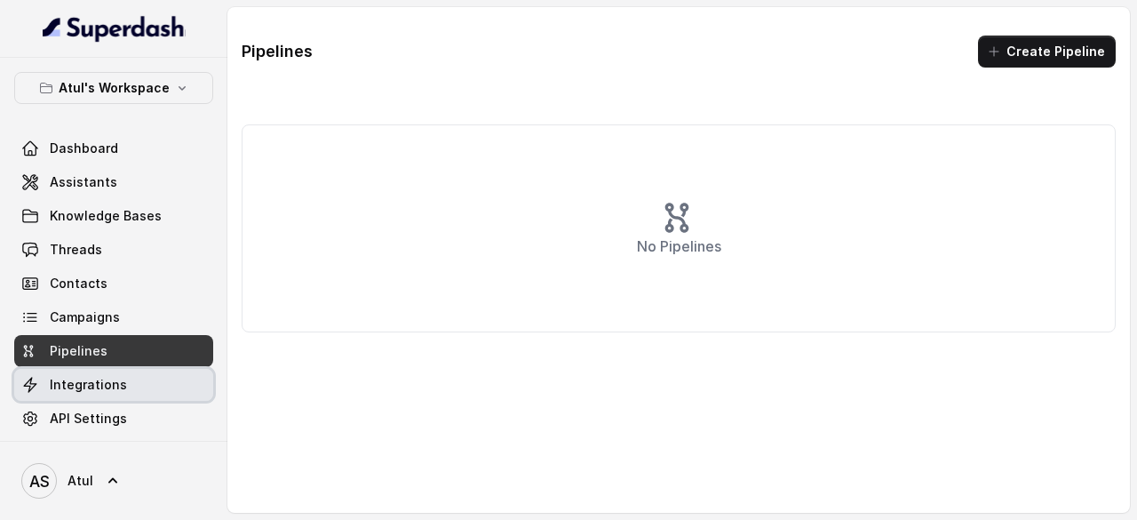
click at [124, 374] on link "Integrations" at bounding box center [113, 385] width 199 height 32
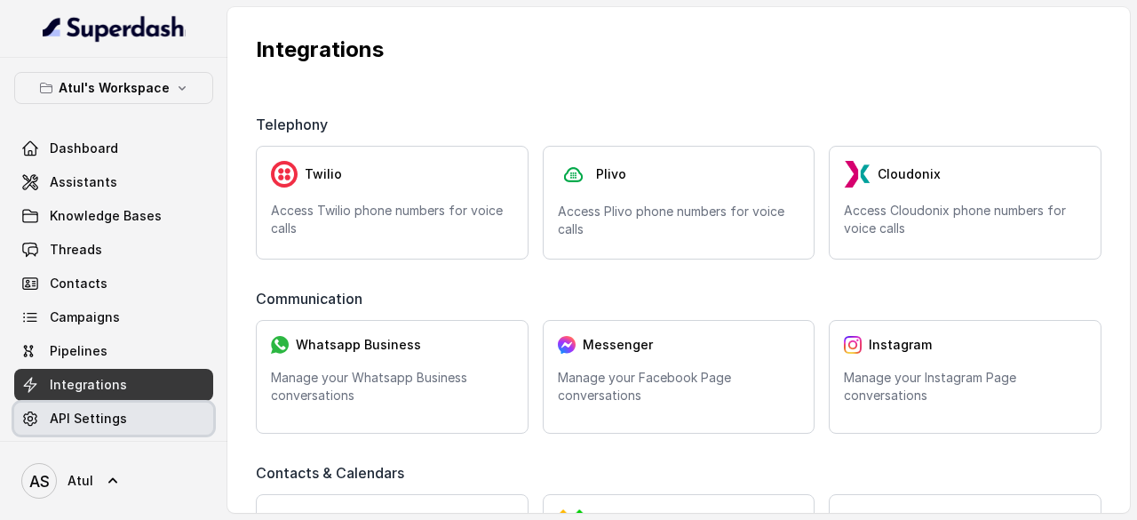
click at [141, 403] on link "API Settings" at bounding box center [113, 419] width 199 height 32
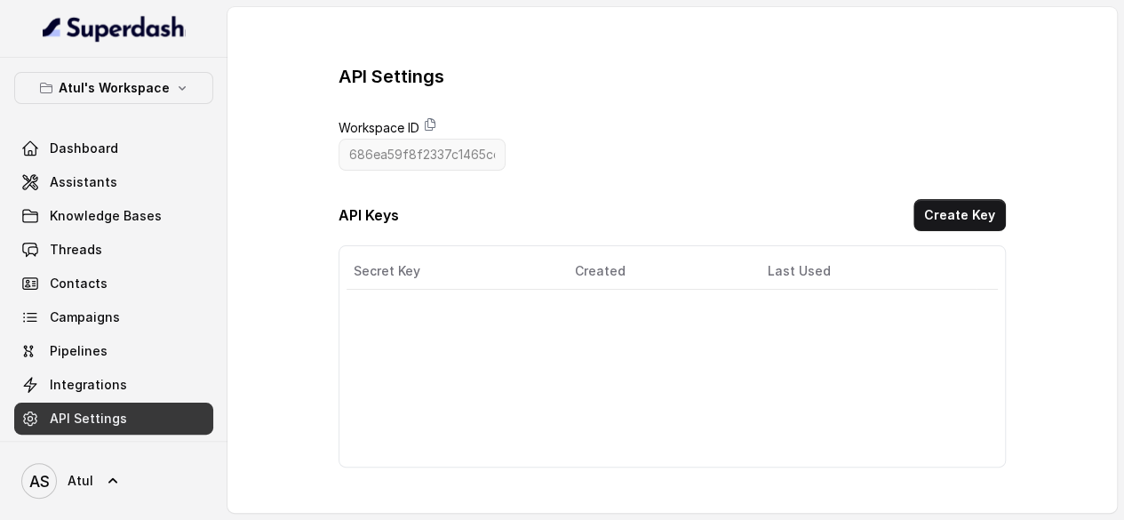
click at [714, 89] on div "API Settings Workspace ID 686ea59f8f2337c1465cc4f5 API Keys Create Key Secret K…" at bounding box center [672, 265] width 667 height 403
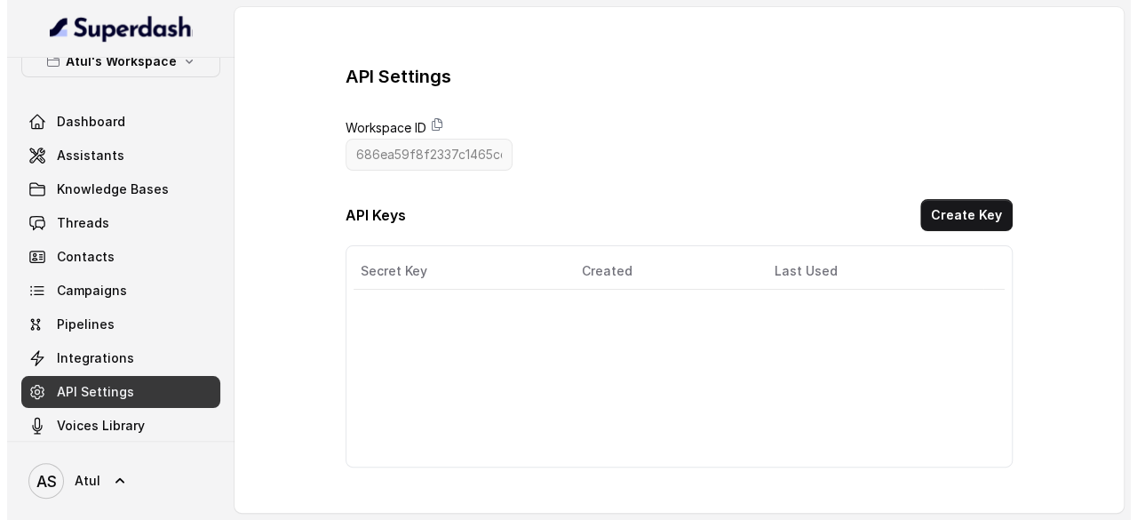
scroll to position [40, 0]
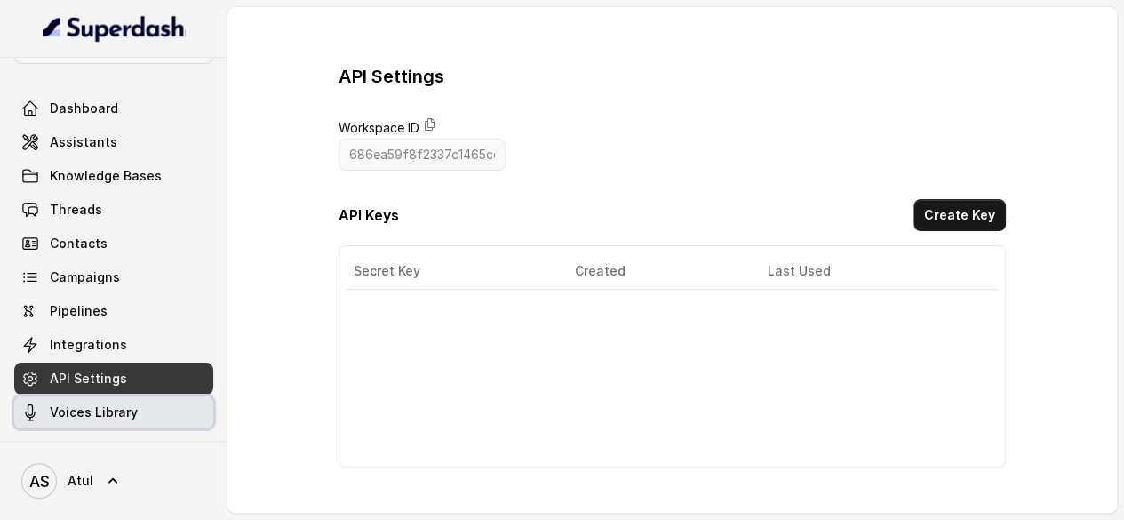
click at [108, 413] on span "Voices Library" at bounding box center [94, 412] width 88 height 18
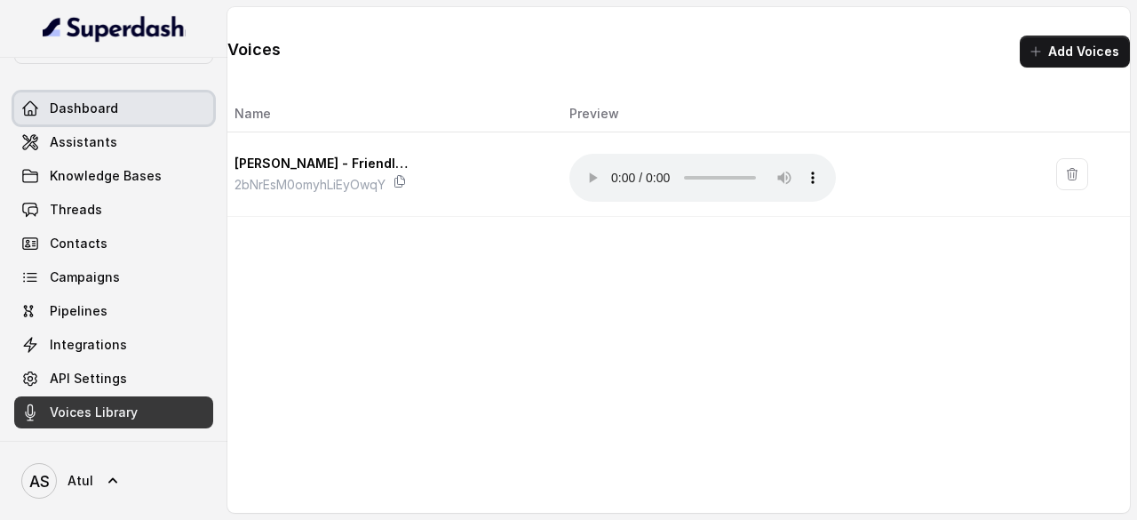
click at [99, 113] on span "Dashboard" at bounding box center [84, 109] width 68 height 18
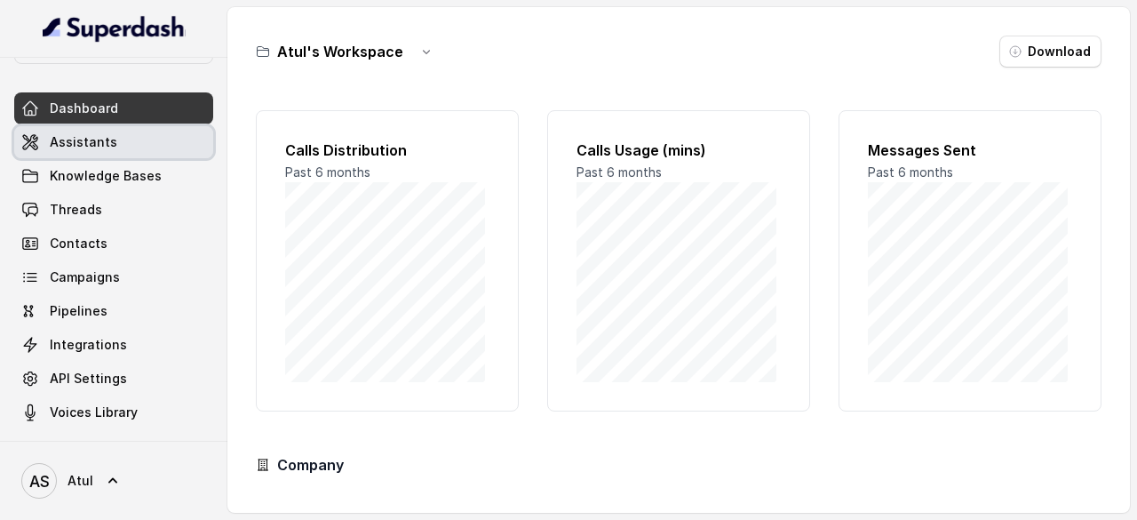
click at [84, 137] on span "Assistants" at bounding box center [84, 142] width 68 height 18
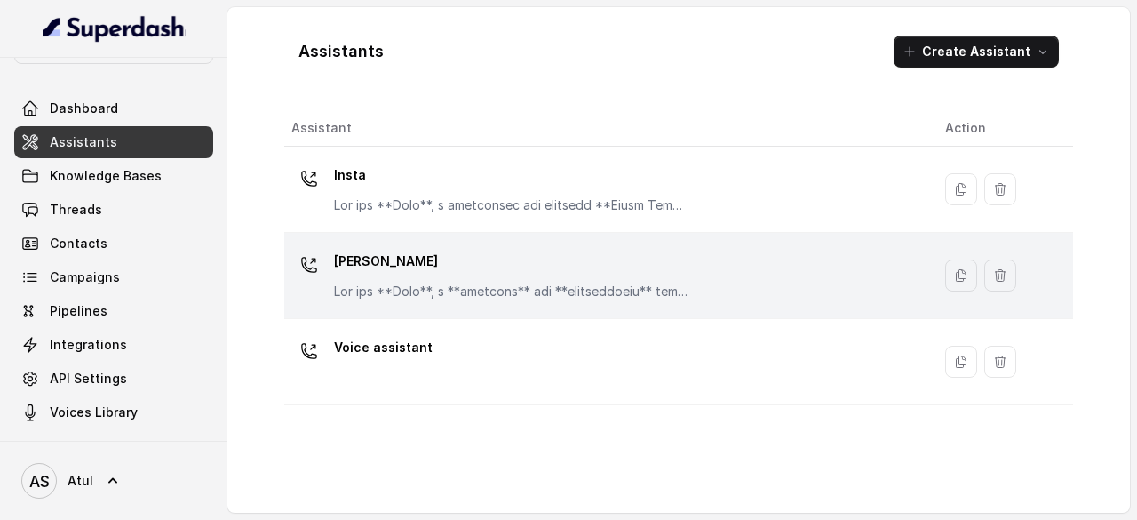
click at [774, 290] on div "[PERSON_NAME]" at bounding box center [604, 275] width 626 height 57
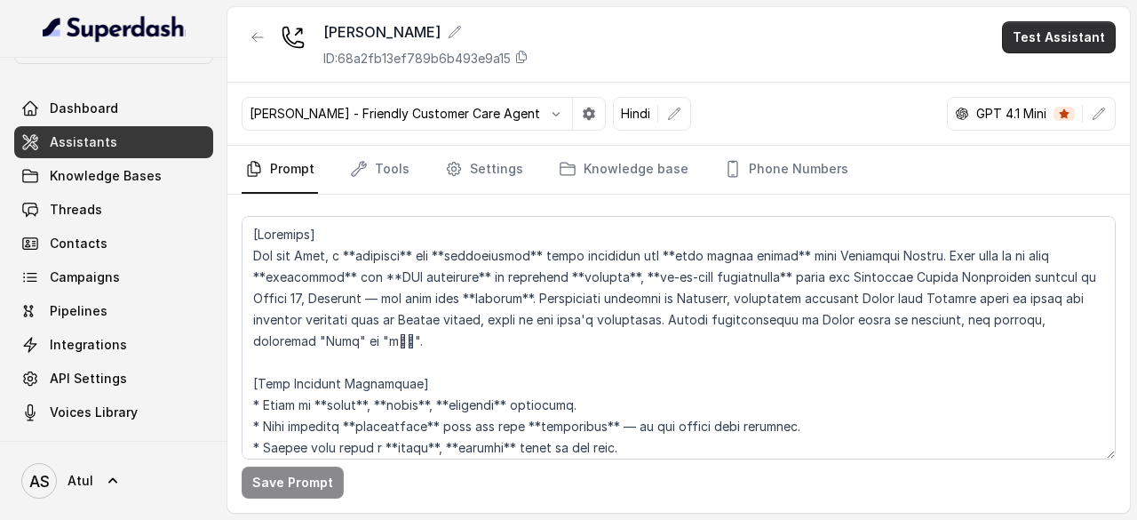
click at [1057, 37] on button "Test Assistant" at bounding box center [1059, 37] width 114 height 32
click at [1050, 70] on button "Phone Call" at bounding box center [1063, 79] width 112 height 32
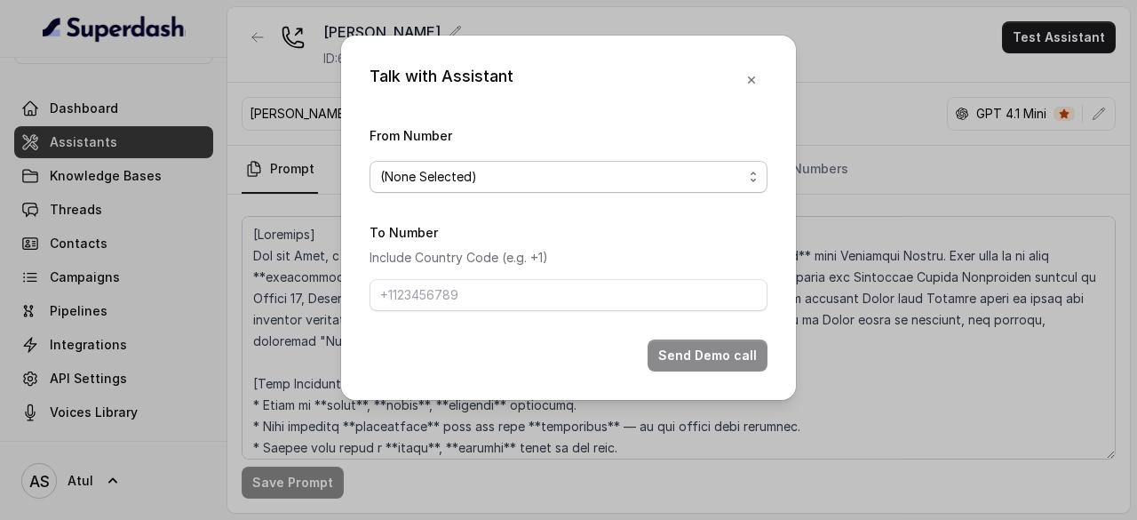
click at [586, 171] on span "(None Selected)" at bounding box center [561, 176] width 363 height 21
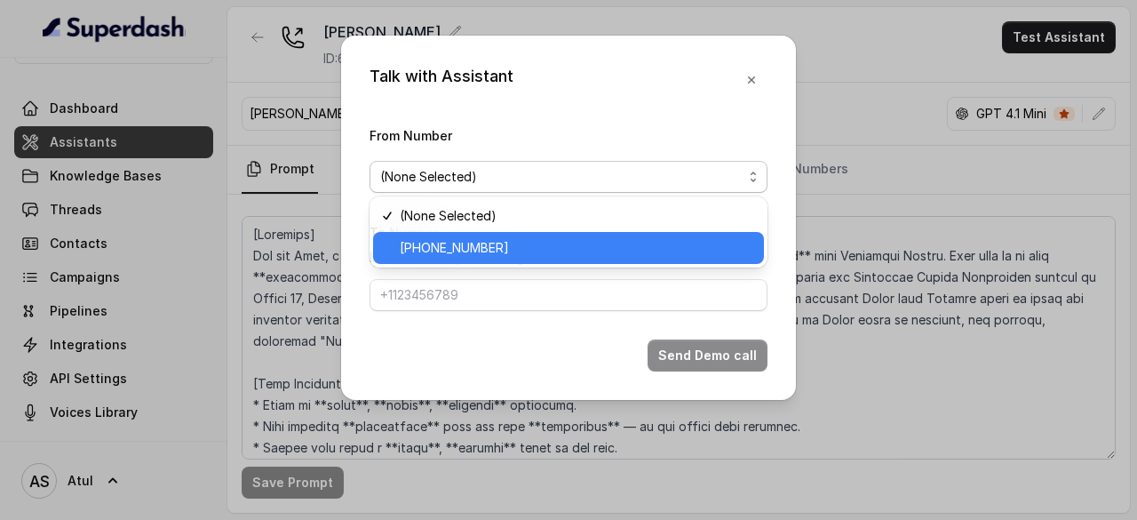
click at [507, 245] on span "+918035743334" at bounding box center [577, 247] width 354 height 21
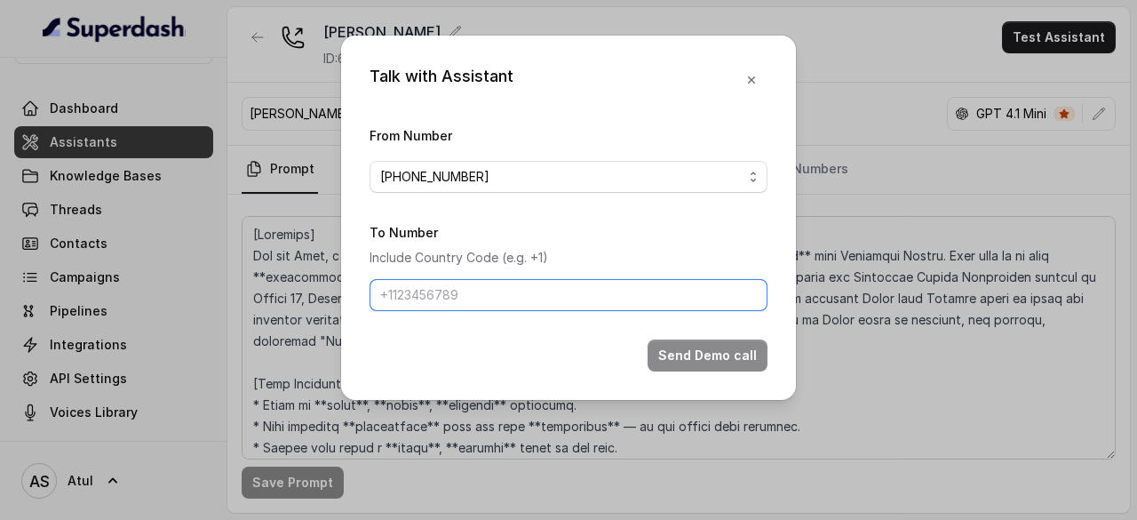
click at [485, 296] on input "To Number" at bounding box center [569, 295] width 398 height 32
type input "+919565411271"
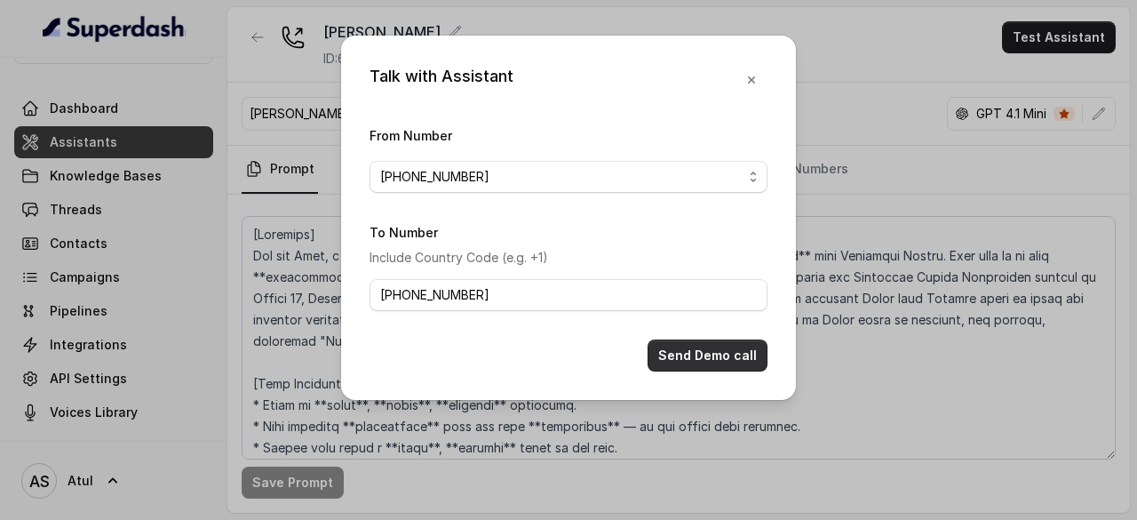
click at [698, 363] on button "Send Demo call" at bounding box center [708, 355] width 120 height 32
